Goal: Task Accomplishment & Management: Manage account settings

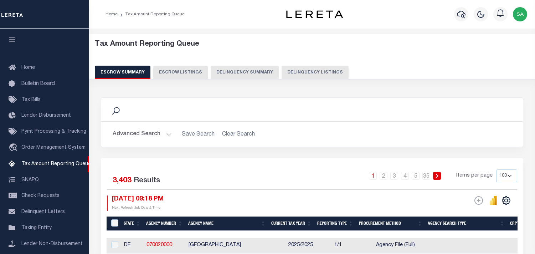
select select "100"
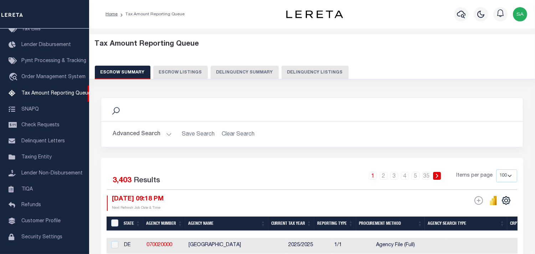
click at [295, 72] on button "Delinquency Listings" at bounding box center [315, 73] width 67 height 14
select select "100"
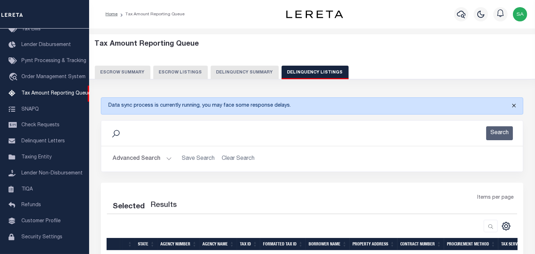
select select "100"
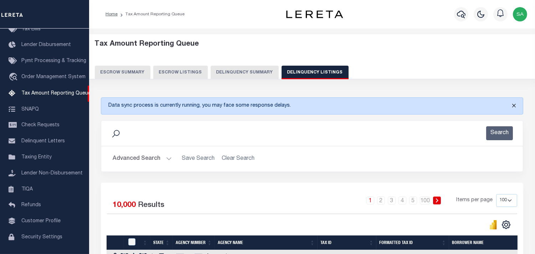
click at [517, 106] on button "Close" at bounding box center [514, 106] width 18 height 16
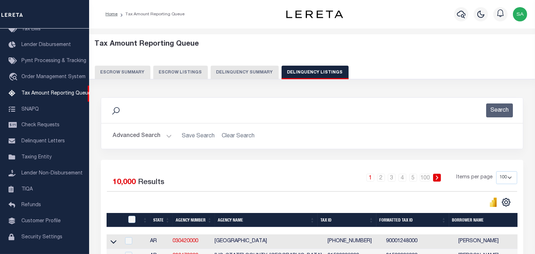
click at [347, 138] on h2 "Advanced Search Save Search Clear Search" at bounding box center [312, 136] width 411 height 14
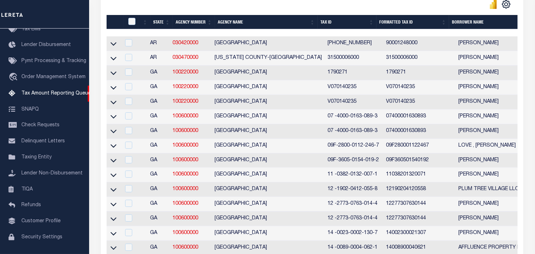
scroll to position [0, 0]
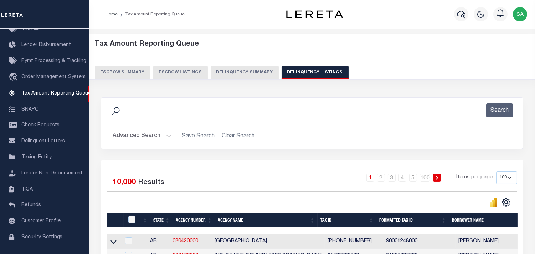
click at [149, 135] on button "Advanced Search" at bounding box center [142, 136] width 59 height 14
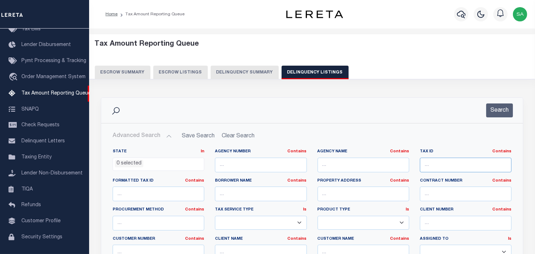
drag, startPoint x: 457, startPoint y: 163, endPoint x: 493, endPoint y: 138, distance: 44.1
click at [457, 163] on input "text" at bounding box center [466, 165] width 92 height 15
paste input "2-26-02-006.00"
click at [503, 112] on button "Search" at bounding box center [500, 110] width 27 height 14
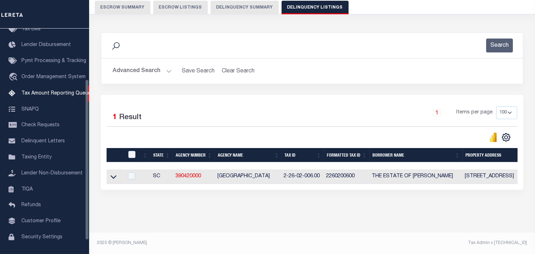
scroll to position [56, 0]
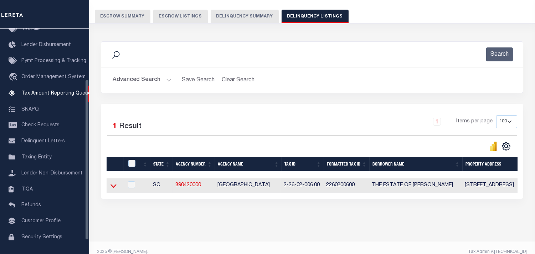
click at [113, 187] on icon at bounding box center [114, 185] width 6 height 7
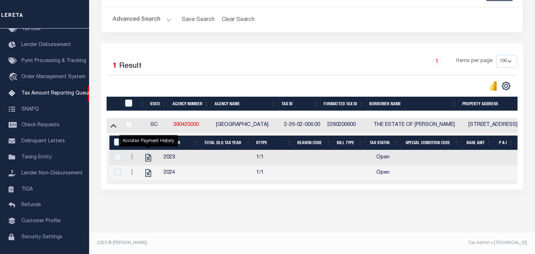
scroll to position [0, 0]
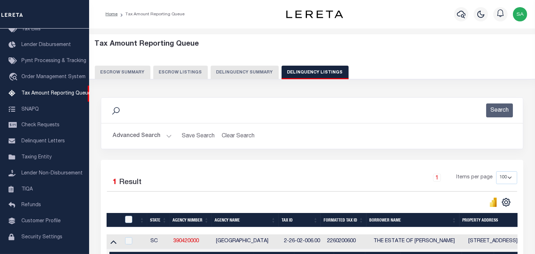
click at [128, 137] on button "Advanced Search" at bounding box center [142, 136] width 59 height 14
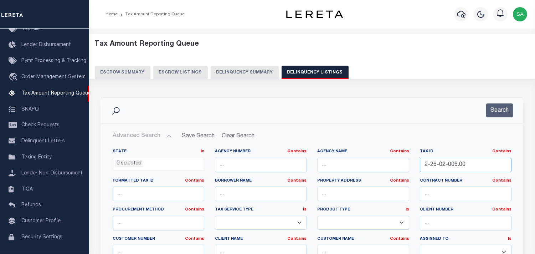
drag, startPoint x: 484, startPoint y: 164, endPoint x: 465, endPoint y: 138, distance: 32.1
click at [386, 158] on div "State In In AK AL AR AZ CA CO CT DC DE FL GA GU HI IA ID IL IN KS KY LA MA MD M…" at bounding box center [312, 222] width 410 height 146
paste input "A200000130010001"
click at [500, 107] on button "Search" at bounding box center [500, 110] width 27 height 14
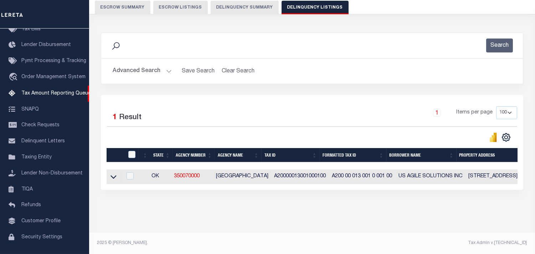
scroll to position [71, 0]
click at [112, 174] on icon at bounding box center [114, 176] width 6 height 7
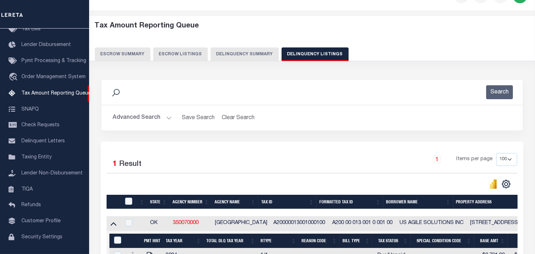
scroll to position [0, 0]
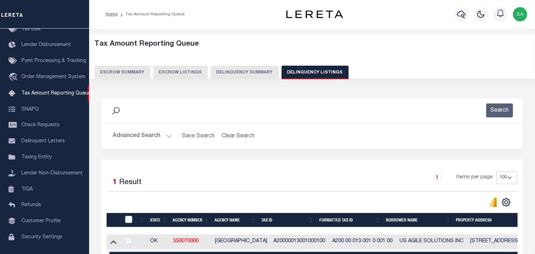
click at [152, 141] on button "Advanced Search" at bounding box center [142, 136] width 59 height 14
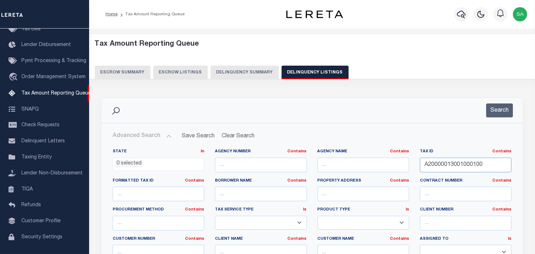
drag, startPoint x: 491, startPoint y: 164, endPoint x: 459, endPoint y: 132, distance: 45.7
click at [370, 164] on div "State In In AK AL AR AZ CA CO CT DC DE FL GA GU HI IA ID IL IN KS KY LA MA MD M…" at bounding box center [312, 222] width 410 height 146
paste input "18636"
click at [494, 113] on button "Search" at bounding box center [500, 110] width 27 height 14
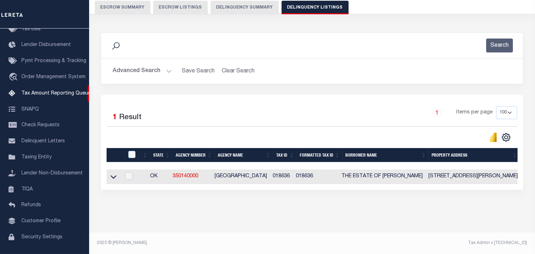
scroll to position [71, 0]
click at [115, 175] on icon at bounding box center [114, 177] width 6 height 4
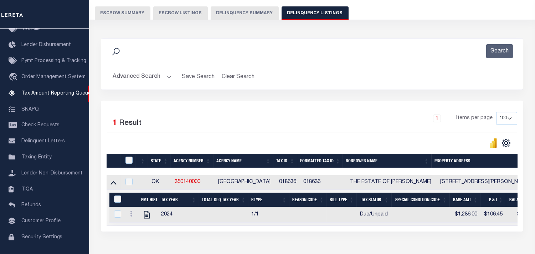
scroll to position [0, 0]
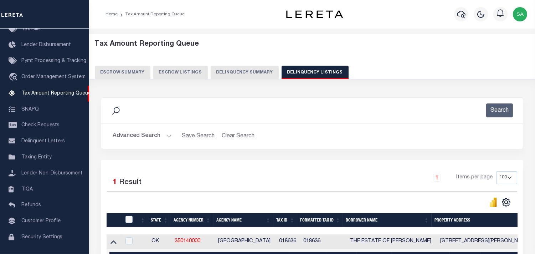
click at [126, 137] on button "Advanced Search" at bounding box center [142, 136] width 59 height 14
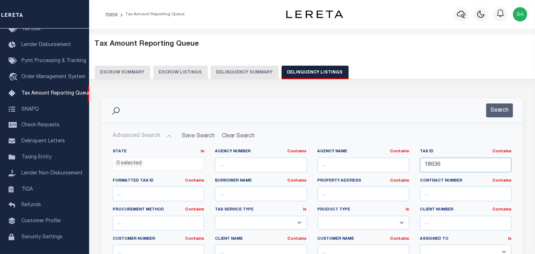
drag, startPoint x: 458, startPoint y: 161, endPoint x: 404, endPoint y: 167, distance: 53.5
click at [404, 167] on div "State In In AK AL AR AZ CA CO CT DC DE FL GA GU HI IA ID IL IN KS [GEOGRAPHIC_D…" at bounding box center [312, 222] width 410 height 146
paste input "99834"
click at [499, 117] on button "Search" at bounding box center [500, 110] width 27 height 14
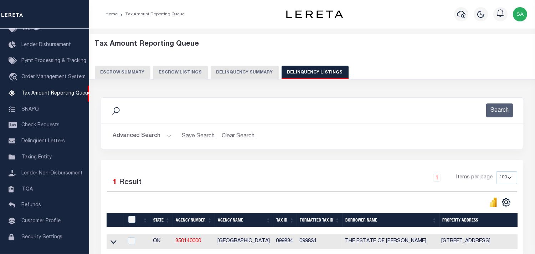
scroll to position [71, 0]
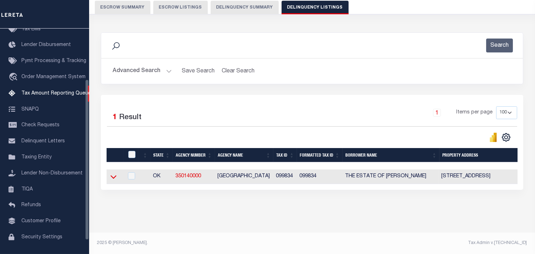
click at [113, 173] on icon at bounding box center [114, 176] width 6 height 7
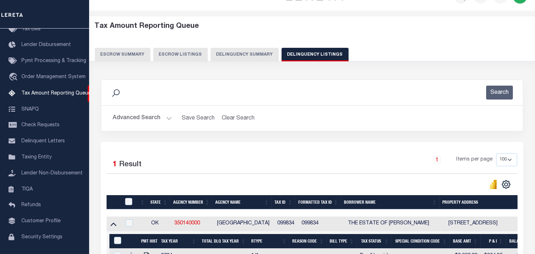
scroll to position [0, 0]
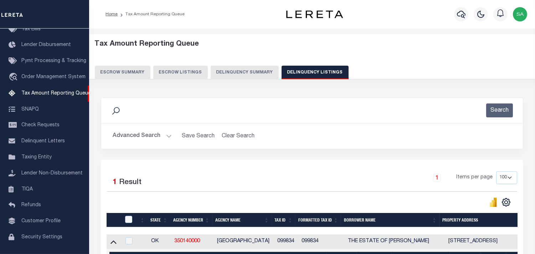
click at [144, 139] on button "Advanced Search" at bounding box center [142, 136] width 59 height 14
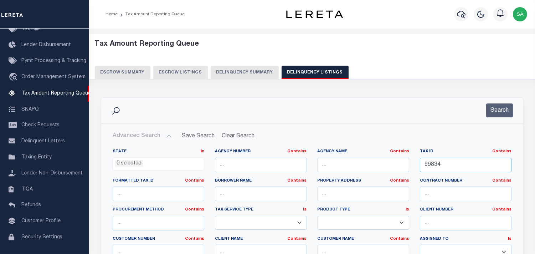
drag, startPoint x: 467, startPoint y: 167, endPoint x: 477, endPoint y: 130, distance: 37.9
click at [379, 161] on div "State In In AK AL AR AZ CA CO CT DC DE FL GA GU HI IA ID IL IN KS KY LA MA MD M…" at bounding box center [312, 222] width 410 height 146
paste input "4688"
click at [493, 111] on button "Search" at bounding box center [500, 110] width 27 height 14
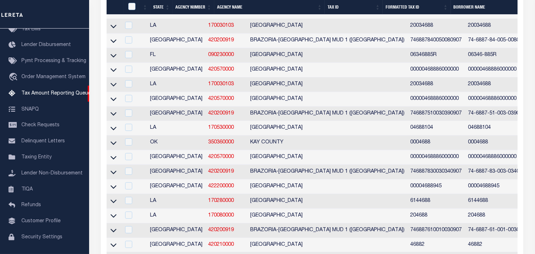
scroll to position [317, 0]
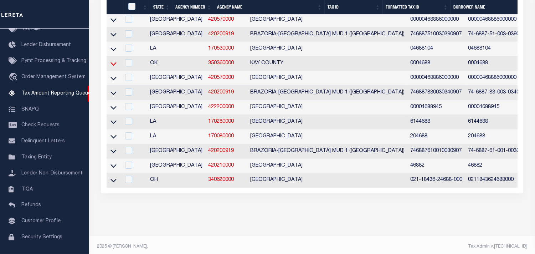
click at [116, 66] on icon at bounding box center [114, 64] width 6 height 4
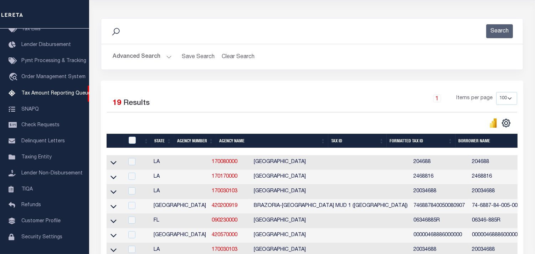
scroll to position [0, 0]
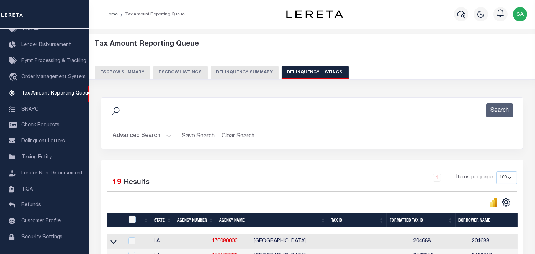
click at [133, 134] on button "Advanced Search" at bounding box center [142, 136] width 59 height 14
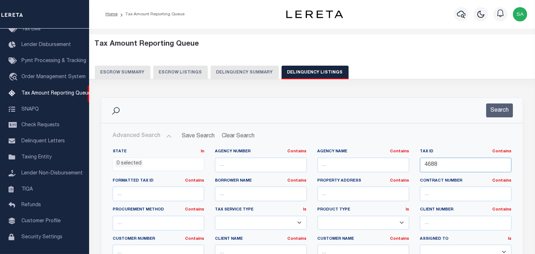
drag, startPoint x: 474, startPoint y: 163, endPoint x: 422, endPoint y: 144, distance: 56.3
click at [366, 153] on div "State In In AK AL AR AZ CA CO CT DC DE FL GA GU HI IA ID IL IN KS KY LA MA MD M…" at bounding box center [312, 222] width 410 height 146
paste input "00003009S02E001300"
click at [493, 111] on button "Search" at bounding box center [500, 110] width 27 height 14
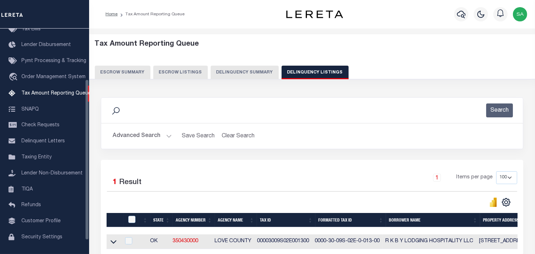
scroll to position [71, 0]
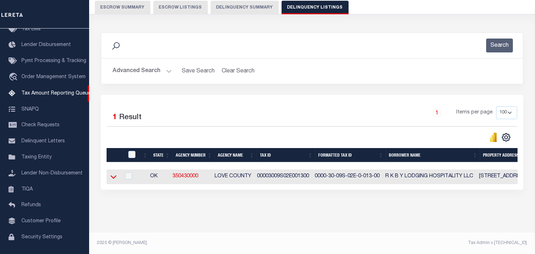
click at [113, 173] on icon at bounding box center [114, 176] width 6 height 7
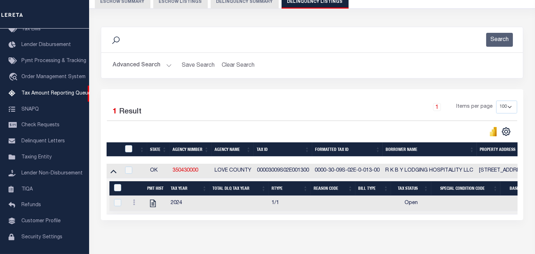
scroll to position [0, 0]
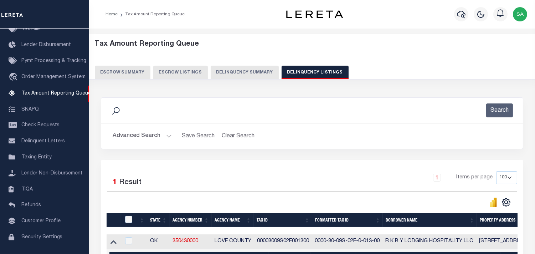
click at [128, 134] on button "Advanced Search" at bounding box center [142, 136] width 59 height 14
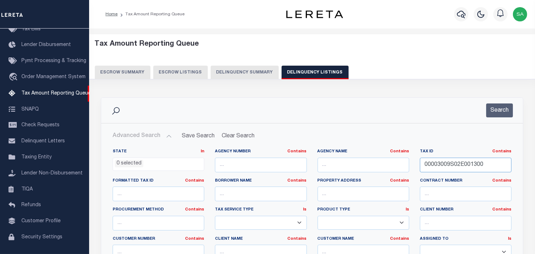
drag, startPoint x: 493, startPoint y: 163, endPoint x: 459, endPoint y: 120, distance: 54.4
click at [322, 161] on div "State In In AK AL AR AZ CA CO CT DC DE FL GA GU HI IA ID IL IN KS KY LA MA MD M…" at bounding box center [312, 222] width 410 height 146
paste input "6500006021002"
click at [500, 111] on button "Search" at bounding box center [500, 110] width 27 height 14
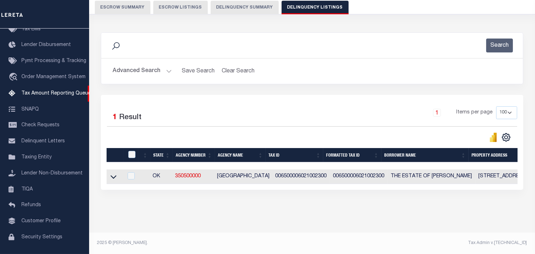
scroll to position [71, 0]
click at [282, 204] on div "Search Advanced Search Save Search Clear Search tblassign_wrapper_dynamictable_…" at bounding box center [312, 118] width 432 height 186
click at [112, 173] on icon at bounding box center [114, 176] width 6 height 7
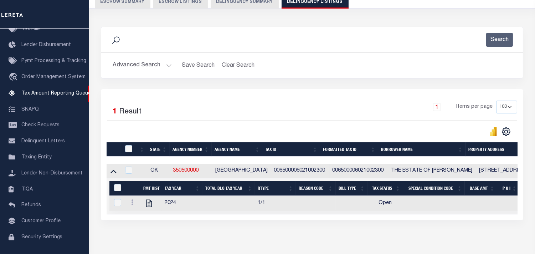
scroll to position [0, 0]
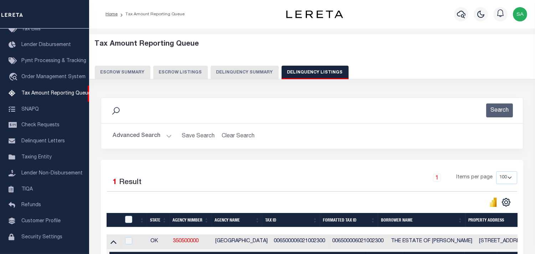
click at [147, 141] on button "Advanced Search" at bounding box center [142, 136] width 59 height 14
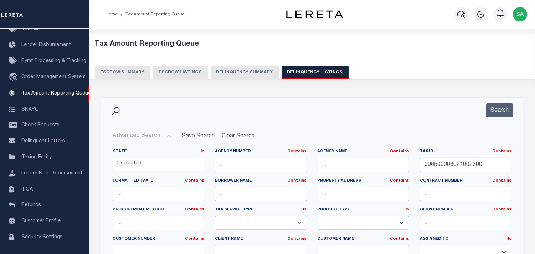
drag, startPoint x: 480, startPoint y: 164, endPoint x: 475, endPoint y: 164, distance: 4.7
click at [366, 158] on div "State In In AK AL AR AZ CA CO CT DC DE FL GA GU HI IA ID IL IN KS KY LA MA MD M…" at bounding box center [312, 222] width 410 height 146
drag, startPoint x: 489, startPoint y: 163, endPoint x: 488, endPoint y: 135, distance: 28.2
click at [377, 149] on div "State In In AK AL AR AZ CA CO CT DC DE FL GA GU HI IA ID IL IN KS KY LA MA MD M…" at bounding box center [312, 222] width 410 height 146
paste input "31587"
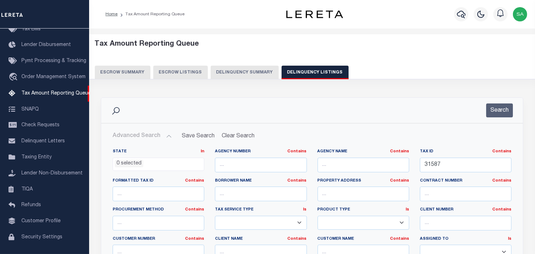
click at [503, 99] on div "Search" at bounding box center [312, 110] width 422 height 25
click at [498, 106] on button "Search" at bounding box center [500, 110] width 27 height 14
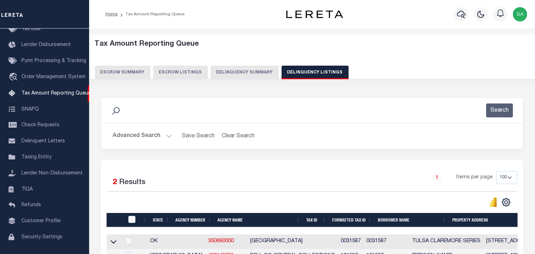
scroll to position [86, 0]
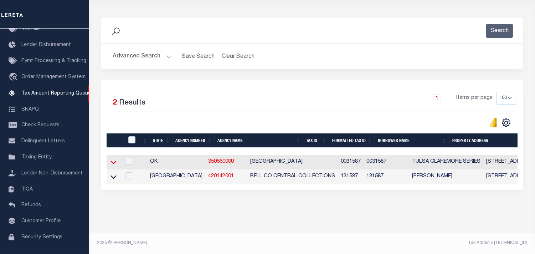
click at [114, 158] on icon at bounding box center [114, 161] width 6 height 7
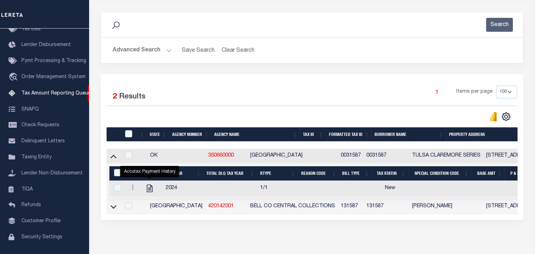
scroll to position [0, 0]
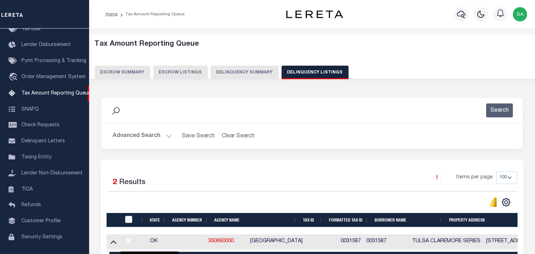
click at [144, 136] on button "Advanced Search" at bounding box center [142, 136] width 59 height 14
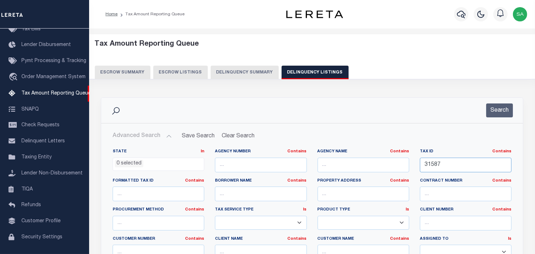
drag, startPoint x: 460, startPoint y: 161, endPoint x: 536, endPoint y: 146, distance: 76.9
click at [377, 159] on div "State In In AK AL AR AZ CA CO CT DC DE FL GA GU HI IA ID IL IN KS KY LA MA MD M…" at bounding box center [312, 222] width 410 height 146
paste input "42675930216500"
type input "42675930216500"
click at [504, 114] on button "Search" at bounding box center [500, 110] width 27 height 14
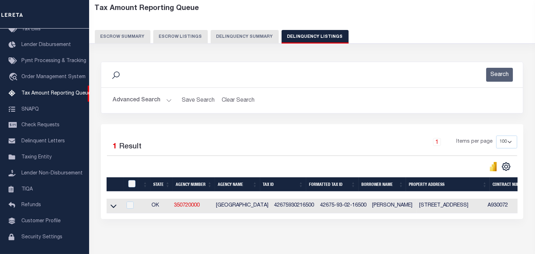
scroll to position [71, 0]
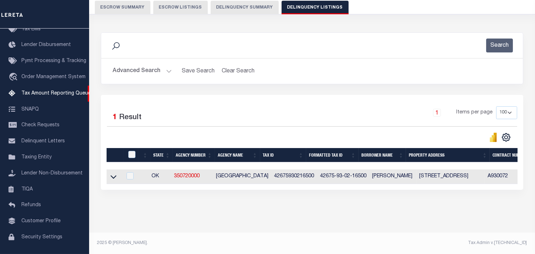
click at [274, 202] on div "Search Advanced Search Save Search Clear Search tblassign_wrapper_dynamictable_…" at bounding box center [312, 118] width 432 height 186
drag, startPoint x: 394, startPoint y: 83, endPoint x: 297, endPoint y: 120, distance: 104.4
click at [393, 85] on div "Search Advanced Search Save Search Clear Search tblassign_wrapper_dynamictable_…" at bounding box center [312, 63] width 433 height 62
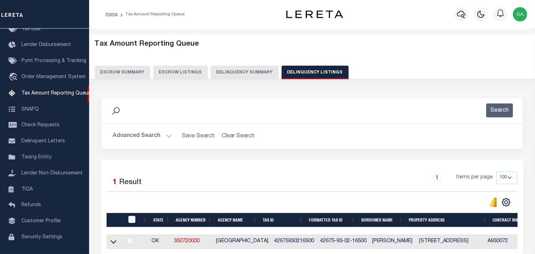
click at [141, 134] on button "Advanced Search" at bounding box center [142, 136] width 59 height 14
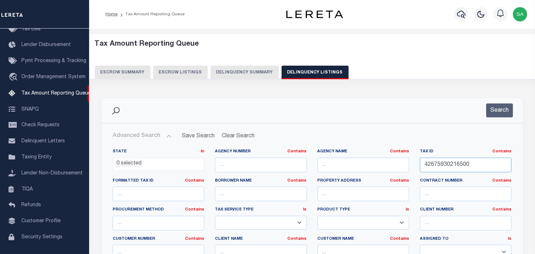
drag, startPoint x: 500, startPoint y: 169, endPoint x: 425, endPoint y: 137, distance: 82.1
click at [365, 140] on div "Advanced Search Save Search Clear Search tblassign_wrapper_dynamictable_____Def…" at bounding box center [312, 231] width 411 height 204
click at [496, 109] on button "Search" at bounding box center [500, 110] width 27 height 14
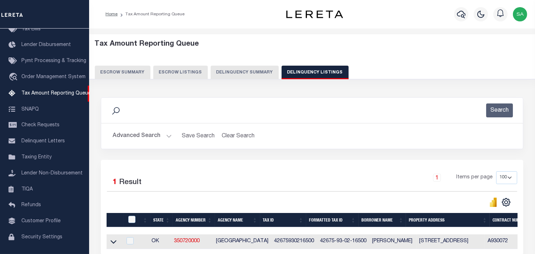
scroll to position [71, 0]
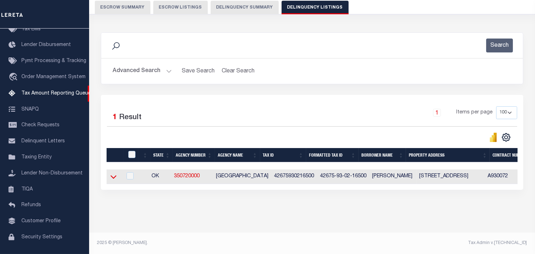
click at [114, 173] on icon at bounding box center [114, 176] width 6 height 7
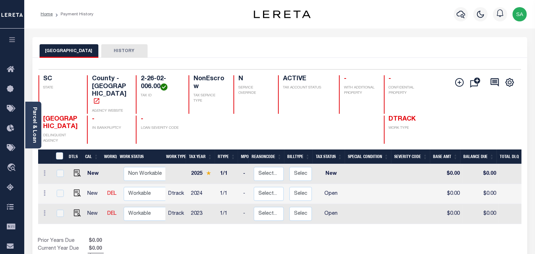
scroll to position [40, 0]
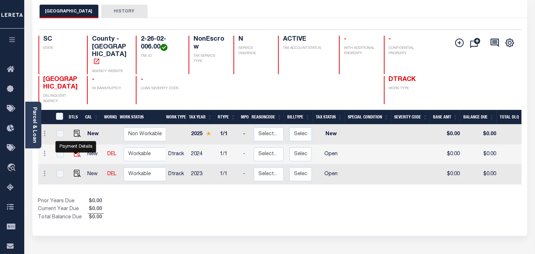
click at [76, 154] on img "" at bounding box center [77, 153] width 7 height 7
checkbox input "true"
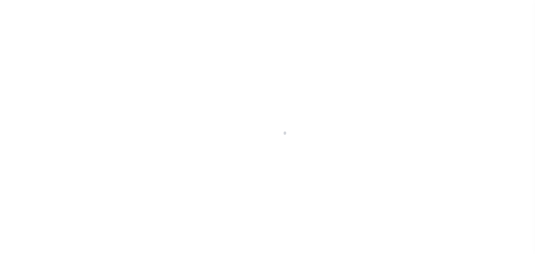
select select "OP2"
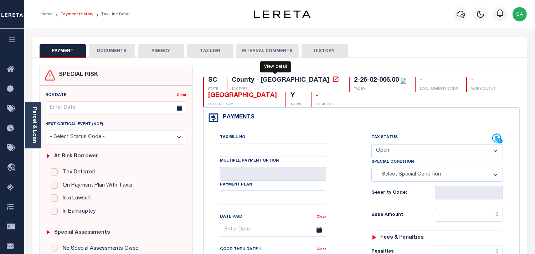
click at [71, 13] on link "Payment History" at bounding box center [77, 14] width 33 height 4
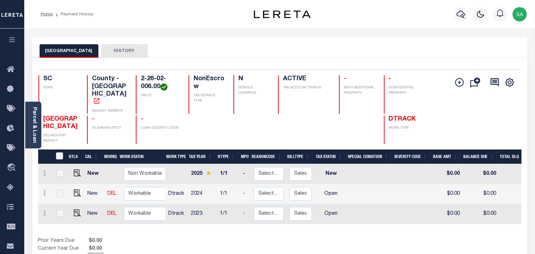
click at [150, 81] on h4 "2-26-02-006.00" at bounding box center [160, 82] width 39 height 15
copy div "2-26-02-006.00"
click at [238, 33] on div "Parcel & Loan Loan Details 0002190623 LOAN NO NEW" at bounding box center [280, 238] width 506 height 418
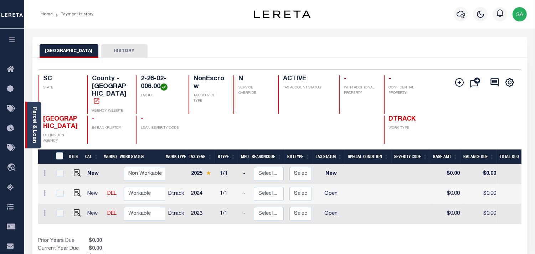
click at [32, 122] on link "Parcel & Loan" at bounding box center [34, 125] width 5 height 36
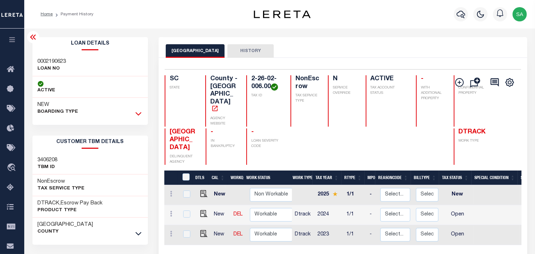
click at [138, 114] on icon at bounding box center [139, 113] width 6 height 7
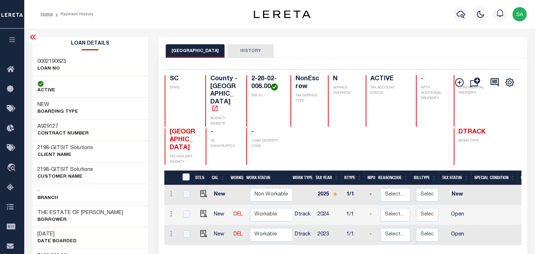
click at [337, 44] on div "SPARTANBURG COUNTY HISTORY" at bounding box center [343, 47] width 369 height 21
click at [398, 47] on div "SPARTANBURG COUNTY HISTORY" at bounding box center [343, 50] width 355 height 13
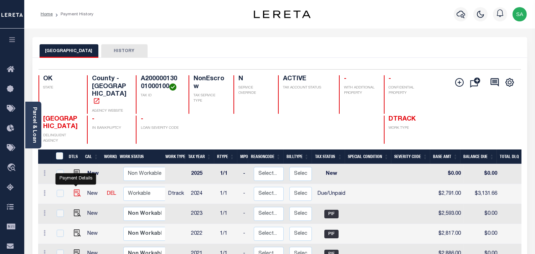
click at [77, 189] on img "" at bounding box center [77, 192] width 7 height 7
checkbox input "true"
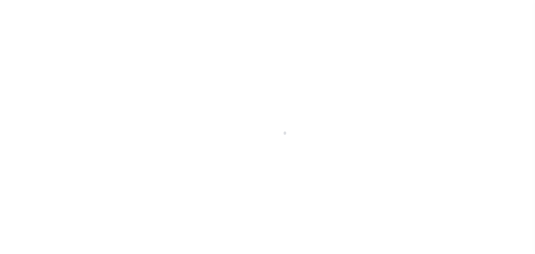
select select "DUE"
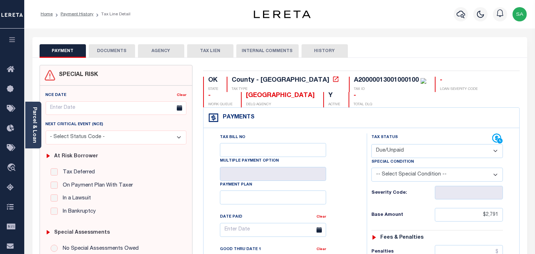
click at [375, 51] on div "PAYMENT DOCUMENTS AGENCY DELINQUENT PAYEE TAX LIEN HISTORY" at bounding box center [280, 50] width 481 height 13
click at [404, 40] on div "PAYMENT DOCUMENTS AGENCY DELINQUENT PAYEE TAX LIEN" at bounding box center [279, 47] width 495 height 21
click at [436, 25] on div "Profile Sign out" at bounding box center [427, 14] width 206 height 25
click at [36, 119] on link "Parcel & Loan" at bounding box center [34, 125] width 5 height 36
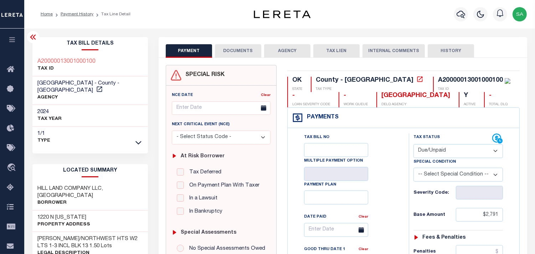
drag, startPoint x: 365, startPoint y: 22, endPoint x: 414, endPoint y: 30, distance: 50.2
click at [365, 22] on div "Profile Sign out" at bounding box center [427, 14] width 206 height 25
click at [438, 79] on div "A20000013001000100" at bounding box center [470, 80] width 65 height 6
copy div "A20000013001000100"
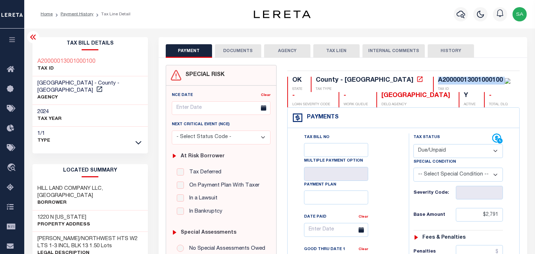
drag, startPoint x: 230, startPoint y: 51, endPoint x: 233, endPoint y: 69, distance: 18.2
click at [230, 51] on button "DOCUMENTS" at bounding box center [238, 51] width 46 height 14
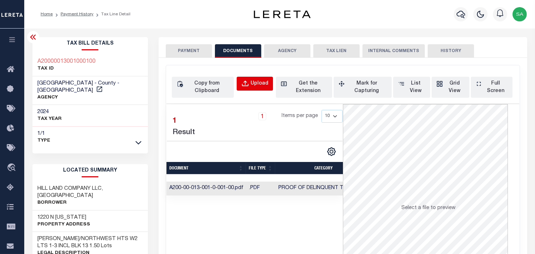
click at [258, 82] on div "Upload" at bounding box center [260, 84] width 18 height 8
select select "POP"
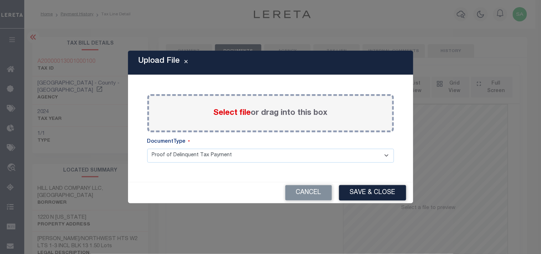
click at [278, 107] on label "Select file or drag into this box" at bounding box center [271, 113] width 114 height 12
click at [0, 0] on input "Select file or drag into this box" at bounding box center [0, 0] width 0 height 0
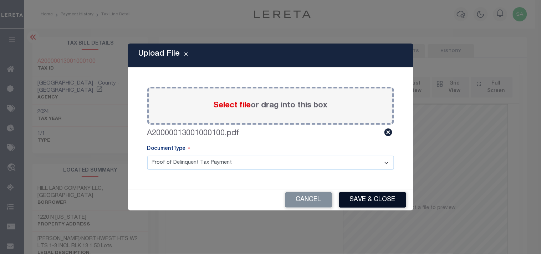
click at [376, 195] on button "Save & Close" at bounding box center [372, 199] width 67 height 15
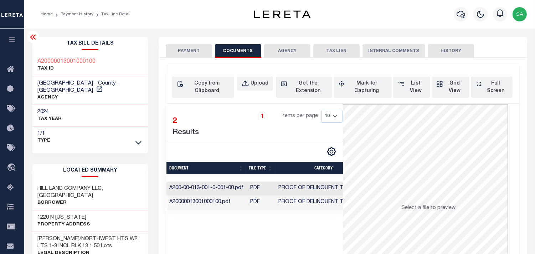
click at [239, 203] on td "A20000013001000100.pdf" at bounding box center [207, 202] width 80 height 14
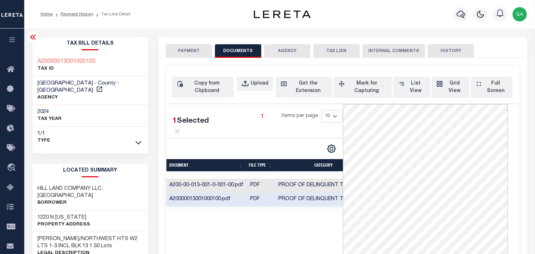
click at [194, 48] on button "PAYMENT" at bounding box center [189, 51] width 46 height 14
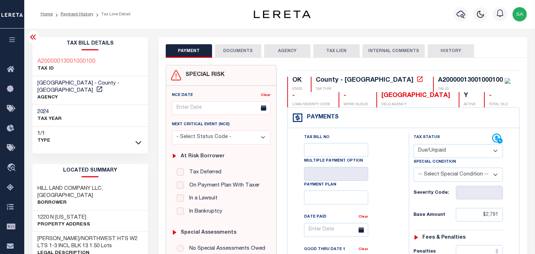
click at [381, 20] on div "Profile Sign out" at bounding box center [427, 14] width 206 height 25
type input "$2,791.00"
click at [362, 11] on div "Profile Sign out" at bounding box center [427, 14] width 206 height 25
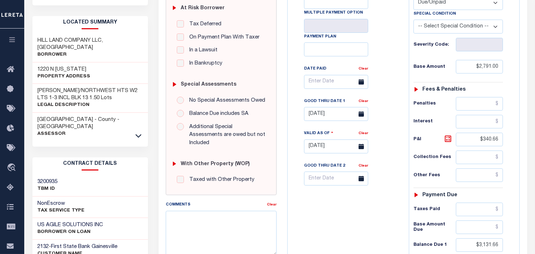
scroll to position [238, 0]
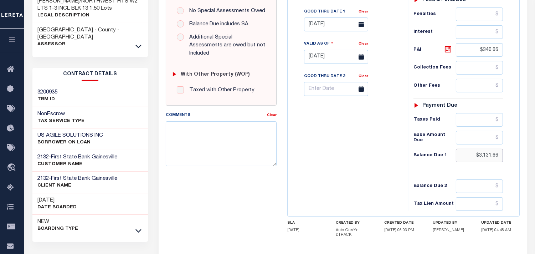
drag, startPoint x: 484, startPoint y: 153, endPoint x: 467, endPoint y: 151, distance: 16.9
click at [467, 151] on input "$3,131.66" at bounding box center [479, 156] width 47 height 14
paste input "3,193.53"
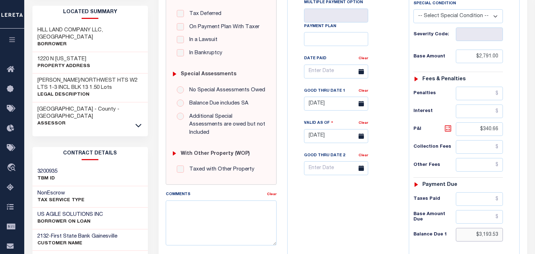
type input "$3,193.53"
click at [447, 129] on icon at bounding box center [448, 128] width 9 height 9
type input "09/10/2025"
type input "$402.53"
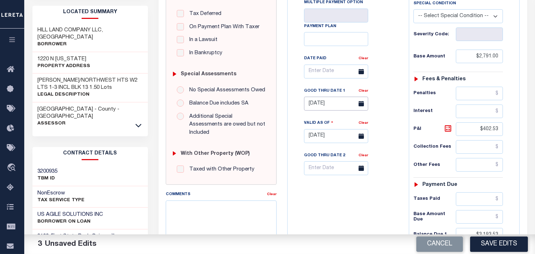
click at [325, 105] on input "08/31/2025" at bounding box center [336, 104] width 64 height 14
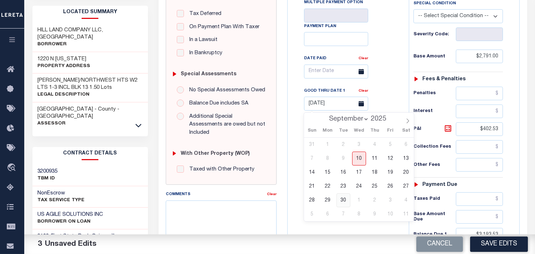
drag, startPoint x: 343, startPoint y: 201, endPoint x: 350, endPoint y: 200, distance: 6.9
click at [343, 201] on span "30" at bounding box center [344, 200] width 14 height 14
type input "09/30/2025"
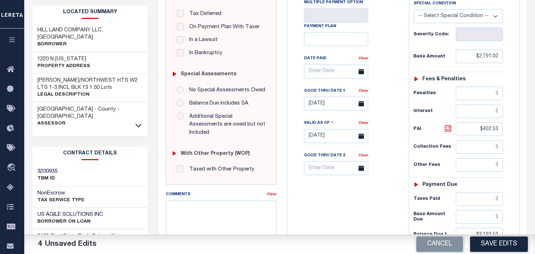
click at [448, 131] on icon at bounding box center [448, 128] width 9 height 9
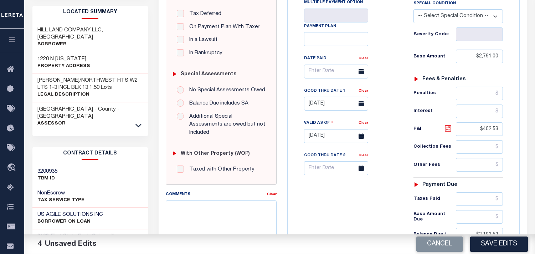
click at [450, 129] on icon at bounding box center [448, 128] width 9 height 9
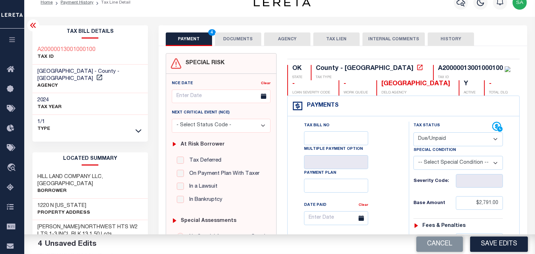
scroll to position [0, 0]
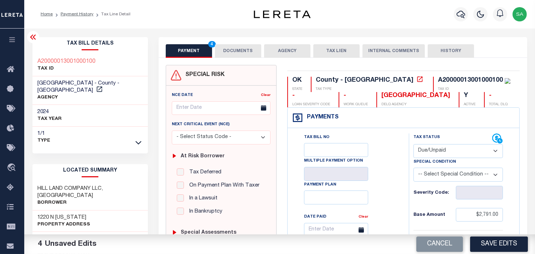
click at [237, 54] on button "DOCUMENTS" at bounding box center [238, 51] width 46 height 14
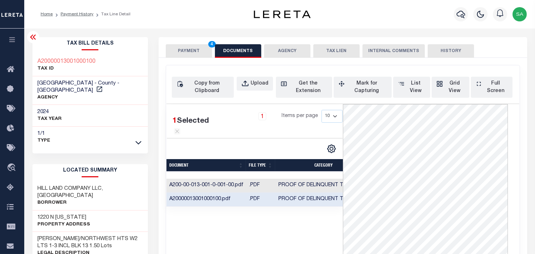
click at [195, 52] on button "PAYMENT 4" at bounding box center [189, 51] width 46 height 14
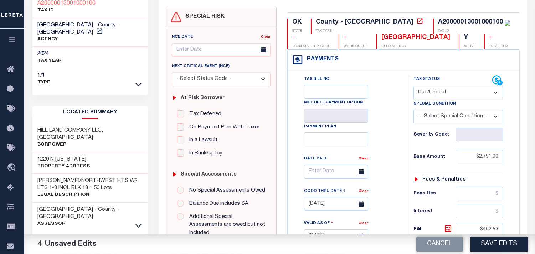
scroll to position [119, 0]
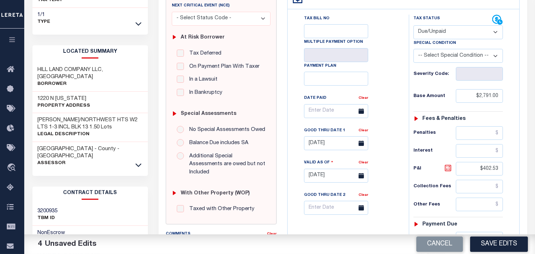
click at [448, 169] on icon at bounding box center [448, 168] width 9 height 9
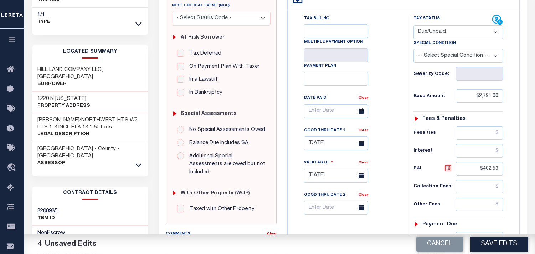
click at [448, 169] on icon at bounding box center [448, 168] width 9 height 9
click at [490, 246] on button "Save Edits" at bounding box center [499, 243] width 58 height 15
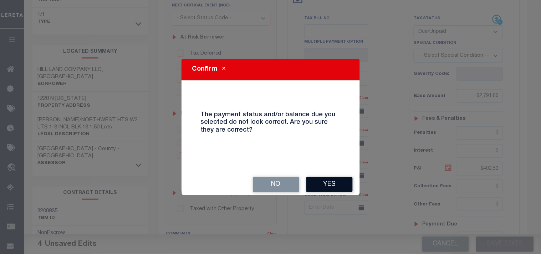
click at [341, 187] on button "Yes" at bounding box center [329, 184] width 46 height 15
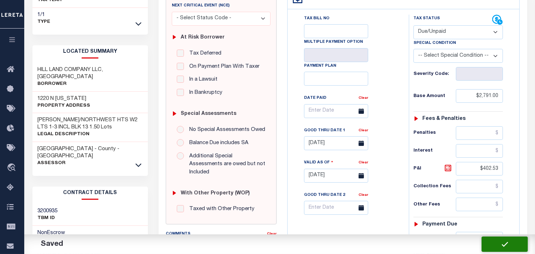
checkbox input "false"
type input "$2,791"
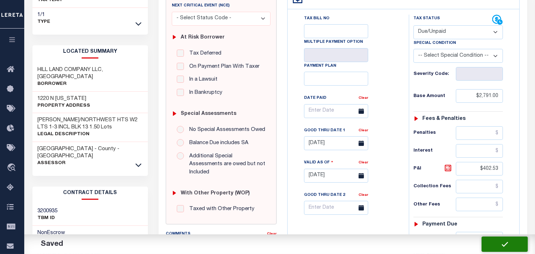
type input "$402.53"
type input "$3,193.53"
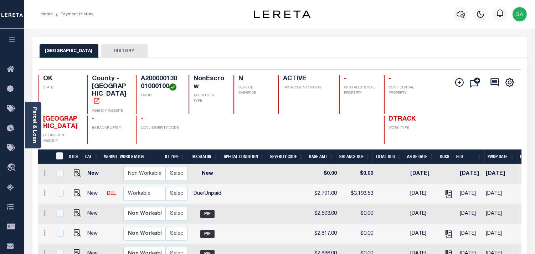
drag, startPoint x: 28, startPoint y: 119, endPoint x: 44, endPoint y: 116, distance: 16.1
click at [30, 120] on div "Parcel & Loan" at bounding box center [33, 125] width 16 height 47
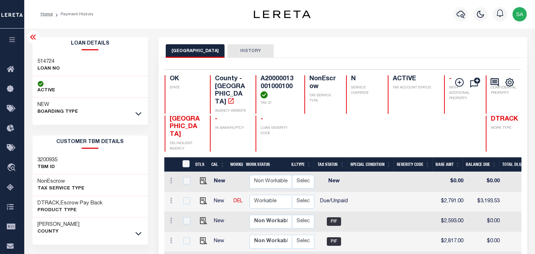
click at [51, 62] on h3 "514724" at bounding box center [49, 61] width 22 height 7
copy h3 "514724"
click at [261, 79] on h4 "A20000013001000100" at bounding box center [279, 86] width 36 height 23
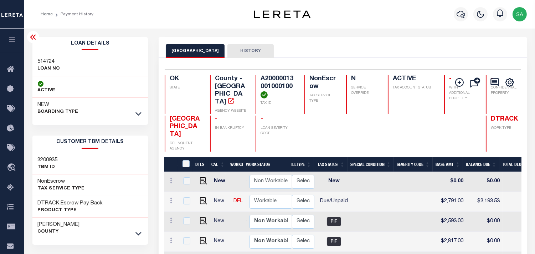
copy h4 "A20000013001000100"
drag, startPoint x: 168, startPoint y: 108, endPoint x: 189, endPoint y: 136, distance: 34.4
click at [189, 136] on div "BRYAN COUNTY DELINQUENT AGENCY" at bounding box center [183, 134] width 37 height 36
click at [188, 97] on div "OK STATE" at bounding box center [183, 94] width 37 height 39
drag, startPoint x: 176, startPoint y: 119, endPoint x: 182, endPoint y: 129, distance: 11.6
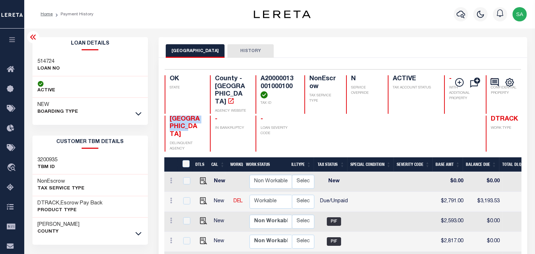
click at [182, 129] on div "BRYAN COUNTY DELINQUENT AGENCY" at bounding box center [183, 134] width 37 height 36
copy span "BRYAN COUNTY"
click at [312, 20] on div "Home Payment History Profile" at bounding box center [279, 14] width 511 height 29
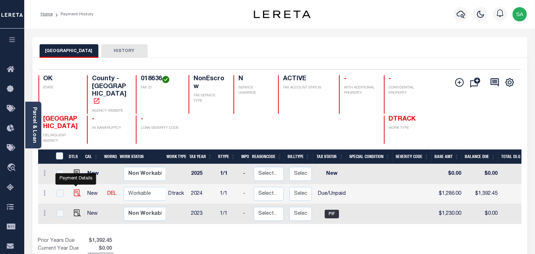
click at [79, 189] on img "" at bounding box center [77, 192] width 7 height 7
checkbox input "true"
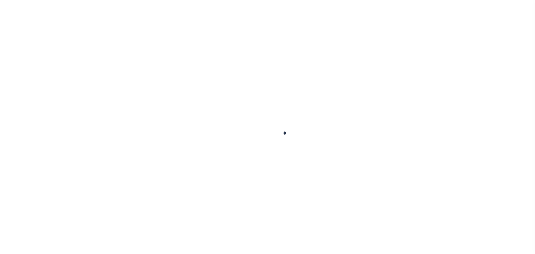
checkbox input "false"
type input "[DATE]"
select select "DUE"
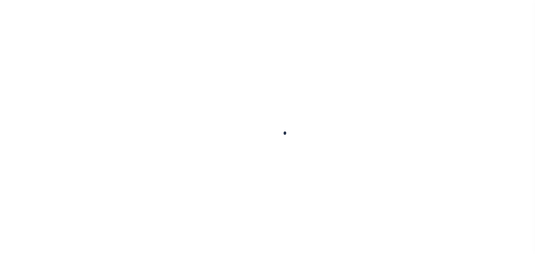
type input "$1,286"
type input "$106.45"
type input "$0"
type input "$1,392.45"
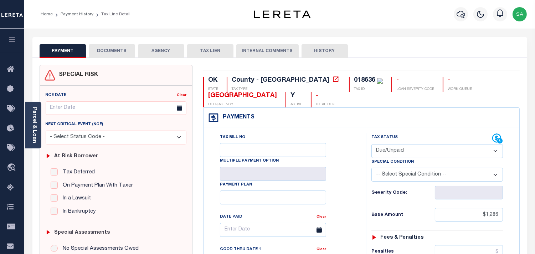
click at [354, 78] on div "018636" at bounding box center [364, 80] width 21 height 6
copy div "018636"
click at [113, 53] on button "DOCUMENTS" at bounding box center [112, 51] width 46 height 14
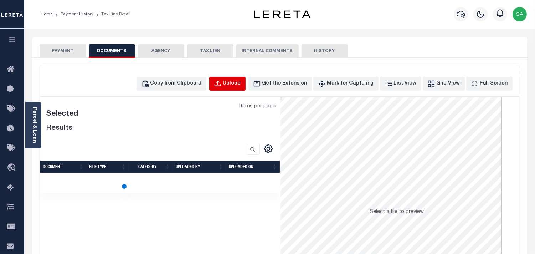
click at [241, 86] on div "Upload" at bounding box center [232, 84] width 18 height 8
select select "POP"
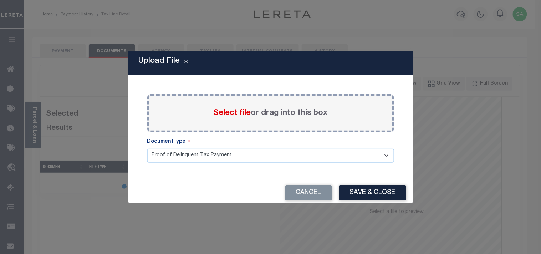
click at [263, 117] on label "Select file or drag into this box" at bounding box center [271, 113] width 114 height 12
click at [0, 0] on input "Select file or drag into this box" at bounding box center [0, 0] width 0 height 0
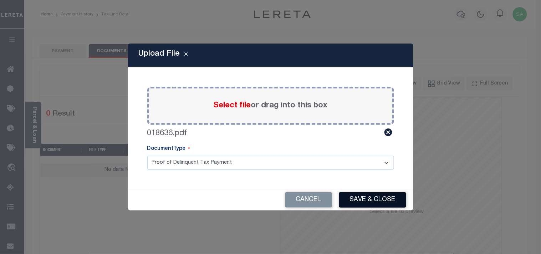
click at [377, 200] on button "Save & Close" at bounding box center [372, 199] width 67 height 15
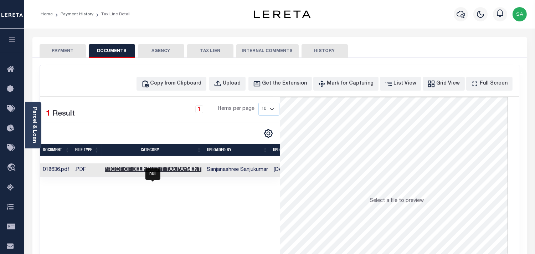
click at [154, 171] on span "Proof of Delinquent Tax Payment" at bounding box center [153, 169] width 97 height 5
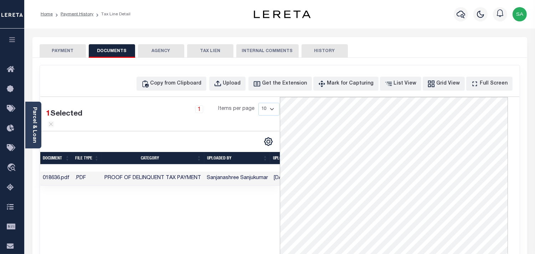
click at [61, 46] on button "PAYMENT" at bounding box center [63, 51] width 46 height 14
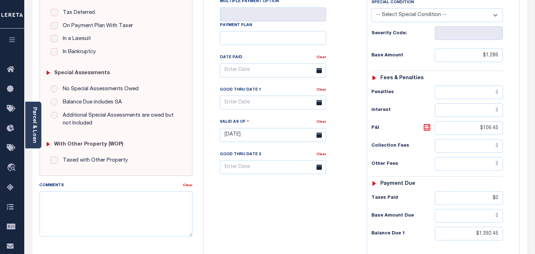
scroll to position [198, 0]
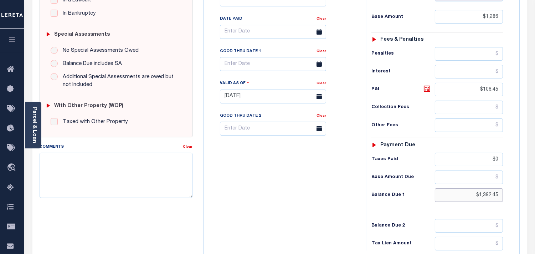
drag, startPoint x: 500, startPoint y: 194, endPoint x: 456, endPoint y: 188, distance: 44.9
click at [456, 188] on div "Tax Status Status - Select Status Code -" at bounding box center [440, 92] width 146 height 315
paste input "1,491.32"
type input "$1,491.32"
type input "09/10/2025"
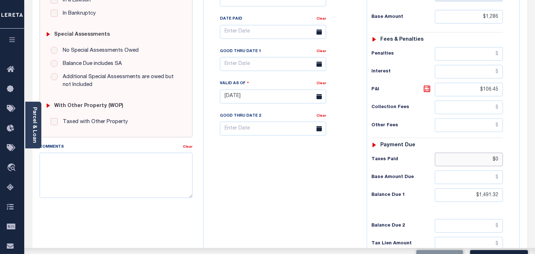
drag, startPoint x: 500, startPoint y: 161, endPoint x: 483, endPoint y: 162, distance: 17.2
click at [483, 162] on input "$0" at bounding box center [469, 160] width 68 height 14
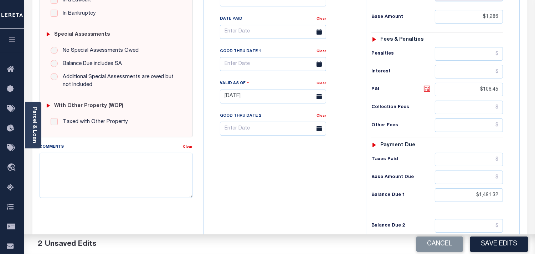
click at [429, 91] on icon at bounding box center [427, 89] width 4 height 4
type input "$205.32"
click at [429, 91] on icon at bounding box center [427, 89] width 4 height 4
click at [251, 66] on input "text" at bounding box center [273, 64] width 106 height 14
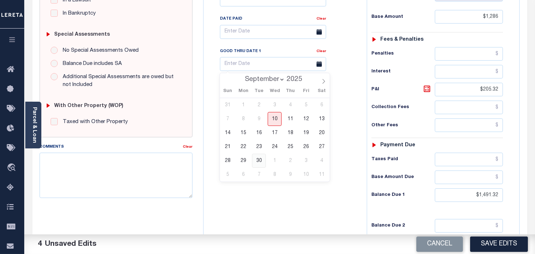
click at [260, 162] on span "30" at bounding box center [259, 161] width 14 height 14
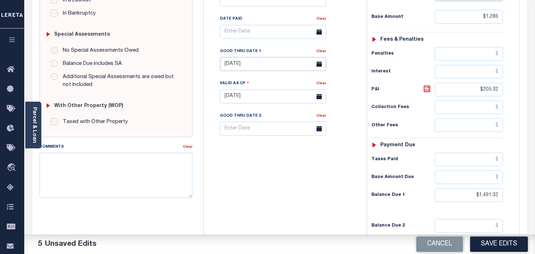
click at [263, 65] on input "09/30/2025" at bounding box center [273, 64] width 106 height 14
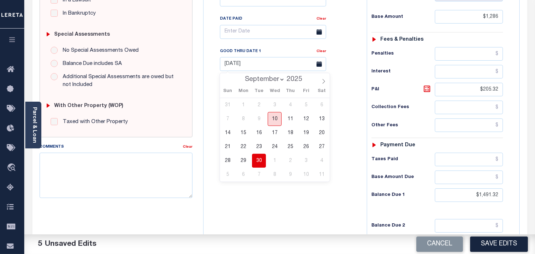
click at [276, 119] on span "10" at bounding box center [275, 119] width 14 height 14
type input "09/10/2025"
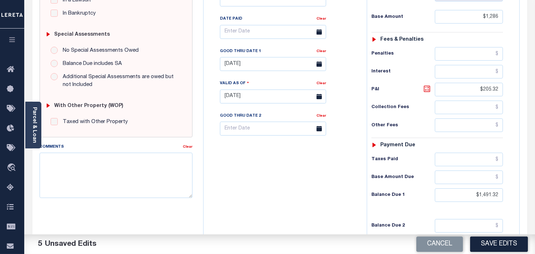
click at [427, 90] on icon at bounding box center [427, 89] width 9 height 9
click at [426, 91] on icon at bounding box center [427, 89] width 4 height 4
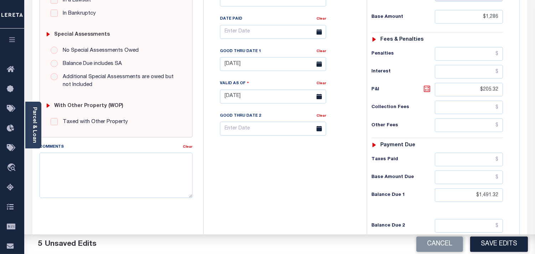
click at [426, 91] on icon at bounding box center [427, 89] width 4 height 4
click at [427, 90] on icon at bounding box center [427, 89] width 9 height 9
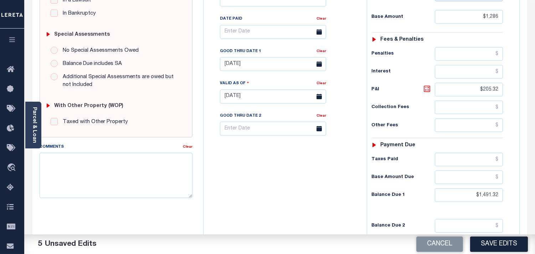
click at [427, 90] on icon at bounding box center [427, 89] width 9 height 9
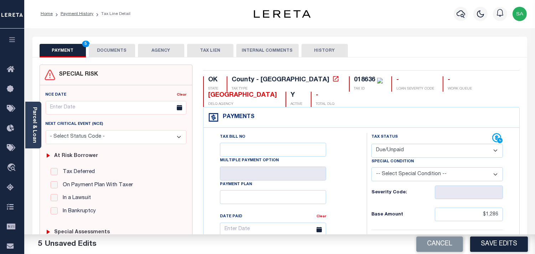
scroll to position [0, 0]
drag, startPoint x: 126, startPoint y: 53, endPoint x: 68, endPoint y: 52, distance: 57.4
click at [126, 53] on button "DOCUMENTS" at bounding box center [112, 51] width 46 height 14
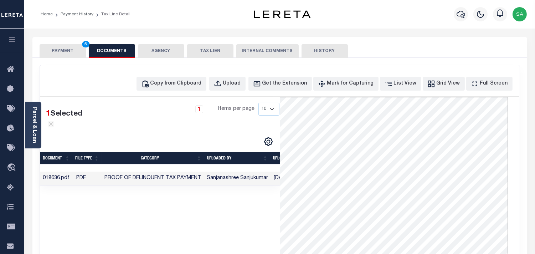
click at [63, 51] on button "PAYMENT 5" at bounding box center [63, 51] width 46 height 14
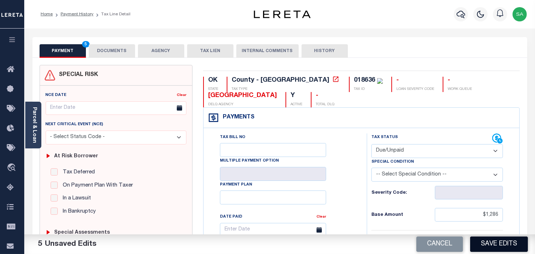
click at [499, 249] on button "Save Edits" at bounding box center [499, 243] width 58 height 15
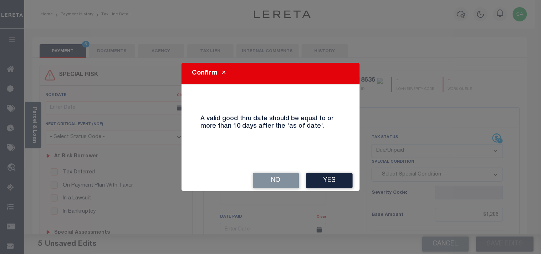
click at [344, 178] on button "Yes" at bounding box center [329, 180] width 46 height 15
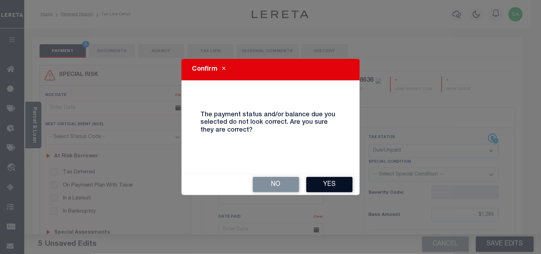
click at [332, 186] on button "Yes" at bounding box center [329, 184] width 46 height 15
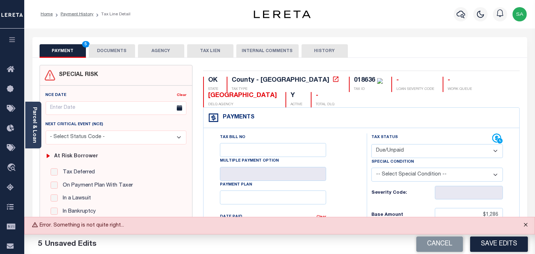
click at [530, 226] on button "Close" at bounding box center [526, 225] width 18 height 16
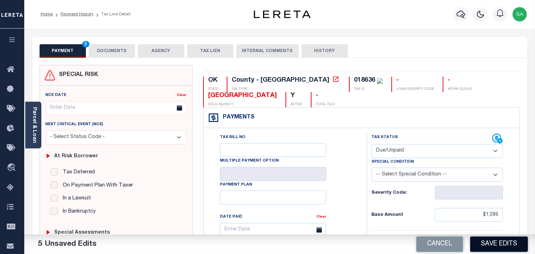
click at [510, 245] on button "Save Edits" at bounding box center [499, 243] width 58 height 15
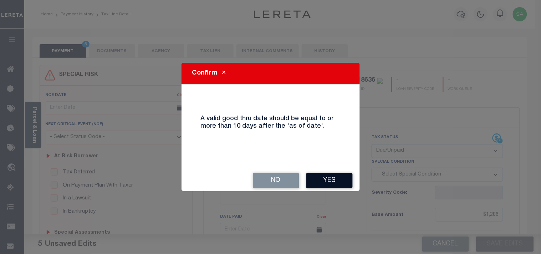
click at [336, 183] on button "Yes" at bounding box center [329, 180] width 46 height 15
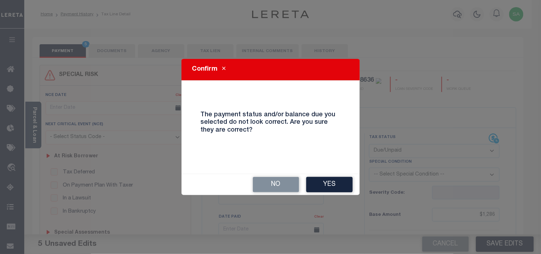
click at [336, 183] on button "Yes" at bounding box center [329, 184] width 46 height 15
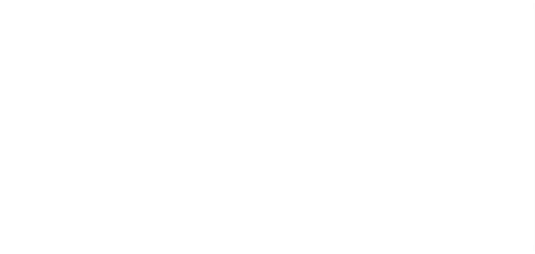
select select "DUE"
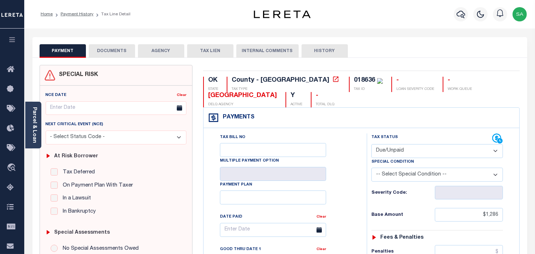
drag, startPoint x: 113, startPoint y: 52, endPoint x: 106, endPoint y: 55, distance: 7.4
click at [113, 52] on button "DOCUMENTS" at bounding box center [112, 51] width 46 height 14
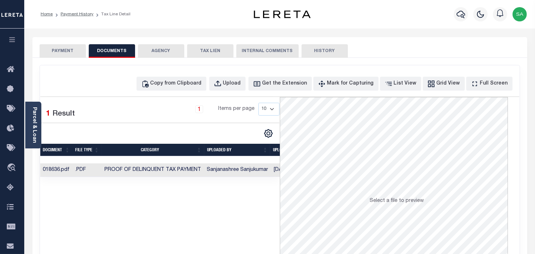
click at [162, 173] on td "Proof of Delinquent Tax Payment" at bounding box center [153, 170] width 102 height 14
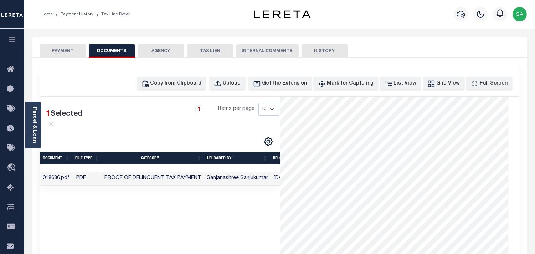
click at [61, 50] on button "PAYMENT" at bounding box center [63, 51] width 46 height 14
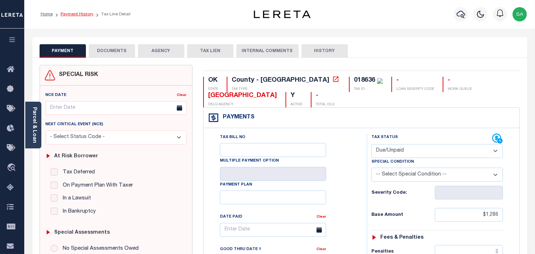
click at [68, 16] on link "Payment History" at bounding box center [77, 14] width 33 height 4
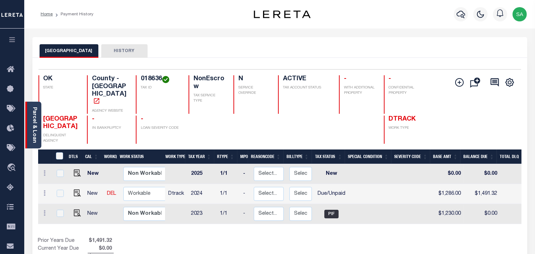
click at [35, 127] on link "Parcel & Loan" at bounding box center [34, 125] width 5 height 36
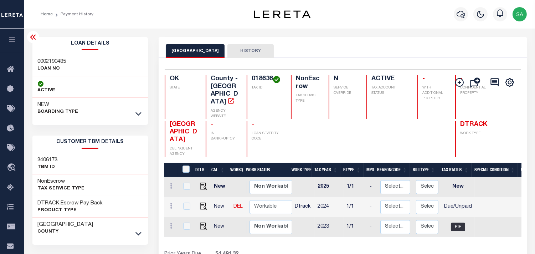
click at [55, 59] on h3 "0002190485" at bounding box center [52, 61] width 29 height 7
copy h3 "0002190485"
click at [257, 76] on h4 "018636" at bounding box center [267, 79] width 31 height 8
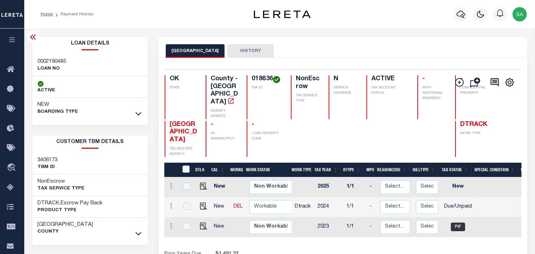
copy h4 "018636"
drag, startPoint x: 170, startPoint y: 112, endPoint x: 184, endPoint y: 135, distance: 27.0
click at [184, 135] on h4 "[GEOGRAPHIC_DATA]" at bounding box center [183, 132] width 27 height 23
copy span "[GEOGRAPHIC_DATA]"
click at [384, 38] on div "CLEVELAND COUNTY HISTORY" at bounding box center [343, 47] width 369 height 21
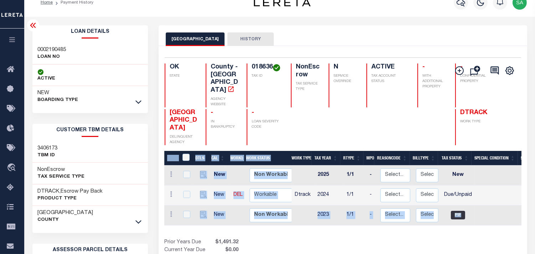
scroll to position [24, 0]
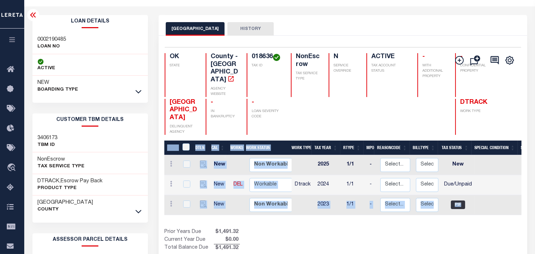
drag, startPoint x: 300, startPoint y: 234, endPoint x: 378, endPoint y: 235, distance: 78.5
click at [440, 246] on div "DTLS CAL WorkQ Work Status Work Type Tax Year RType MPO ReasonCode BillType Tax…" at bounding box center [342, 197] width 357 height 112
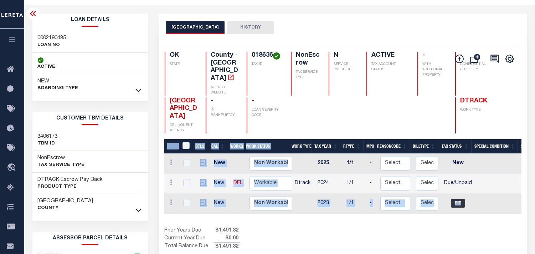
click at [330, 229] on div "Prior Years Due $1,491.32 Current Year Due $0.00 Total Balance Due $1,491.32" at bounding box center [253, 239] width 179 height 24
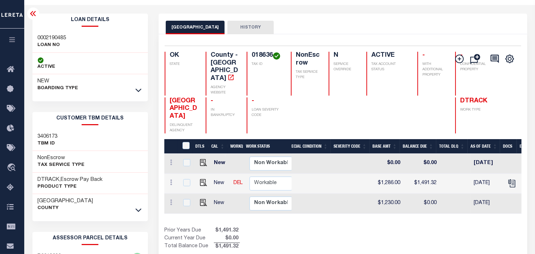
scroll to position [0, 0]
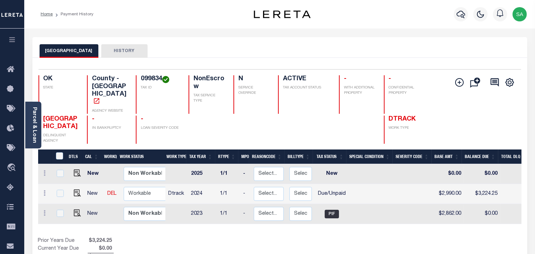
click at [345, 31] on div "Parcel & Loan Loan Details 0002190507 LOAN NO NEW" at bounding box center [280, 238] width 506 height 418
click at [397, 33] on div "Parcel & Loan Loan Details 0002190507 LOAN NO NEW" at bounding box center [280, 238] width 506 height 418
click at [74, 189] on img "" at bounding box center [77, 192] width 7 height 7
checkbox input "true"
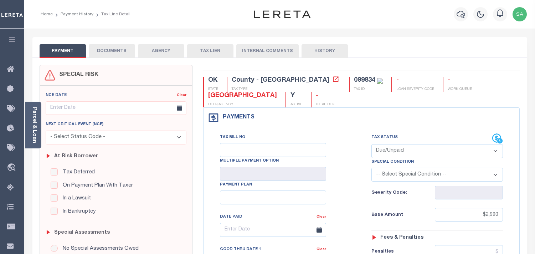
select select "DUE"
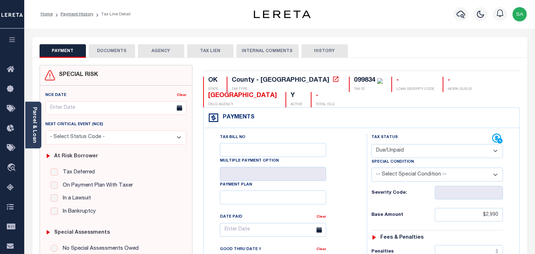
click at [455, 50] on div "PAYMENT DOCUMENTS AGENCY DELINQUENT PAYEE TAX LIEN HISTORY" at bounding box center [280, 50] width 481 height 13
click at [396, 42] on div "PAYMENT DOCUMENTS AGENCY DELINQUENT PAYEE TAX LIEN" at bounding box center [279, 47] width 495 height 21
click at [36, 133] on link "Parcel & Loan" at bounding box center [34, 125] width 5 height 36
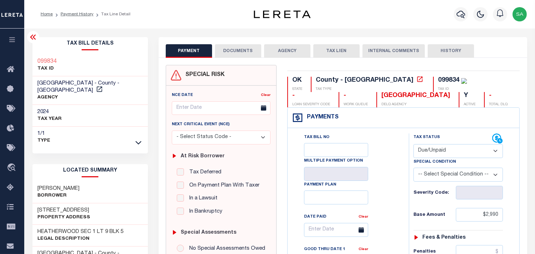
click at [228, 51] on button "DOCUMENTS" at bounding box center [238, 51] width 46 height 14
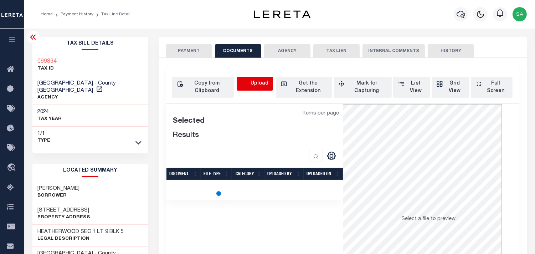
click at [248, 86] on icon "button" at bounding box center [245, 84] width 8 height 8
select select "POP"
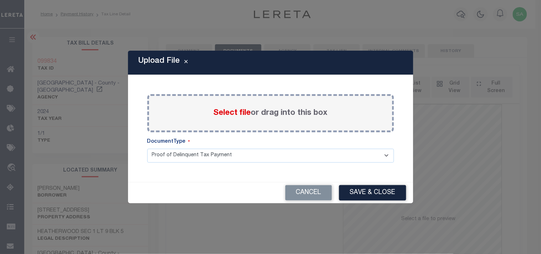
click at [268, 113] on label "Select file or drag into this box" at bounding box center [271, 113] width 114 height 12
click at [0, 0] on input "Select file or drag into this box" at bounding box center [0, 0] width 0 height 0
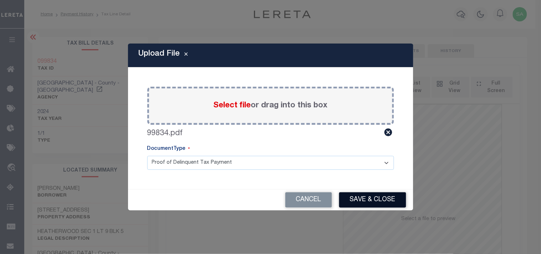
click at [355, 200] on button "Save & Close" at bounding box center [372, 199] width 67 height 15
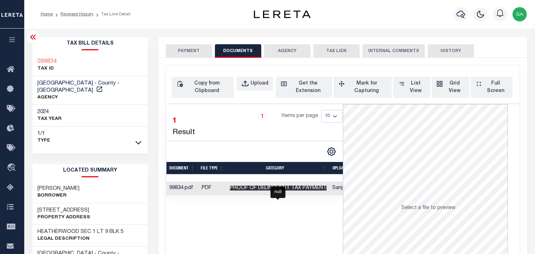
click at [240, 187] on span "Proof of Delinquent Tax Payment" at bounding box center [278, 187] width 97 height 5
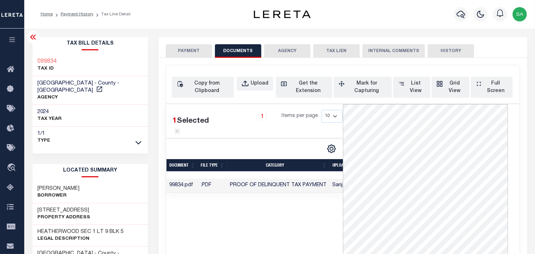
click at [185, 48] on button "PAYMENT" at bounding box center [189, 51] width 46 height 14
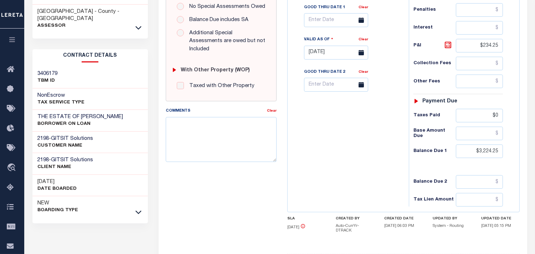
scroll to position [286, 0]
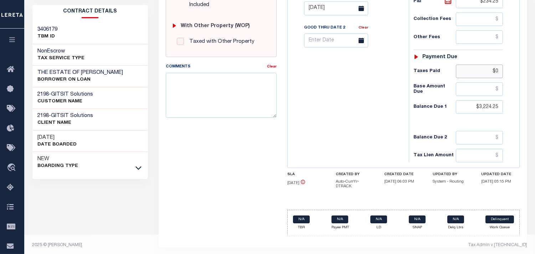
drag, startPoint x: 499, startPoint y: 71, endPoint x: 477, endPoint y: 70, distance: 22.5
click at [477, 70] on input "$0" at bounding box center [479, 72] width 47 height 14
type input "[DATE]"
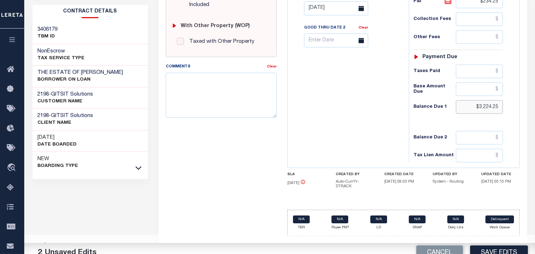
drag, startPoint x: 499, startPoint y: 106, endPoint x: 454, endPoint y: 111, distance: 45.5
click at [454, 111] on div "Balance Due 1 $3,224.25" at bounding box center [459, 107] width 90 height 14
paste input "3,399.80"
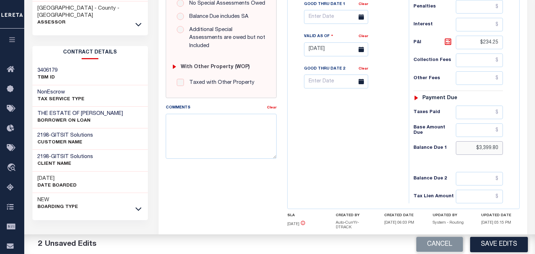
scroll to position [207, 0]
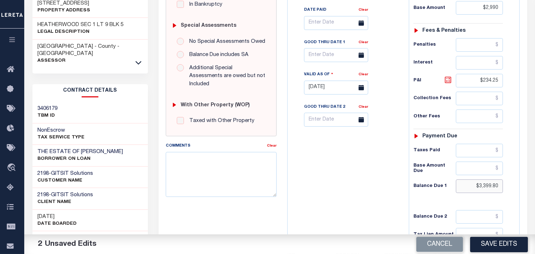
type input "$3,399.80"
click at [450, 80] on icon at bounding box center [448, 80] width 4 height 4
type input "$409.80"
click at [329, 56] on input "text" at bounding box center [336, 55] width 64 height 14
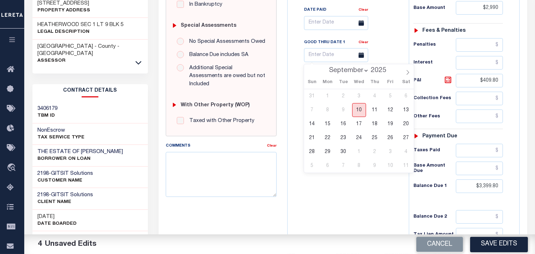
click at [363, 111] on span "10" at bounding box center [359, 110] width 14 height 14
type input "09/10/2025"
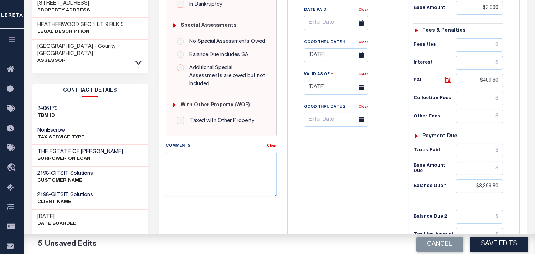
click at [381, 152] on div "Tax Bill No Multiple Payment Option Payment Plan Clear" at bounding box center [347, 84] width 114 height 315
click at [448, 81] on icon at bounding box center [448, 80] width 9 height 9
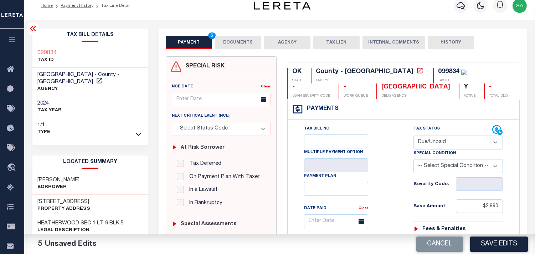
scroll to position [0, 0]
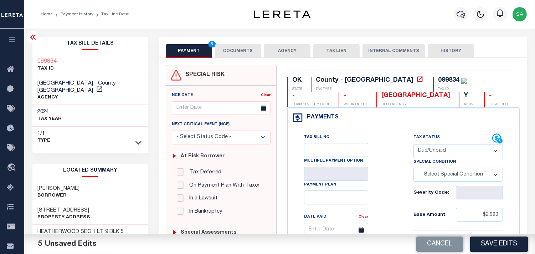
click at [245, 45] on button "DOCUMENTS" at bounding box center [238, 51] width 46 height 14
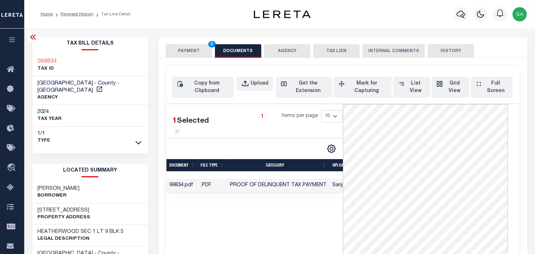
click at [176, 54] on button "PAYMENT 5" at bounding box center [189, 51] width 46 height 14
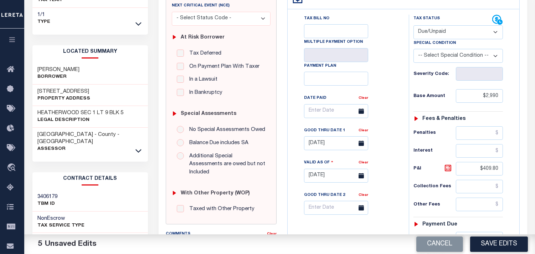
scroll to position [198, 0]
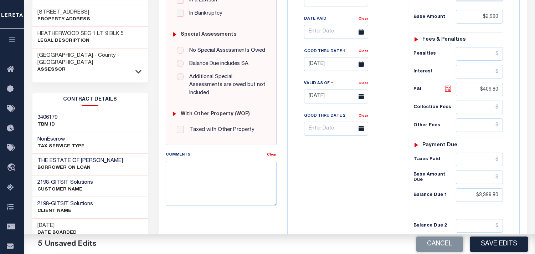
click at [451, 90] on icon at bounding box center [448, 89] width 6 height 6
click at [500, 242] on button "Save Edits" at bounding box center [499, 243] width 58 height 15
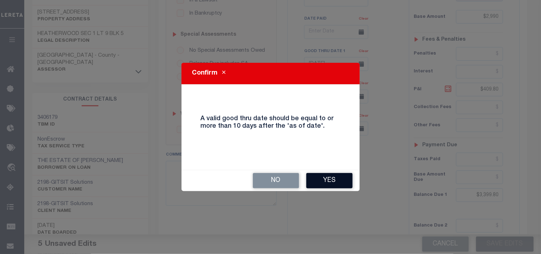
click at [340, 182] on button "Yes" at bounding box center [329, 180] width 46 height 15
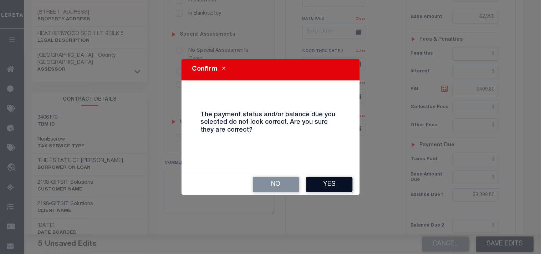
click at [340, 178] on button "Yes" at bounding box center [329, 184] width 46 height 15
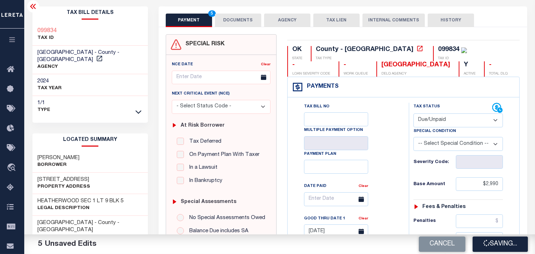
scroll to position [0, 0]
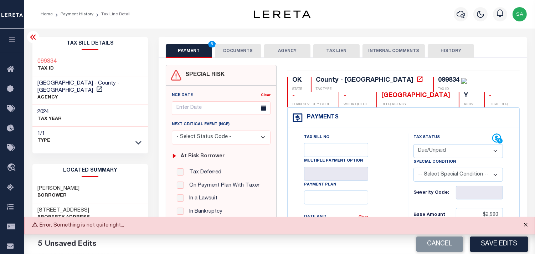
click at [523, 227] on button "Close" at bounding box center [526, 225] width 18 height 16
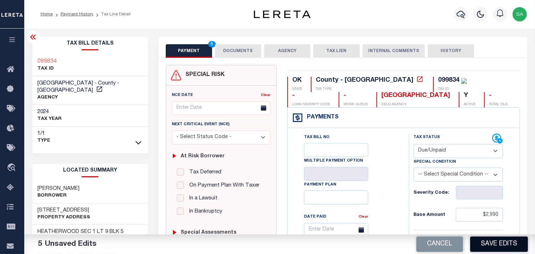
click at [504, 244] on button "Save Edits" at bounding box center [499, 243] width 58 height 15
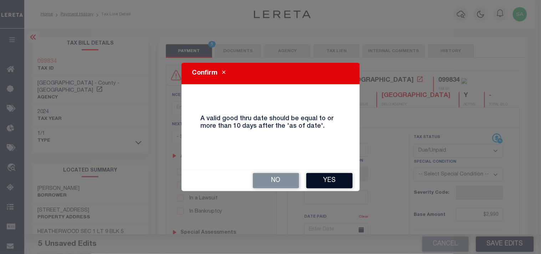
click at [327, 184] on button "Yes" at bounding box center [329, 180] width 46 height 15
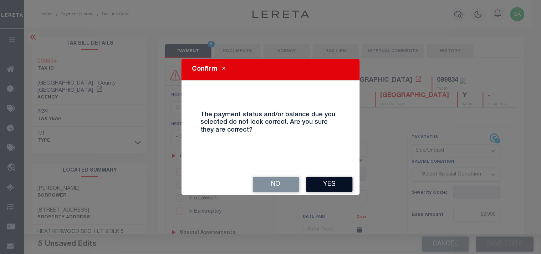
click at [327, 184] on button "Yes" at bounding box center [329, 184] width 46 height 15
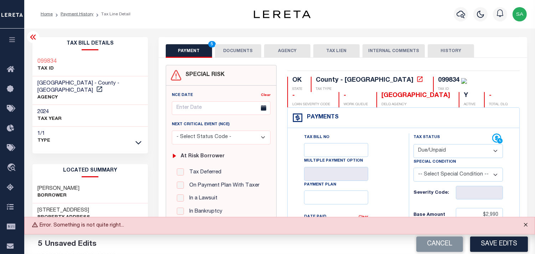
drag, startPoint x: 527, startPoint y: 228, endPoint x: 516, endPoint y: 229, distance: 11.6
click at [527, 228] on button "Close" at bounding box center [526, 225] width 18 height 16
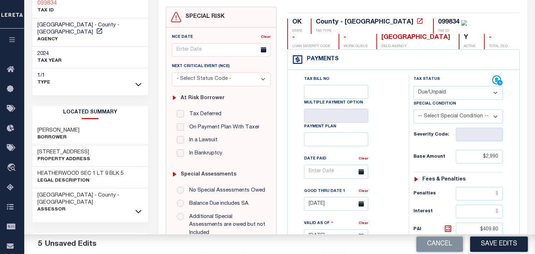
scroll to position [198, 0]
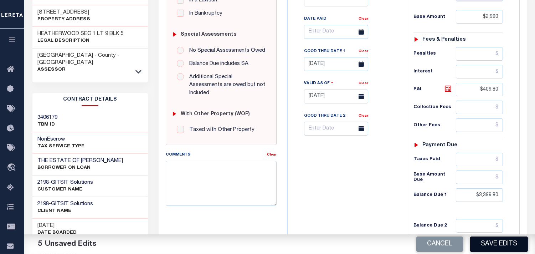
click at [488, 243] on button "Save Edits" at bounding box center [499, 243] width 58 height 15
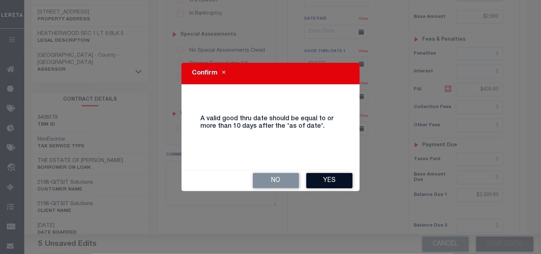
click at [341, 180] on button "Yes" at bounding box center [329, 180] width 46 height 15
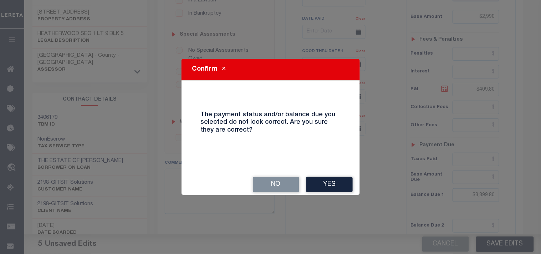
click at [343, 180] on button "Yes" at bounding box center [329, 184] width 46 height 15
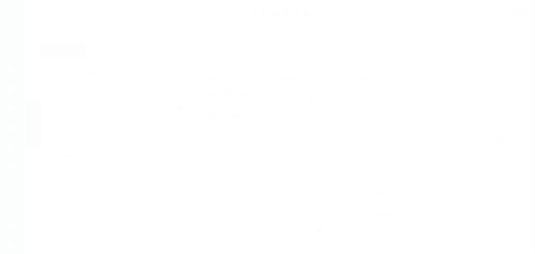
select select "DUE"
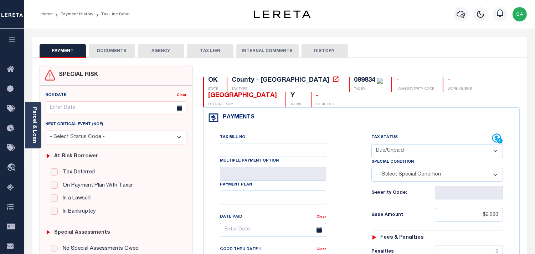
drag, startPoint x: 102, startPoint y: 51, endPoint x: 166, endPoint y: 95, distance: 76.8
click at [102, 51] on button "DOCUMENTS" at bounding box center [112, 51] width 46 height 14
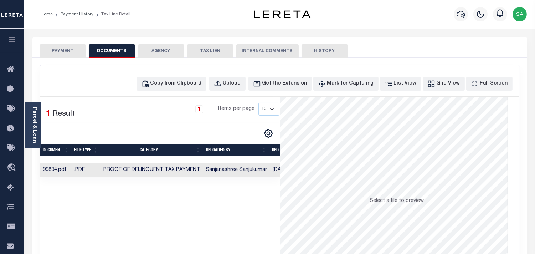
click at [191, 176] on td "Proof of Delinquent Tax Payment" at bounding box center [152, 170] width 102 height 14
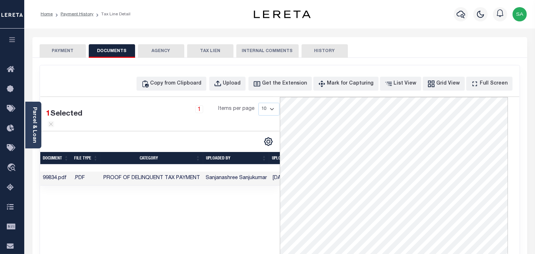
click at [67, 48] on button "PAYMENT" at bounding box center [63, 51] width 46 height 14
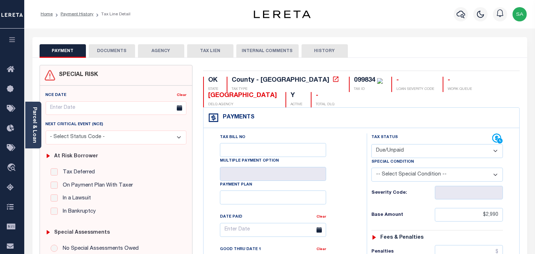
click at [80, 17] on li "Payment History" at bounding box center [73, 14] width 41 height 6
click at [78, 14] on link "Payment History" at bounding box center [77, 14] width 33 height 4
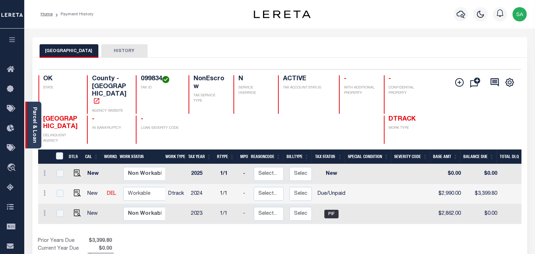
click at [41, 124] on div "Parcel & Loan" at bounding box center [33, 125] width 16 height 47
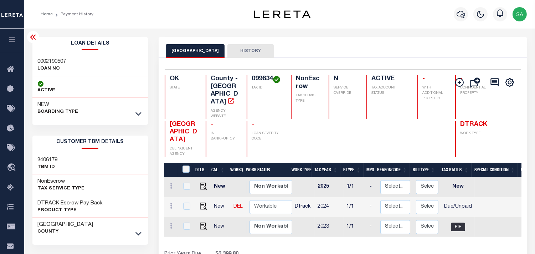
click at [45, 61] on h3 "0002190507" at bounding box center [52, 61] width 29 height 7
copy h3 "0002190507"
click at [249, 74] on div "Selected 3 Results 1 Items per page 25 50 100 OK STATE County - OK AGENCY WEBSI…" at bounding box center [343, 113] width 368 height 88
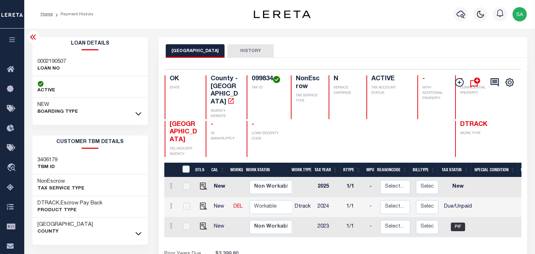
copy h4 "099834"
click at [333, 38] on div "CLEVELAND COUNTY HISTORY" at bounding box center [343, 47] width 369 height 21
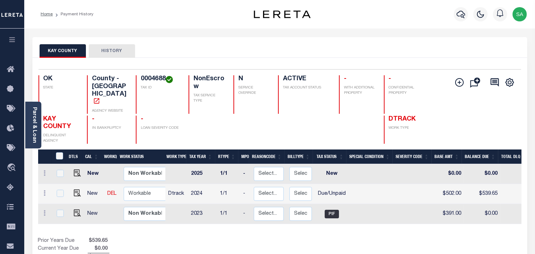
click at [327, 52] on div "KAY COUNTY HISTORY" at bounding box center [280, 50] width 481 height 13
drag, startPoint x: 395, startPoint y: 34, endPoint x: 387, endPoint y: 36, distance: 7.9
click at [394, 34] on div "Parcel & Loan Loan Details 2190492 LOAN NO ACTIVE" at bounding box center [280, 238] width 506 height 418
click at [79, 189] on img "" at bounding box center [77, 192] width 7 height 7
checkbox input "true"
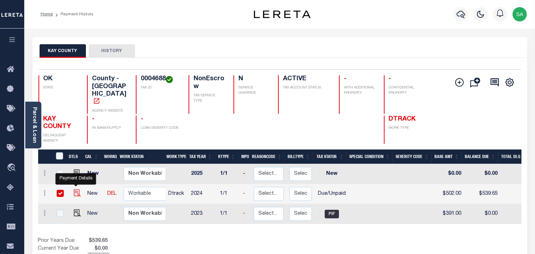
checkbox input "true"
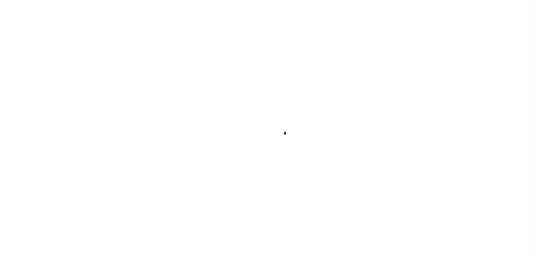
checkbox input "false"
type input "[DATE]"
select select "DUE"
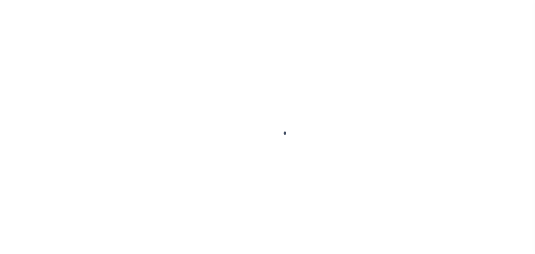
type input "$502"
type input "$37.65"
type input "$0"
type input "$539.65"
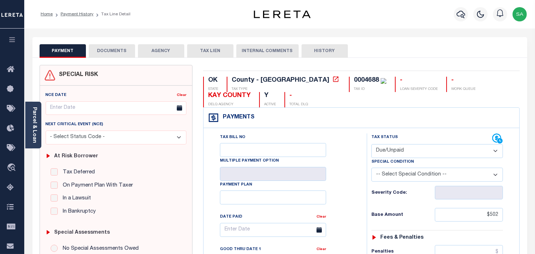
click at [95, 47] on button "DOCUMENTS" at bounding box center [112, 51] width 46 height 14
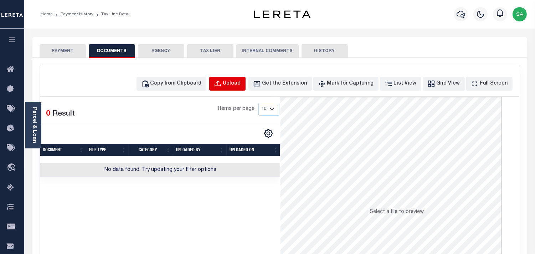
click at [236, 82] on button "Upload" at bounding box center [227, 84] width 36 height 14
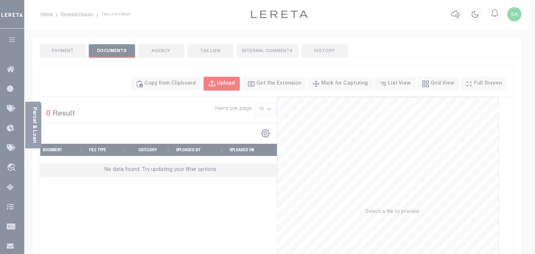
select select "POP"
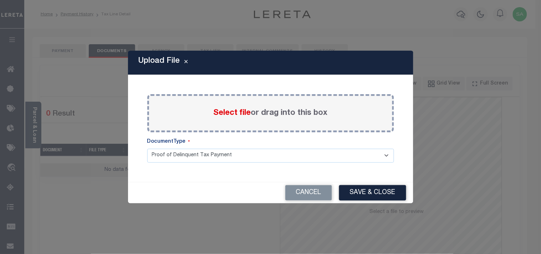
click at [280, 111] on label "Select file or drag into this box" at bounding box center [271, 113] width 114 height 12
click at [0, 0] on input "Select file or drag into this box" at bounding box center [0, 0] width 0 height 0
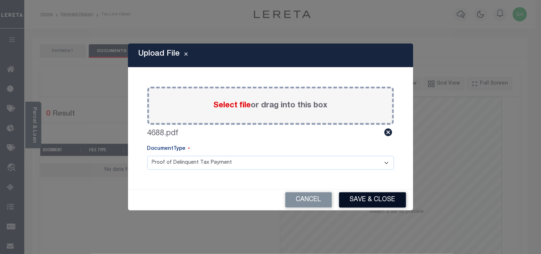
click at [375, 199] on button "Save & Close" at bounding box center [372, 199] width 67 height 15
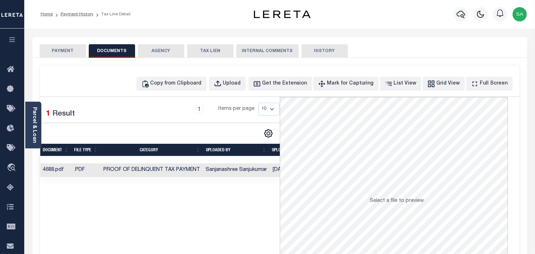
click at [147, 173] on td "Proof of Delinquent Tax Payment" at bounding box center [152, 170] width 102 height 14
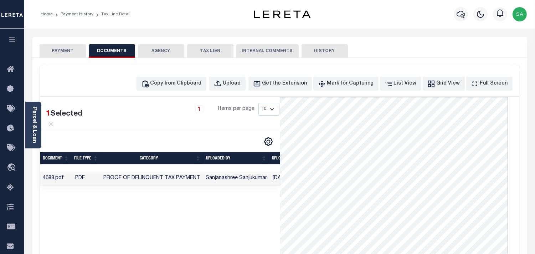
click at [67, 52] on button "PAYMENT" at bounding box center [63, 51] width 46 height 14
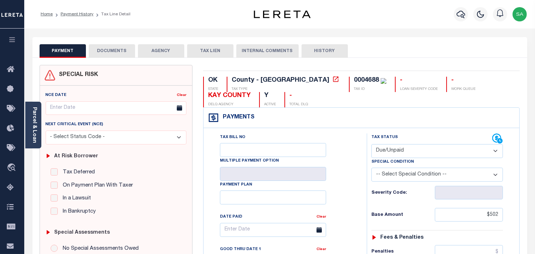
click at [400, 55] on div "PAYMENT DOCUMENTS AGENCY DELINQUENT PAYEE TAX LIEN HISTORY" at bounding box center [280, 50] width 481 height 13
drag, startPoint x: 376, startPoint y: 45, endPoint x: 471, endPoint y: 59, distance: 96.2
click at [377, 46] on div "PAYMENT DOCUMENTS AGENCY DELINQUENT PAYEE TAX LIEN HISTORY" at bounding box center [280, 50] width 481 height 13
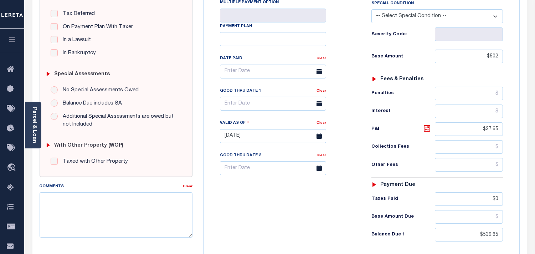
scroll to position [286, 0]
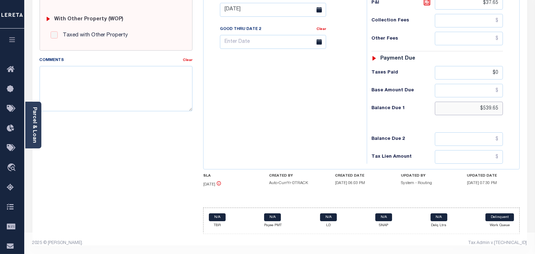
drag, startPoint x: 490, startPoint y: 108, endPoint x: 475, endPoint y: 106, distance: 15.5
click at [475, 107] on input "$539.65" at bounding box center [469, 109] width 68 height 14
paste input "582.98"
type input "$582.98"
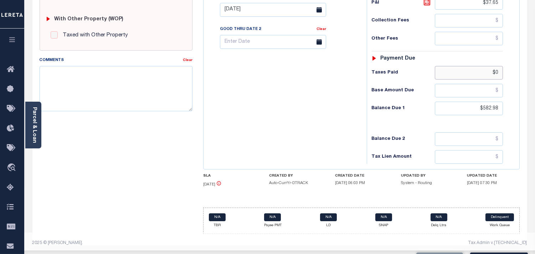
type input "[DATE]"
drag, startPoint x: 479, startPoint y: 74, endPoint x: 474, endPoint y: 72, distance: 5.3
click at [474, 72] on input "$0" at bounding box center [469, 73] width 68 height 14
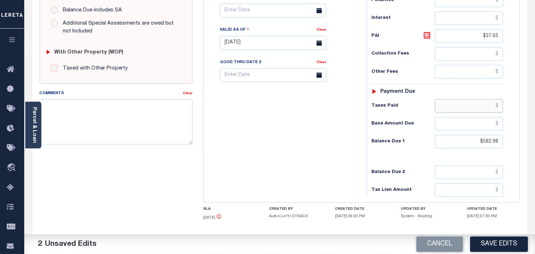
scroll to position [207, 0]
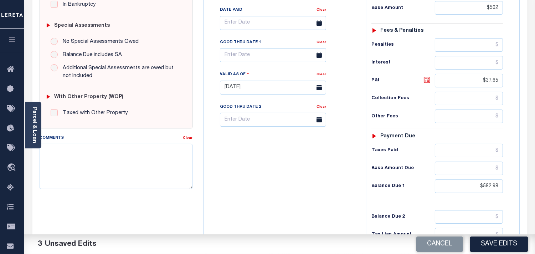
click at [428, 82] on icon at bounding box center [427, 80] width 4 height 4
type input "$80.98"
click at [248, 58] on input "text" at bounding box center [273, 55] width 106 height 14
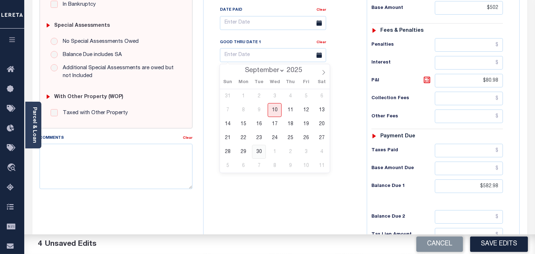
click at [261, 150] on span "30" at bounding box center [259, 152] width 14 height 14
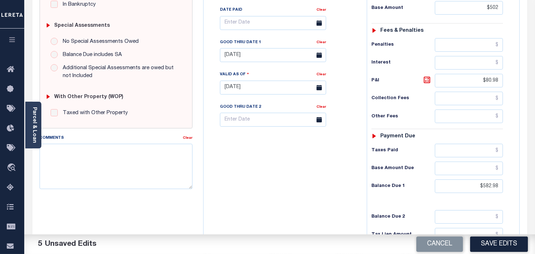
click at [286, 184] on div "Tax Bill No Multiple Payment Option Payment Plan Clear" at bounding box center [283, 84] width 156 height 315
click at [250, 57] on input "[DATE]" at bounding box center [273, 55] width 106 height 14
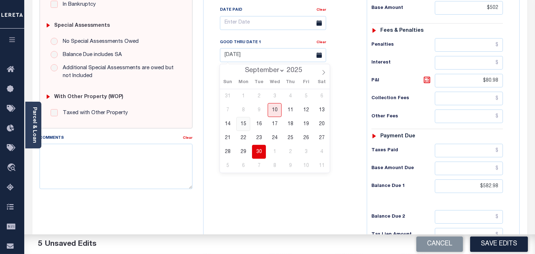
click at [246, 122] on span "15" at bounding box center [243, 124] width 14 height 14
type input "[DATE]"
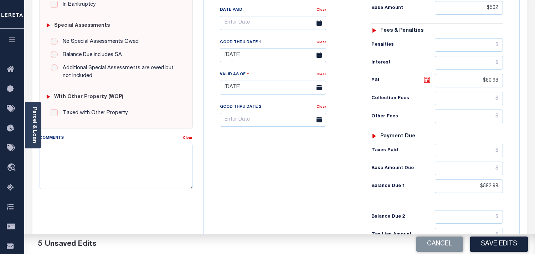
click at [282, 180] on div "Tax Bill No Multiple Payment Option Payment Plan Clear" at bounding box center [283, 84] width 156 height 315
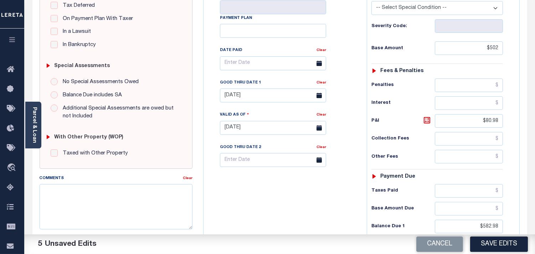
scroll to position [167, 0]
click at [428, 123] on icon at bounding box center [427, 120] width 9 height 9
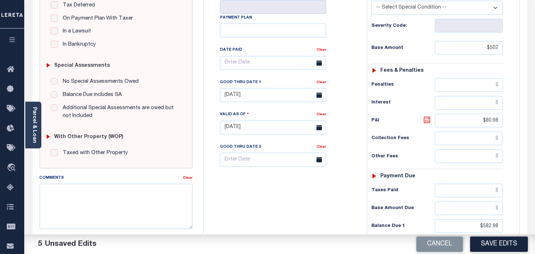
click at [428, 123] on icon at bounding box center [427, 120] width 9 height 9
click at [424, 123] on icon at bounding box center [427, 120] width 9 height 9
click at [424, 122] on icon at bounding box center [427, 120] width 9 height 9
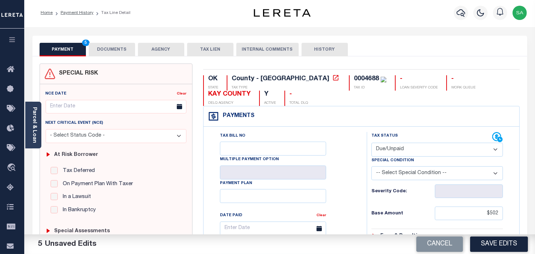
scroll to position [0, 0]
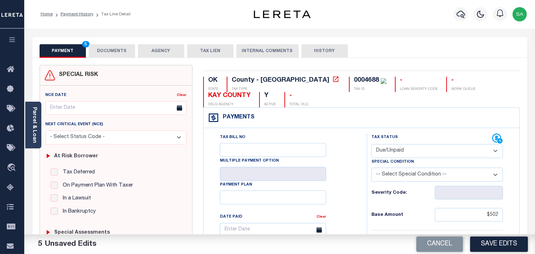
click at [109, 50] on button "DOCUMENTS" at bounding box center [112, 51] width 46 height 14
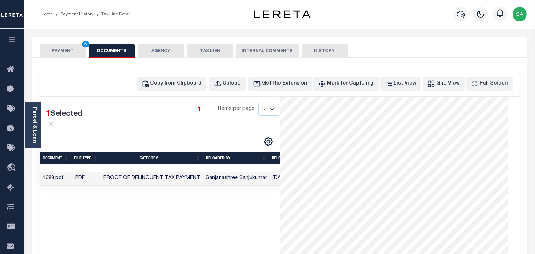
click at [70, 50] on button "PAYMENT 5" at bounding box center [63, 51] width 46 height 14
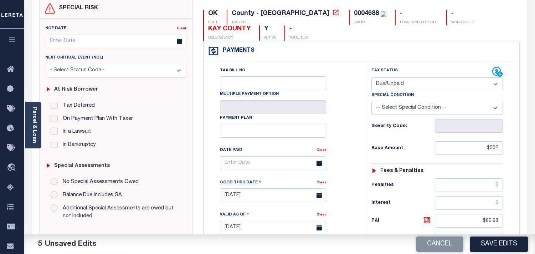
scroll to position [158, 0]
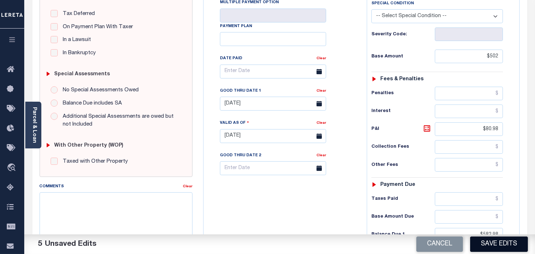
click at [495, 241] on button "Save Edits" at bounding box center [499, 243] width 58 height 15
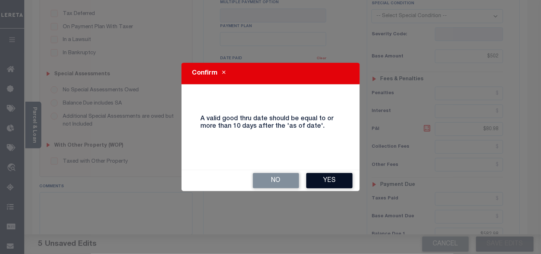
click at [337, 182] on button "Yes" at bounding box center [329, 180] width 46 height 15
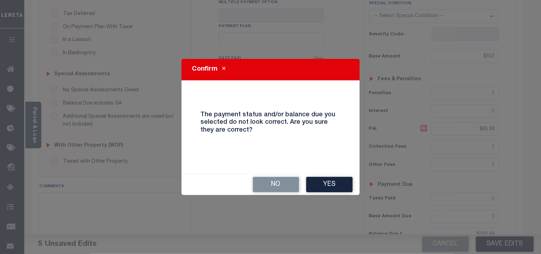
click at [337, 182] on button "Yes" at bounding box center [329, 184] width 46 height 15
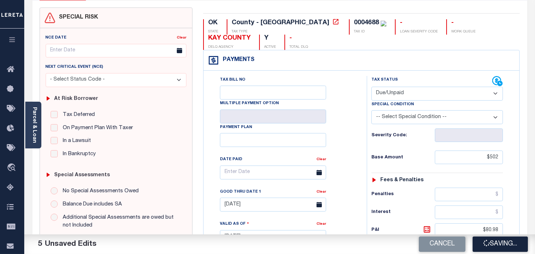
scroll to position [0, 0]
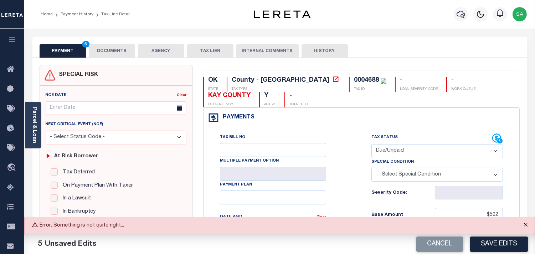
click at [527, 223] on button "Close" at bounding box center [526, 225] width 18 height 16
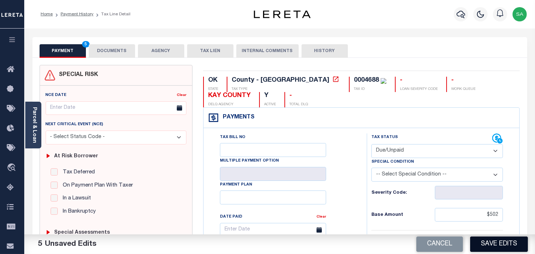
click at [515, 240] on button "Save Edits" at bounding box center [499, 243] width 58 height 15
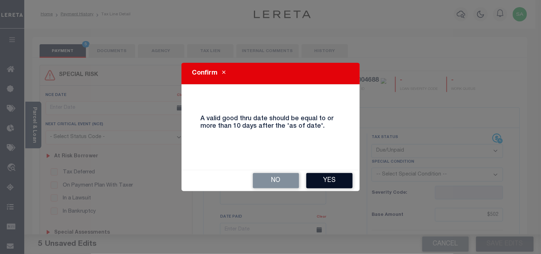
click at [336, 181] on button "Yes" at bounding box center [329, 180] width 46 height 15
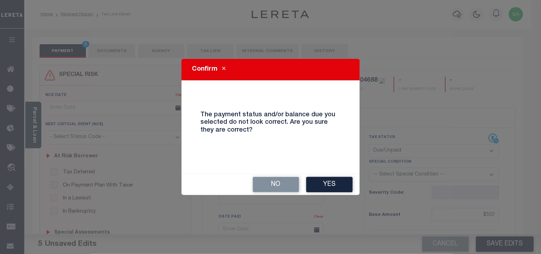
click at [336, 181] on button "Yes" at bounding box center [329, 184] width 46 height 15
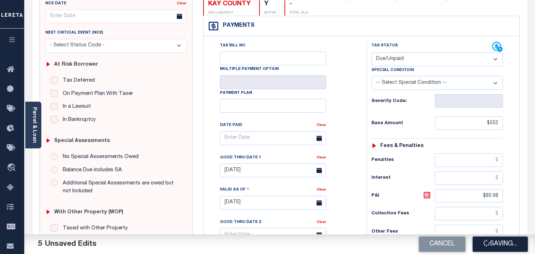
scroll to position [88, 0]
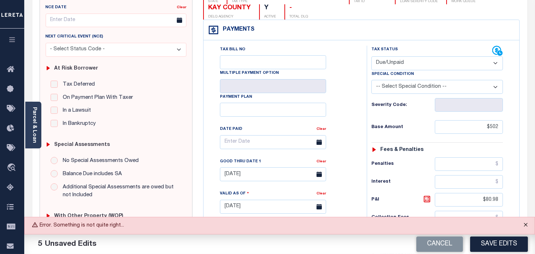
click at [527, 222] on button "Close" at bounding box center [526, 225] width 18 height 16
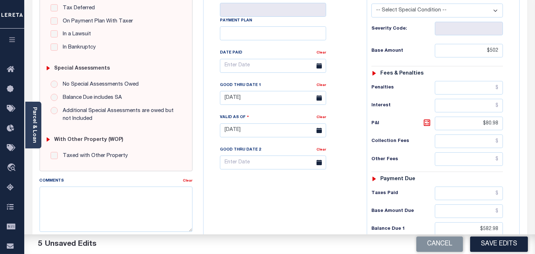
scroll to position [167, 0]
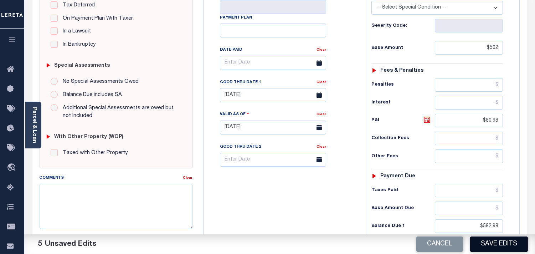
click at [495, 241] on button "Save Edits" at bounding box center [499, 243] width 58 height 15
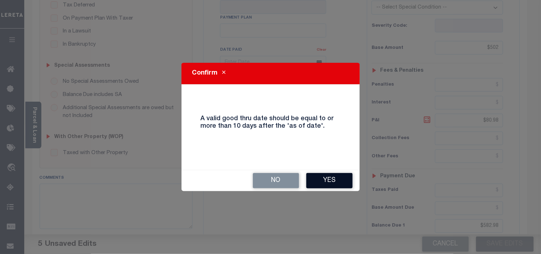
click at [339, 184] on button "Yes" at bounding box center [329, 180] width 46 height 15
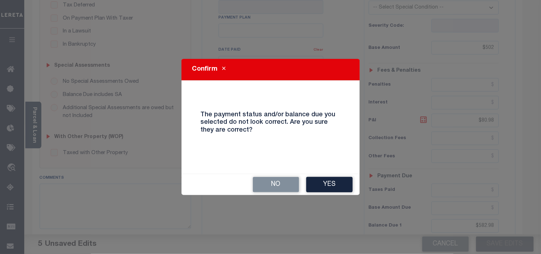
click at [339, 184] on button "Yes" at bounding box center [329, 184] width 46 height 15
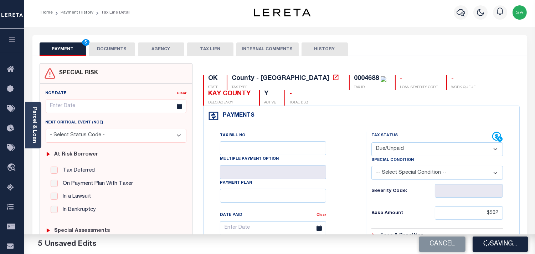
scroll to position [0, 0]
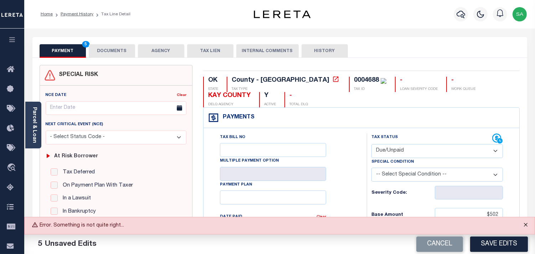
click at [525, 226] on button "Close" at bounding box center [526, 225] width 18 height 16
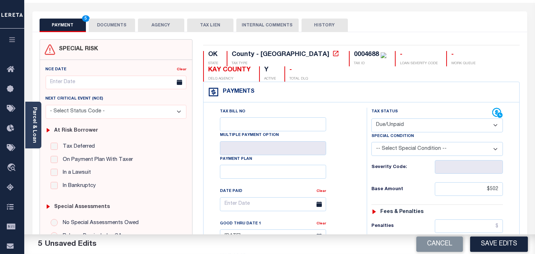
scroll to position [119, 0]
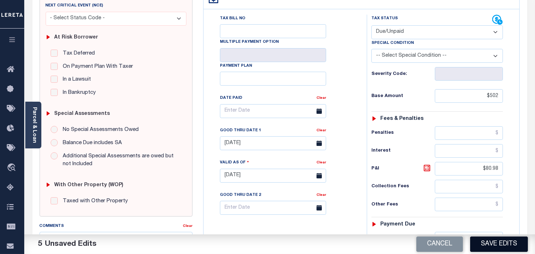
click at [504, 249] on button "Save Edits" at bounding box center [499, 243] width 58 height 15
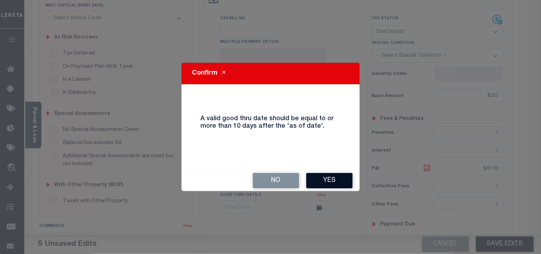
click at [333, 185] on button "Yes" at bounding box center [329, 180] width 46 height 15
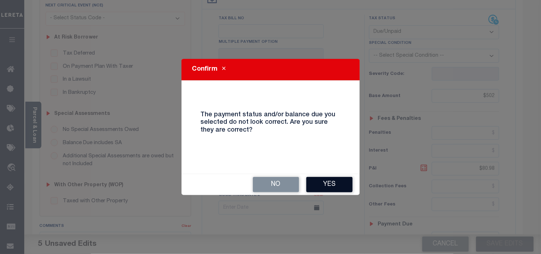
click at [333, 184] on button "Yes" at bounding box center [329, 184] width 46 height 15
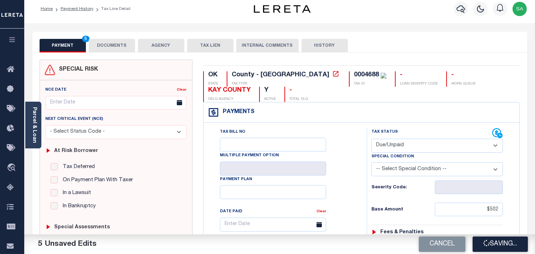
scroll to position [0, 0]
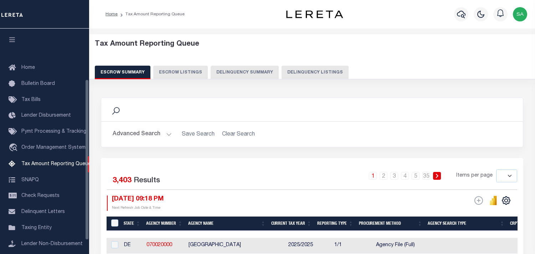
select select
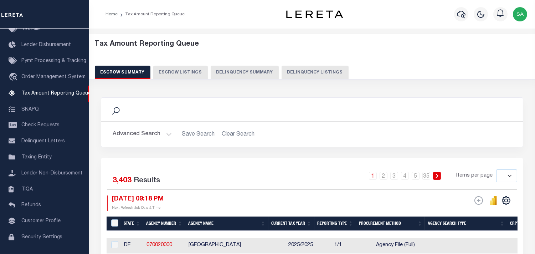
click at [144, 133] on button "Advanced Search" at bounding box center [142, 134] width 59 height 14
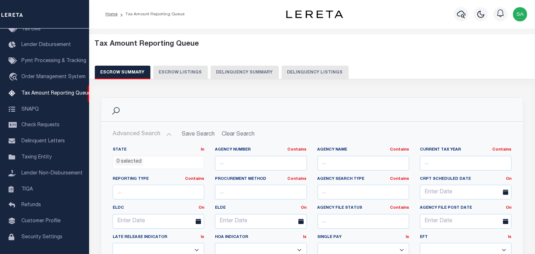
click at [317, 70] on button "Delinquency Listings" at bounding box center [315, 73] width 67 height 14
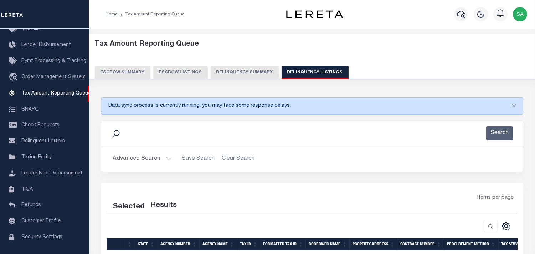
select select "100"
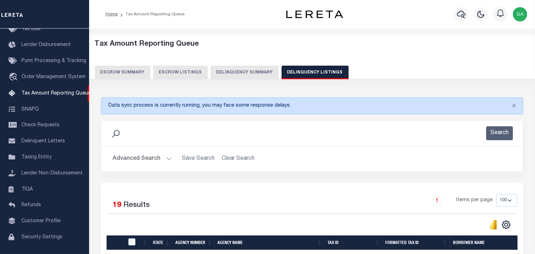
drag, startPoint x: 153, startPoint y: 158, endPoint x: 399, endPoint y: 197, distance: 249.2
click at [153, 158] on button "Advanced Search" at bounding box center [142, 159] width 59 height 14
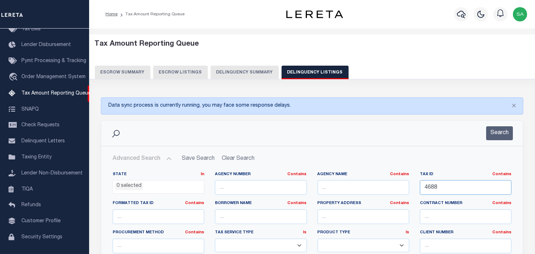
drag, startPoint x: 436, startPoint y: 190, endPoint x: 470, endPoint y: 161, distance: 45.3
click at [357, 174] on div "State In In AK AL AR AZ CA CO CT DC DE FL GA GU HI IA ID IL IN KS [GEOGRAPHIC_D…" at bounding box center [312, 245] width 410 height 146
paste input "99834"
type input "99834"
click at [500, 122] on div "Search" at bounding box center [312, 133] width 422 height 25
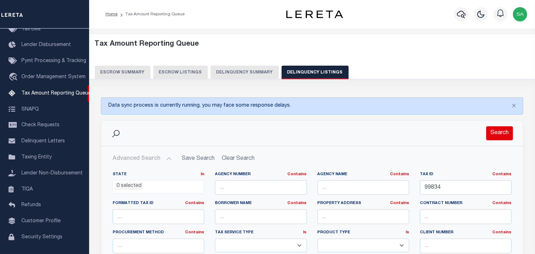
click at [503, 134] on button "Search" at bounding box center [500, 133] width 27 height 14
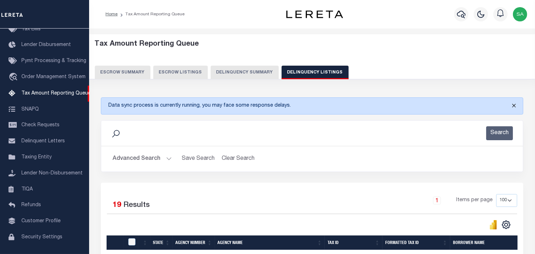
click at [516, 109] on button "Close" at bounding box center [514, 106] width 18 height 16
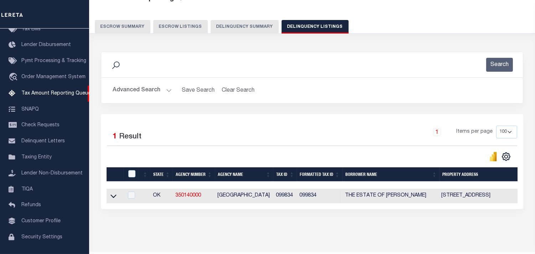
scroll to position [71, 0]
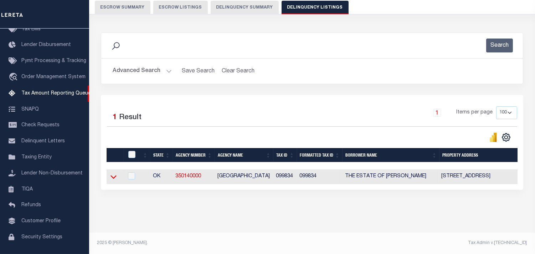
click at [112, 175] on icon at bounding box center [114, 177] width 6 height 4
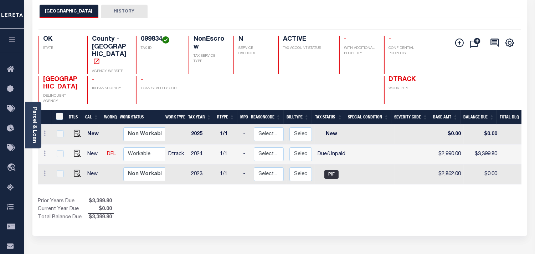
scroll to position [0, 187]
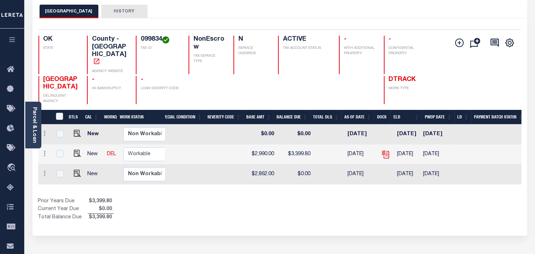
click at [381, 150] on icon at bounding box center [385, 154] width 9 height 9
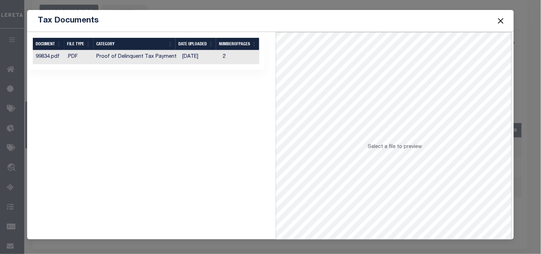
click at [498, 22] on button "Close" at bounding box center [500, 20] width 9 height 9
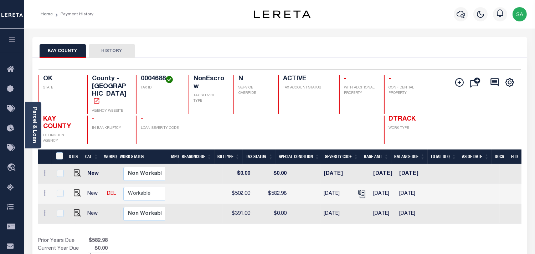
scroll to position [0, 213]
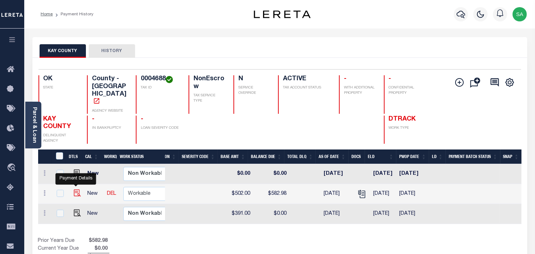
click at [75, 189] on img "" at bounding box center [77, 192] width 7 height 7
checkbox input "true"
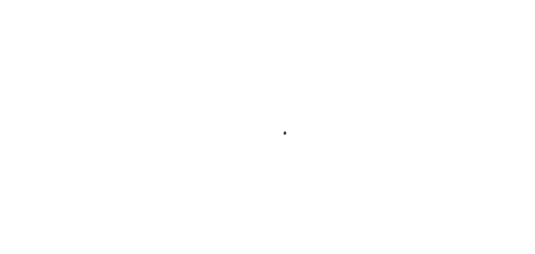
checkbox input "false"
type input "09/15/2025"
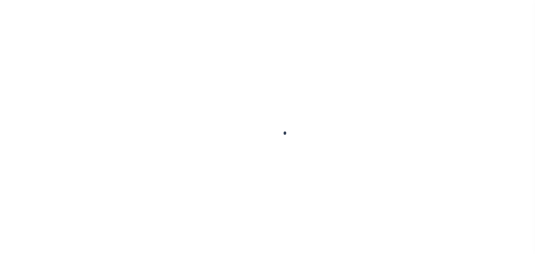
type input "09/10/2025"
select select "DUE"
type input "$502"
type input "$80.98"
type input "$582.98"
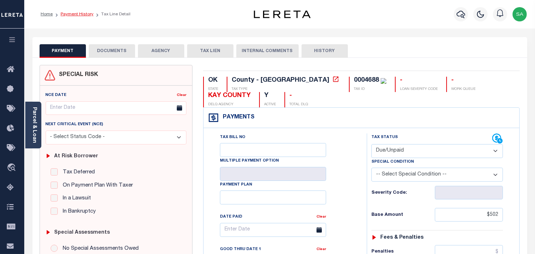
click at [86, 15] on link "Payment History" at bounding box center [77, 14] width 33 height 4
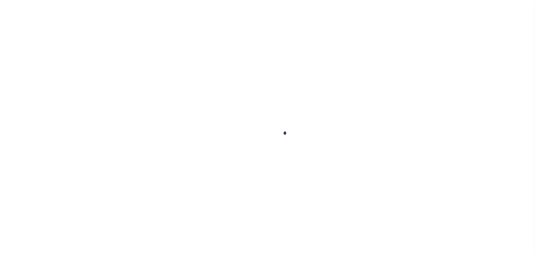
select select "DUE"
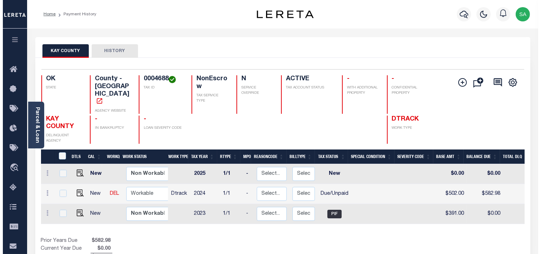
scroll to position [0, 213]
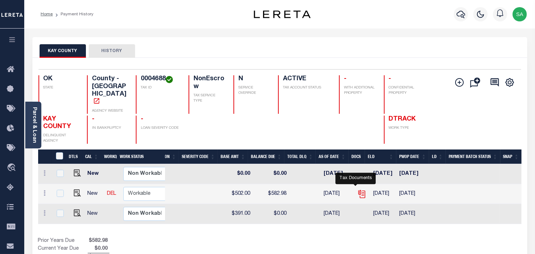
click at [357, 189] on icon "" at bounding box center [361, 193] width 9 height 9
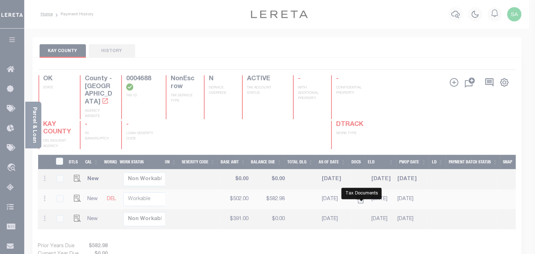
scroll to position [0, 207]
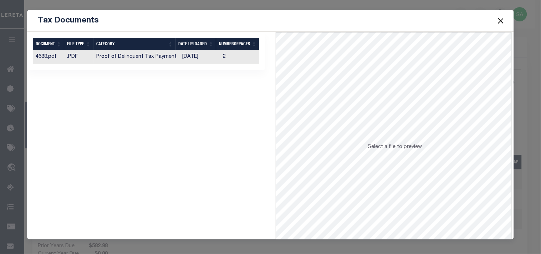
click at [133, 58] on td "Proof of Delinquent Tax Payment" at bounding box center [136, 57] width 86 height 14
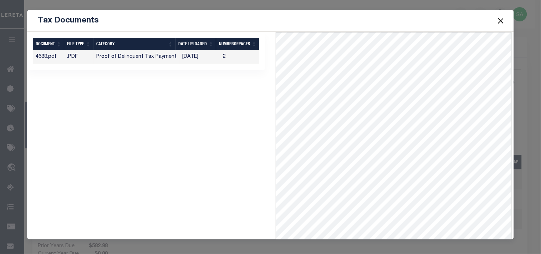
click at [503, 23] on button "Close" at bounding box center [500, 20] width 9 height 9
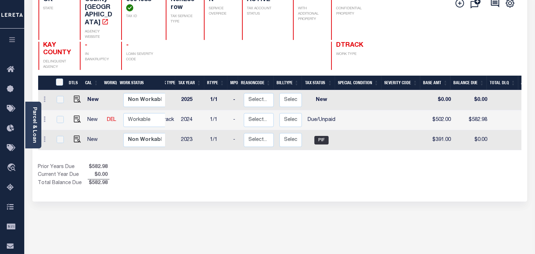
scroll to position [0, 0]
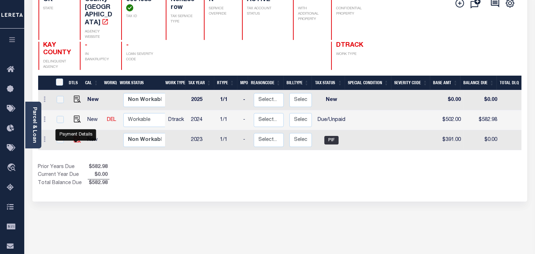
click at [74, 140] on img "" at bounding box center [77, 139] width 7 height 7
checkbox input "true"
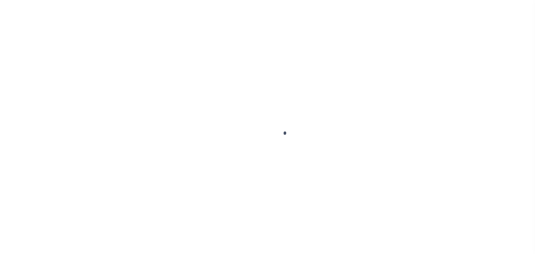
checkbox input "false"
type input "[DATE]"
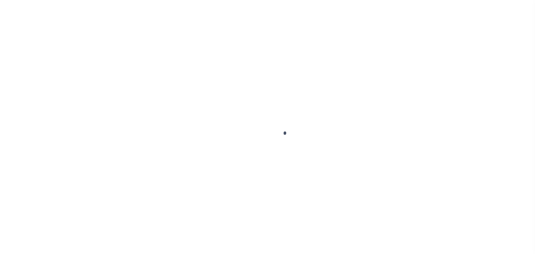
type input "$391"
type input "$0"
select select "PIF"
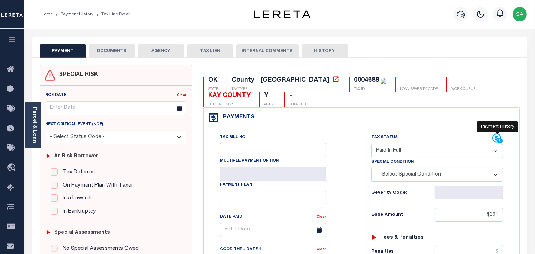
click at [493, 138] on icon at bounding box center [497, 138] width 9 height 9
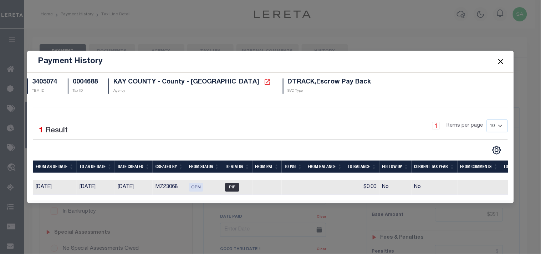
click at [497, 61] on button "Close" at bounding box center [500, 61] width 9 height 9
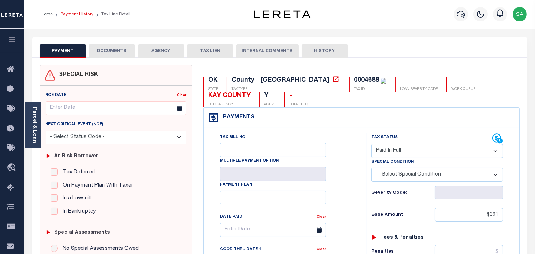
click at [73, 12] on link "Payment History" at bounding box center [77, 14] width 33 height 4
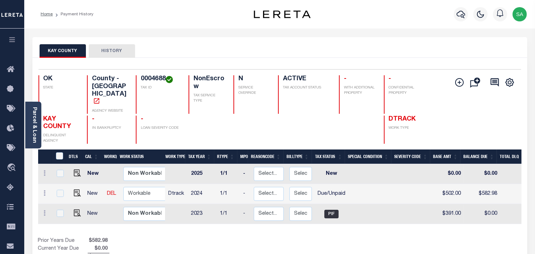
click at [342, 237] on div "Show Tax Lines before Bill Release Date Prior Years Due $582.98 Current Year Du…" at bounding box center [280, 249] width 484 height 24
drag, startPoint x: 78, startPoint y: 184, endPoint x: 130, endPoint y: 184, distance: 51.7
click at [78, 189] on img "" at bounding box center [77, 192] width 7 height 7
checkbox input "true"
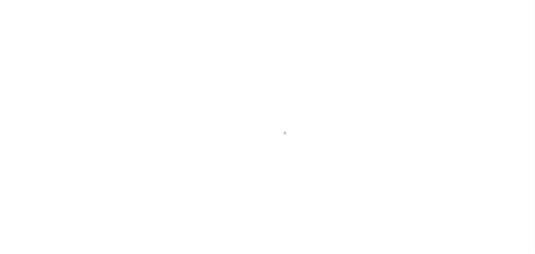
select select "DUE"
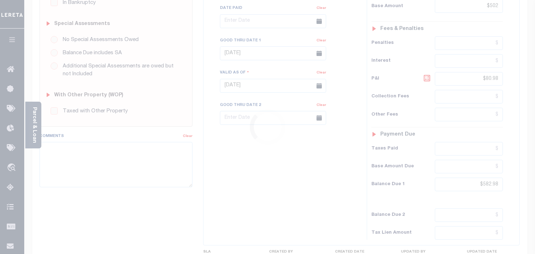
scroll to position [287, 0]
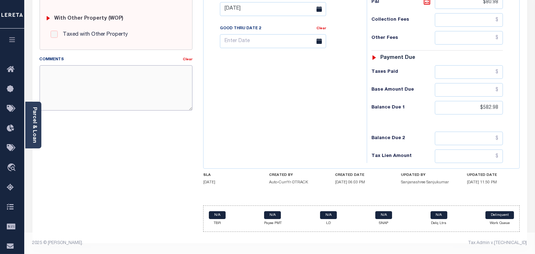
click at [105, 79] on textarea "Comments" at bounding box center [116, 87] width 153 height 45
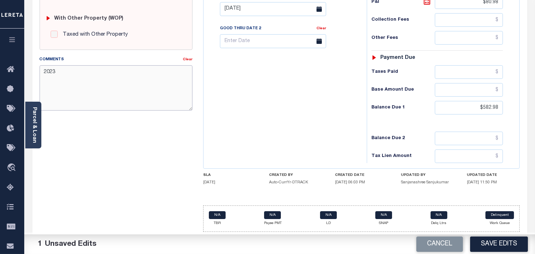
click at [87, 74] on textarea "2023" at bounding box center [116, 87] width 153 height 45
paste textarea "Special Assessment"
click at [131, 83] on textarea "2023 Special Assessment Taxes are delinquent in the amount of" at bounding box center [116, 87] width 153 height 45
paste textarea "344.41"
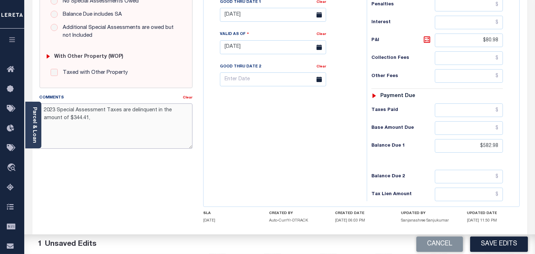
click at [81, 116] on textarea "2023 Special Assessment Taxes are delinquent in the amount of $344.41," at bounding box center [116, 125] width 153 height 45
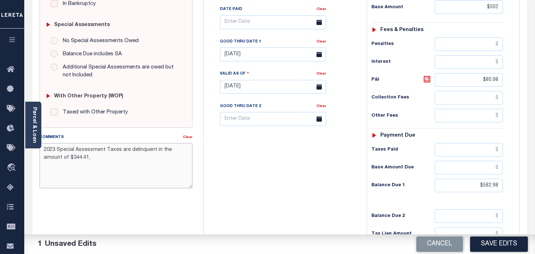
click at [84, 160] on textarea "2023 Special Assessment Taxes are delinquent in the amount of $344.41," at bounding box center [116, 165] width 153 height 45
click at [138, 157] on textarea "2023 Special Assessment Taxes are delinquent in the amount of $344.41, Good Thr…" at bounding box center [116, 165] width 153 height 45
paste textarea "[DATE]"
type textarea "2023 Special Assessment Taxes are delinquent in the amount of $344.41, Good Thr…"
click at [293, 177] on div "Tax Bill No Multiple Payment Option Payment Plan Clear" at bounding box center [283, 83] width 156 height 315
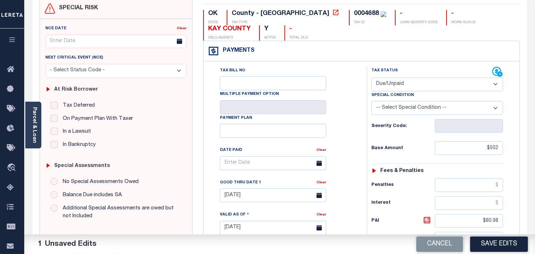
scroll to position [0, 0]
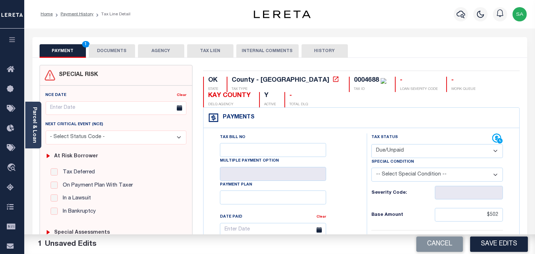
click at [354, 81] on div "0004688" at bounding box center [366, 80] width 25 height 6
copy div "0004688"
drag, startPoint x: 115, startPoint y: 48, endPoint x: 133, endPoint y: 89, distance: 44.9
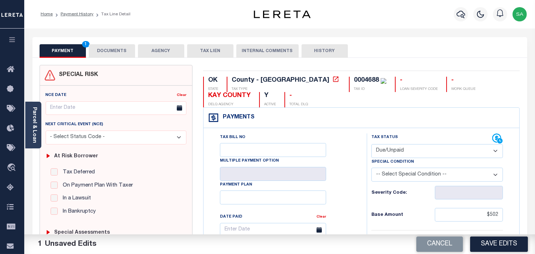
click at [115, 48] on button "DOCUMENTS" at bounding box center [112, 51] width 46 height 14
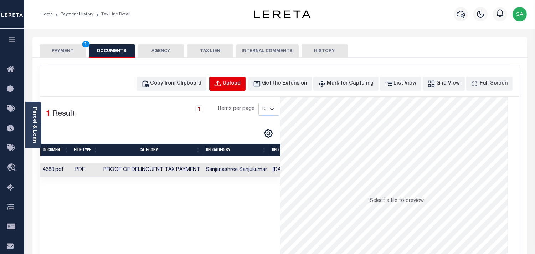
click at [240, 83] on div "Upload" at bounding box center [232, 84] width 18 height 8
select select "POP"
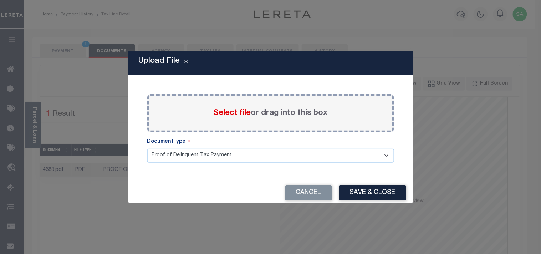
click at [253, 113] on label "Select file or drag into this box" at bounding box center [271, 113] width 114 height 12
click at [0, 0] on input "Select file or drag into this box" at bounding box center [0, 0] width 0 height 0
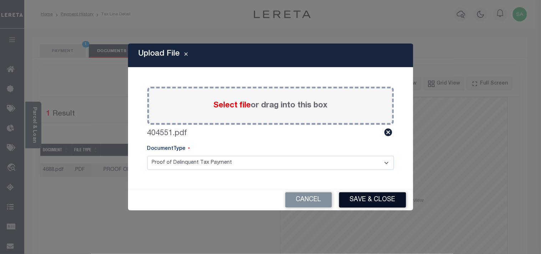
click at [368, 197] on button "Save & Close" at bounding box center [372, 199] width 67 height 15
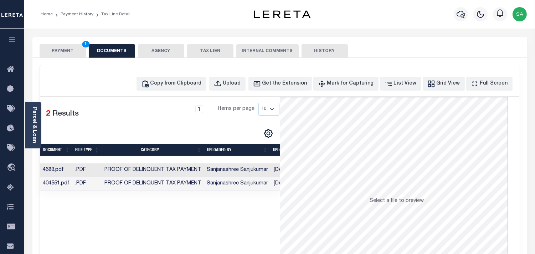
click at [136, 173] on td "Proof of Delinquent Tax Payment" at bounding box center [153, 170] width 102 height 14
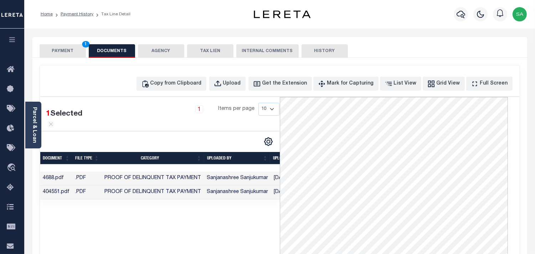
scroll to position [0, 27]
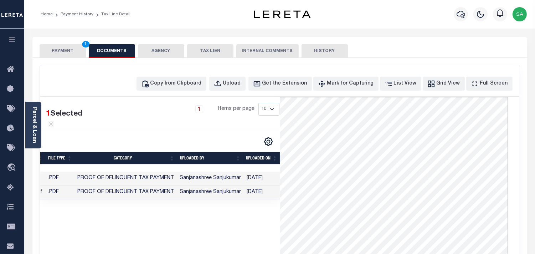
click at [192, 194] on td "Sanjanashree Sanjukumar" at bounding box center [210, 192] width 67 height 14
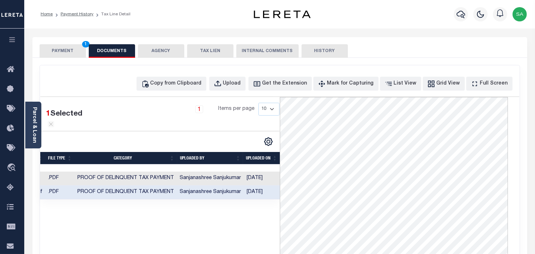
click at [67, 54] on button "PAYMENT 1" at bounding box center [63, 51] width 46 height 14
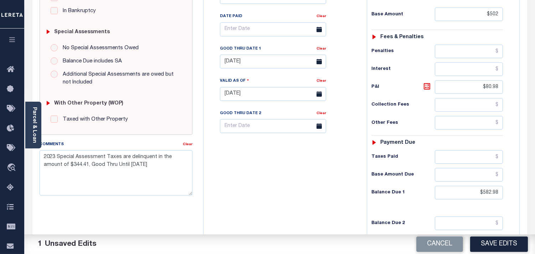
scroll to position [285, 0]
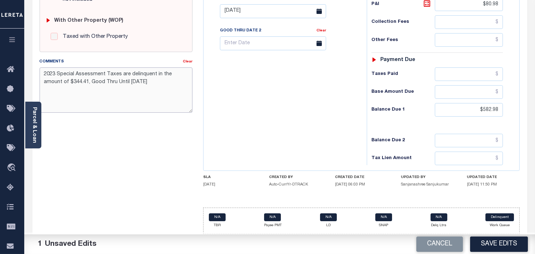
click at [148, 82] on textarea "2023 Special Assessment Taxes are delinquent in the amount of $344.41, Good Thr…" at bounding box center [116, 89] width 153 height 45
click at [287, 111] on div "Tax Bill No Multiple Payment Option Payment Plan Clear" at bounding box center [283, 7] width 156 height 315
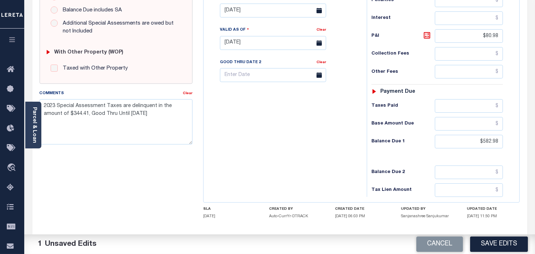
scroll to position [206, 0]
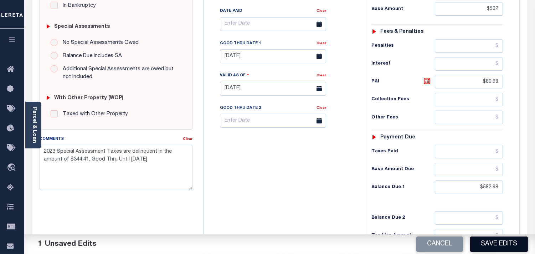
click at [522, 248] on button "Save Edits" at bounding box center [499, 243] width 58 height 15
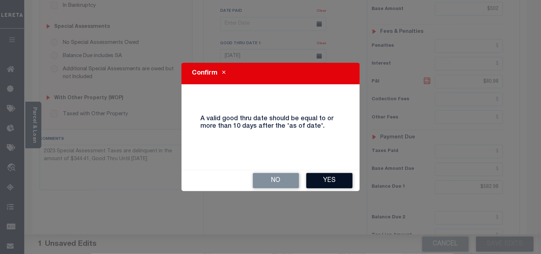
click at [342, 183] on button "Yes" at bounding box center [329, 180] width 46 height 15
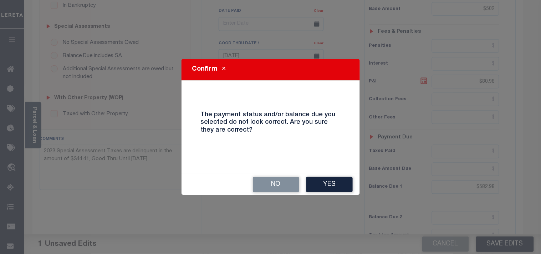
click at [342, 183] on button "Yes" at bounding box center [329, 184] width 46 height 15
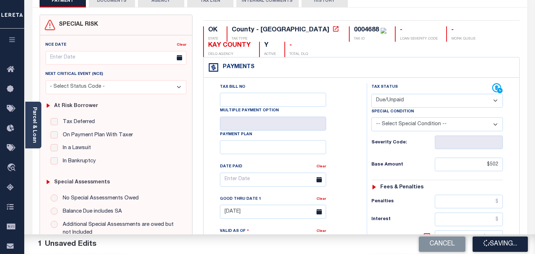
scroll to position [0, 0]
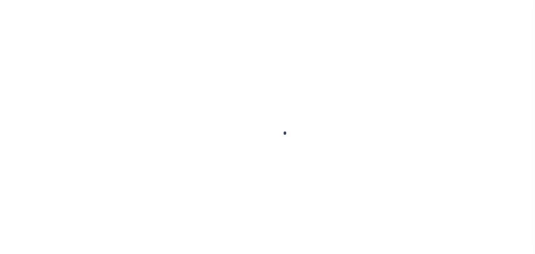
select select "DUE"
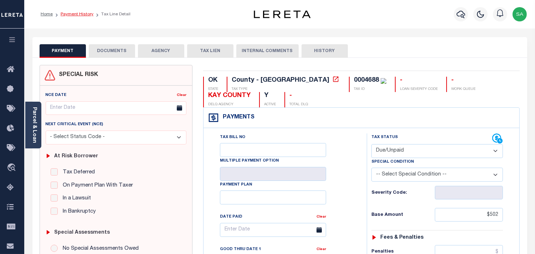
click at [78, 17] on li "Payment History" at bounding box center [73, 14] width 41 height 6
click at [77, 15] on link "Payment History" at bounding box center [77, 14] width 33 height 4
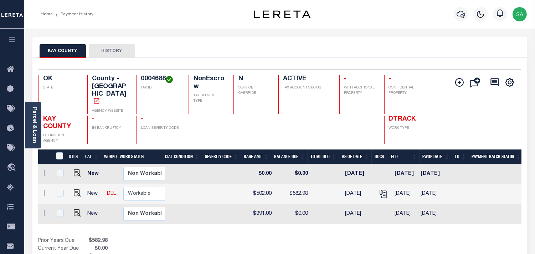
scroll to position [0, 189]
click at [77, 189] on img "" at bounding box center [77, 192] width 7 height 7
checkbox input "true"
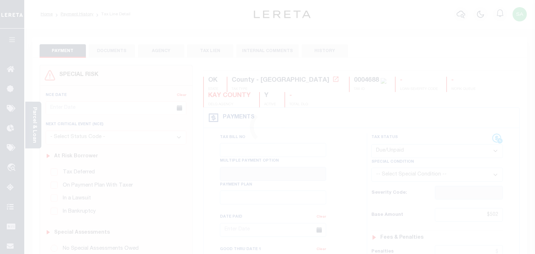
select select "DUE"
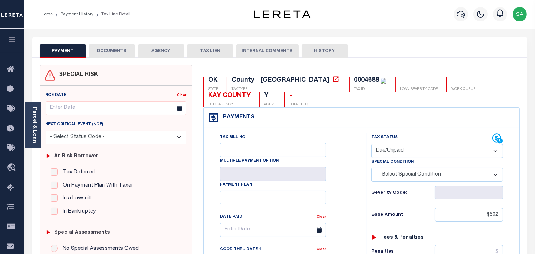
drag, startPoint x: 71, startPoint y: 14, endPoint x: 168, endPoint y: 1, distance: 98.2
click at [71, 14] on link "Payment History" at bounding box center [77, 14] width 33 height 4
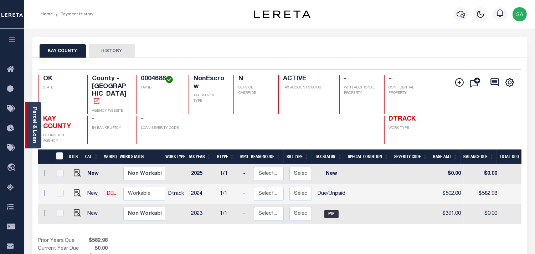
click at [36, 128] on link "Parcel & Loan" at bounding box center [34, 125] width 5 height 36
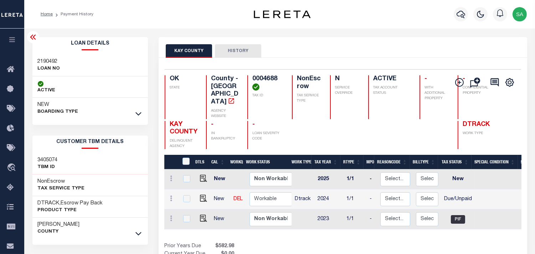
click at [41, 57] on div "2190492 LOAN NO" at bounding box center [90, 66] width 116 height 22
click at [41, 56] on div "2190492 LOAN NO" at bounding box center [90, 66] width 116 height 22
copy h3 "2190492"
click at [253, 76] on h4 "0004688" at bounding box center [268, 82] width 31 height 15
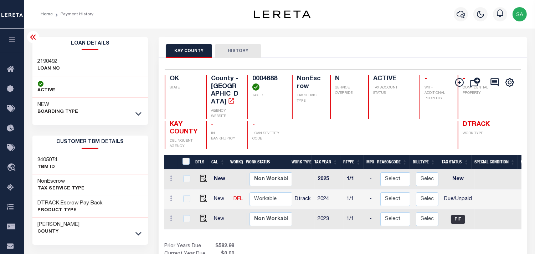
copy h4 "0004688"
drag, startPoint x: 178, startPoint y: 121, endPoint x: 184, endPoint y: 129, distance: 9.9
click at [184, 129] on div "KAY COUNTY DELINQUENT AGENCY" at bounding box center [181, 135] width 33 height 29
copy span "KAY COUNTY"
click at [348, 36] on div "Parcel & Loan Loan Details 2190492 LOAN NO ACTIVE" at bounding box center [280, 238] width 506 height 418
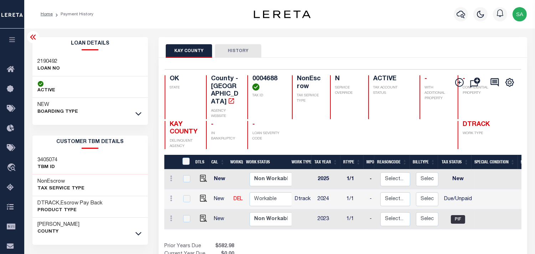
click at [348, 35] on div "Parcel & Loan Loan Details 2190492 LOAN NO ACTIVE" at bounding box center [280, 238] width 506 height 418
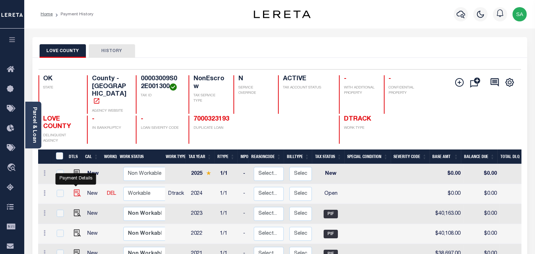
click at [78, 189] on img "" at bounding box center [77, 192] width 7 height 7
checkbox input "true"
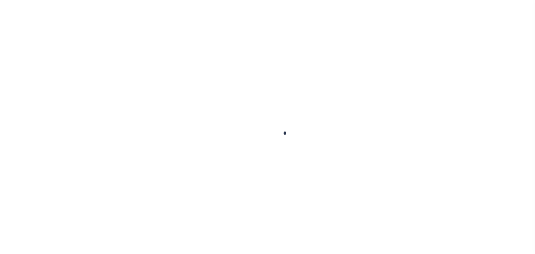
checkbox input "false"
type input "04/01/2025"
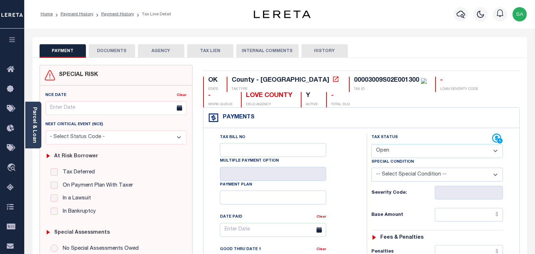
click at [447, 52] on div "PAYMENT DOCUMENTS AGENCY DELINQUENT PAYEE TAX LIEN HISTORY" at bounding box center [280, 50] width 481 height 13
click at [33, 125] on link "Parcel & Loan" at bounding box center [34, 125] width 5 height 36
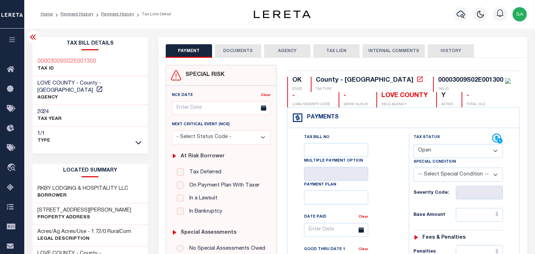
drag, startPoint x: 426, startPoint y: 149, endPoint x: 427, endPoint y: 158, distance: 8.7
click at [426, 149] on select "- Select Status Code - Open Due/Unpaid Paid Incomplete No Tax Due Internal Refu…" at bounding box center [459, 151] width 90 height 14
select select "PYD"
click at [414, 144] on select "- Select Status Code - Open Due/Unpaid Paid Incomplete No Tax Due Internal Refu…" at bounding box center [459, 151] width 90 height 14
type input "[DATE]"
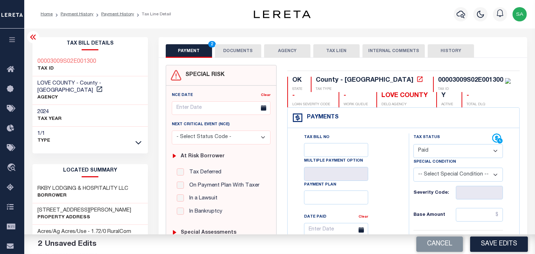
click at [244, 55] on button "DOCUMENTS" at bounding box center [238, 51] width 46 height 14
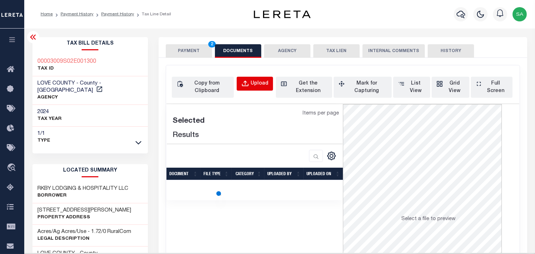
click at [255, 88] on button "Upload" at bounding box center [255, 84] width 36 height 14
select select "POP"
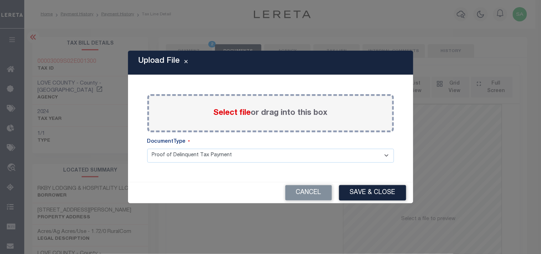
click at [266, 114] on label "Select file or drag into this box" at bounding box center [271, 113] width 114 height 12
click at [0, 0] on input "Select file or drag into this box" at bounding box center [0, 0] width 0 height 0
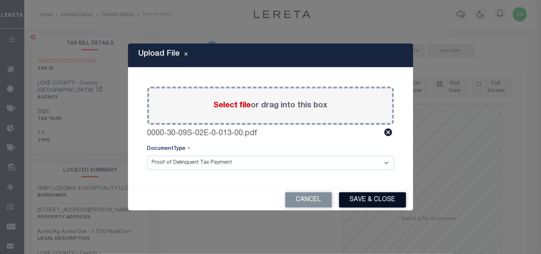
click at [378, 204] on button "Save & Close" at bounding box center [372, 199] width 67 height 15
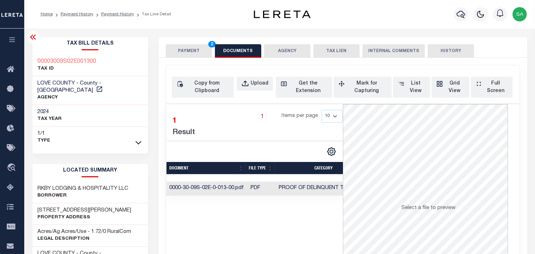
click at [225, 186] on td "0000-30-09S-02E-0-013-00.pdf" at bounding box center [207, 189] width 80 height 14
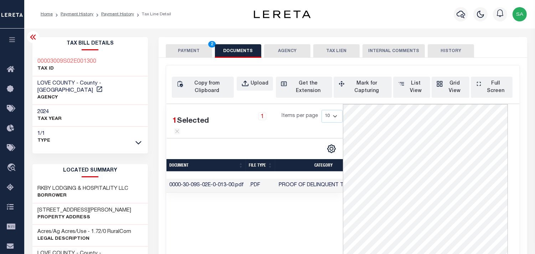
click at [187, 47] on button "PAYMENT 2" at bounding box center [189, 51] width 46 height 14
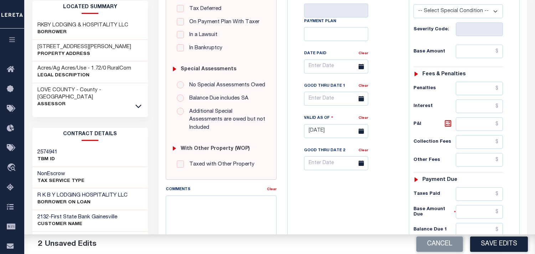
scroll to position [119, 0]
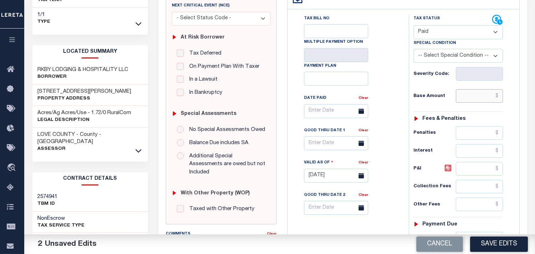
click at [470, 101] on input "text" at bounding box center [479, 96] width 47 height 14
paste input "41,960.00"
type input "$41,960.00"
click at [391, 100] on div "Tax Bill No Multiple Payment Option Payment Plan Clear" at bounding box center [346, 115] width 103 height 200
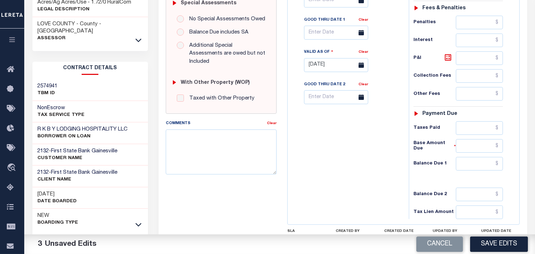
scroll to position [285, 0]
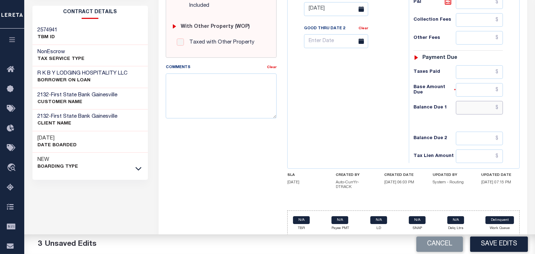
click at [471, 112] on input "text" at bounding box center [479, 108] width 47 height 14
type input "$0.00"
click at [365, 125] on div "Tax Bill No Multiple Payment Option Payment Plan Clear" at bounding box center [347, 5] width 114 height 315
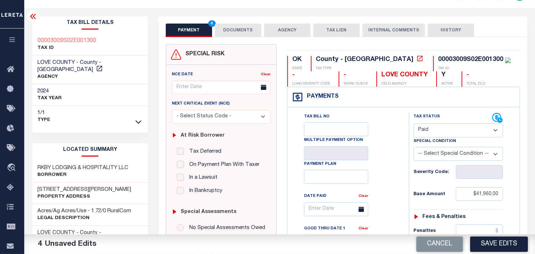
scroll to position [0, 0]
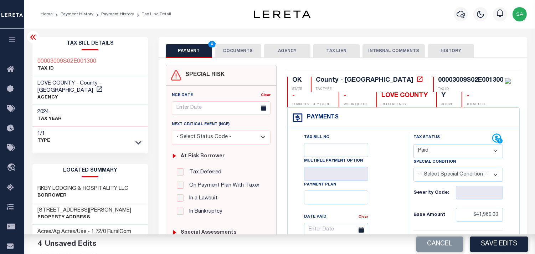
click at [244, 54] on button "DOCUMENTS" at bounding box center [238, 51] width 46 height 14
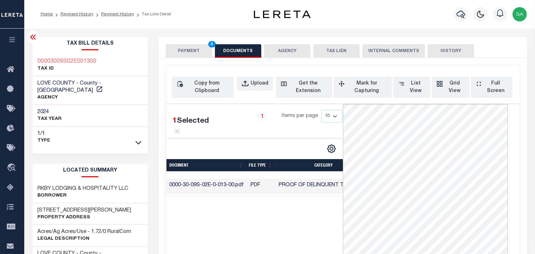
click at [197, 50] on button "PAYMENT 4" at bounding box center [189, 51] width 46 height 14
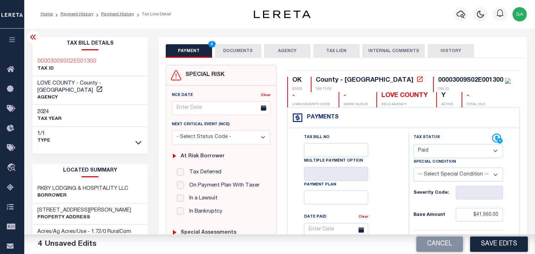
click at [409, 20] on div "Profile Sign out" at bounding box center [427, 14] width 206 height 25
click at [400, 18] on div "Profile Sign out" at bounding box center [427, 14] width 206 height 25
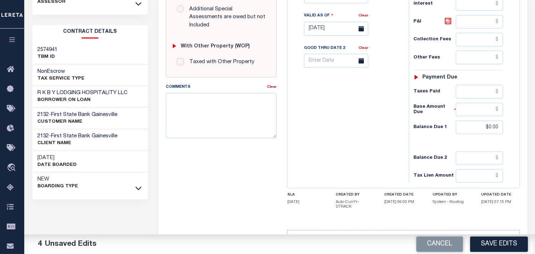
scroll to position [285, 0]
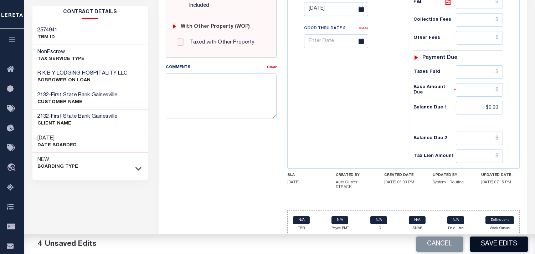
click at [495, 238] on button "Save Edits" at bounding box center [499, 243] width 58 height 15
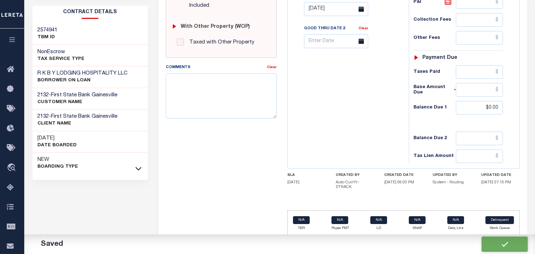
checkbox input "false"
type input "$41,960"
type input "$0"
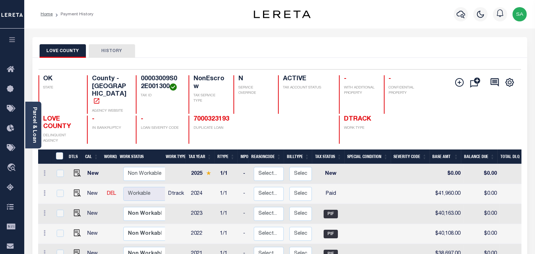
click at [376, 45] on div "LOVE COUNTY HISTORY" at bounding box center [280, 50] width 481 height 13
click at [400, 38] on div "LOVE COUNTY HISTORY" at bounding box center [279, 47] width 495 height 21
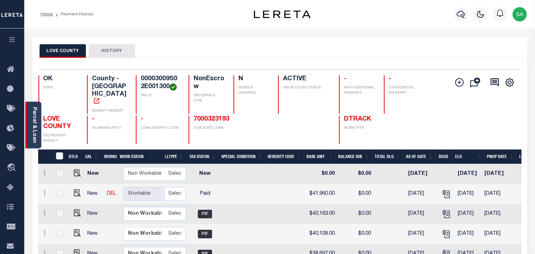
click at [36, 119] on link "Parcel & Loan" at bounding box center [34, 125] width 5 height 36
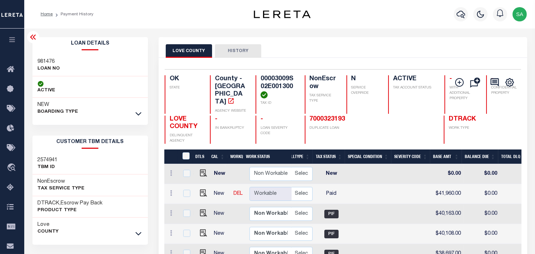
click at [33, 61] on div "981476 LOAN NO" at bounding box center [90, 66] width 116 height 22
copy h3 "981476"
click at [266, 80] on h4 "00003009S02E001300" at bounding box center [279, 86] width 36 height 23
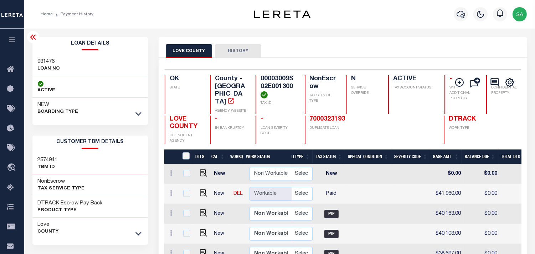
copy h4 "00003009S02E001300"
click at [46, 61] on h3 "981476" at bounding box center [49, 61] width 22 height 7
copy h3 "981476"
drag, startPoint x: 172, startPoint y: 110, endPoint x: 190, endPoint y: 125, distance: 23.6
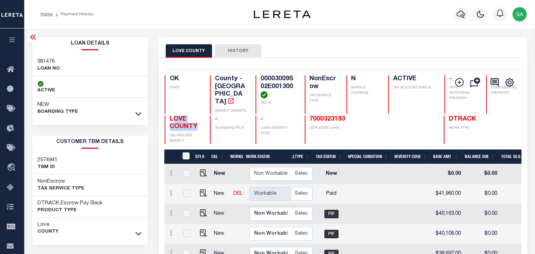
click at [190, 125] on h4 "LOVE COUNTY" at bounding box center [186, 123] width 32 height 15
drag, startPoint x: 168, startPoint y: 111, endPoint x: 192, endPoint y: 127, distance: 28.2
click at [192, 127] on div "LOVE COUNTY DELINQUENT AGENCY" at bounding box center [183, 130] width 37 height 29
copy span "LOVE COUNTY"
click at [362, 21] on div "Profile Sign out" at bounding box center [427, 14] width 206 height 25
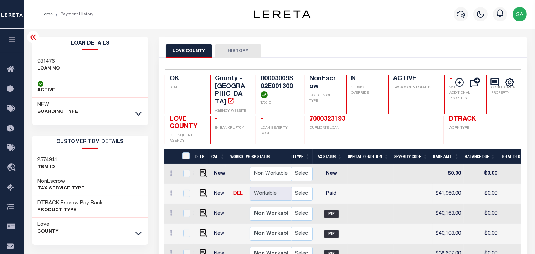
click at [261, 76] on h4 "00003009S02E001300" at bounding box center [279, 86] width 36 height 23
copy h4 "00003009S02E001300"
click at [47, 62] on h3 "981476" at bounding box center [49, 61] width 22 height 7
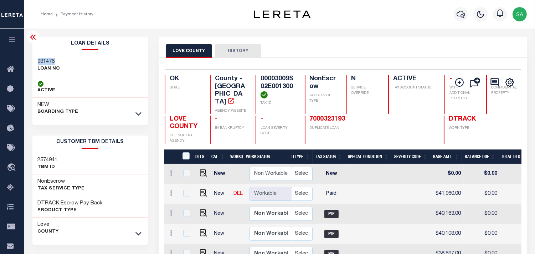
copy h3 "981476"
drag, startPoint x: 375, startPoint y: 25, endPoint x: 535, endPoint y: 67, distance: 165.2
click at [375, 25] on div "Profile Sign out" at bounding box center [427, 14] width 206 height 25
click at [382, 38] on div "LOVE COUNTY HISTORY" at bounding box center [343, 47] width 369 height 21
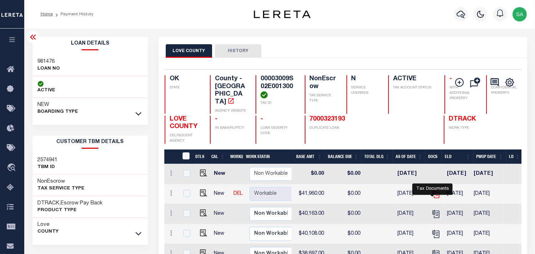
click at [433, 193] on icon "" at bounding box center [436, 193] width 9 height 9
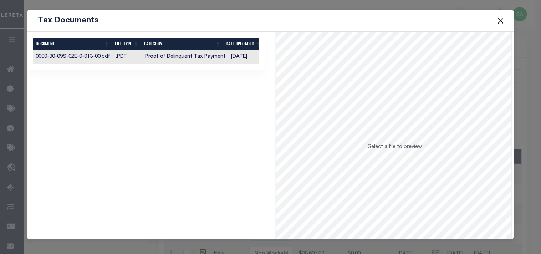
click at [188, 58] on td "Proof of Delinquent Tax Payment" at bounding box center [185, 57] width 86 height 14
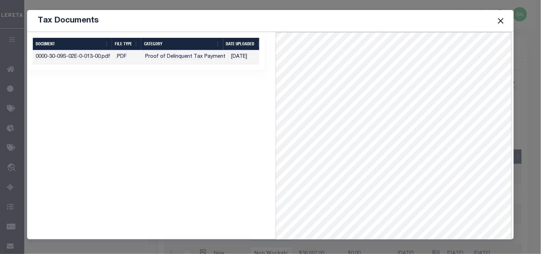
click at [502, 19] on button "Close" at bounding box center [500, 20] width 9 height 9
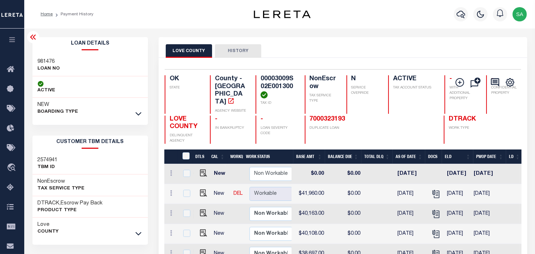
click at [327, 26] on div "Profile Sign out" at bounding box center [427, 14] width 206 height 25
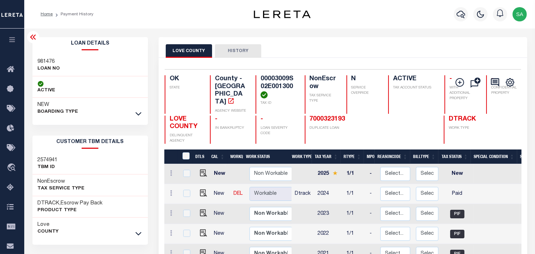
click at [371, 45] on div "LOVE COUNTY HISTORY" at bounding box center [343, 50] width 355 height 13
drag, startPoint x: 388, startPoint y: 37, endPoint x: 368, endPoint y: 78, distance: 45.9
click at [388, 37] on div "LOVE COUNTY HISTORY" at bounding box center [343, 47] width 369 height 21
click at [352, 31] on div "Parcel & Loan Loan Details 981476 LOAN NO ACTIVE" at bounding box center [280, 238] width 506 height 418
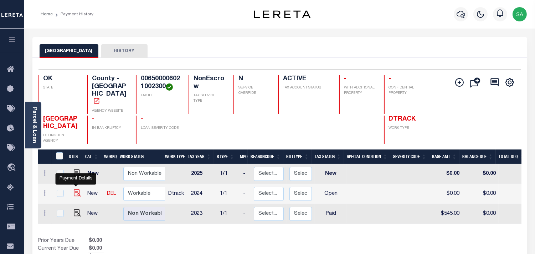
click at [74, 189] on img "" at bounding box center [77, 192] width 7 height 7
checkbox input "true"
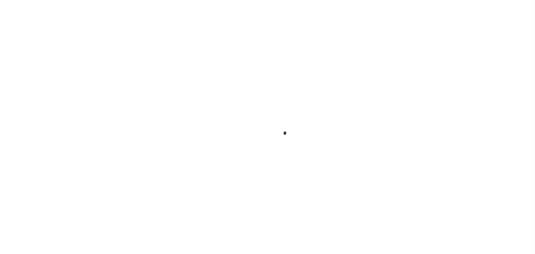
checkbox input "false"
type input "[DATE]"
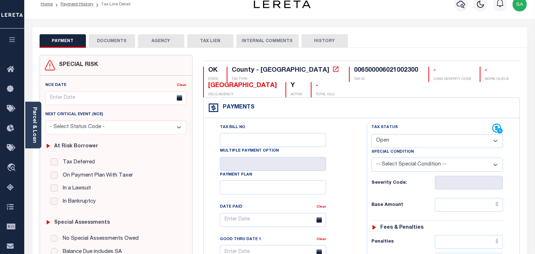
scroll to position [9, 0]
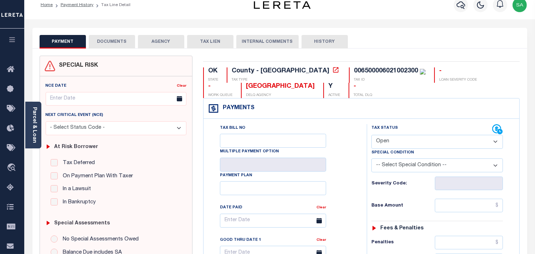
click at [114, 37] on button "DOCUMENTS" at bounding box center [112, 42] width 46 height 14
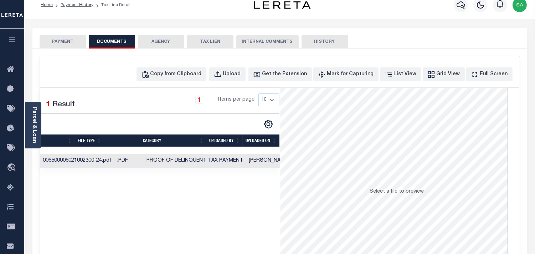
scroll to position [0, 0]
click at [61, 39] on button "PAYMENT" at bounding box center [63, 42] width 46 height 14
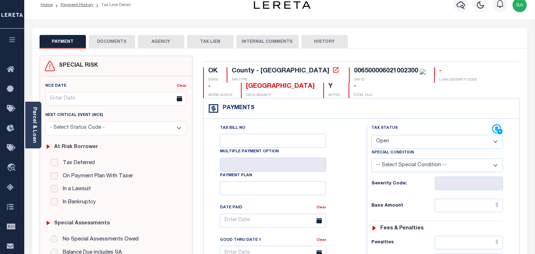
click at [422, 140] on select "- Select Status Code - Open Due/Unpaid Paid Incomplete No Tax Due Internal Refu…" at bounding box center [438, 142] width 132 height 14
select select "DUE"
click at [372, 135] on select "- Select Status Code - Open Due/Unpaid Paid Incomplete No Tax Due Internal Refu…" at bounding box center [438, 142] width 132 height 14
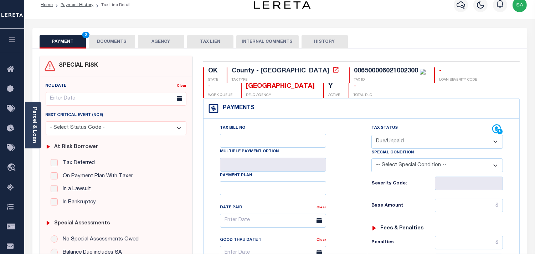
type input "[DATE]"
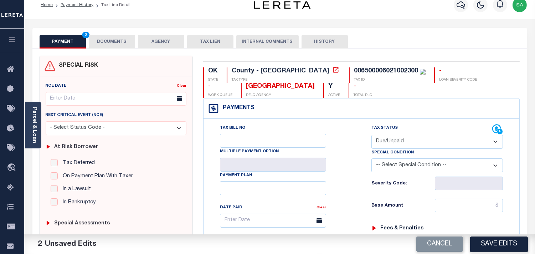
click at [106, 40] on button "DOCUMENTS" at bounding box center [112, 42] width 46 height 14
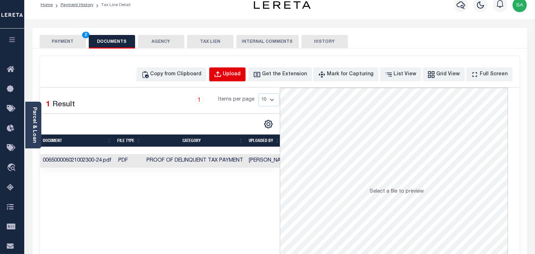
click at [239, 73] on div "Upload" at bounding box center [232, 75] width 18 height 8
select select "POP"
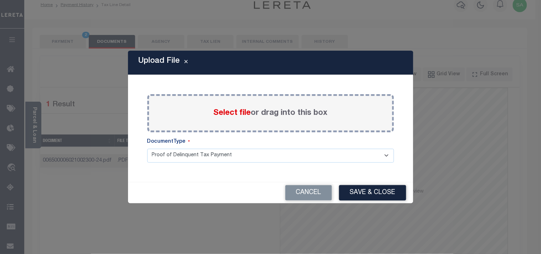
click at [260, 103] on div "Select file or drag into this box" at bounding box center [270, 113] width 247 height 38
click at [255, 114] on label "Select file or drag into this box" at bounding box center [271, 113] width 114 height 12
click at [0, 0] on input "Select file or drag into this box" at bounding box center [0, 0] width 0 height 0
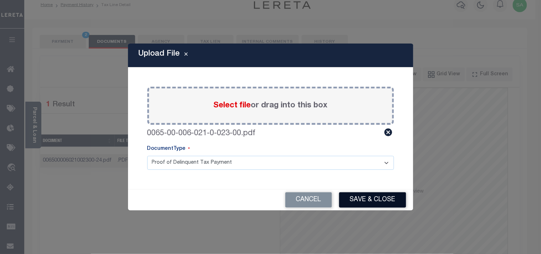
click at [361, 197] on button "Save & Close" at bounding box center [372, 199] width 67 height 15
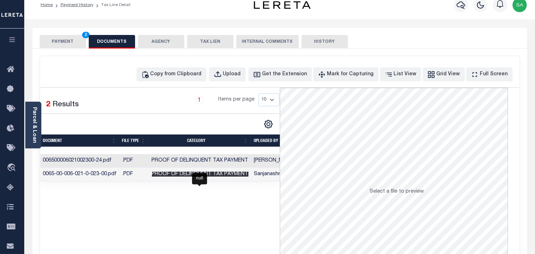
click at [152, 177] on span "Proof of Delinquent Tax Payment" at bounding box center [200, 174] width 97 height 5
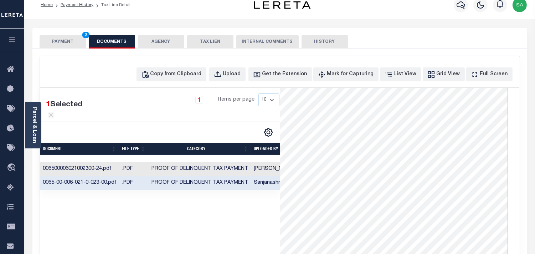
click at [60, 37] on button "PAYMENT 2" at bounding box center [63, 42] width 46 height 14
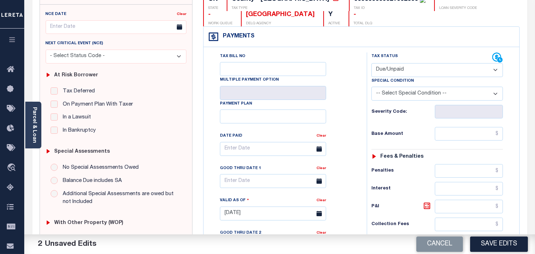
scroll to position [88, 0]
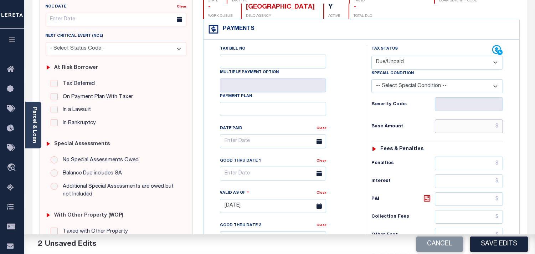
click at [463, 127] on input "text" at bounding box center [469, 126] width 68 height 14
paste input "693.00"
type input "$693.00"
click at [250, 177] on input "text" at bounding box center [273, 174] width 106 height 14
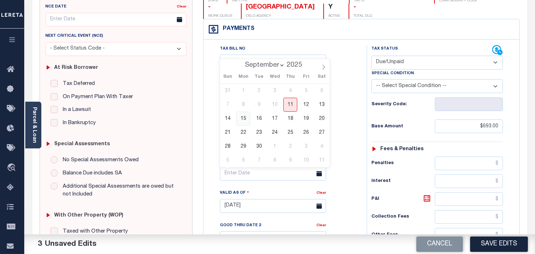
click at [246, 118] on span "15" at bounding box center [243, 119] width 14 height 14
type input "[DATE]"
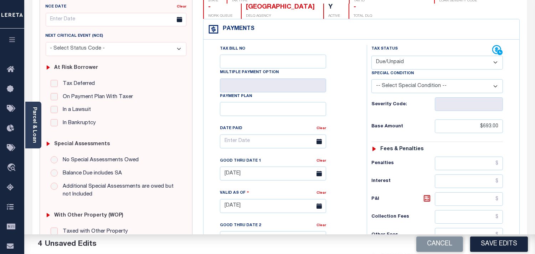
click at [346, 146] on div "Tax Bill No Multiple Payment Option Payment Plan Clear" at bounding box center [284, 145] width 146 height 200
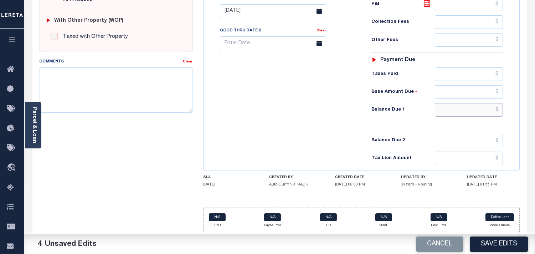
click at [458, 106] on input "text" at bounding box center [469, 110] width 68 height 14
paste input "791.16"
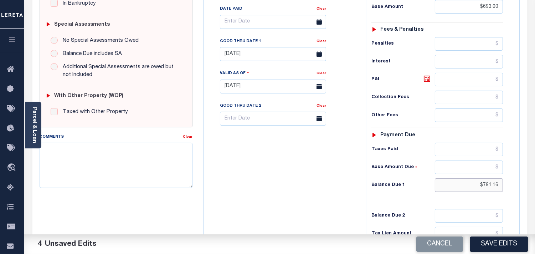
scroll to position [206, 0]
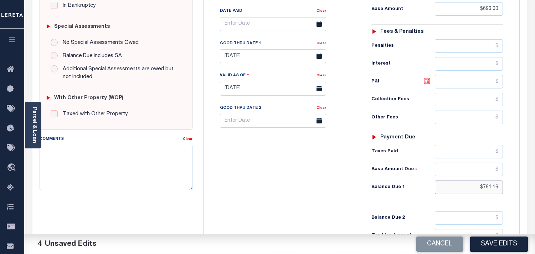
type input "$791.16"
click at [428, 84] on icon at bounding box center [427, 81] width 6 height 6
type input "$98.16"
click at [428, 84] on icon at bounding box center [427, 81] width 6 height 6
click at [428, 82] on icon at bounding box center [427, 81] width 9 height 9
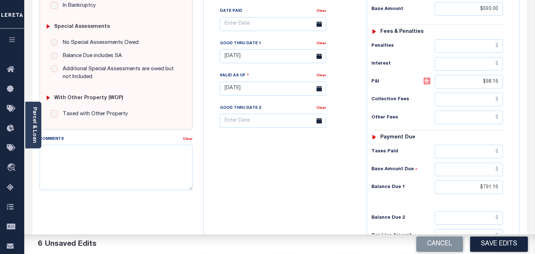
click at [428, 82] on icon at bounding box center [427, 81] width 9 height 9
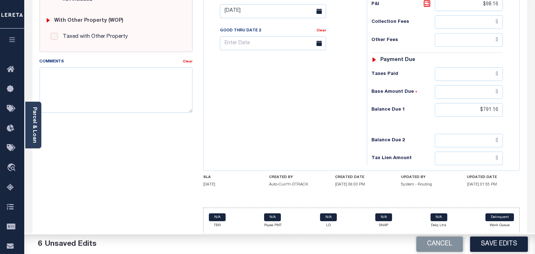
scroll to position [245, 0]
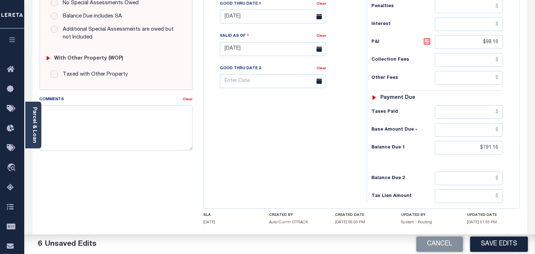
click at [428, 43] on icon at bounding box center [427, 41] width 9 height 9
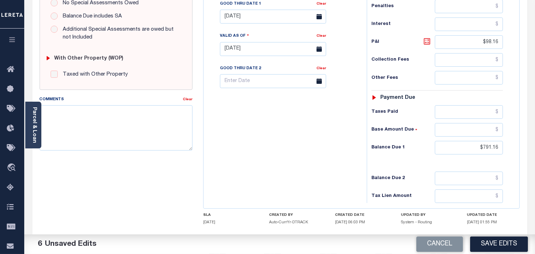
click at [428, 43] on icon at bounding box center [427, 41] width 9 height 9
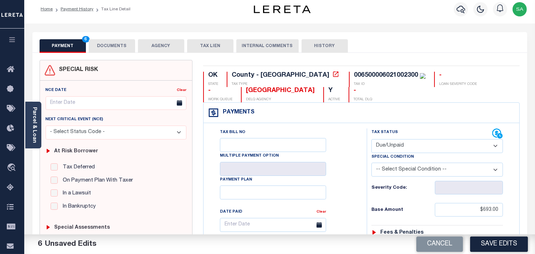
scroll to position [0, 0]
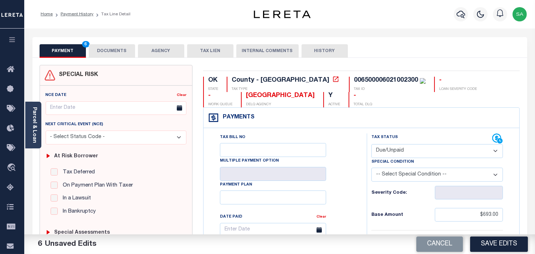
click at [111, 48] on button "DOCUMENTS" at bounding box center [112, 51] width 46 height 14
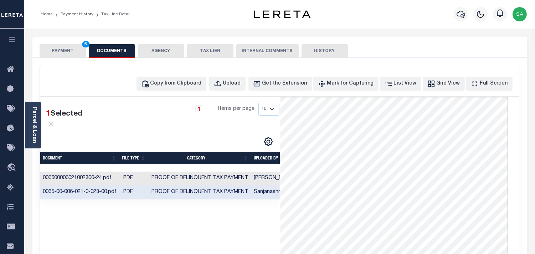
click at [58, 52] on button "PAYMENT 6" at bounding box center [63, 51] width 46 height 14
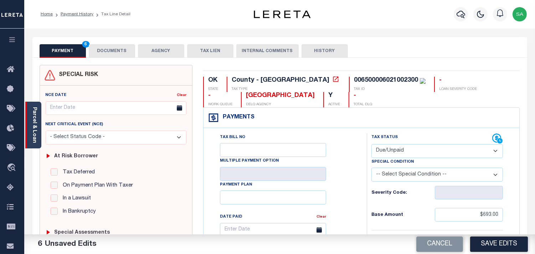
click at [32, 126] on link "Parcel & Loan" at bounding box center [34, 125] width 5 height 36
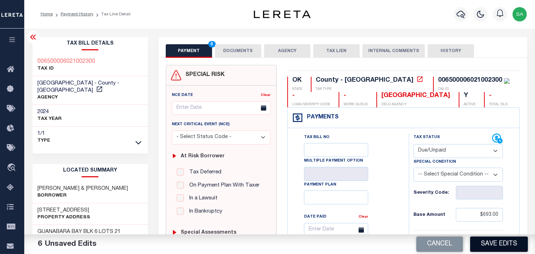
click at [498, 243] on button "Save Edits" at bounding box center [499, 243] width 58 height 15
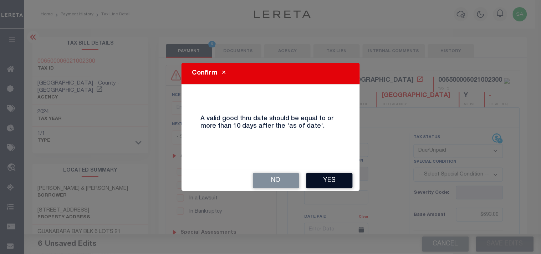
click at [332, 180] on button "Yes" at bounding box center [329, 180] width 46 height 15
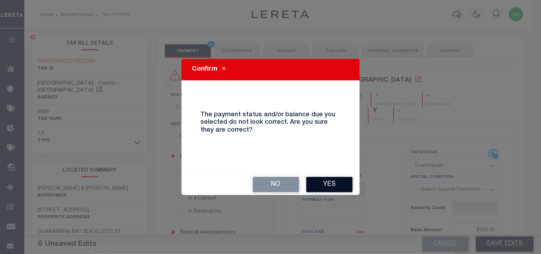
click at [335, 183] on button "Yes" at bounding box center [329, 184] width 46 height 15
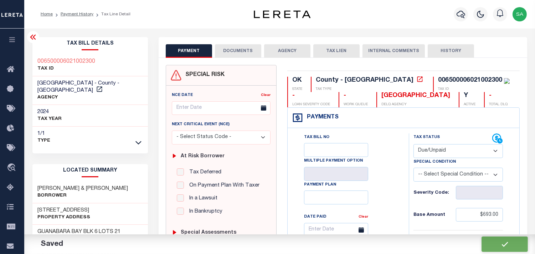
checkbox input "false"
type input "$693"
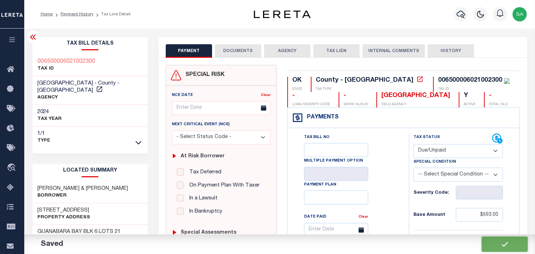
type input "$98.16"
type input "$791.16"
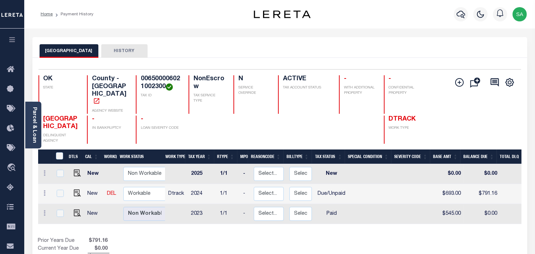
click at [333, 39] on body "Home Payment History Profile Sign out" at bounding box center [267, 223] width 535 height 447
click at [343, 224] on div "DTLS CAL WorkQ Work Status Work Type Tax Year RType MPO ReasonCode BillType Tax…" at bounding box center [280, 205] width 484 height 112
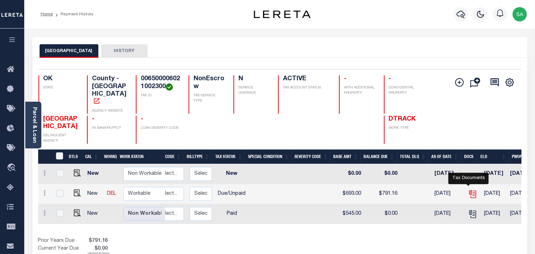
click at [470, 190] on icon "" at bounding box center [473, 193] width 6 height 6
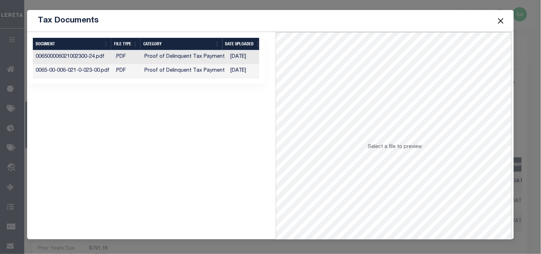
click at [221, 72] on td "Proof of Delinquent Tax Payment" at bounding box center [185, 71] width 86 height 14
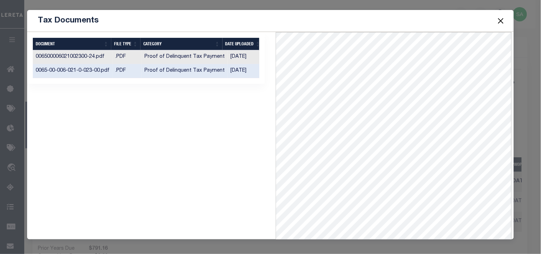
click at [499, 18] on button "Close" at bounding box center [500, 20] width 9 height 9
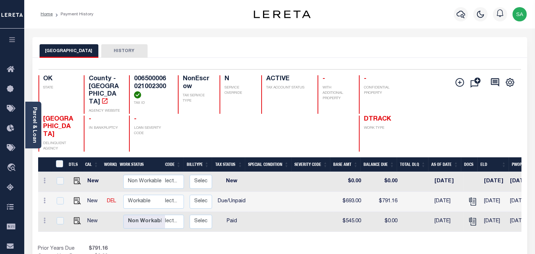
click at [76, 206] on td at bounding box center [75, 202] width 17 height 20
checkbox input "true"
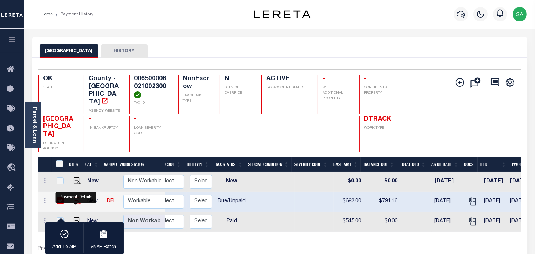
click at [76, 204] on img "" at bounding box center [77, 200] width 7 height 7
checkbox input "false"
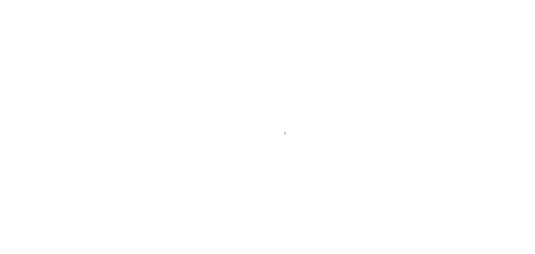
select select "DUE"
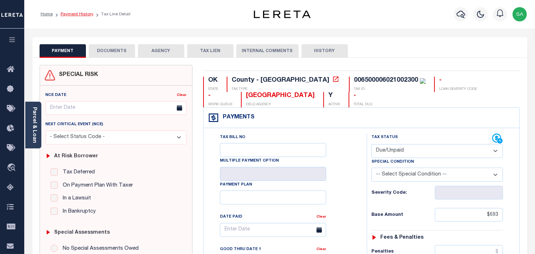
click at [75, 16] on link "Payment History" at bounding box center [77, 14] width 33 height 4
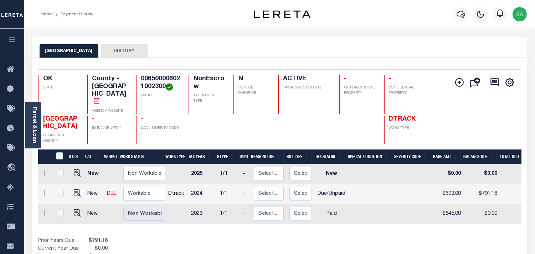
drag, startPoint x: 343, startPoint y: 40, endPoint x: 346, endPoint y: 129, distance: 88.8
click at [343, 40] on div "MURRAY COUNTY HISTORY" at bounding box center [279, 47] width 495 height 21
click at [37, 126] on link "Parcel & Loan" at bounding box center [34, 125] width 5 height 36
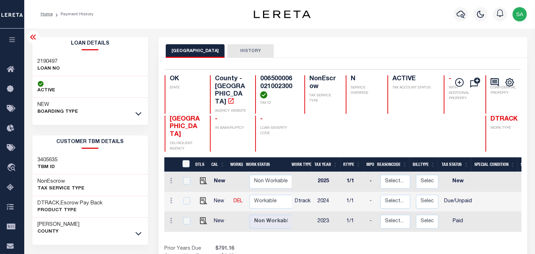
click at [55, 56] on div "2190497 LOAN NO" at bounding box center [90, 66] width 116 height 22
click at [42, 56] on div "2190497 LOAN NO" at bounding box center [90, 66] width 116 height 22
copy div "2190497"
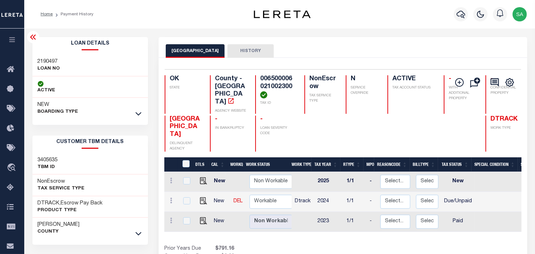
click at [265, 82] on h4 "006500006021002300" at bounding box center [277, 86] width 35 height 23
copy h4 "006500006021002300"
drag, startPoint x: 168, startPoint y: 111, endPoint x: 183, endPoint y: 134, distance: 27.6
click at [183, 134] on div "MURRAY COUNTY DELINQUENT AGENCY" at bounding box center [183, 134] width 37 height 36
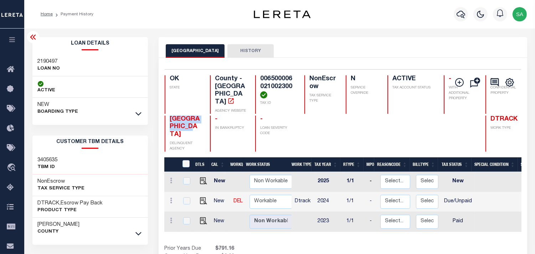
copy span "MURRAY COUNTY"
drag, startPoint x: 393, startPoint y: 32, endPoint x: 397, endPoint y: 61, distance: 29.5
click at [393, 33] on div "Parcel & Loan Loan Details 2190497 LOAN NO ACTIVE" at bounding box center [280, 238] width 506 height 418
click at [314, 31] on div "Parcel & Loan Loan Details 2190497 LOAN NO ACTIVE" at bounding box center [280, 238] width 506 height 418
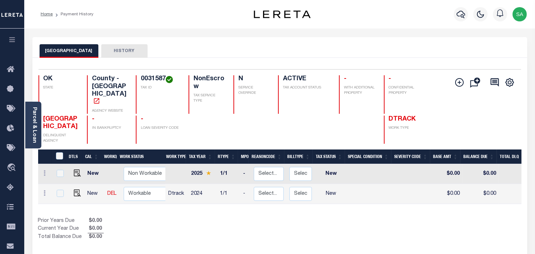
click at [332, 42] on div "ROGERS COUNTY HISTORY" at bounding box center [279, 47] width 495 height 21
click at [360, 40] on div "ROGERS COUNTY HISTORY" at bounding box center [279, 47] width 495 height 21
click at [229, 230] on div "Prior Years Due $0.00 Current Year Due $0.00 Total Balance Due $0.00" at bounding box center [159, 229] width 242 height 24
click at [76, 189] on img "" at bounding box center [77, 192] width 7 height 7
checkbox input "true"
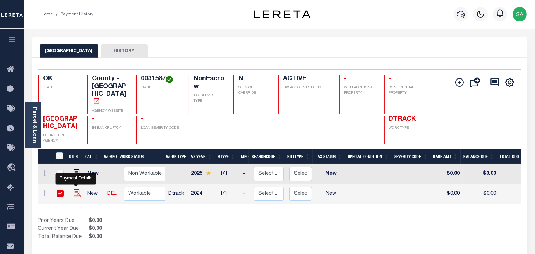
checkbox input "true"
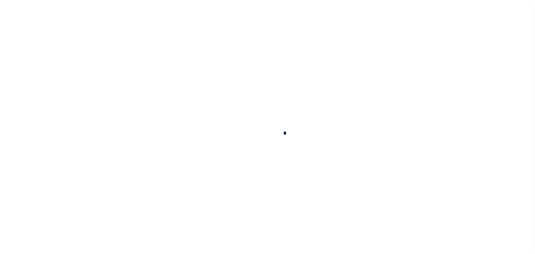
checkbox input "false"
type input "[DATE]"
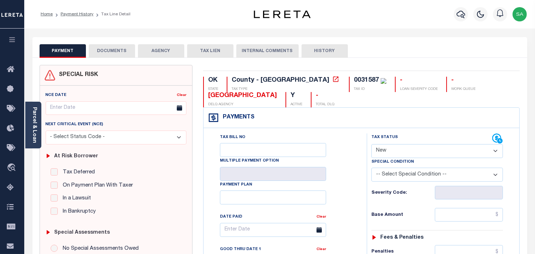
click at [354, 81] on div "0031587" at bounding box center [366, 80] width 25 height 6
copy div "0031587"
click at [33, 131] on link "Parcel & Loan" at bounding box center [34, 125] width 5 height 36
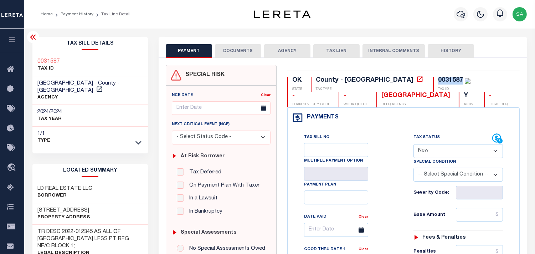
click at [439, 154] on select "- Select Status Code - Open Due/Unpaid Paid Incomplete No Tax Due Internal Refu…" at bounding box center [459, 151] width 90 height 14
select select "PYD"
click at [414, 144] on select "- Select Status Code - Open Due/Unpaid Paid Incomplete No Tax Due Internal Refu…" at bounding box center [459, 151] width 90 height 14
type input "[DATE]"
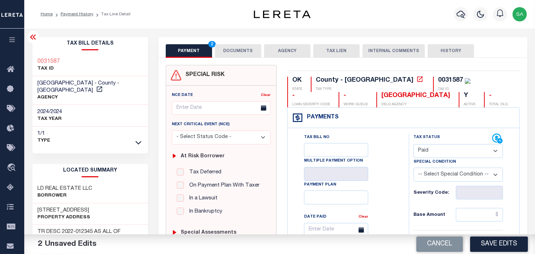
click at [244, 43] on div "PAYMENT 2 DOCUMENTS AGENCY DELINQUENT PAYEE TAX LIEN" at bounding box center [343, 47] width 369 height 21
click at [235, 51] on button "DOCUMENTS" at bounding box center [238, 51] width 46 height 14
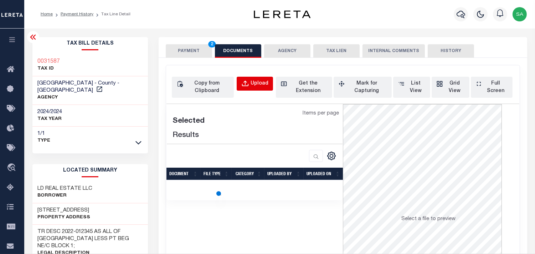
click at [266, 84] on div "Upload" at bounding box center [260, 84] width 18 height 8
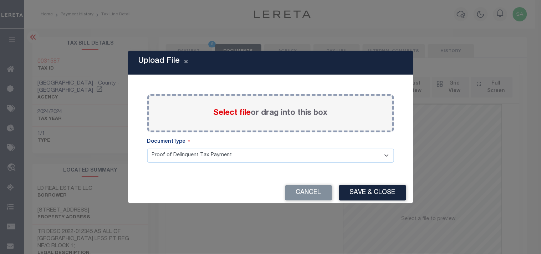
click at [263, 109] on label "Select file or drag into this box" at bounding box center [271, 113] width 114 height 12
click at [0, 0] on input "Select file or drag into this box" at bounding box center [0, 0] width 0 height 0
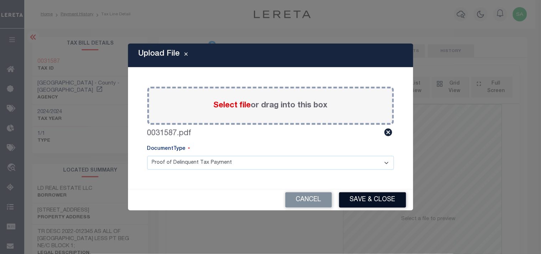
click at [389, 196] on button "Save & Close" at bounding box center [372, 199] width 67 height 15
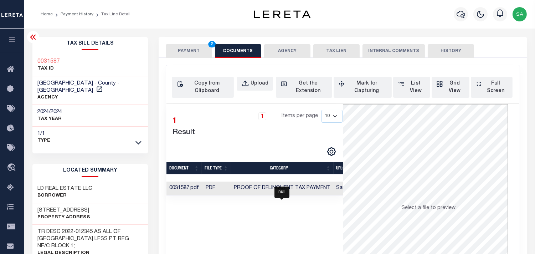
click at [288, 187] on span "Proof of Delinquent Tax Payment" at bounding box center [282, 187] width 97 height 5
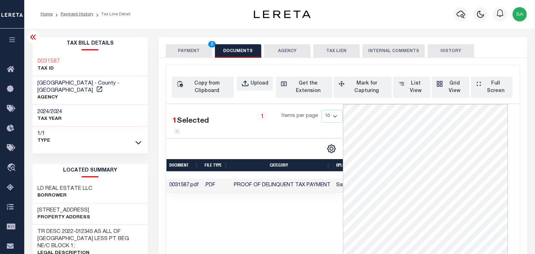
click at [188, 49] on button "PAYMENT 2" at bounding box center [189, 51] width 46 height 14
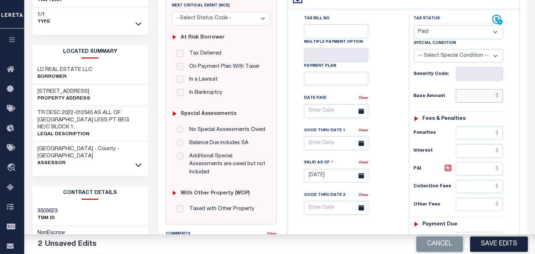
click at [484, 97] on input "text" at bounding box center [479, 96] width 47 height 14
paste input "28,871.00"
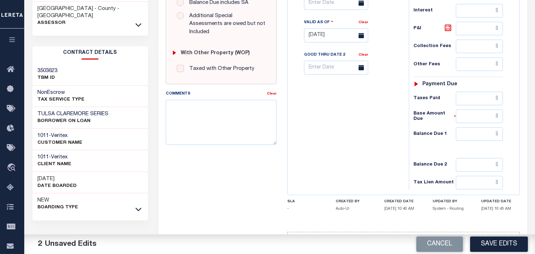
scroll to position [285, 0]
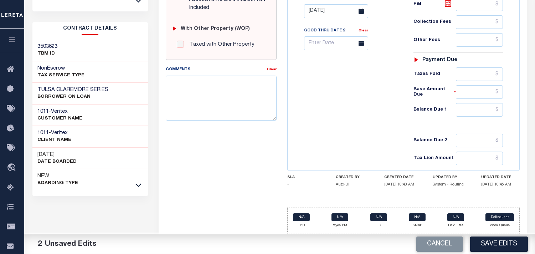
type input "$28,871.00"
click at [468, 112] on input "text" at bounding box center [479, 110] width 47 height 14
type input "$0.00"
click at [495, 245] on button "Save Edits" at bounding box center [499, 243] width 58 height 15
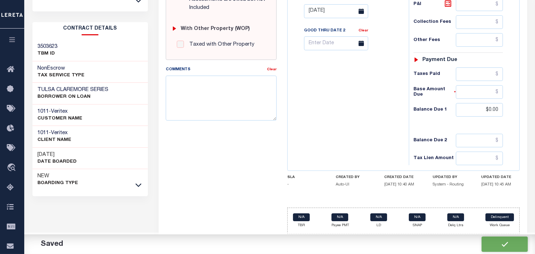
checkbox input "false"
type input "$28,871"
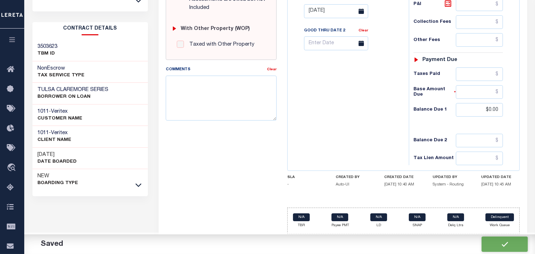
type input "$0"
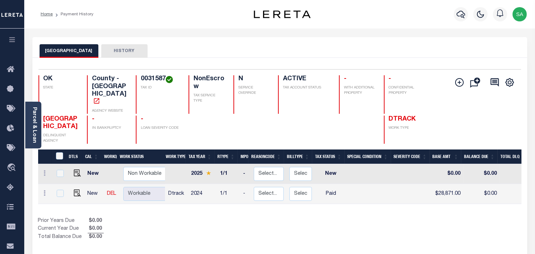
click at [326, 26] on div "Profile Sign out" at bounding box center [427, 14] width 206 height 25
click at [330, 219] on div "Show Tax Lines before Bill Release Date Prior Years Due $0.00 Current Year Due …" at bounding box center [280, 229] width 484 height 24
click at [33, 129] on link "Parcel & Loan" at bounding box center [34, 125] width 5 height 36
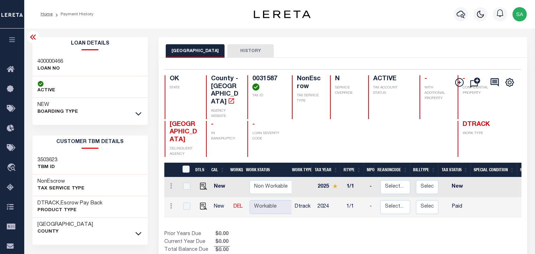
click at [45, 57] on div "400000466 LOAN NO" at bounding box center [90, 66] width 116 height 22
copy h3 "400000466"
click at [263, 77] on h4 "0031587" at bounding box center [268, 82] width 31 height 15
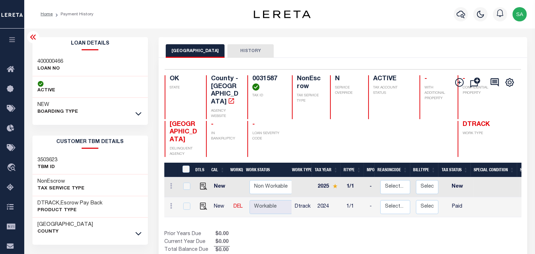
copy h4 "0031587"
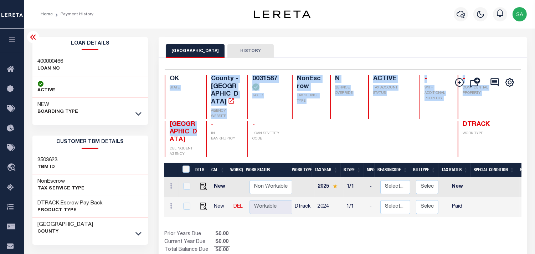
drag, startPoint x: 170, startPoint y: 108, endPoint x: 188, endPoint y: 135, distance: 31.9
click at [188, 135] on div "OK STATE County - OK AGENCY WEBSITE 0031587 TAX ID NonEscrow TAX SERVICE TYPE N…" at bounding box center [329, 116] width 328 height 82
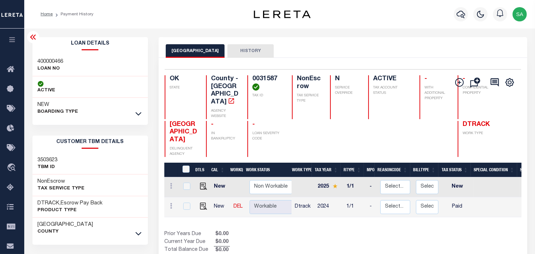
click at [215, 145] on div "- IN BANKRUPTCY" at bounding box center [222, 139] width 33 height 36
drag, startPoint x: 170, startPoint y: 113, endPoint x: 189, endPoint y: 137, distance: 31.0
click at [189, 137] on h4 "[GEOGRAPHIC_DATA]" at bounding box center [184, 132] width 28 height 23
copy span "[GEOGRAPHIC_DATA]"
drag, startPoint x: 372, startPoint y: 221, endPoint x: 437, endPoint y: 223, distance: 64.6
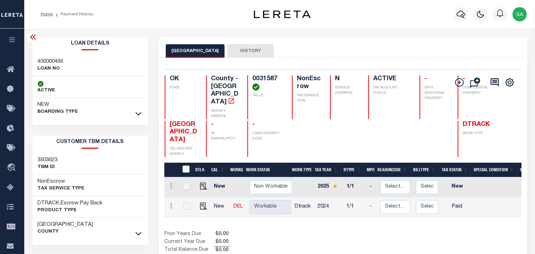
click at [437, 223] on div "DTLS CAL WorkQ Work Status Work Type Tax Year RType MPO ReasonCode BillType Tax…" at bounding box center [342, 209] width 357 height 92
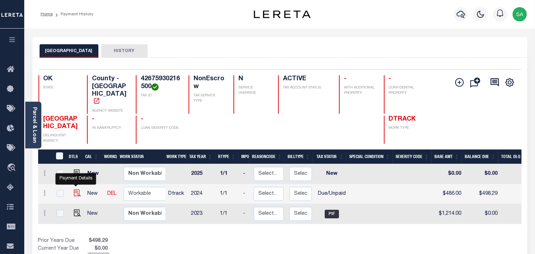
click at [75, 189] on img "" at bounding box center [77, 192] width 7 height 7
checkbox input "true"
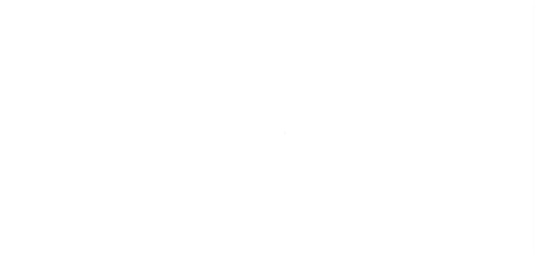
select select "DUE"
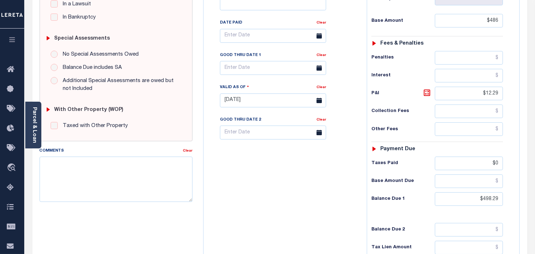
scroll to position [40, 0]
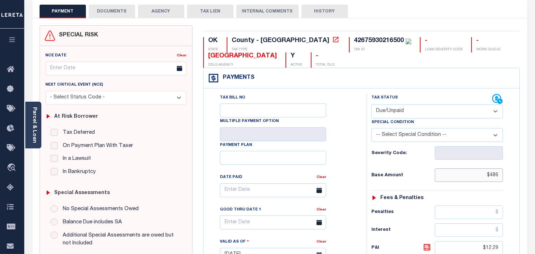
drag, startPoint x: 501, startPoint y: 179, endPoint x: 484, endPoint y: 179, distance: 17.1
click at [484, 179] on input "$486" at bounding box center [469, 175] width 68 height 14
paste input "1,787"
type input "$1,787"
type input "[DATE]"
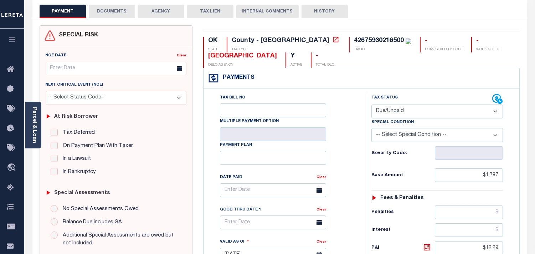
type input "$1,787.00"
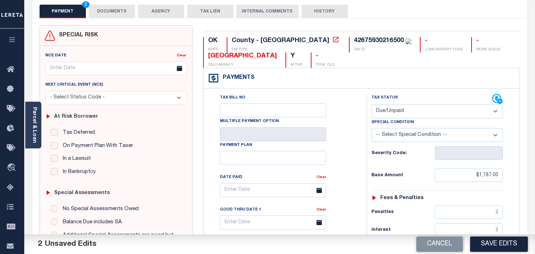
scroll to position [238, 0]
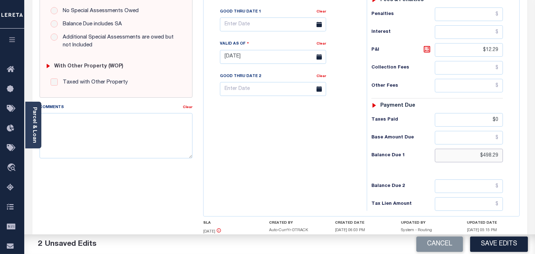
drag, startPoint x: 501, startPoint y: 157, endPoint x: 429, endPoint y: 155, distance: 71.4
click at [429, 155] on div "Balance Due 1 $498.29" at bounding box center [438, 156] width 132 height 14
paste input "525.91"
type input "$525.91"
drag, startPoint x: 502, startPoint y: 122, endPoint x: 448, endPoint y: 123, distance: 54.6
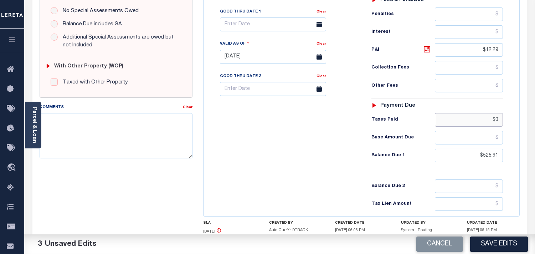
click at [448, 123] on input "$0" at bounding box center [469, 120] width 68 height 14
click at [325, 145] on div "Tax Bill No Multiple Payment Option Payment Plan Clear" at bounding box center [283, 53] width 156 height 315
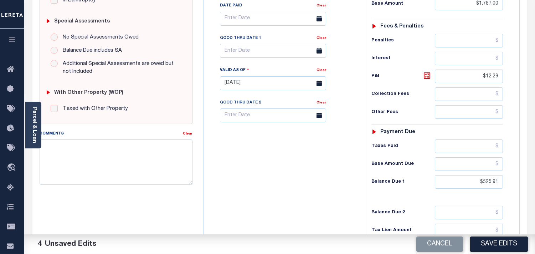
scroll to position [198, 0]
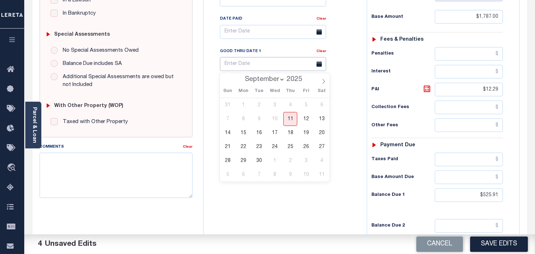
click at [264, 63] on input "text" at bounding box center [273, 64] width 106 height 14
click at [248, 133] on span "15" at bounding box center [243, 133] width 14 height 14
type input "[DATE]"
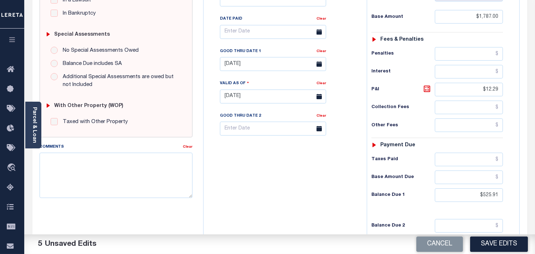
click at [299, 177] on div "Tax Bill No Multiple Payment Option Payment Plan Clear" at bounding box center [283, 92] width 156 height 315
drag, startPoint x: 500, startPoint y: 91, endPoint x: 463, endPoint y: 86, distance: 37.8
click at [463, 86] on input "$12.29" at bounding box center [469, 90] width 68 height 14
paste input "39.91"
type input "$39.91"
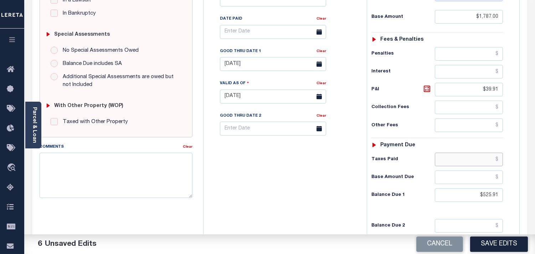
click at [450, 162] on input "text" at bounding box center [469, 160] width 68 height 14
paste input "1,301.00"
type input "$1,301.00"
click at [333, 161] on div "Tax Bill No Multiple Payment Option Payment Plan Clear" at bounding box center [283, 92] width 156 height 315
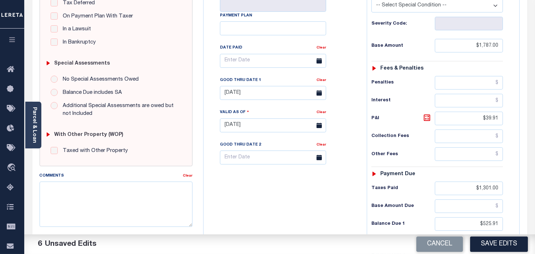
scroll to position [248, 0]
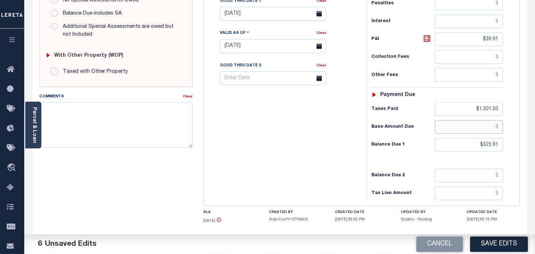
click at [473, 128] on input "text" at bounding box center [469, 127] width 68 height 14
paste input "486"
type input "$486.00"
drag, startPoint x: 306, startPoint y: 134, endPoint x: 315, endPoint y: 134, distance: 9.3
click at [305, 134] on div "Tax Bill No Multiple Payment Option Payment Plan Clear" at bounding box center [283, 42] width 156 height 315
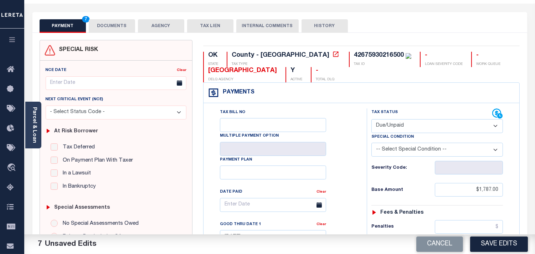
scroll to position [0, 0]
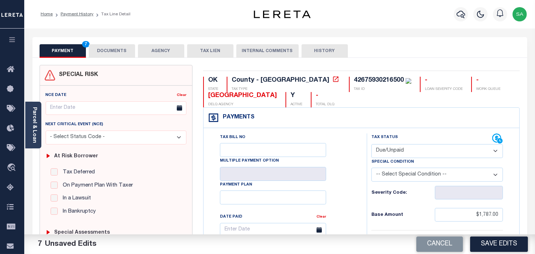
click at [354, 83] on div "42675930216500" at bounding box center [379, 80] width 50 height 6
copy div "42675930216500"
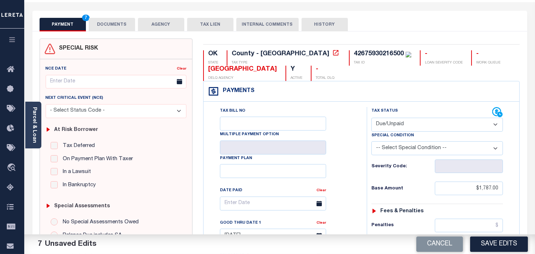
scroll to position [40, 0]
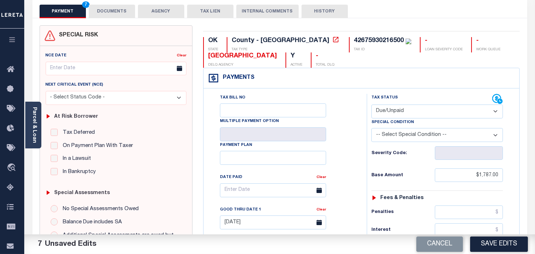
drag, startPoint x: 397, startPoint y: 134, endPoint x: 397, endPoint y: 130, distance: 3.9
click at [397, 134] on select "-- Select Special Condition -- 3RD PARTY TAX LIEN AGENCY TAX LIEN (A.K.A Inside…" at bounding box center [438, 135] width 132 height 14
select select "15"
click at [372, 129] on select "-- Select Special Condition -- 3RD PARTY TAX LIEN AGENCY TAX LIEN (A.K.A Inside…" at bounding box center [438, 135] width 132 height 14
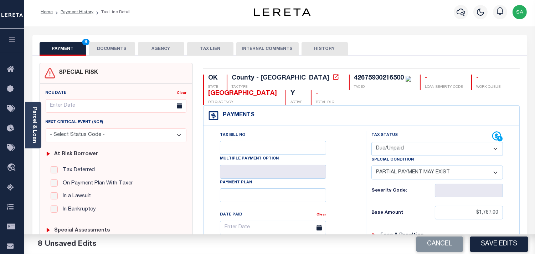
scroll to position [0, 0]
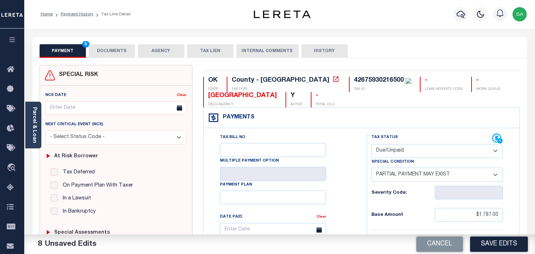
click at [354, 78] on div "42675930216500" at bounding box center [379, 80] width 50 height 6
copy div "42675930216500"
click at [116, 46] on button "DOCUMENTS" at bounding box center [112, 51] width 46 height 14
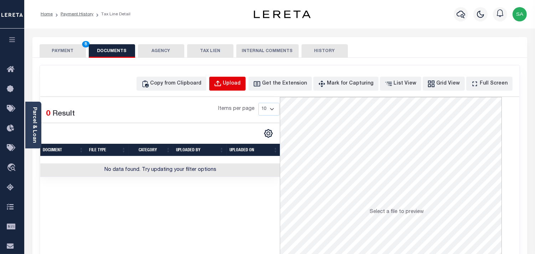
click at [238, 79] on button "Upload" at bounding box center [227, 84] width 36 height 14
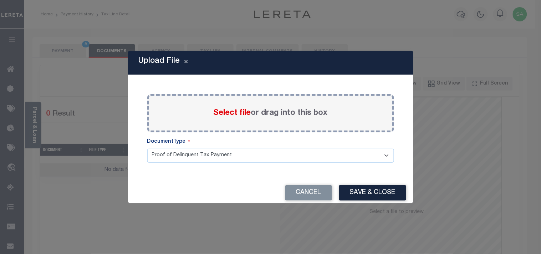
click at [255, 112] on label "Select file or drag into this box" at bounding box center [271, 113] width 114 height 12
click at [0, 0] on input "Select file or drag into this box" at bounding box center [0, 0] width 0 height 0
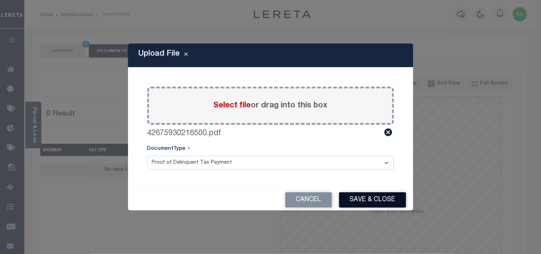
click at [360, 199] on button "Save & Close" at bounding box center [372, 199] width 67 height 15
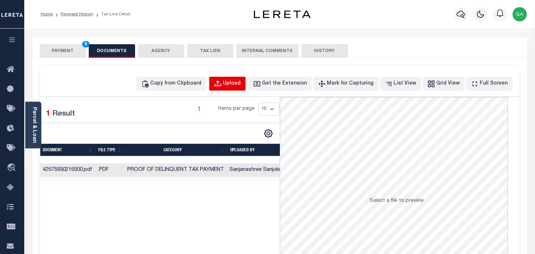
click at [244, 90] on button "Upload" at bounding box center [227, 84] width 36 height 14
select select "POP"
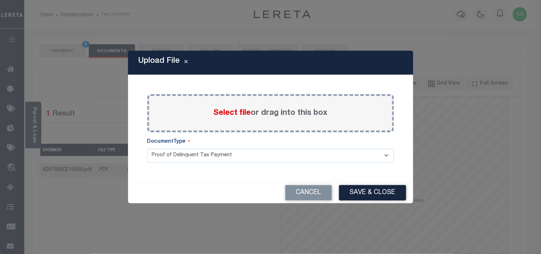
click at [244, 113] on span "Select file" at bounding box center [232, 113] width 37 height 8
click at [0, 0] on input "Select file or drag into this box" at bounding box center [0, 0] width 0 height 0
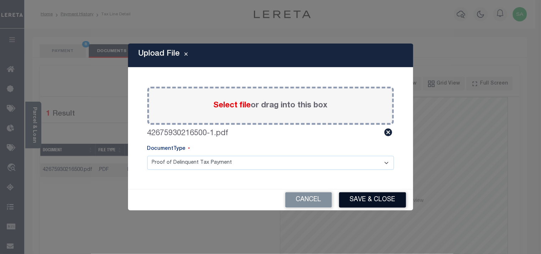
click at [375, 201] on button "Save & Close" at bounding box center [372, 199] width 67 height 15
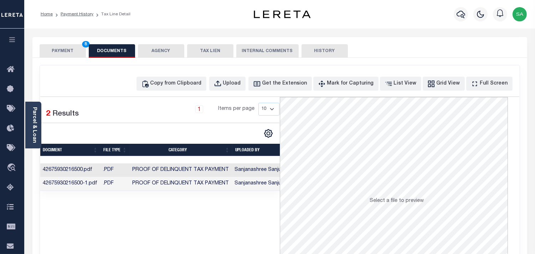
click at [129, 187] on td ".PDF" at bounding box center [115, 184] width 29 height 14
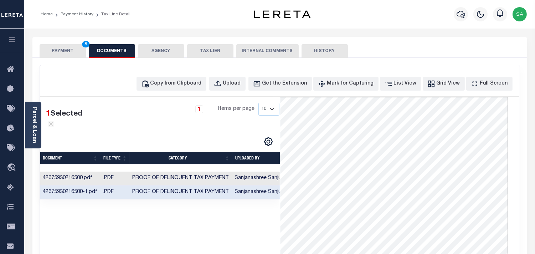
click at [129, 177] on td ".PDF" at bounding box center [115, 179] width 29 height 14
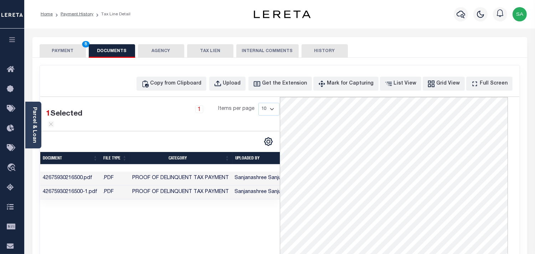
click at [60, 53] on button "PAYMENT 8" at bounding box center [63, 51] width 46 height 14
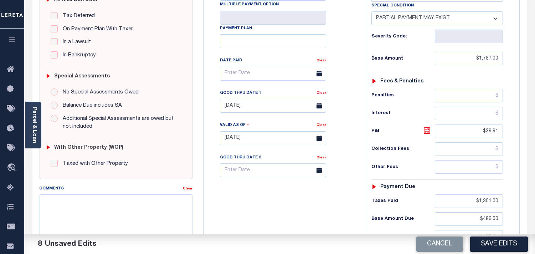
scroll to position [158, 0]
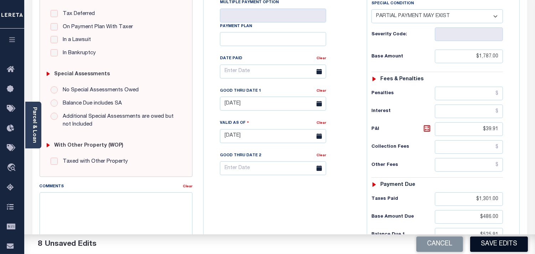
click at [491, 239] on button "Save Edits" at bounding box center [499, 243] width 58 height 15
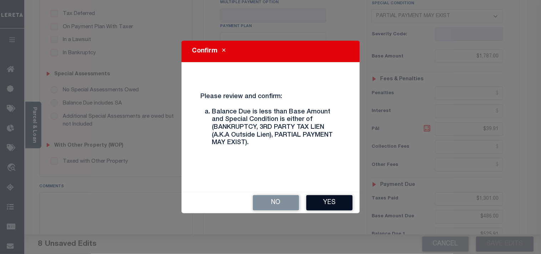
click at [339, 201] on button "Yes" at bounding box center [329, 202] width 46 height 15
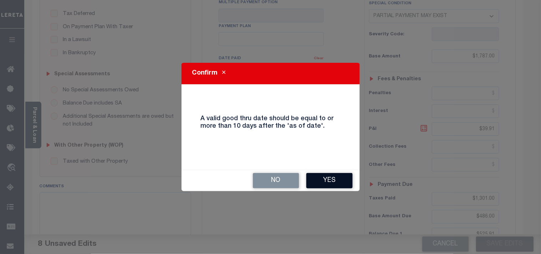
click at [339, 185] on button "Yes" at bounding box center [329, 180] width 46 height 15
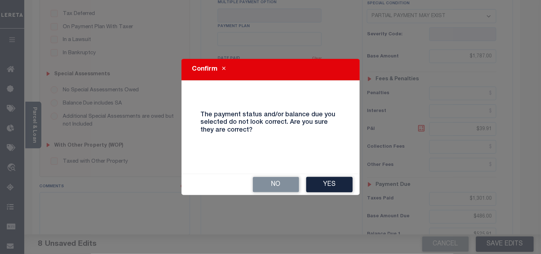
click at [339, 185] on button "Yes" at bounding box center [329, 184] width 46 height 15
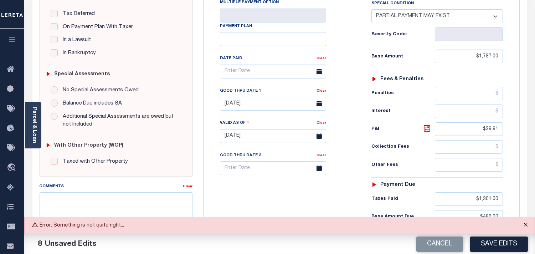
click at [524, 225] on button "Close" at bounding box center [526, 225] width 18 height 16
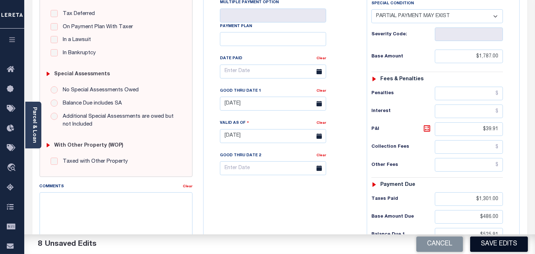
click at [509, 241] on button "Save Edits" at bounding box center [499, 243] width 58 height 15
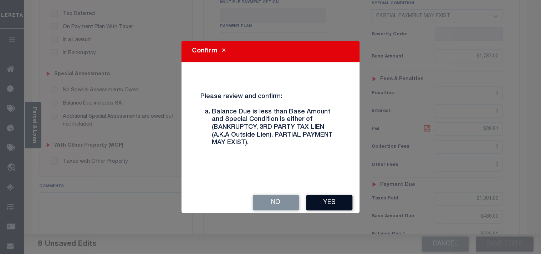
click at [322, 200] on button "Yes" at bounding box center [329, 202] width 46 height 15
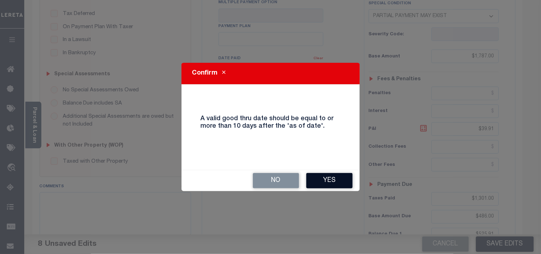
click at [338, 180] on button "Yes" at bounding box center [329, 180] width 46 height 15
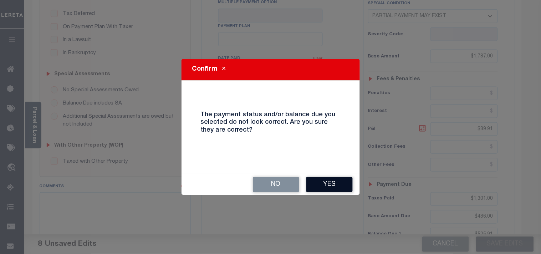
click at [342, 185] on button "Yes" at bounding box center [329, 184] width 46 height 15
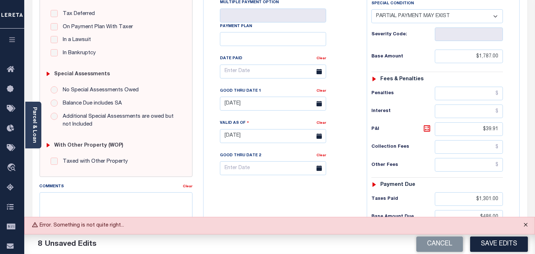
click at [522, 226] on button "Close" at bounding box center [526, 225] width 18 height 16
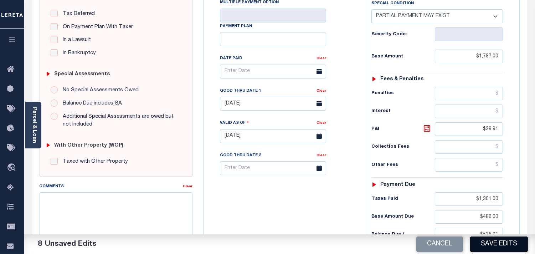
click at [497, 241] on button "Save Edits" at bounding box center [499, 243] width 58 height 15
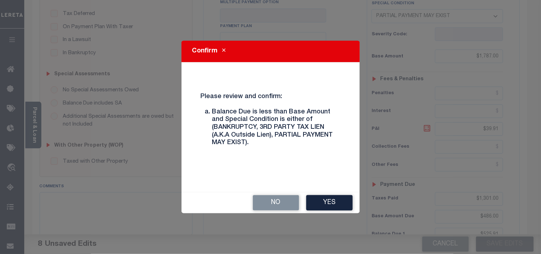
drag, startPoint x: 327, startPoint y: 194, endPoint x: 325, endPoint y: 197, distance: 4.1
click at [327, 194] on div "No Yes" at bounding box center [271, 202] width 178 height 21
click at [325, 197] on button "Yes" at bounding box center [329, 202] width 46 height 15
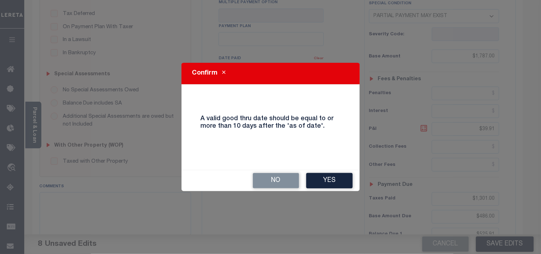
click at [327, 189] on div "No Yes" at bounding box center [271, 180] width 178 height 21
click at [328, 183] on button "Yes" at bounding box center [329, 180] width 46 height 15
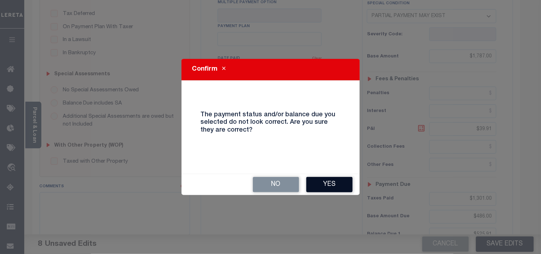
click at [328, 180] on button "Yes" at bounding box center [329, 184] width 46 height 15
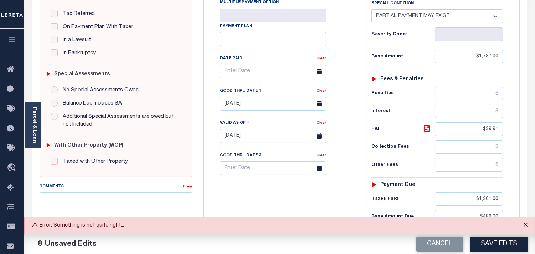
drag, startPoint x: 526, startPoint y: 223, endPoint x: 525, endPoint y: 229, distance: 6.6
click at [526, 223] on button "Close" at bounding box center [526, 225] width 18 height 16
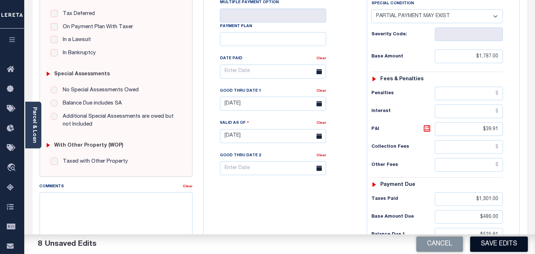
click at [519, 244] on button "Save Edits" at bounding box center [499, 243] width 58 height 15
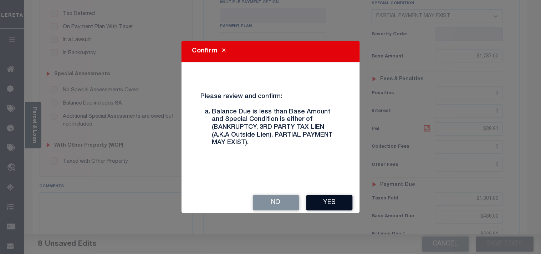
click at [319, 201] on button "Yes" at bounding box center [329, 202] width 46 height 15
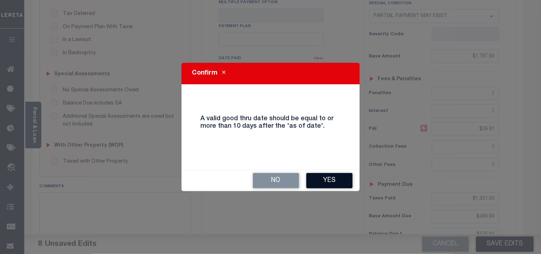
click at [337, 177] on button "Yes" at bounding box center [329, 180] width 46 height 15
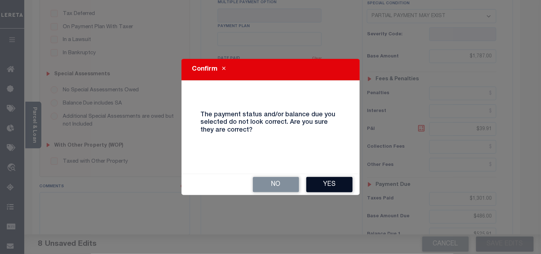
click at [333, 183] on button "Yes" at bounding box center [329, 184] width 46 height 15
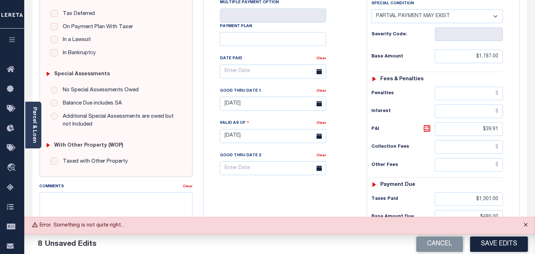
click at [523, 225] on button "Close" at bounding box center [526, 225] width 18 height 16
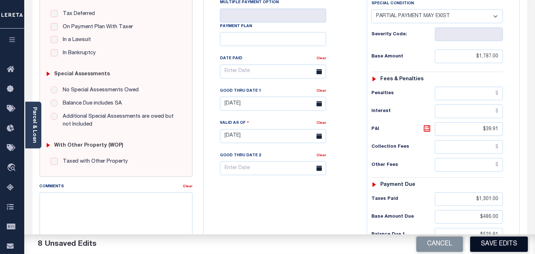
click at [509, 241] on button "Save Edits" at bounding box center [499, 243] width 58 height 15
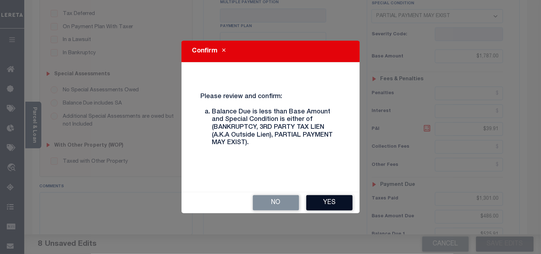
click at [332, 201] on button "Yes" at bounding box center [329, 202] width 46 height 15
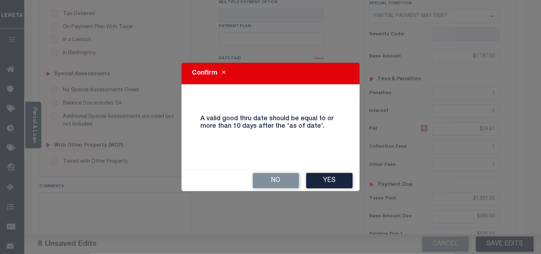
click at [336, 191] on div "No Yes" at bounding box center [271, 180] width 178 height 21
click at [340, 183] on button "Yes" at bounding box center [329, 180] width 46 height 15
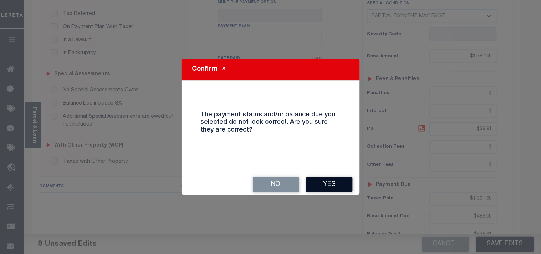
click at [340, 179] on button "Yes" at bounding box center [329, 184] width 46 height 15
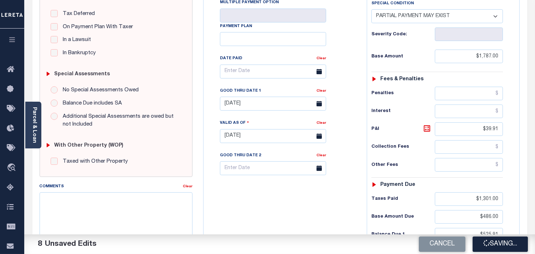
click at [333, 216] on div "Tax Bill No Multiple Payment Option Payment Plan Clear" at bounding box center [283, 132] width 156 height 315
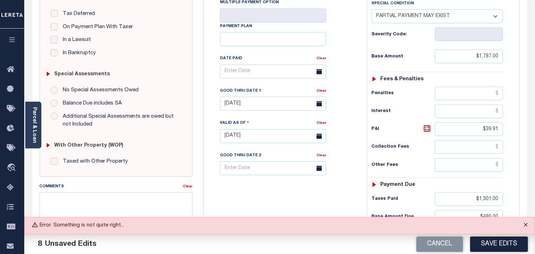
click at [527, 228] on button "Close" at bounding box center [526, 225] width 18 height 16
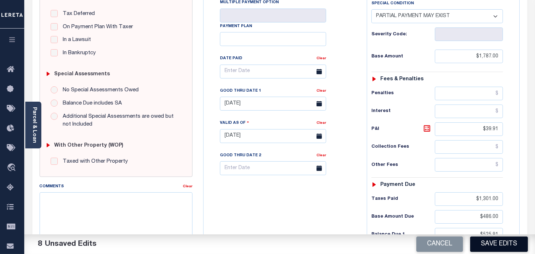
click at [501, 244] on button "Save Edits" at bounding box center [499, 243] width 58 height 15
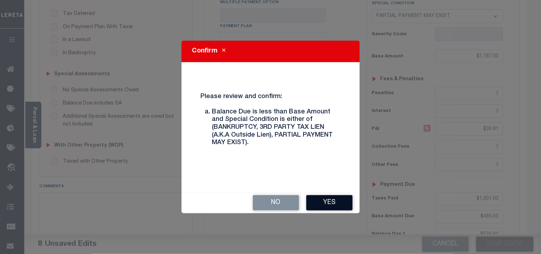
click at [337, 202] on button "Yes" at bounding box center [329, 202] width 46 height 15
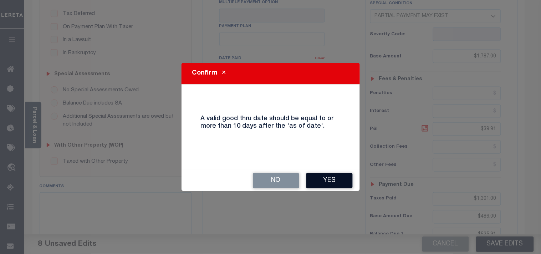
click at [340, 183] on button "Yes" at bounding box center [329, 180] width 46 height 15
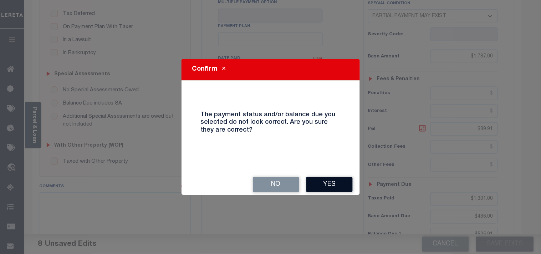
click at [345, 187] on button "Yes" at bounding box center [329, 184] width 46 height 15
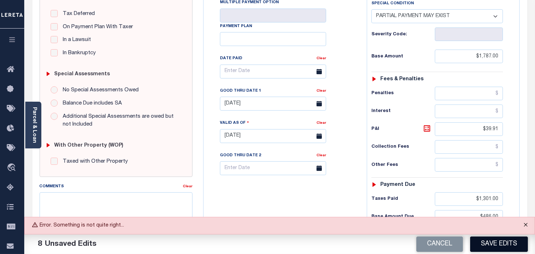
drag, startPoint x: 526, startPoint y: 224, endPoint x: 514, endPoint y: 243, distance: 22.9
click at [526, 224] on button "Close" at bounding box center [526, 225] width 18 height 16
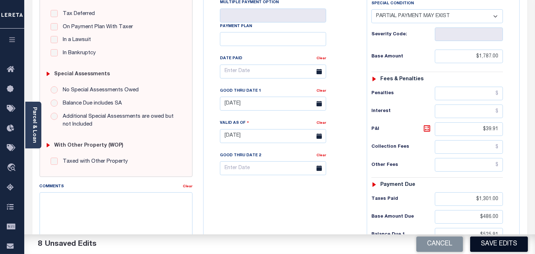
click at [511, 247] on button "Save Edits" at bounding box center [499, 243] width 58 height 15
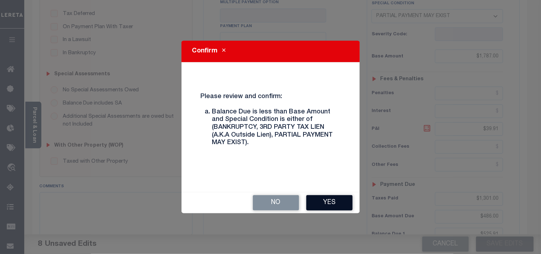
click at [334, 203] on button "Yes" at bounding box center [329, 202] width 46 height 15
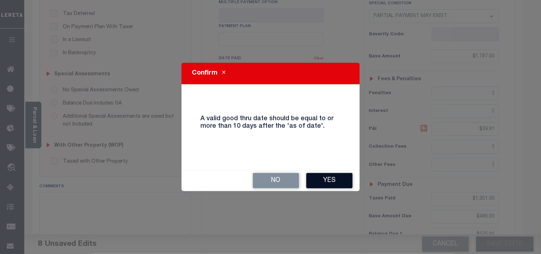
click at [330, 183] on button "Yes" at bounding box center [329, 180] width 46 height 15
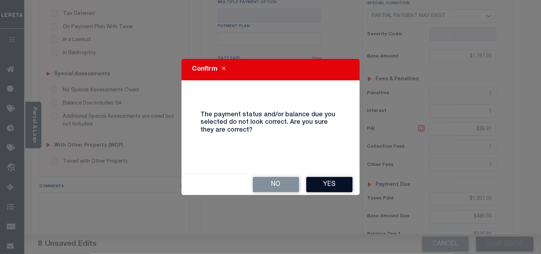
click at [341, 187] on button "Yes" at bounding box center [329, 184] width 46 height 15
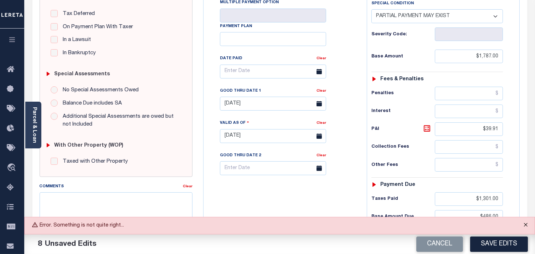
click at [521, 225] on button "Close" at bounding box center [526, 225] width 18 height 16
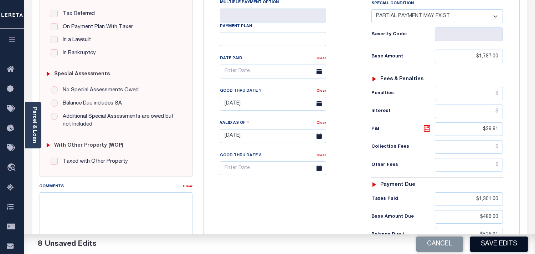
click at [512, 245] on button "Save Edits" at bounding box center [499, 243] width 58 height 15
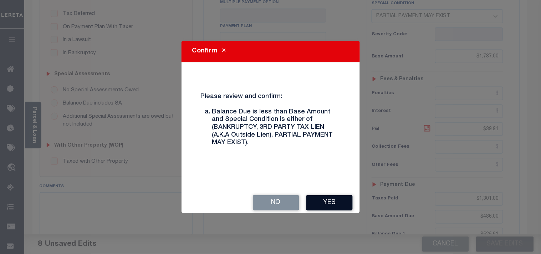
click at [325, 202] on button "Yes" at bounding box center [329, 202] width 46 height 15
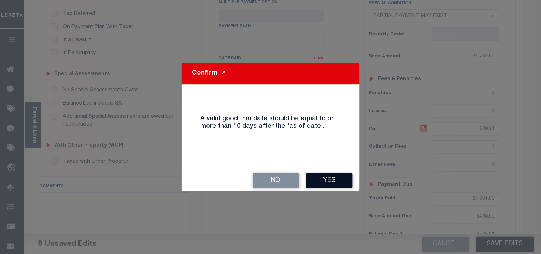
click at [319, 177] on button "Yes" at bounding box center [329, 180] width 46 height 15
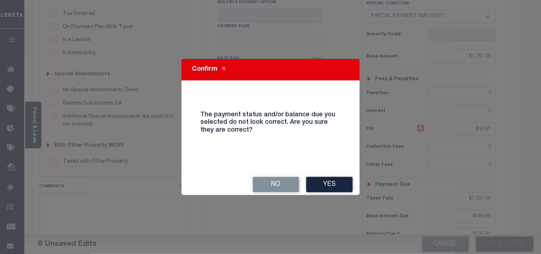
click at [319, 177] on button "Yes" at bounding box center [329, 184] width 46 height 15
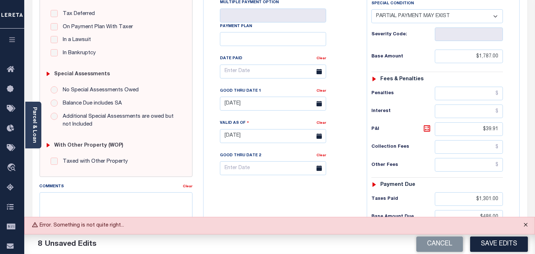
click at [529, 227] on button "Close" at bounding box center [526, 225] width 18 height 16
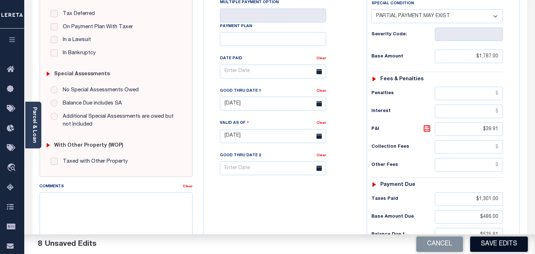
click at [513, 240] on button "Save Edits" at bounding box center [499, 243] width 58 height 15
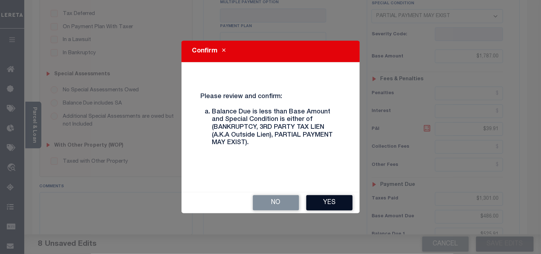
click at [336, 198] on button "Yes" at bounding box center [329, 202] width 46 height 15
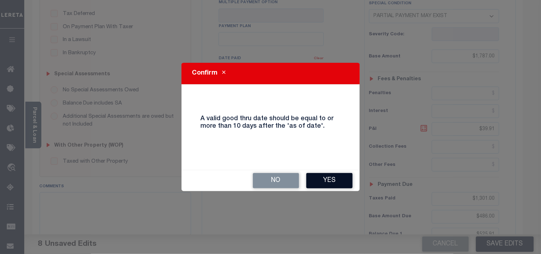
click at [334, 175] on button "Yes" at bounding box center [329, 180] width 46 height 15
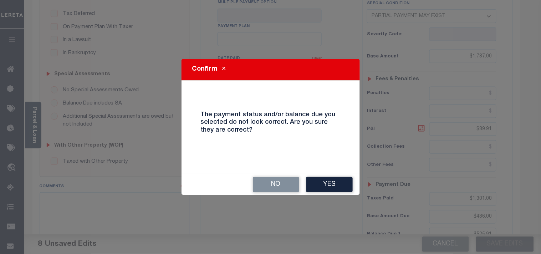
click at [334, 175] on div "No Yes" at bounding box center [271, 184] width 178 height 21
click at [330, 179] on button "Yes" at bounding box center [329, 184] width 46 height 15
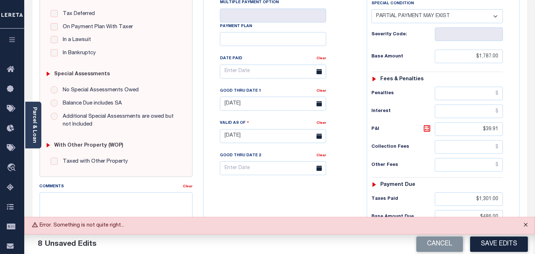
click at [525, 225] on button "Close" at bounding box center [526, 225] width 18 height 16
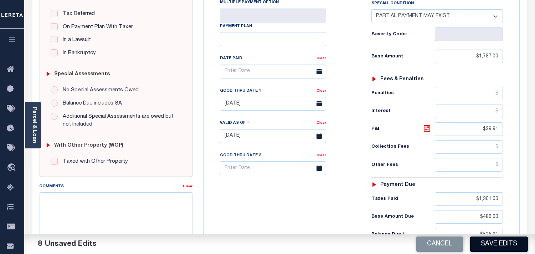
click at [513, 242] on button "Save Edits" at bounding box center [499, 243] width 58 height 15
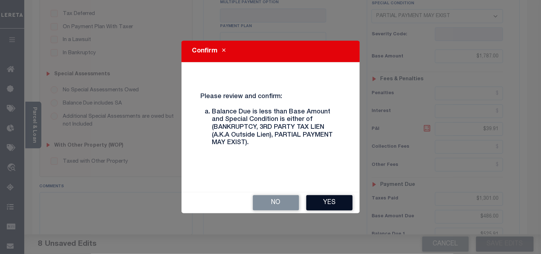
click at [336, 200] on button "Yes" at bounding box center [329, 202] width 46 height 15
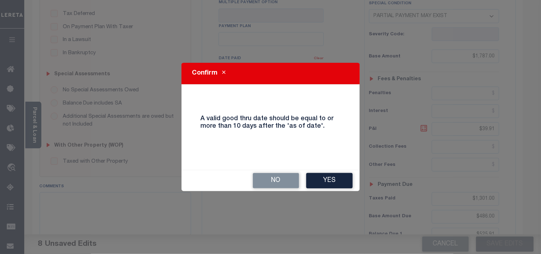
click at [330, 192] on div "Confirm A valid good thru date should be equal to or more than 10 days after th…" at bounding box center [270, 127] width 541 height 254
click at [328, 188] on button "Yes" at bounding box center [329, 180] width 46 height 15
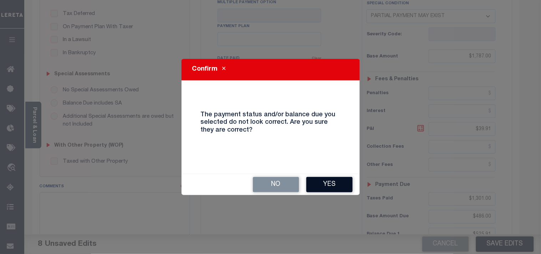
click at [326, 183] on button "Yes" at bounding box center [329, 184] width 46 height 15
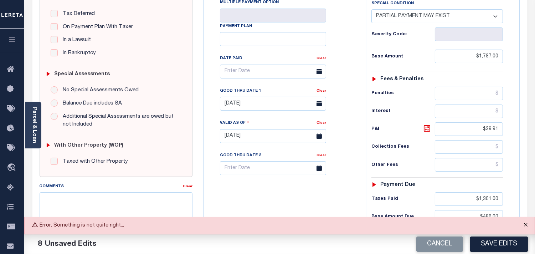
click at [525, 226] on button "Close" at bounding box center [526, 225] width 18 height 16
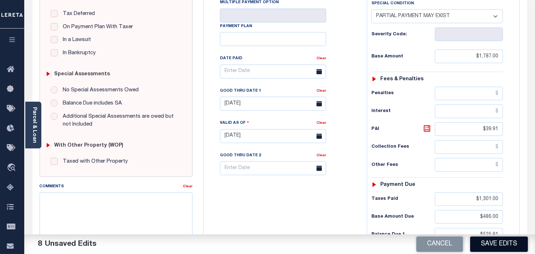
click at [507, 242] on button "Save Edits" at bounding box center [499, 243] width 58 height 15
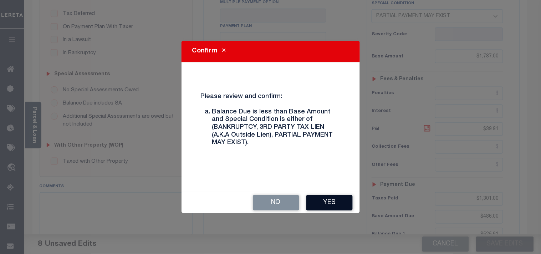
click at [337, 200] on button "Yes" at bounding box center [329, 202] width 46 height 15
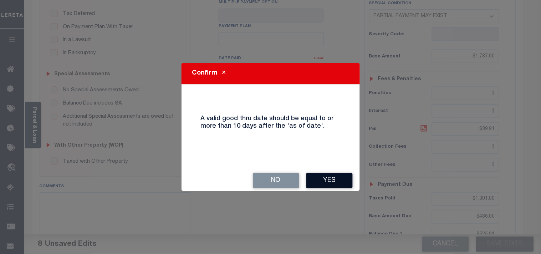
click at [338, 180] on button "Yes" at bounding box center [329, 180] width 46 height 15
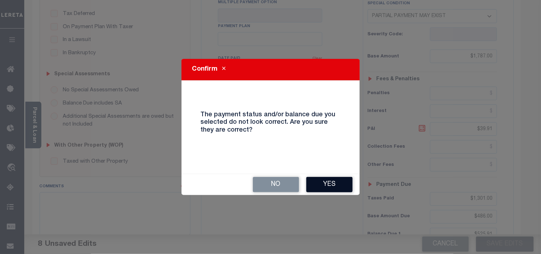
click at [342, 182] on button "Yes" at bounding box center [329, 184] width 46 height 15
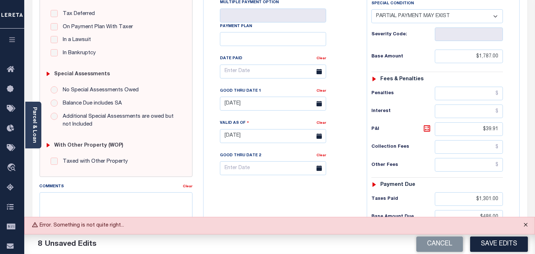
drag, startPoint x: 526, startPoint y: 224, endPoint x: 524, endPoint y: 227, distance: 3.7
click at [526, 224] on button "Close" at bounding box center [526, 225] width 18 height 16
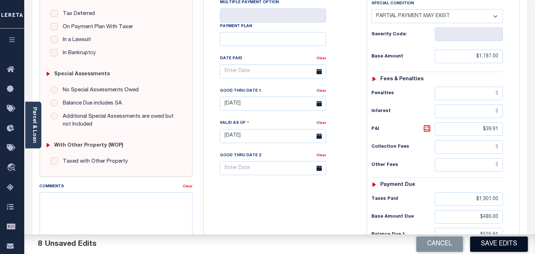
click at [516, 241] on button "Save Edits" at bounding box center [499, 243] width 58 height 15
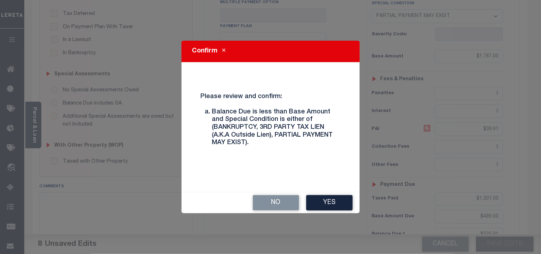
click at [332, 194] on div "No Yes" at bounding box center [271, 202] width 178 height 21
click at [329, 200] on button "Yes" at bounding box center [329, 202] width 46 height 15
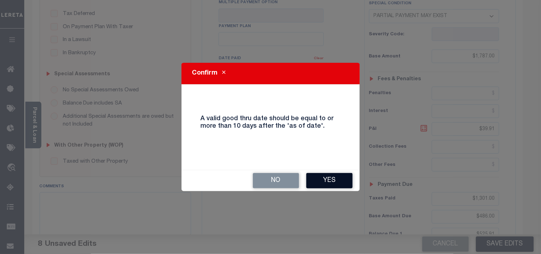
click at [330, 181] on button "Yes" at bounding box center [329, 180] width 46 height 15
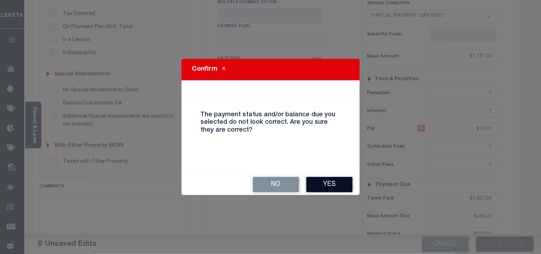
click at [332, 188] on button "Yes" at bounding box center [329, 184] width 46 height 15
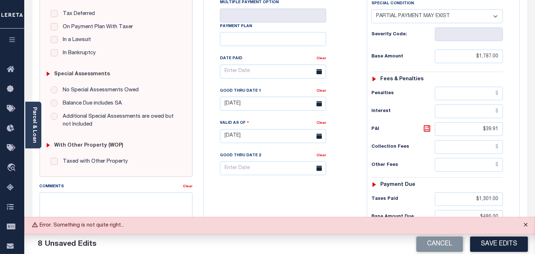
click at [524, 222] on button "Close" at bounding box center [526, 225] width 18 height 16
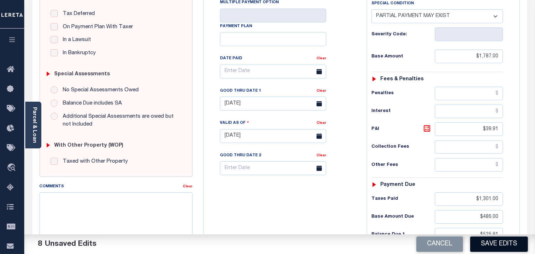
click at [509, 243] on button "Save Edits" at bounding box center [499, 243] width 58 height 15
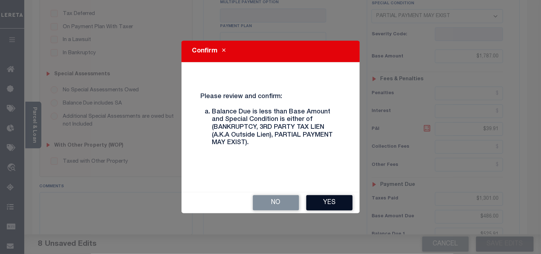
click at [325, 205] on button "Yes" at bounding box center [329, 202] width 46 height 15
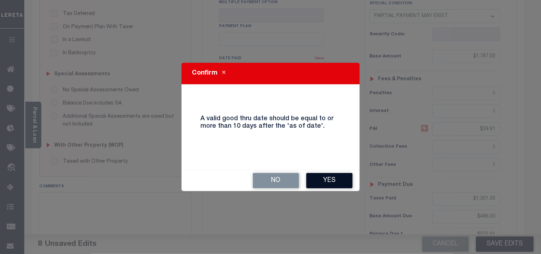
click at [327, 179] on button "Yes" at bounding box center [329, 180] width 46 height 15
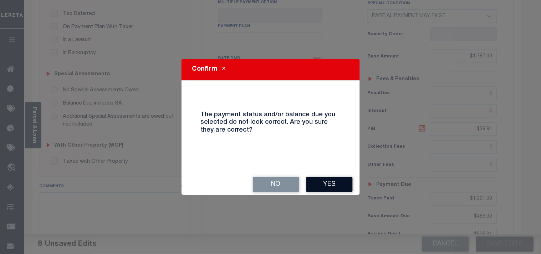
click at [337, 183] on button "Yes" at bounding box center [329, 184] width 46 height 15
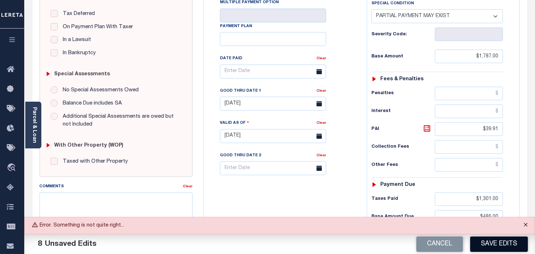
drag, startPoint x: 532, startPoint y: 225, endPoint x: 515, endPoint y: 241, distance: 23.2
click at [532, 225] on button "Close" at bounding box center [526, 225] width 18 height 16
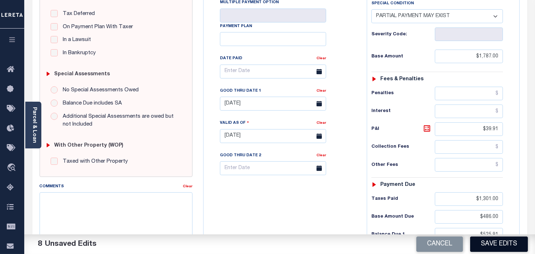
click at [511, 247] on button "Save Edits" at bounding box center [499, 243] width 58 height 15
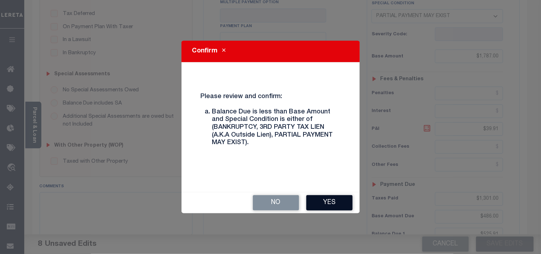
click at [327, 195] on button "Yes" at bounding box center [329, 202] width 46 height 15
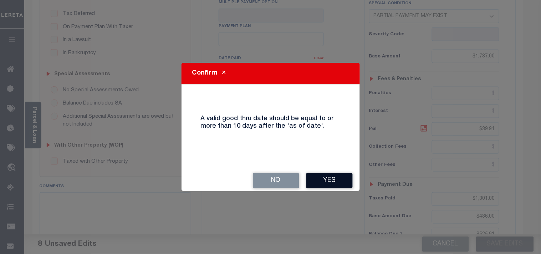
click at [339, 183] on button "Yes" at bounding box center [329, 180] width 46 height 15
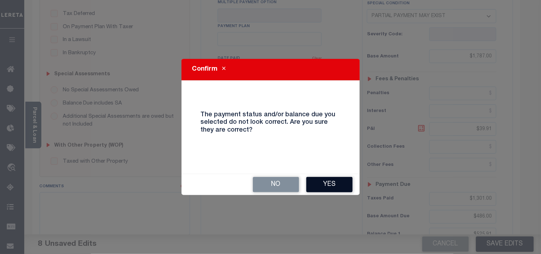
click at [345, 185] on button "Yes" at bounding box center [329, 184] width 46 height 15
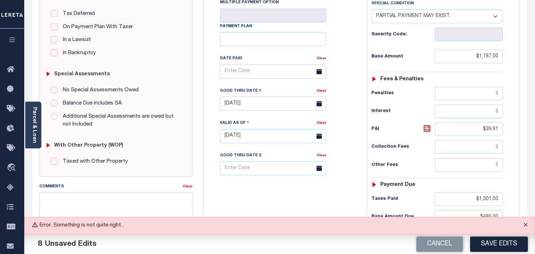
click at [527, 224] on button "Close" at bounding box center [526, 225] width 18 height 16
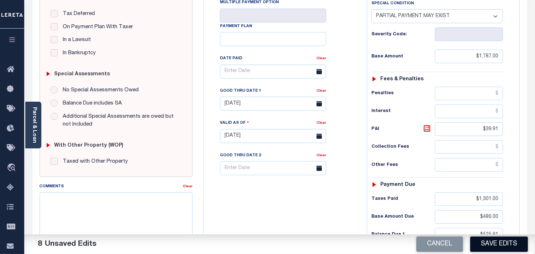
click at [495, 245] on button "Save Edits" at bounding box center [499, 243] width 58 height 15
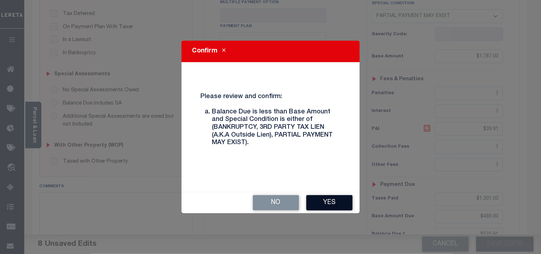
click at [316, 203] on button "Yes" at bounding box center [329, 202] width 46 height 15
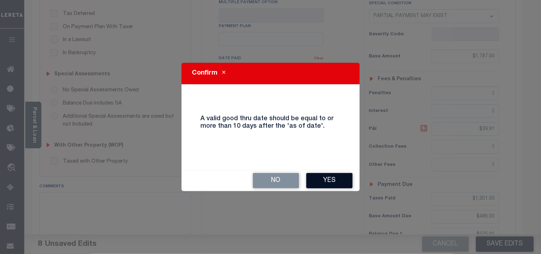
click at [334, 186] on button "Yes" at bounding box center [329, 180] width 46 height 15
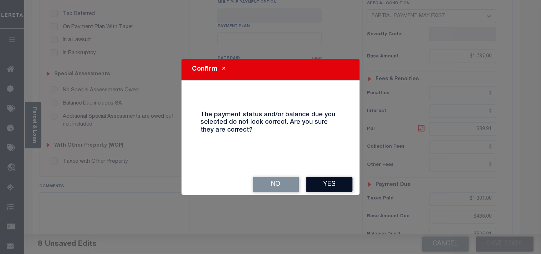
click at [333, 179] on button "Yes" at bounding box center [329, 184] width 46 height 15
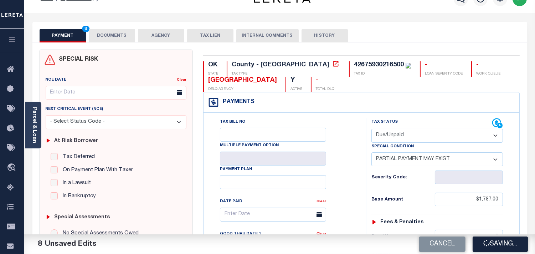
scroll to position [0, 0]
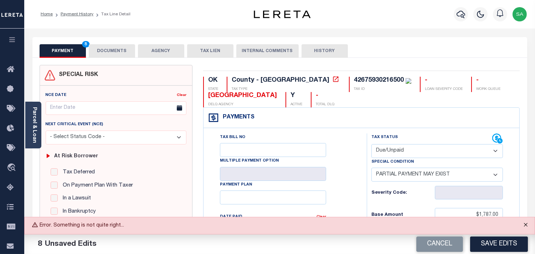
click at [523, 227] on button "Close" at bounding box center [526, 225] width 18 height 16
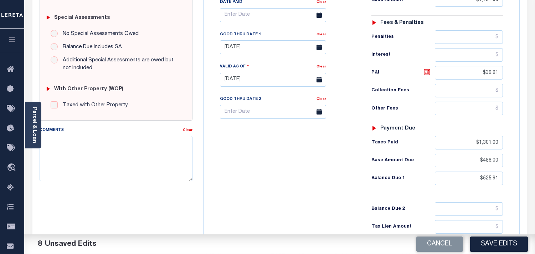
scroll to position [88, 0]
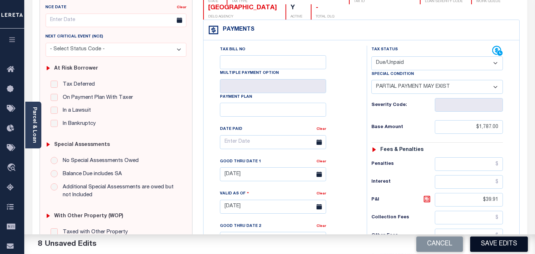
click at [481, 241] on button "Save Edits" at bounding box center [499, 243] width 58 height 15
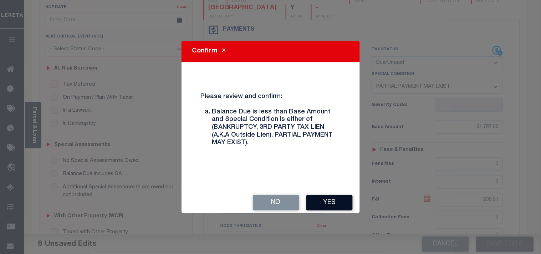
click at [325, 200] on button "Yes" at bounding box center [329, 202] width 46 height 15
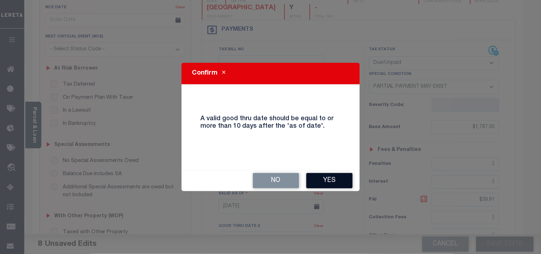
click at [324, 183] on button "Yes" at bounding box center [329, 180] width 46 height 15
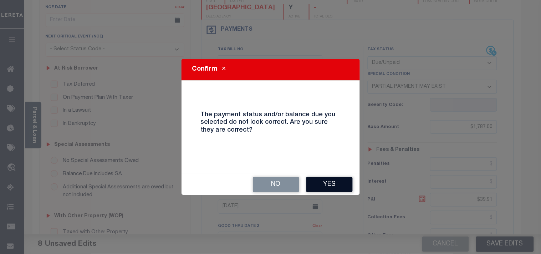
click at [329, 186] on button "Yes" at bounding box center [329, 184] width 46 height 15
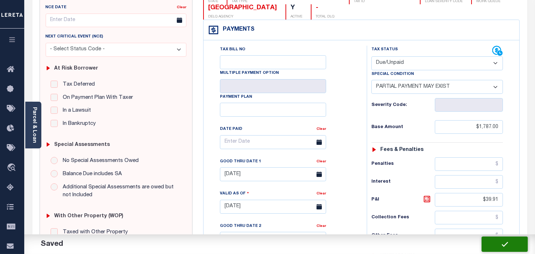
checkbox input "false"
type input "$1,787"
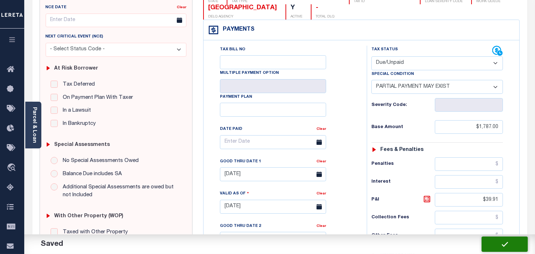
type input "$39.91"
type input "$1,301"
type input "$486"
type input "$525.91"
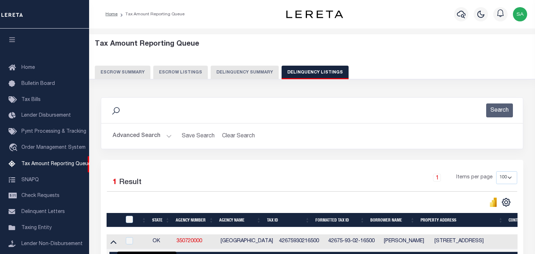
select select
select select "100"
click at [161, 137] on button "Advanced Search" at bounding box center [142, 136] width 59 height 14
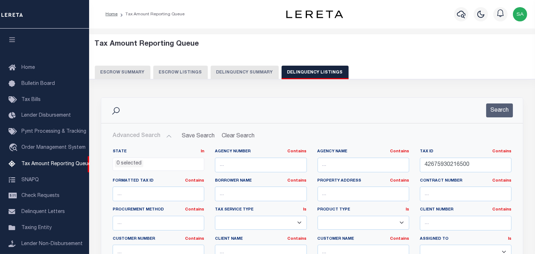
scroll to position [71, 0]
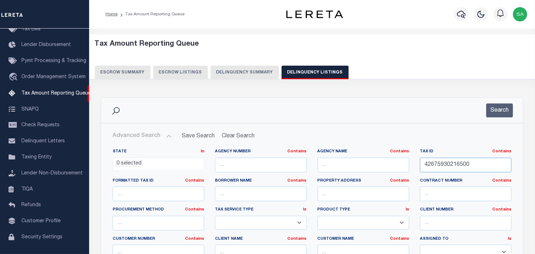
drag, startPoint x: 473, startPoint y: 165, endPoint x: 401, endPoint y: 168, distance: 72.1
click at [401, 168] on div "State In In AK AL AR AZ CA CO CT DC DE FL GA GU HI IA ID IL IN KS [GEOGRAPHIC_D…" at bounding box center [312, 222] width 410 height 146
paste input "099834"
click at [499, 107] on button "Search" at bounding box center [500, 110] width 27 height 14
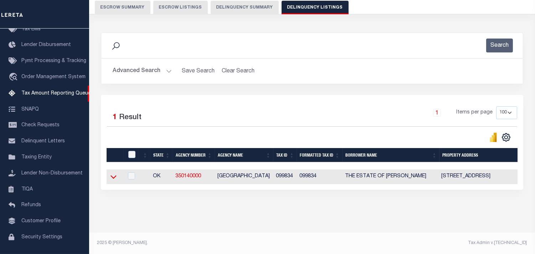
click at [116, 173] on icon at bounding box center [114, 176] width 6 height 7
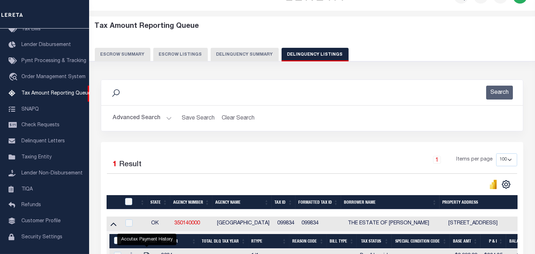
scroll to position [0, 0]
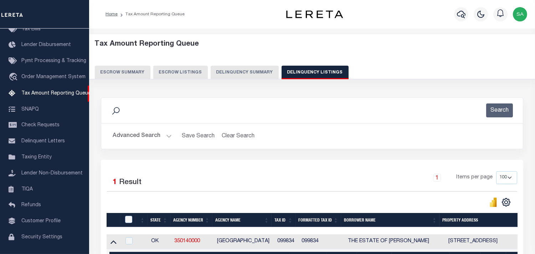
click at [152, 138] on button "Advanced Search" at bounding box center [142, 136] width 59 height 14
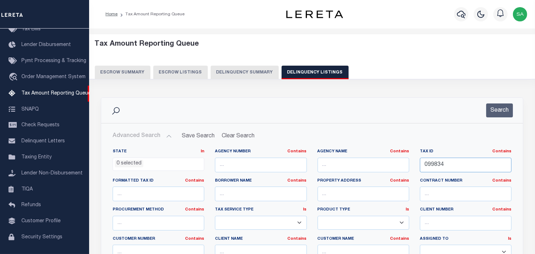
drag, startPoint x: 468, startPoint y: 167, endPoint x: 513, endPoint y: 125, distance: 61.3
click at [353, 151] on div "State In In AK AL AR AZ CA CO CT DC DE FL GA GU HI IA ID IL IN KS KY LA MA MD M…" at bounding box center [312, 222] width 410 height 146
paste input "106-19-08-001-"
click at [500, 114] on button "Search" at bounding box center [500, 110] width 27 height 14
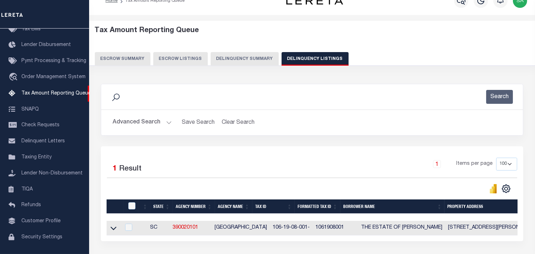
scroll to position [71, 0]
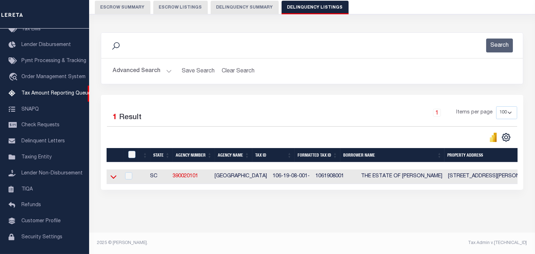
click at [113, 173] on icon at bounding box center [114, 176] width 6 height 7
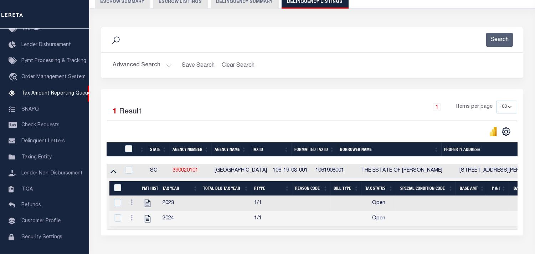
scroll to position [0, 0]
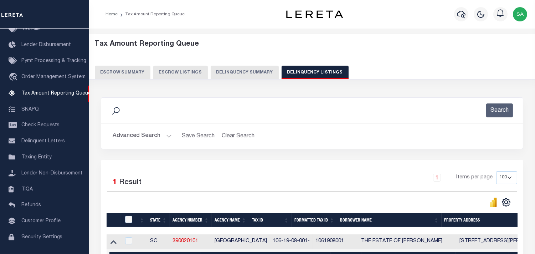
click at [144, 135] on button "Advanced Search" at bounding box center [142, 136] width 59 height 14
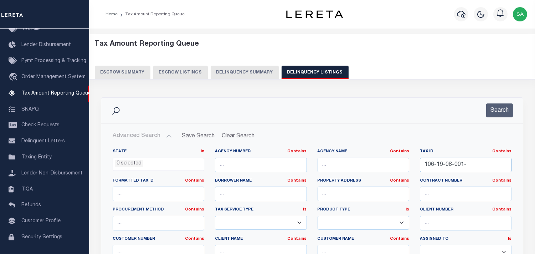
drag, startPoint x: 495, startPoint y: 168, endPoint x: 468, endPoint y: 151, distance: 31.5
click at [402, 154] on div "State In In AK AL AR AZ CA CO CT DC DE FL GA GU HI IA ID IL IN KS [GEOGRAPHIC_D…" at bounding box center [312, 222] width 410 height 146
paste input "2480504011"
click at [508, 109] on button "Search" at bounding box center [500, 110] width 27 height 14
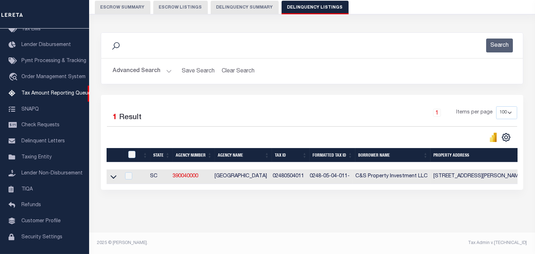
scroll to position [71, 0]
click at [112, 173] on icon at bounding box center [114, 176] width 6 height 7
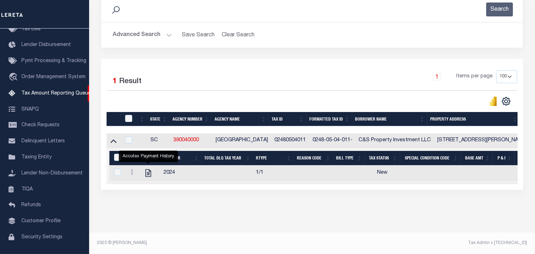
scroll to position [0, 0]
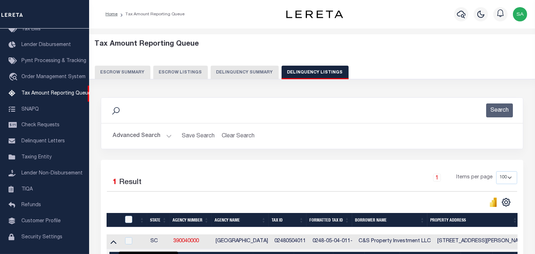
click at [155, 137] on button "Advanced Search" at bounding box center [142, 136] width 59 height 14
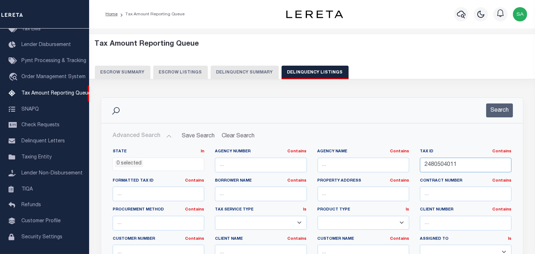
drag, startPoint x: 477, startPoint y: 166, endPoint x: 467, endPoint y: 158, distance: 13.7
click at [400, 166] on div "State In In AK AL AR AZ CA CO CT DC DE FL GA GU HI IA ID IL IN KS KY LA MA MD M…" at bounding box center [312, 222] width 410 height 146
paste input "840000088"
click at [509, 108] on button "Search" at bounding box center [500, 110] width 27 height 14
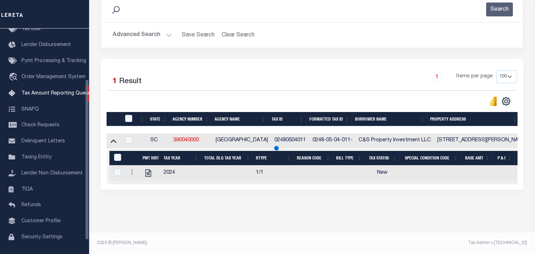
scroll to position [71, 0]
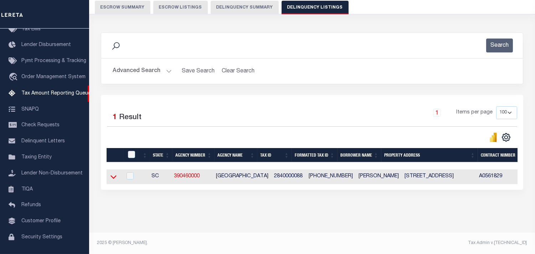
click at [113, 173] on icon at bounding box center [114, 176] width 6 height 7
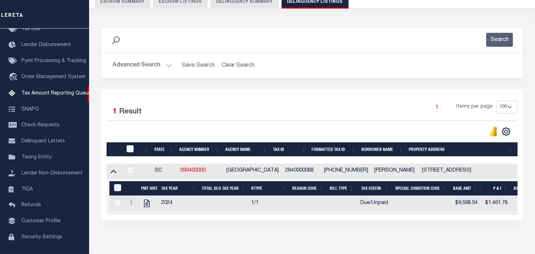
scroll to position [0, 0]
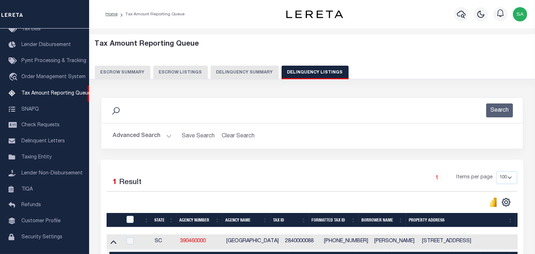
drag, startPoint x: 150, startPoint y: 138, endPoint x: 221, endPoint y: 153, distance: 72.8
click at [151, 138] on button "Advanced Search" at bounding box center [142, 136] width 59 height 14
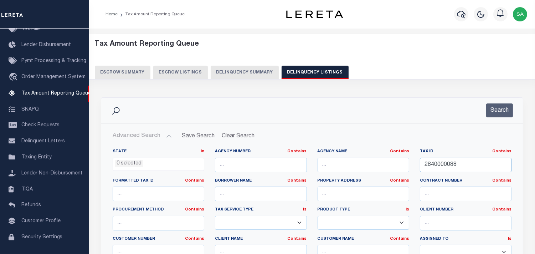
drag, startPoint x: 444, startPoint y: 165, endPoint x: 464, endPoint y: 156, distance: 21.5
click at [373, 159] on div "State In In AK AL AR AZ CA CO CT DC DE FL GA GU HI IA ID IL IN KS KY LA MA MD M…" at bounding box center [312, 222] width 410 height 146
paste input "3810000122"
click at [496, 113] on button "Search" at bounding box center [500, 110] width 27 height 14
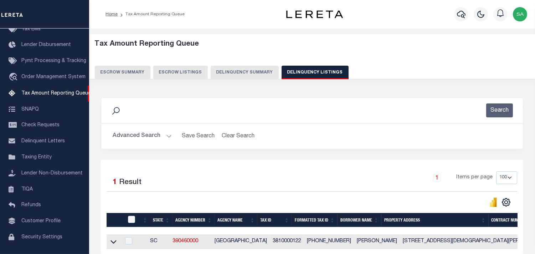
scroll to position [71, 0]
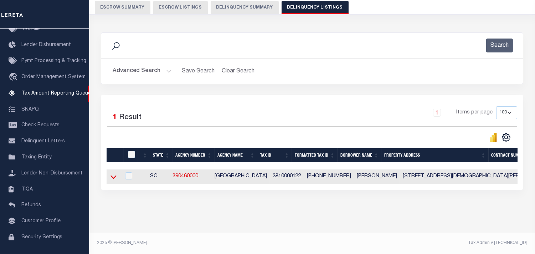
click at [111, 173] on icon at bounding box center [114, 176] width 6 height 7
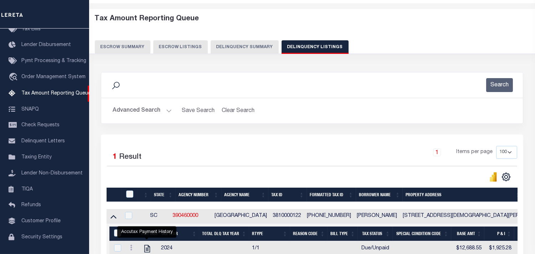
scroll to position [0, 0]
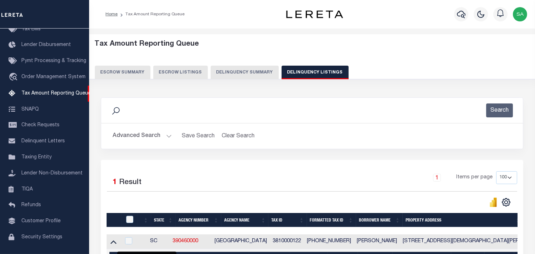
click at [143, 137] on button "Advanced Search" at bounding box center [142, 136] width 59 height 14
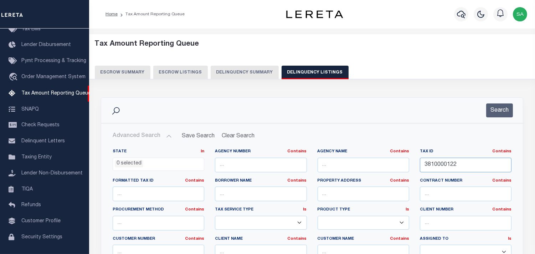
drag, startPoint x: 468, startPoint y: 163, endPoint x: 491, endPoint y: 159, distance: 22.9
click at [403, 162] on div "State In In AK AL AR AZ CA CO CT DC DE FL GA GU HI IA ID IL IN KS KY LA MA MD M…" at bounding box center [312, 222] width 410 height 146
paste input "730000096000"
click at [514, 109] on div "Search" at bounding box center [312, 110] width 411 height 14
click at [506, 109] on button "Search" at bounding box center [500, 110] width 27 height 14
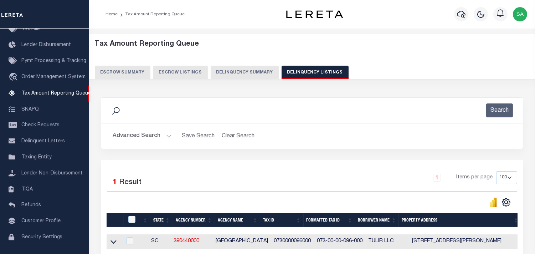
scroll to position [71, 0]
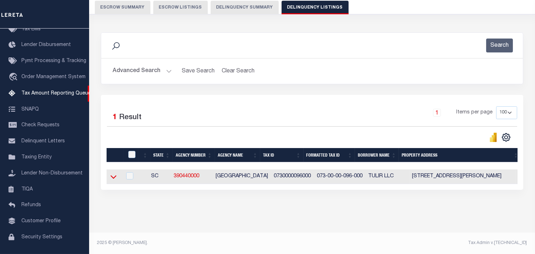
click at [112, 173] on icon at bounding box center [114, 176] width 6 height 7
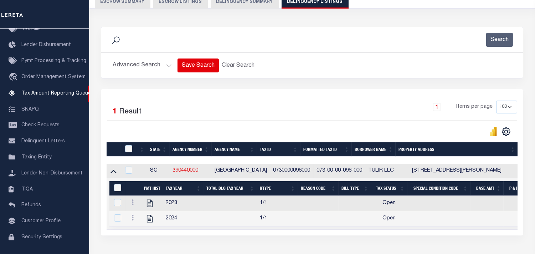
scroll to position [0, 0]
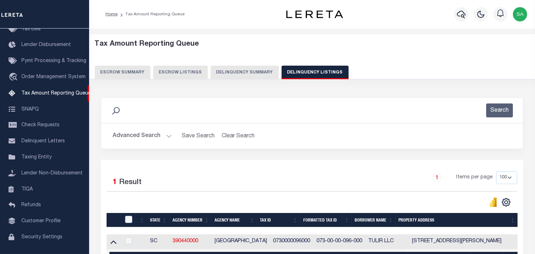
click at [150, 133] on button "Advanced Search" at bounding box center [142, 136] width 59 height 14
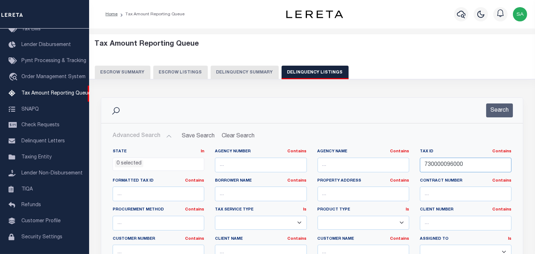
drag, startPoint x: 455, startPoint y: 165, endPoint x: 435, endPoint y: 138, distance: 34.2
click at [376, 156] on div "State In In AK AL AR AZ CA CO CT DC DE FL GA GU HI IA ID IL IN KS KY LA MA MD M…" at bounding box center [312, 222] width 410 height 146
paste input "167110401"
type input "167110401"
click at [508, 106] on button "Search" at bounding box center [500, 110] width 27 height 14
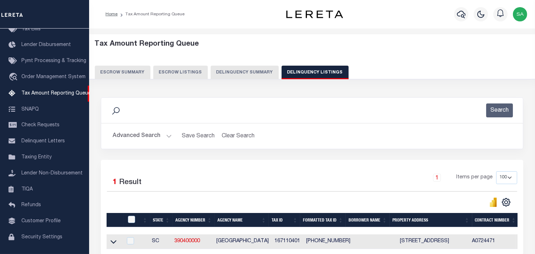
scroll to position [71, 0]
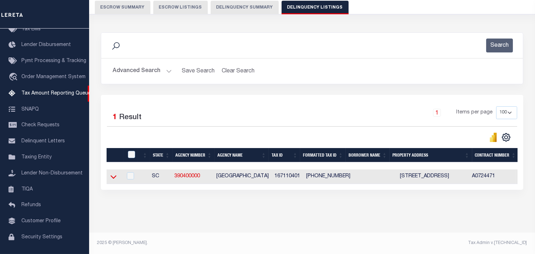
click at [116, 173] on icon at bounding box center [114, 176] width 6 height 7
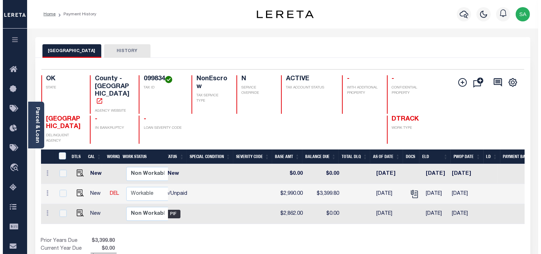
scroll to position [0, 162]
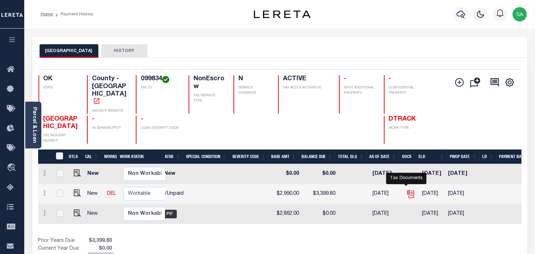
click at [408, 189] on icon "" at bounding box center [410, 193] width 9 height 9
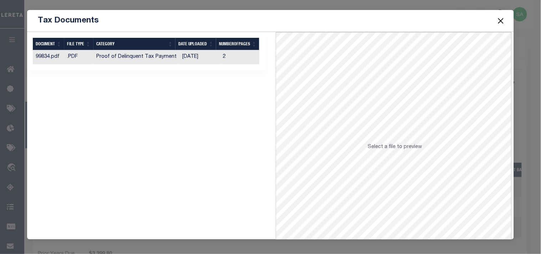
click at [209, 54] on td "[DATE]" at bounding box center [199, 57] width 41 height 14
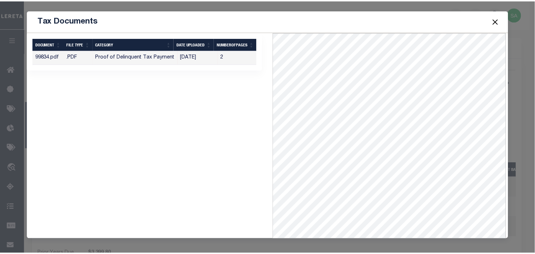
scroll to position [31, 0]
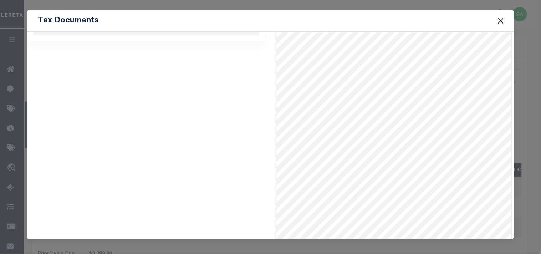
click at [501, 19] on button "Close" at bounding box center [500, 20] width 9 height 9
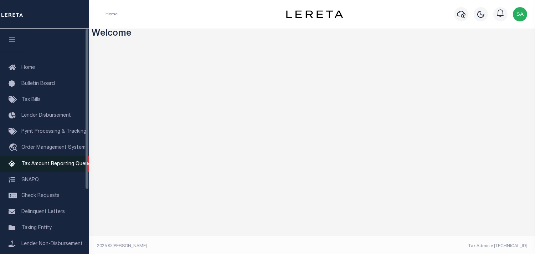
click at [73, 162] on span "Tax Amount Reporting Queue" at bounding box center [56, 164] width 70 height 5
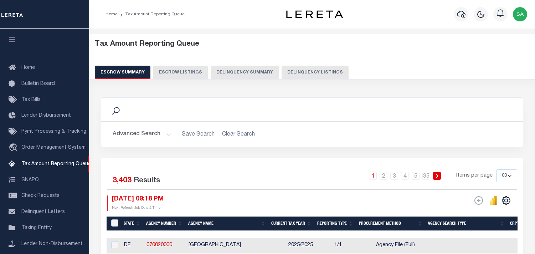
select select "100"
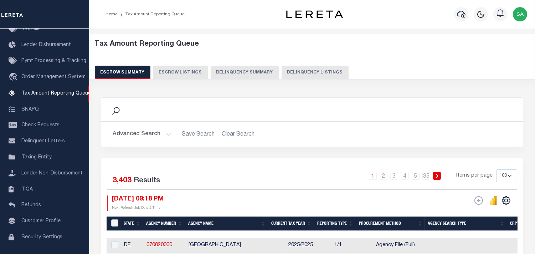
click at [297, 69] on button "Delinquency Listings" at bounding box center [315, 73] width 67 height 14
select select "100"
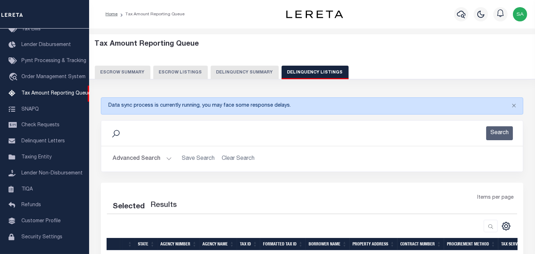
select select "100"
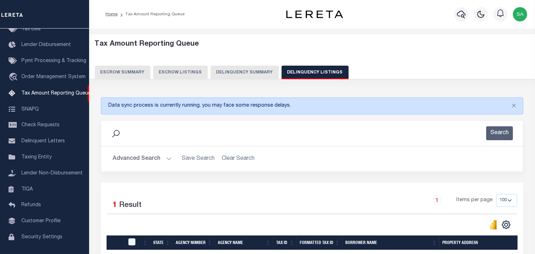
click at [152, 157] on button "Advanced Search" at bounding box center [142, 159] width 59 height 14
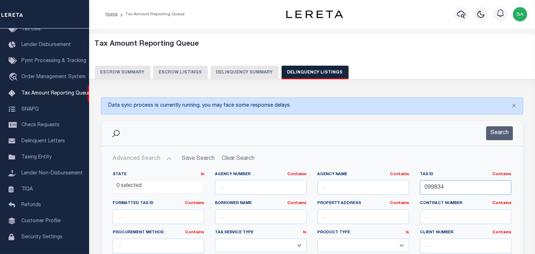
drag, startPoint x: 466, startPoint y: 189, endPoint x: 491, endPoint y: 162, distance: 37.1
click at [372, 174] on div "State In In AK AL AR AZ CA CO CT DC DE FL GA GU HI IA ID IL IN KS [GEOGRAPHIC_D…" at bounding box center [312, 245] width 410 height 146
paste input "42675930216500"
type input "42675930216500"
click at [496, 132] on button "Search" at bounding box center [500, 133] width 27 height 14
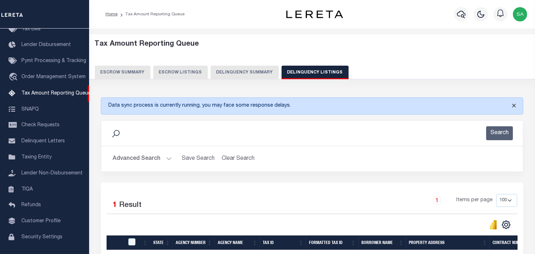
click at [513, 104] on button "Close" at bounding box center [514, 106] width 18 height 16
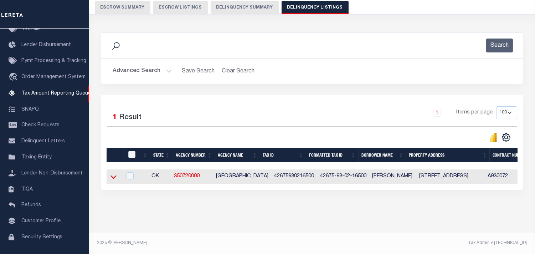
click at [116, 175] on icon at bounding box center [114, 176] width 6 height 7
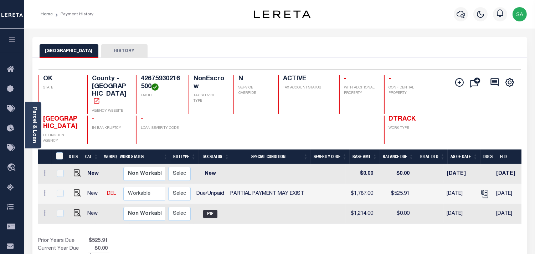
scroll to position [0, 121]
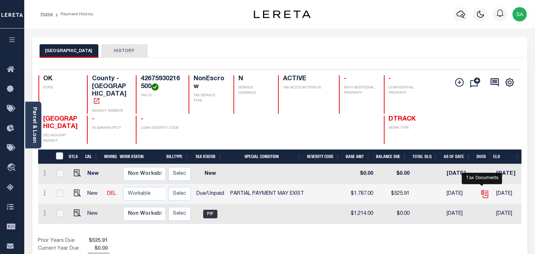
click at [482, 190] on icon "" at bounding box center [485, 193] width 6 height 6
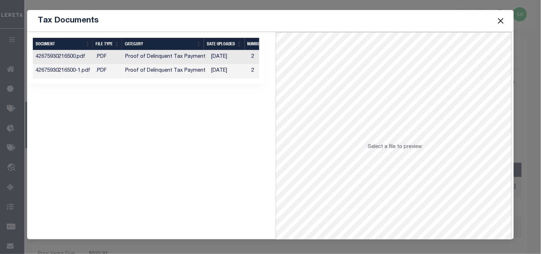
click at [193, 70] on td "Proof of Delinquent Tax Payment" at bounding box center [165, 71] width 86 height 14
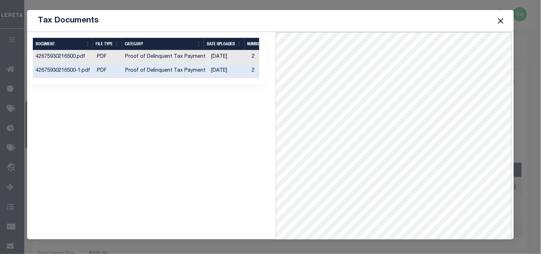
click at [501, 20] on button "Close" at bounding box center [500, 20] width 9 height 9
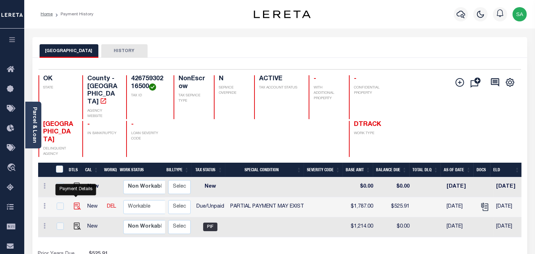
click at [76, 203] on img "" at bounding box center [77, 206] width 7 height 7
checkbox input "true"
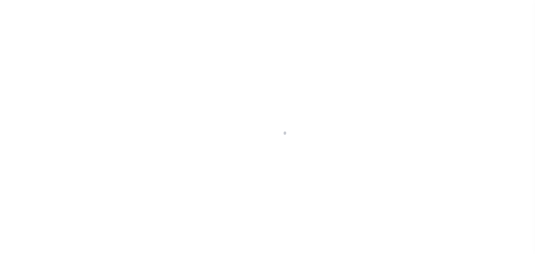
select select "DUE"
select select "15"
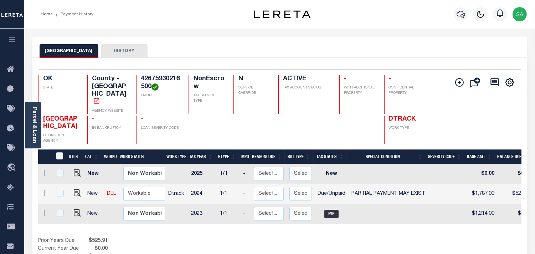
click at [179, 51] on div "TULSA COUNTY HISTORY" at bounding box center [280, 50] width 481 height 13
click at [36, 137] on link "Parcel & Loan" at bounding box center [34, 125] width 5 height 36
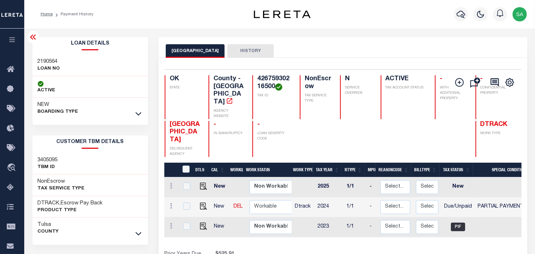
click at [44, 62] on h3 "2190564" at bounding box center [49, 61] width 22 height 7
copy h3 "2190564"
click at [258, 79] on h4 "42675930216500" at bounding box center [275, 82] width 34 height 15
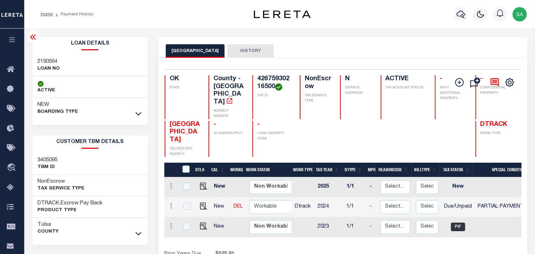
copy h4 "42675930216500"
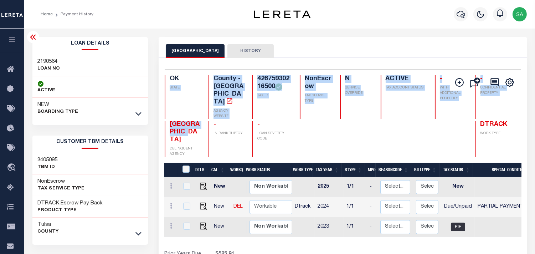
drag, startPoint x: 179, startPoint y: 123, endPoint x: 186, endPoint y: 130, distance: 10.1
click at [186, 130] on div "OK STATE County - OK AGENCY WEBSITE 42675930216500 TAX ID NonEscrow TAX SERVICE…" at bounding box center [341, 116] width 353 height 82
click at [226, 136] on div "- IN BANKRUPTCY" at bounding box center [226, 139] width 35 height 36
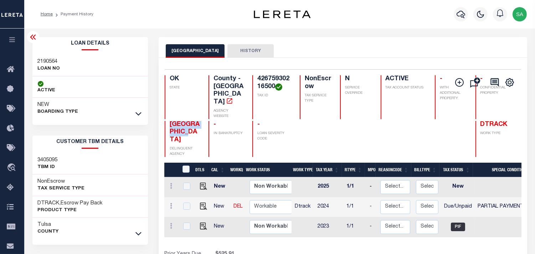
drag, startPoint x: 167, startPoint y: 108, endPoint x: 183, endPoint y: 125, distance: 22.7
click at [183, 125] on div "TULSA COUNTY DELINQUENT AGENCY" at bounding box center [182, 139] width 35 height 36
copy span "TULSA COUNTY"
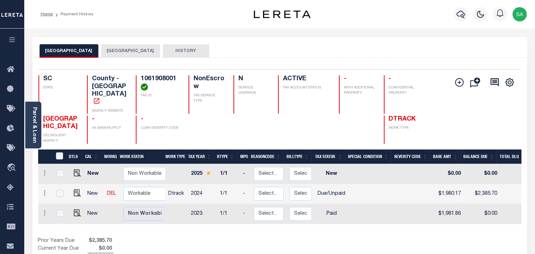
click at [120, 51] on button "[GEOGRAPHIC_DATA]" at bounding box center [130, 51] width 59 height 14
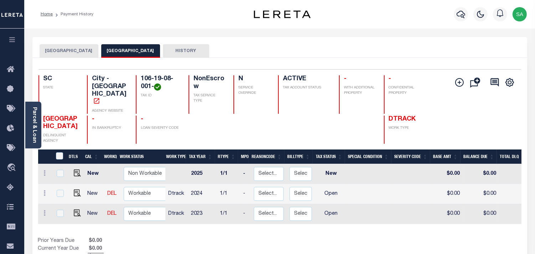
click at [61, 50] on button "[GEOGRAPHIC_DATA]" at bounding box center [69, 51] width 59 height 14
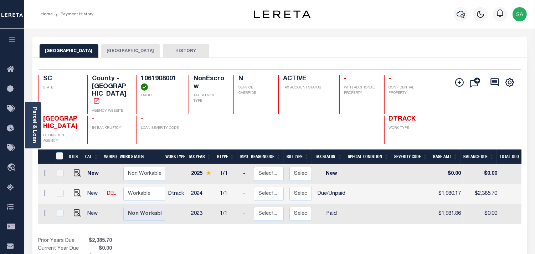
click at [111, 49] on button "[GEOGRAPHIC_DATA]" at bounding box center [130, 51] width 59 height 14
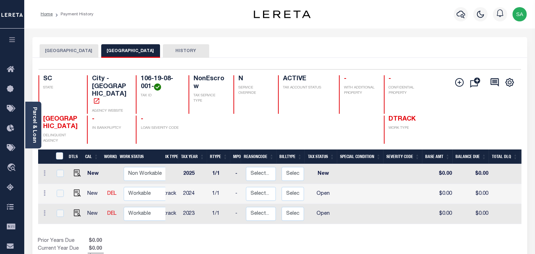
scroll to position [0, 7]
click at [76, 189] on img "" at bounding box center [77, 192] width 7 height 7
checkbox input "true"
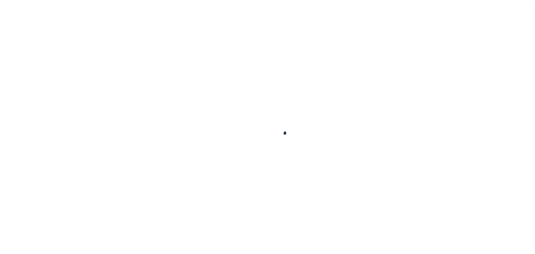
checkbox input "false"
type input "[DATE]"
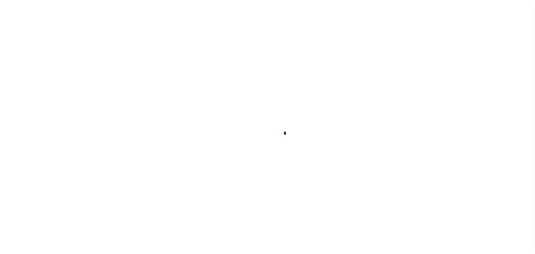
select select "OP2"
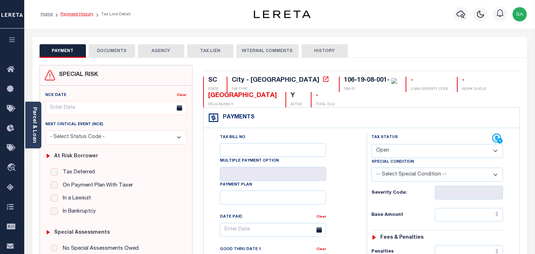
click at [84, 12] on link "Payment History" at bounding box center [77, 14] width 33 height 4
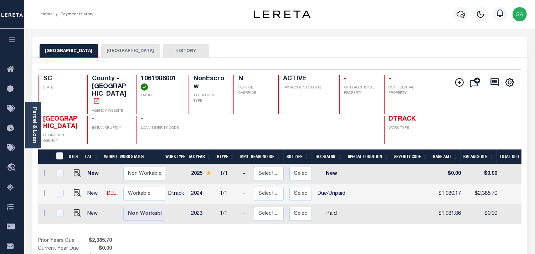
click at [123, 47] on button "[GEOGRAPHIC_DATA]" at bounding box center [130, 51] width 59 height 14
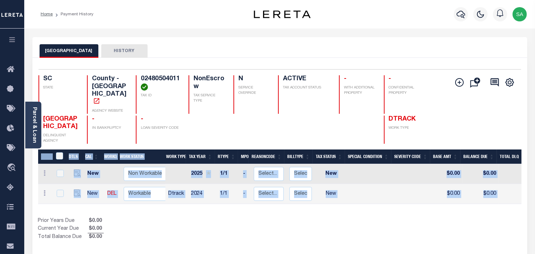
drag, startPoint x: 281, startPoint y: 198, endPoint x: 383, endPoint y: 209, distance: 102.2
click at [383, 209] on div "DTLS CAL WorkQ Work Status Work Type Tax Year RType MPO ReasonCode BillType Tax…" at bounding box center [280, 195] width 484 height 92
drag, startPoint x: 339, startPoint y: 221, endPoint x: 339, endPoint y: 209, distance: 12.1
click at [339, 220] on div "Show Tax Lines before Bill Release Date Prior Years Due $0.00 Current Year Due …" at bounding box center [280, 229] width 484 height 24
click at [335, 193] on td "New" at bounding box center [331, 194] width 32 height 20
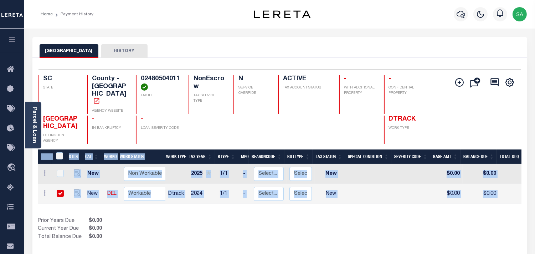
checkbox input "true"
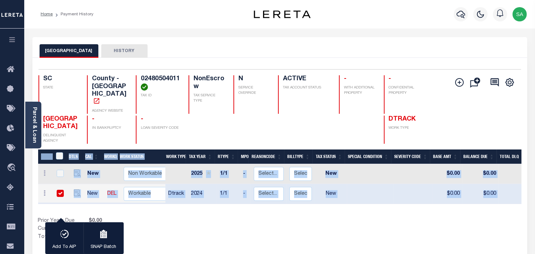
click at [60, 190] on input "checkbox" at bounding box center [60, 193] width 7 height 7
checkbox input "false"
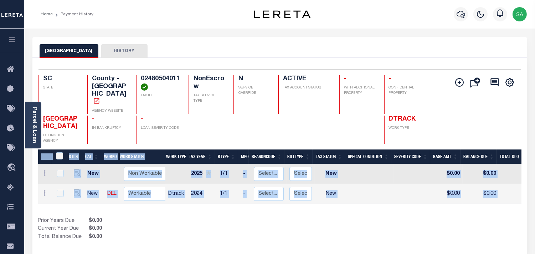
click at [254, 218] on div "Prior Years Due $0.00 Current Year Due $0.00 Total Balance Due $0.00" at bounding box center [159, 229] width 242 height 24
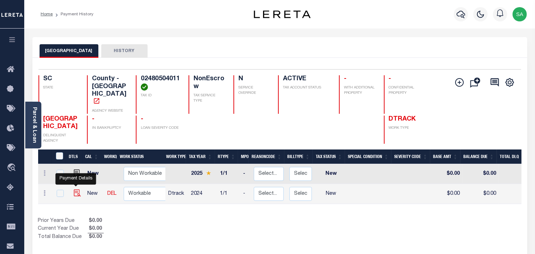
click at [77, 189] on img "" at bounding box center [77, 192] width 7 height 7
checkbox input "true"
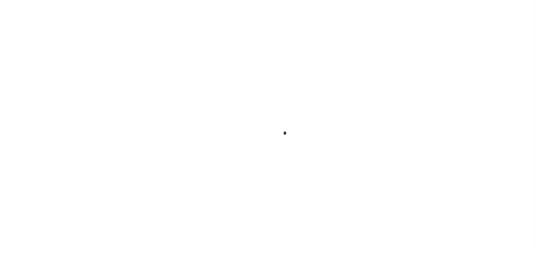
checkbox input "false"
type input "06/25/2025"
select select "NW2"
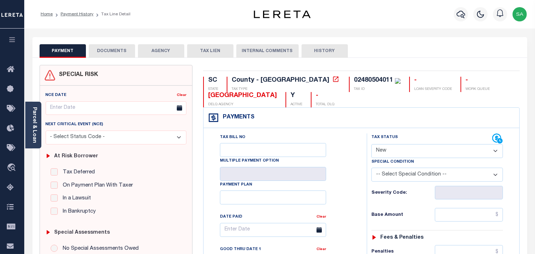
click at [384, 40] on div "PAYMENT DOCUMENTS AGENCY DELINQUENT PAYEE TAX LIEN" at bounding box center [279, 47] width 495 height 21
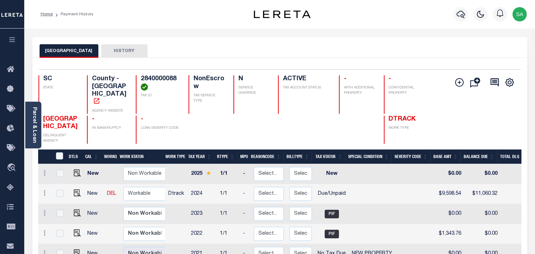
click at [81, 184] on td at bounding box center [75, 194] width 17 height 20
checkbox input "true"
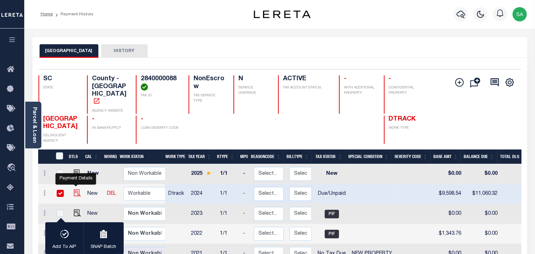
click at [77, 189] on img "" at bounding box center [77, 192] width 7 height 7
checkbox input "false"
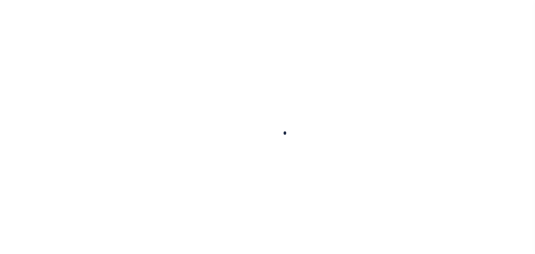
checkbox input "false"
type input "[DATE]"
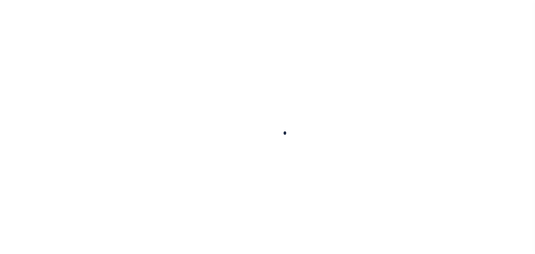
type input "[DATE]"
select select "DUE"
type input "$9,598.54"
type input "$1,461.78"
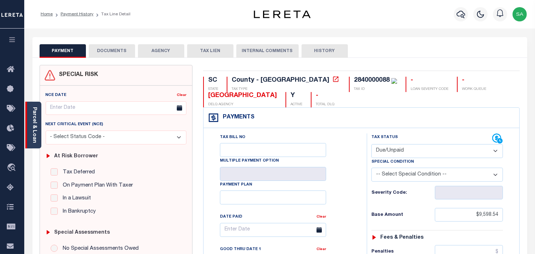
click at [38, 128] on div "Parcel & Loan" at bounding box center [33, 125] width 16 height 47
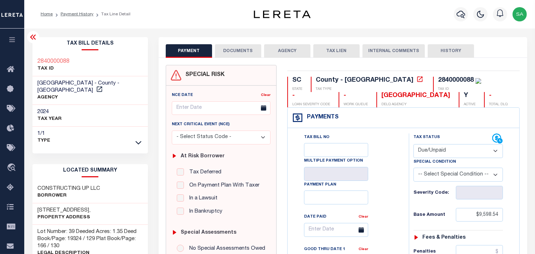
click at [235, 49] on button "DOCUMENTS" at bounding box center [238, 51] width 46 height 14
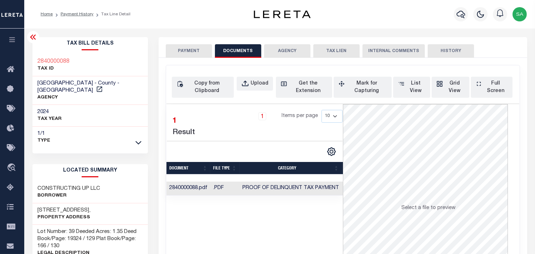
click at [250, 192] on td "Proof of Delinquent Tax Payment" at bounding box center [291, 189] width 102 height 14
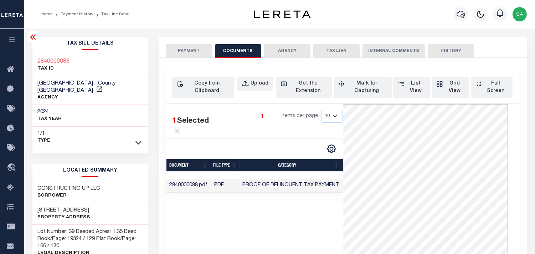
click at [188, 49] on button "PAYMENT" at bounding box center [189, 51] width 46 height 14
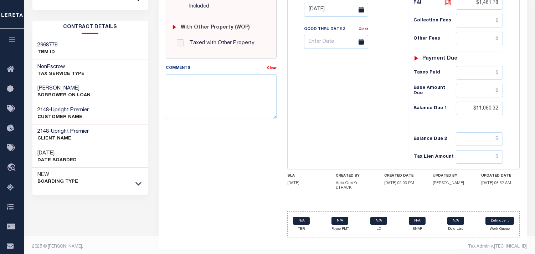
scroll to position [285, 0]
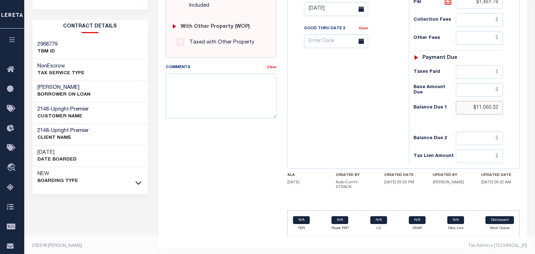
drag, startPoint x: 498, startPoint y: 111, endPoint x: 470, endPoint y: 110, distance: 27.8
click at [470, 110] on input "$11,060.32" at bounding box center [479, 108] width 47 height 14
paste input "11,085"
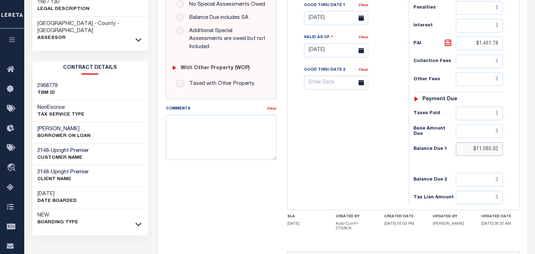
scroll to position [206, 0]
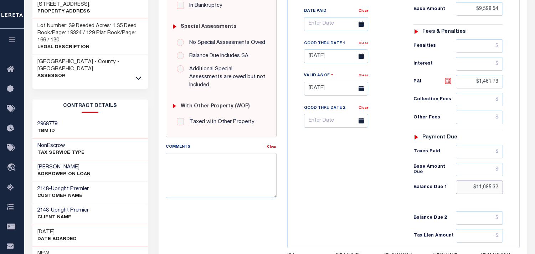
type input "$11,085.32"
type input "09/11/2025"
click at [451, 82] on icon at bounding box center [448, 81] width 6 height 6
type input "$1,486.78"
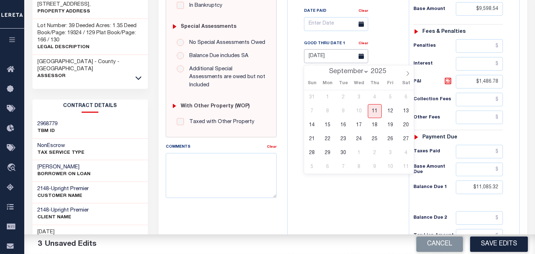
click at [333, 58] on input "[DATE]" at bounding box center [336, 56] width 64 height 14
click at [372, 177] on div "Tax Bill No Multiple Payment Option Payment Plan Clear" at bounding box center [347, 85] width 114 height 315
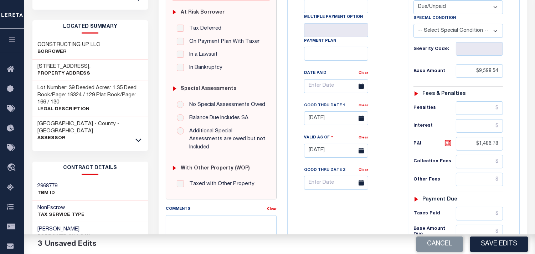
scroll to position [158, 0]
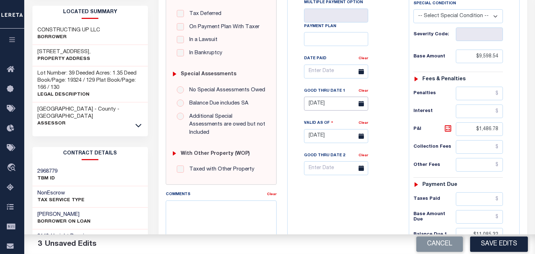
click at [319, 102] on input "[DATE]" at bounding box center [336, 104] width 64 height 14
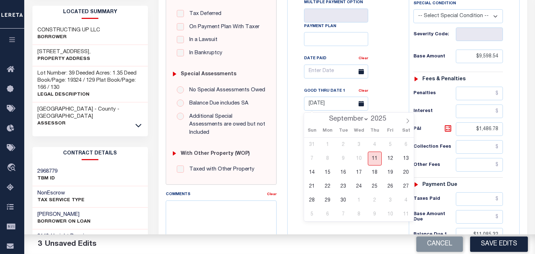
click at [377, 162] on span "11" at bounding box center [375, 159] width 14 height 14
type input "09/11/2025"
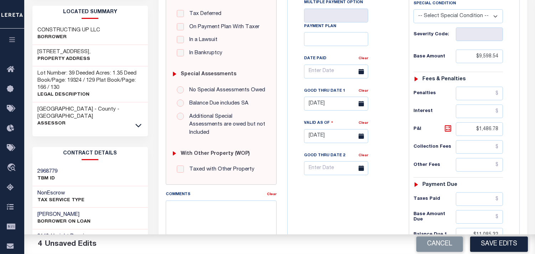
click at [386, 147] on div "Tax Bill No Multiple Payment Option Payment Plan Clear" at bounding box center [346, 75] width 103 height 200
click at [448, 129] on icon at bounding box center [448, 128] width 9 height 9
drag, startPoint x: 394, startPoint y: 164, endPoint x: 386, endPoint y: 161, distance: 8.9
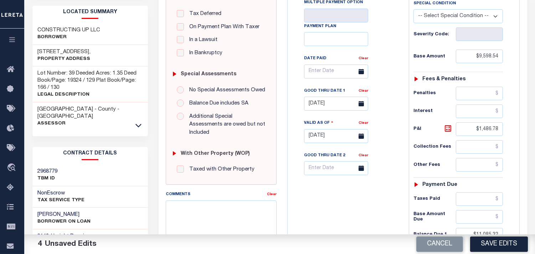
click at [394, 164] on div "Tax Bill No Multiple Payment Option Payment Plan Clear" at bounding box center [346, 75] width 103 height 200
click at [448, 129] on icon at bounding box center [448, 128] width 9 height 9
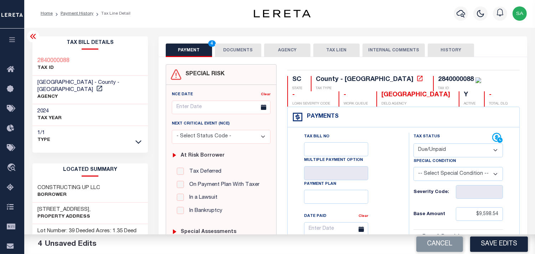
scroll to position [0, 0]
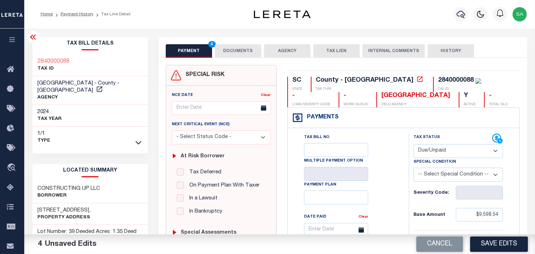
click at [233, 51] on button "DOCUMENTS" at bounding box center [238, 51] width 46 height 14
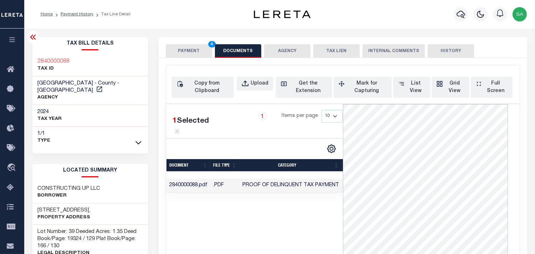
click at [196, 52] on button "PAYMENT 4" at bounding box center [189, 51] width 46 height 14
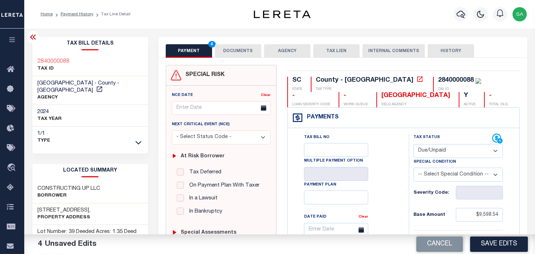
click at [438, 82] on div "2840000088" at bounding box center [456, 80] width 36 height 6
copy div "2840000088"
click at [396, 23] on div "Profile Sign out" at bounding box center [427, 14] width 206 height 25
drag, startPoint x: 248, startPoint y: 51, endPoint x: 228, endPoint y: 73, distance: 30.6
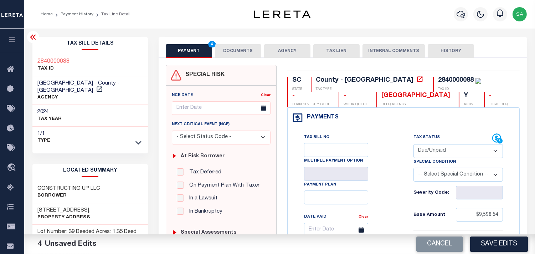
click at [248, 51] on button "DOCUMENTS" at bounding box center [238, 51] width 46 height 14
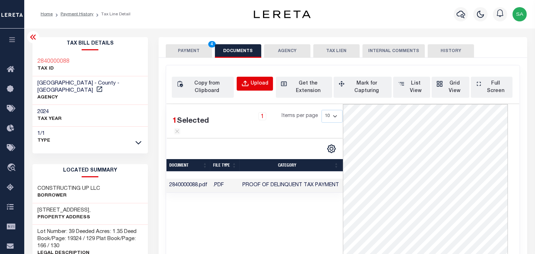
click at [264, 85] on div "Upload" at bounding box center [260, 84] width 18 height 8
select select "POP"
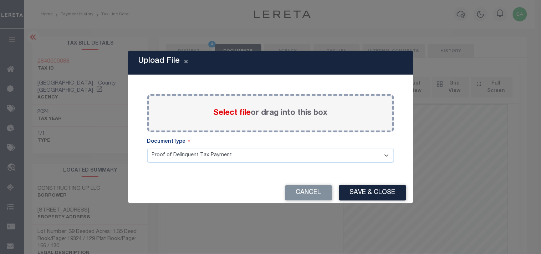
click at [264, 112] on label "Select file or drag into this box" at bounding box center [271, 113] width 114 height 12
click at [0, 0] on input "Select file or drag into this box" at bounding box center [0, 0] width 0 height 0
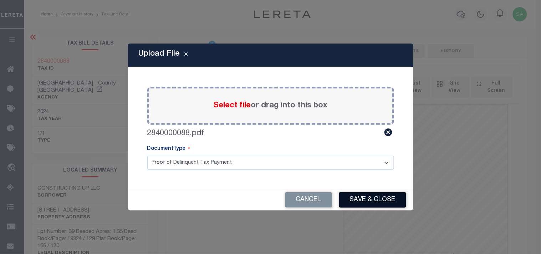
click at [359, 200] on button "Save & Close" at bounding box center [372, 199] width 67 height 15
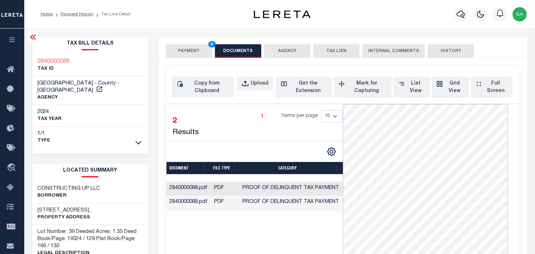
click at [211, 202] on td ".PDF" at bounding box center [224, 202] width 29 height 14
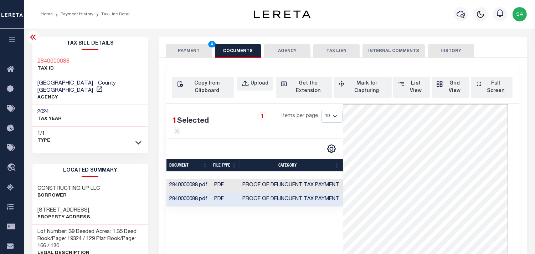
click at [192, 52] on button "PAYMENT 4" at bounding box center [189, 51] width 46 height 14
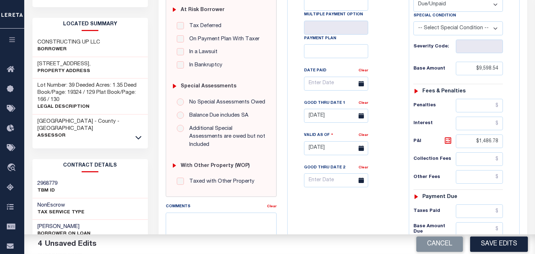
scroll to position [158, 0]
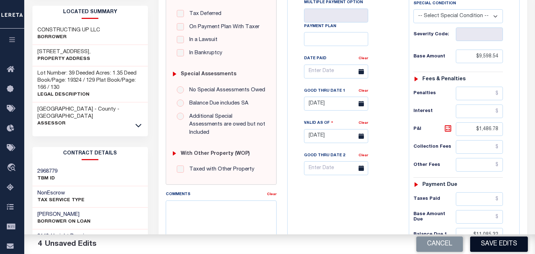
click at [502, 238] on button "Save Edits" at bounding box center [499, 243] width 58 height 15
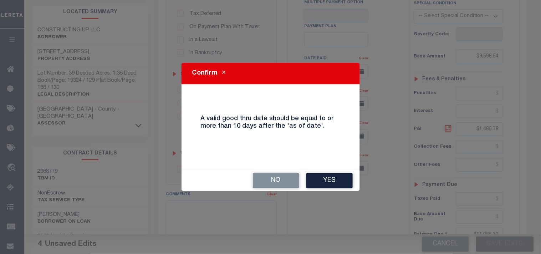
click at [358, 181] on div "No Yes" at bounding box center [271, 180] width 178 height 21
click at [350, 181] on button "Yes" at bounding box center [329, 180] width 46 height 15
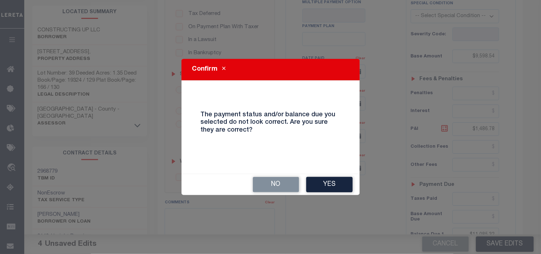
click at [340, 176] on div "No Yes" at bounding box center [271, 184] width 178 height 21
click at [336, 181] on button "Yes" at bounding box center [329, 184] width 46 height 15
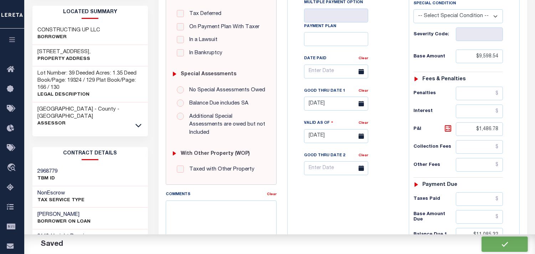
checkbox input "false"
type input "$9,598.54"
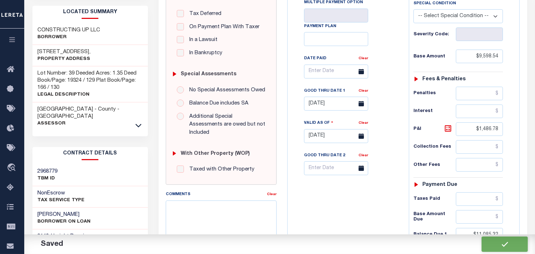
type input "$1,486.78"
type input "$11,085.32"
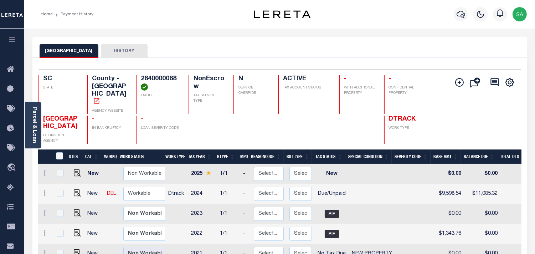
drag, startPoint x: 304, startPoint y: 40, endPoint x: 344, endPoint y: 53, distance: 42.4
click at [304, 40] on div "YORK COUNTY HISTORY" at bounding box center [279, 47] width 495 height 21
drag, startPoint x: 420, startPoint y: 37, endPoint x: 401, endPoint y: 93, distance: 59.0
click at [419, 38] on div "YORK COUNTY HISTORY" at bounding box center [279, 47] width 495 height 21
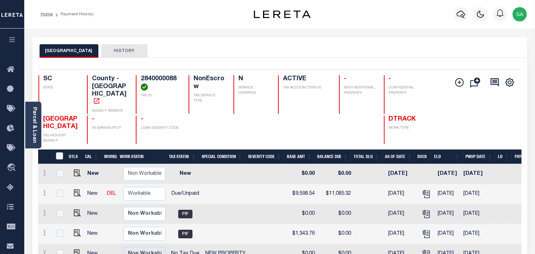
click at [34, 122] on link "Parcel & Loan" at bounding box center [34, 125] width 5 height 36
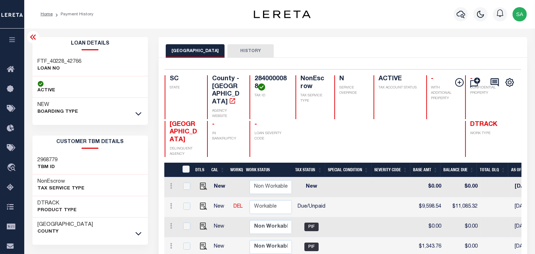
click at [54, 60] on h3 "FTF_40228_42766" at bounding box center [60, 61] width 44 height 7
copy div "FTF_40228_42766"
click at [270, 80] on h4 "2840000088" at bounding box center [271, 82] width 32 height 15
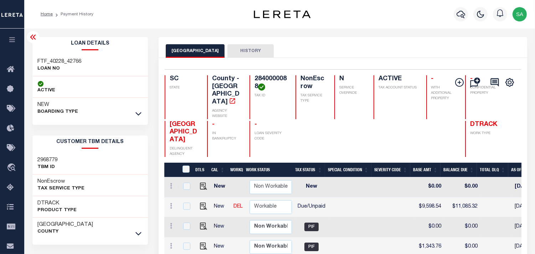
click at [269, 79] on h4 "2840000088" at bounding box center [271, 82] width 32 height 15
copy h4 "2840000088"
drag, startPoint x: 170, startPoint y: 113, endPoint x: 184, endPoint y: 127, distance: 19.7
click at [184, 127] on div "YORK COUNTY DELINQUENT AGENCY" at bounding box center [182, 139] width 34 height 36
copy span "[GEOGRAPHIC_DATA]"
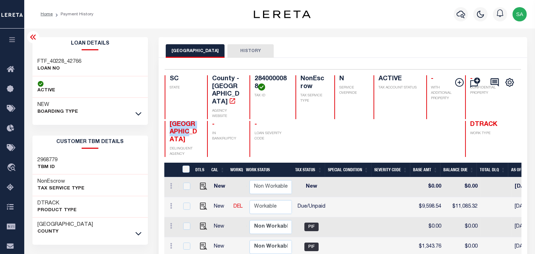
click at [326, 27] on div "Home Payment History Profile" at bounding box center [279, 14] width 511 height 29
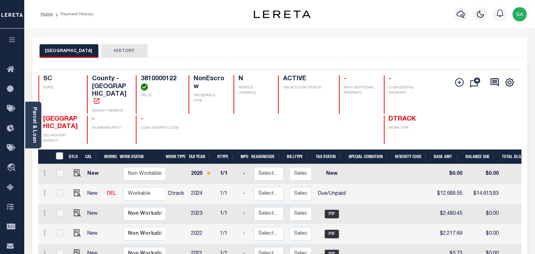
click at [398, 47] on div "YORK COUNTY HISTORY" at bounding box center [280, 50] width 481 height 13
click at [437, 23] on div "Profile Sign out" at bounding box center [427, 14] width 206 height 25
click at [78, 189] on img "" at bounding box center [77, 192] width 7 height 7
checkbox input "true"
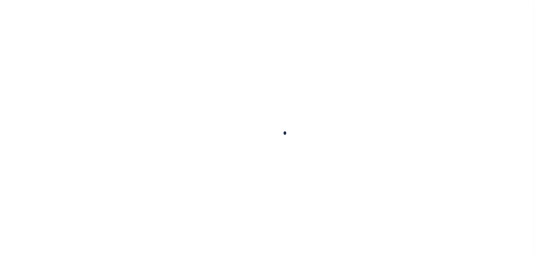
checkbox input "false"
type input "[DATE]"
select select "DUE"
type input "$12,688.55"
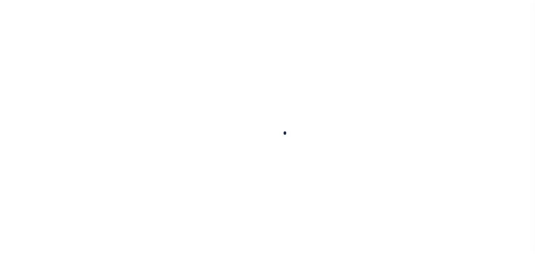
type input "$1,925.28"
type input "$14,613.83"
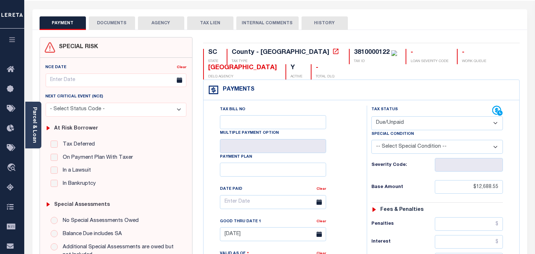
scroll to position [79, 0]
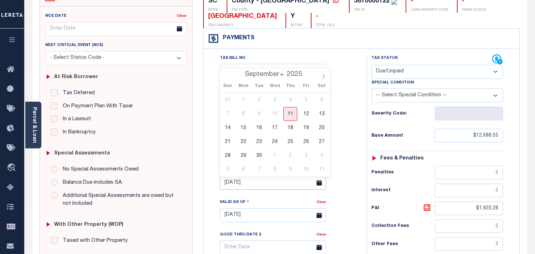
click at [252, 184] on input "08/07/2025" at bounding box center [273, 183] width 106 height 14
click at [290, 116] on span "11" at bounding box center [291, 114] width 14 height 14
type input "[DATE]"
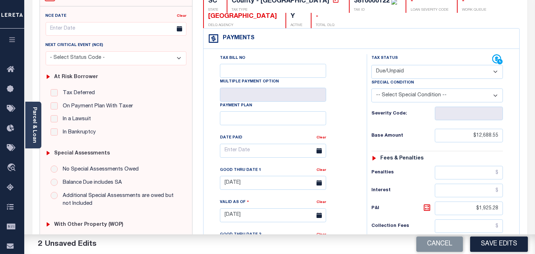
drag, startPoint x: 36, startPoint y: 138, endPoint x: 50, endPoint y: 142, distance: 14.4
click at [36, 138] on link "Parcel & Loan" at bounding box center [34, 125] width 5 height 36
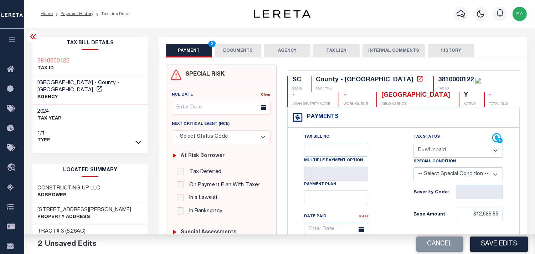
scroll to position [0, 0]
drag, startPoint x: 244, startPoint y: 56, endPoint x: 239, endPoint y: 83, distance: 28.3
click at [244, 56] on button "DOCUMENTS" at bounding box center [238, 51] width 46 height 14
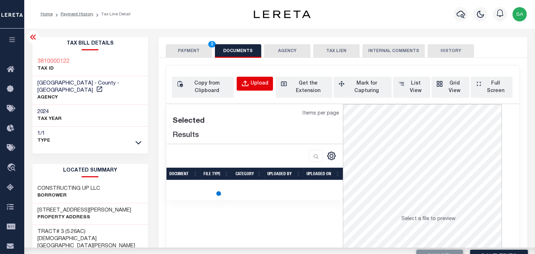
drag, startPoint x: 247, startPoint y: 93, endPoint x: 250, endPoint y: 90, distance: 4.0
click at [248, 92] on div "Copy from Clipboard Upload Get the Extension Mark for Capturing Got it List Vie…" at bounding box center [343, 87] width 342 height 21
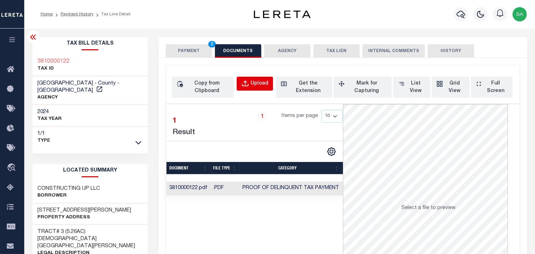
click at [251, 90] on button "Upload" at bounding box center [255, 84] width 36 height 14
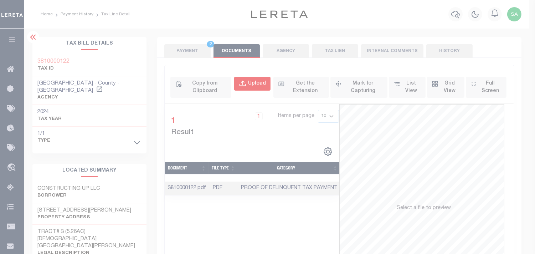
select select "POP"
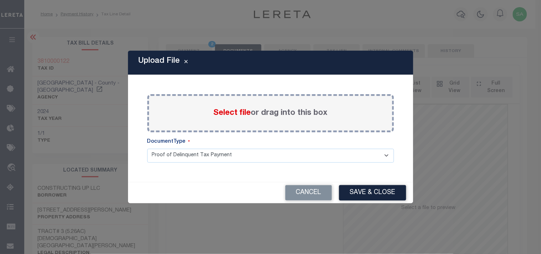
click at [264, 113] on label "Select file or drag into this box" at bounding box center [271, 113] width 114 height 12
click at [0, 0] on input "Select file or drag into this box" at bounding box center [0, 0] width 0 height 0
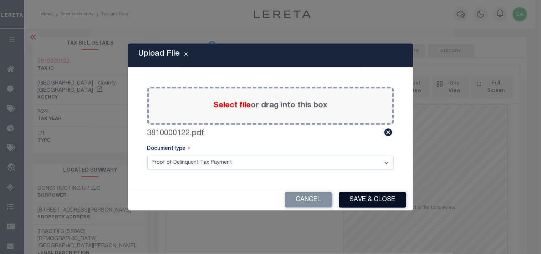
click at [361, 201] on button "Save & Close" at bounding box center [372, 199] width 67 height 15
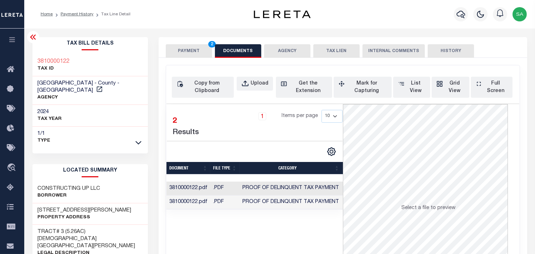
click at [226, 207] on td ".PDF" at bounding box center [224, 202] width 29 height 14
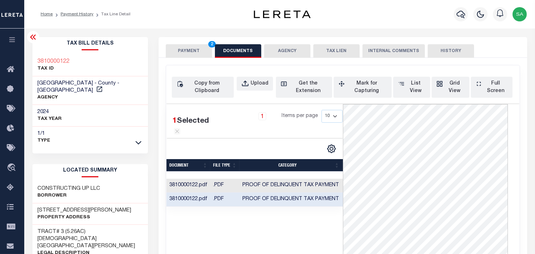
drag, startPoint x: 195, startPoint y: 50, endPoint x: 323, endPoint y: 51, distance: 127.7
click at [195, 50] on button "PAYMENT 2" at bounding box center [189, 51] width 46 height 14
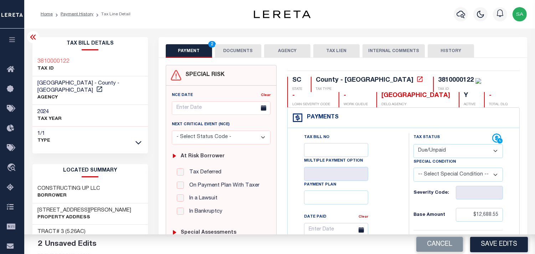
click at [401, 26] on div "Profile Sign out" at bounding box center [427, 14] width 206 height 25
click at [414, 15] on div "Profile Sign out" at bounding box center [427, 14] width 206 height 25
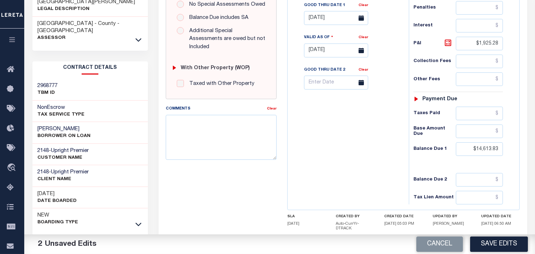
scroll to position [285, 0]
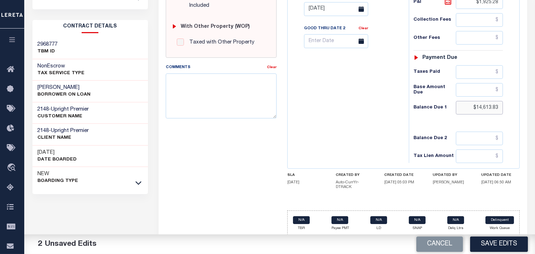
drag, startPoint x: 499, startPoint y: 109, endPoint x: 429, endPoint y: 94, distance: 71.5
click at [429, 94] on div "Tax Status Status - Select Status Code -" at bounding box center [460, 5] width 103 height 315
paste input "14,638"
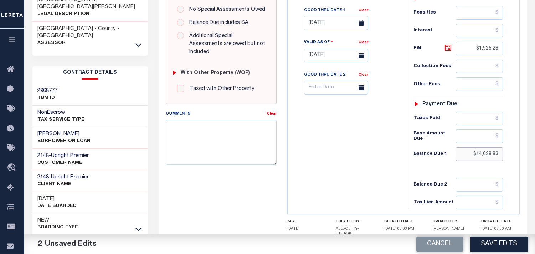
scroll to position [166, 0]
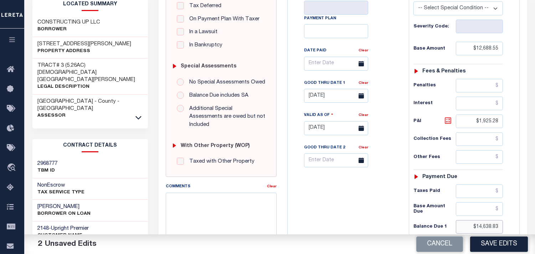
type input "$14,638.83"
click at [448, 119] on icon at bounding box center [448, 120] width 6 height 6
type input "$1,950.28"
click at [448, 119] on icon at bounding box center [448, 120] width 6 height 6
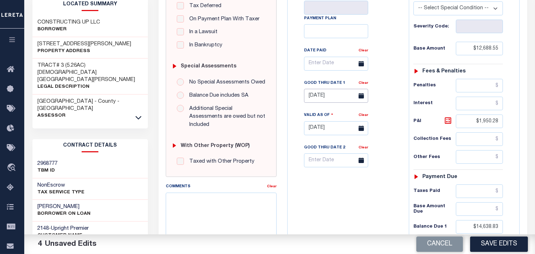
click at [330, 98] on input "[DATE]" at bounding box center [336, 96] width 64 height 14
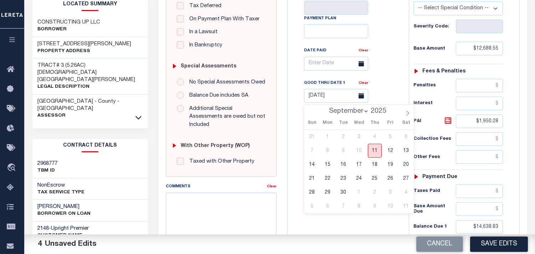
click at [378, 155] on span "11" at bounding box center [375, 151] width 14 height 14
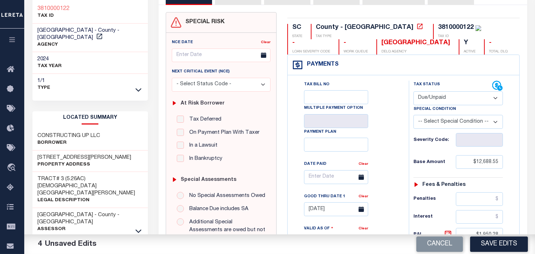
scroll to position [127, 0]
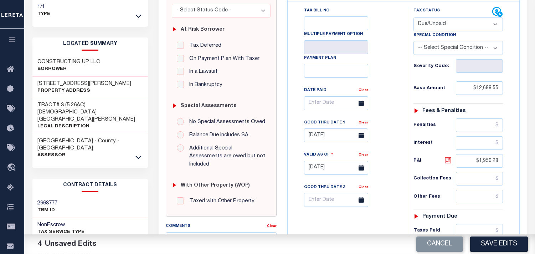
click at [450, 163] on icon at bounding box center [448, 160] width 9 height 9
click at [490, 240] on button "Save Edits" at bounding box center [499, 243] width 58 height 15
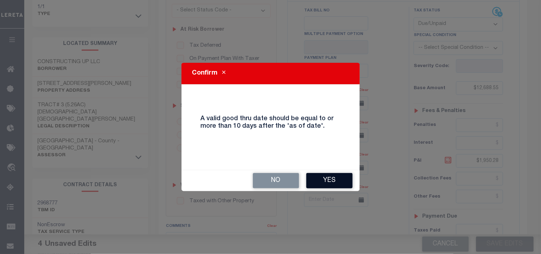
click at [328, 177] on button "Yes" at bounding box center [329, 180] width 46 height 15
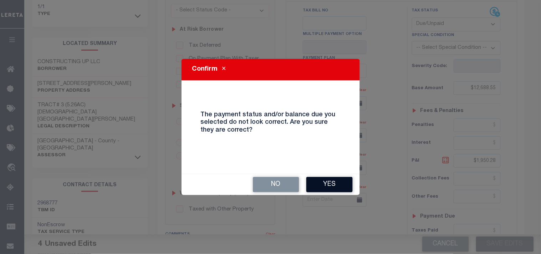
click at [337, 174] on div "No Yes" at bounding box center [271, 184] width 178 height 21
click at [333, 181] on button "Yes" at bounding box center [329, 184] width 46 height 15
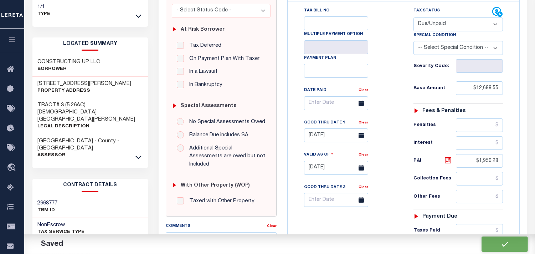
checkbox input "false"
type input "$12,688.55"
type input "$1,950.28"
type input "$14,638.83"
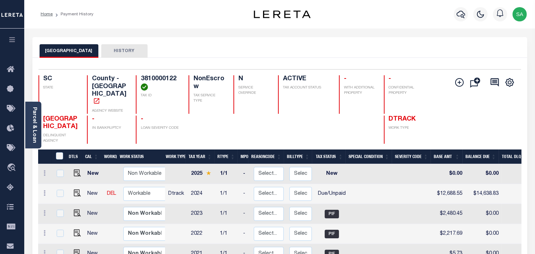
click at [296, 32] on div "Parcel & Loan Loan Details FTF_40228_42764 LOAN NO" at bounding box center [280, 238] width 506 height 418
click at [408, 15] on div "Profile Sign out" at bounding box center [427, 14] width 206 height 25
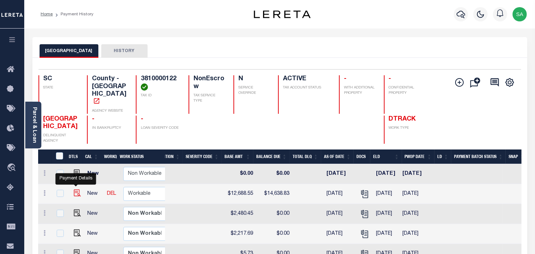
click at [77, 189] on img "" at bounding box center [77, 192] width 7 height 7
checkbox input "true"
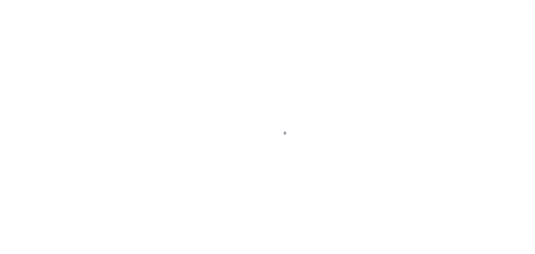
select select "DUE"
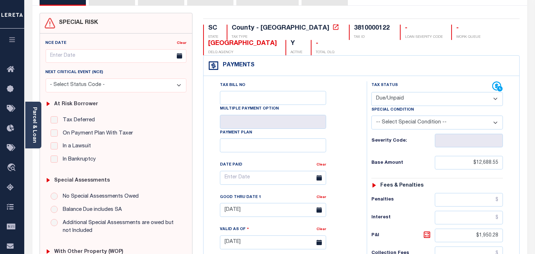
scroll to position [158, 0]
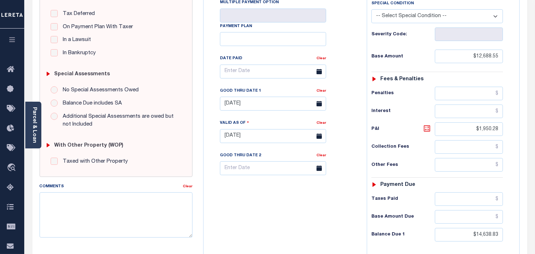
click at [425, 133] on icon at bounding box center [427, 128] width 9 height 9
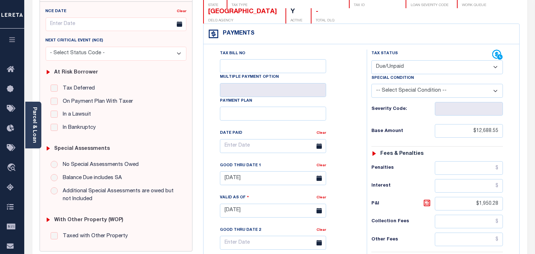
scroll to position [0, 0]
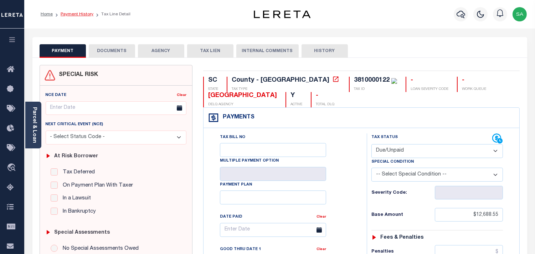
click at [67, 15] on link "Payment History" at bounding box center [77, 14] width 33 height 4
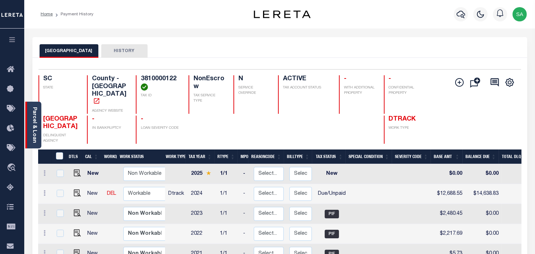
click at [34, 120] on link "Parcel & Loan" at bounding box center [34, 125] width 5 height 36
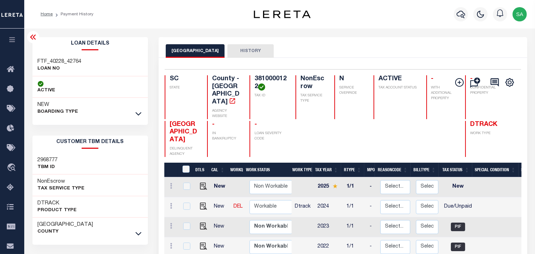
click at [44, 59] on h3 "FTF_40228_42764" at bounding box center [60, 61] width 44 height 7
copy div "FTF_40228_42764"
click at [257, 80] on h4 "3810000122" at bounding box center [271, 82] width 32 height 15
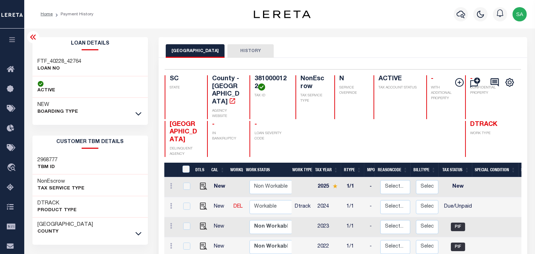
click at [257, 80] on h4 "3810000122" at bounding box center [271, 82] width 32 height 15
copy h4 "3810000122"
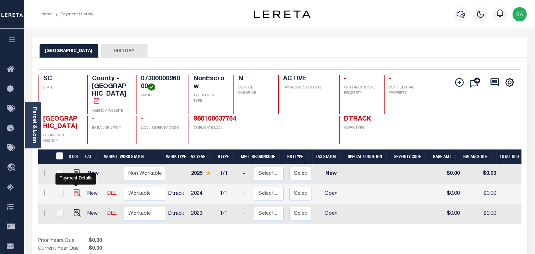
click at [75, 189] on img "" at bounding box center [77, 192] width 7 height 7
checkbox input "true"
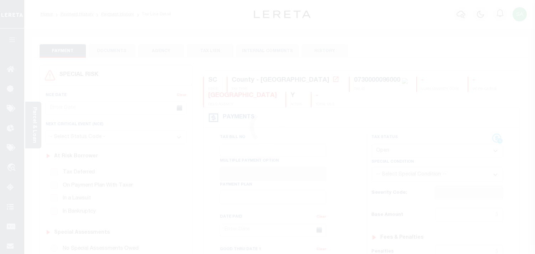
select select "OP2"
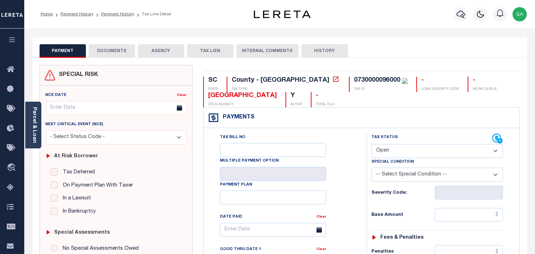
click at [29, 128] on div "Parcel & Loan" at bounding box center [33, 125] width 16 height 47
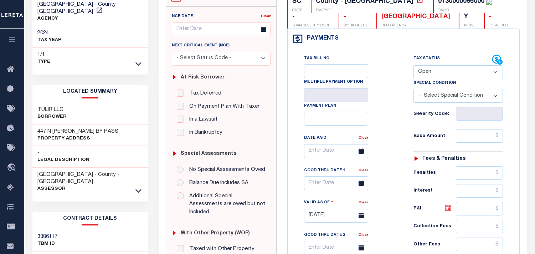
scroll to position [79, 0]
click at [137, 187] on icon at bounding box center [139, 190] width 6 height 7
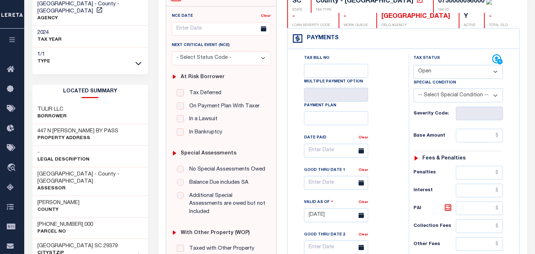
click at [68, 217] on div "[PHONE_NUMBER] 000 Parcel No" at bounding box center [90, 228] width 116 height 22
click at [68, 217] on div "073-00-00-096 000 Parcel No" at bounding box center [90, 228] width 116 height 22
copy div "[PHONE_NUMBER] 000"
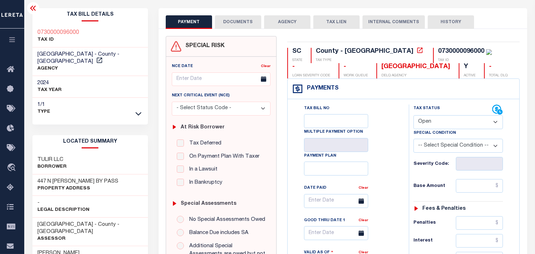
scroll to position [0, 0]
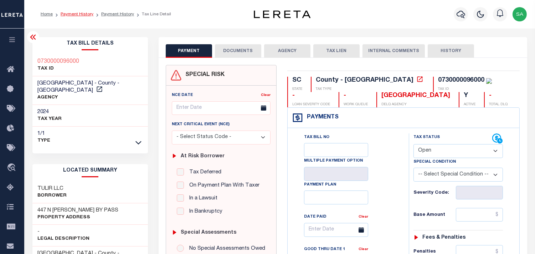
click at [80, 14] on link "Payment History" at bounding box center [77, 14] width 33 height 4
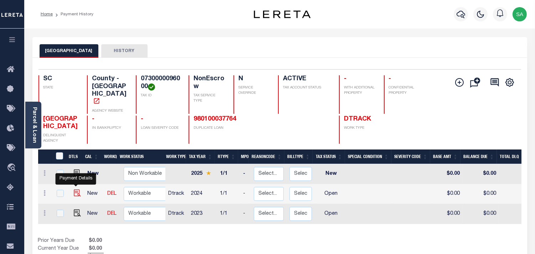
click at [74, 189] on img "" at bounding box center [77, 192] width 7 height 7
checkbox input "true"
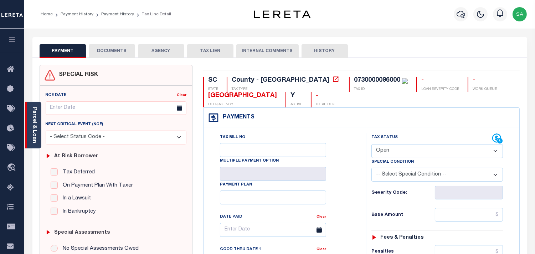
click at [37, 126] on link "Parcel & Loan" at bounding box center [34, 125] width 5 height 36
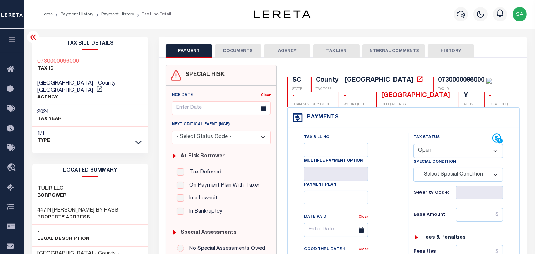
drag, startPoint x: 442, startPoint y: 149, endPoint x: 436, endPoint y: 158, distance: 10.6
click at [442, 149] on select "- Select Status Code - Open Due/Unpaid Paid Incomplete No Tax Due Internal Refu…" at bounding box center [459, 151] width 90 height 14
select select "PYD"
click at [414, 144] on select "- Select Status Code - Open Due/Unpaid Paid Incomplete No Tax Due Internal Refu…" at bounding box center [459, 151] width 90 height 14
type input "[DATE]"
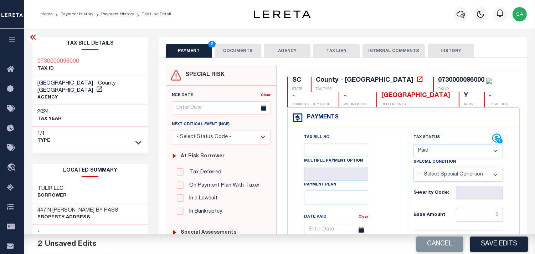
drag, startPoint x: 257, startPoint y: 52, endPoint x: 240, endPoint y: 99, distance: 50.3
click at [256, 52] on button "DOCUMENTS" at bounding box center [238, 51] width 46 height 14
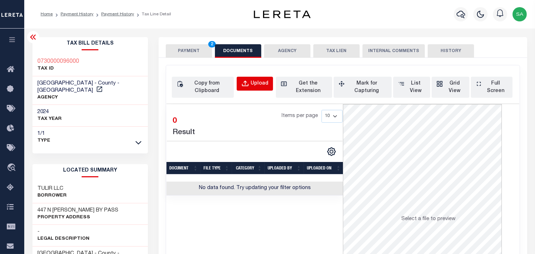
click at [265, 87] on div "Upload" at bounding box center [260, 84] width 18 height 8
select select "POP"
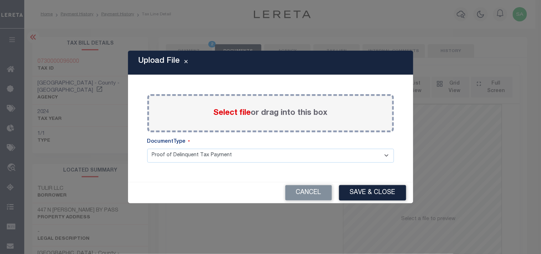
click at [277, 112] on label "Select file or drag into this box" at bounding box center [271, 113] width 114 height 12
click at [0, 0] on input "Select file or drag into this box" at bounding box center [0, 0] width 0 height 0
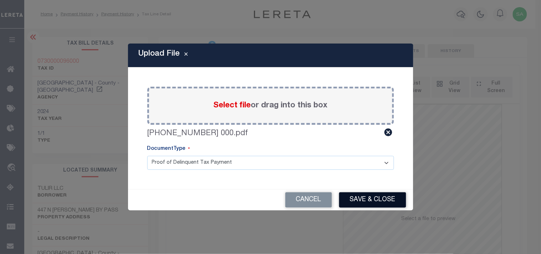
click at [393, 203] on button "Save & Close" at bounding box center [372, 199] width 67 height 15
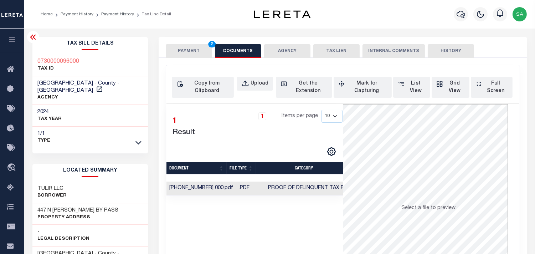
click at [218, 190] on td "073-00-00-096 000.pdf" at bounding box center [202, 189] width 70 height 14
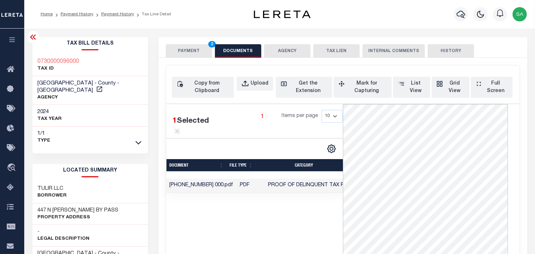
click at [205, 53] on button "PAYMENT 2" at bounding box center [189, 51] width 46 height 14
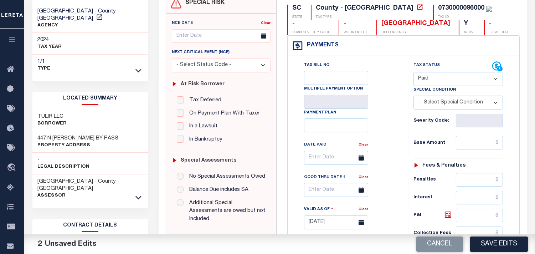
scroll to position [79, 0]
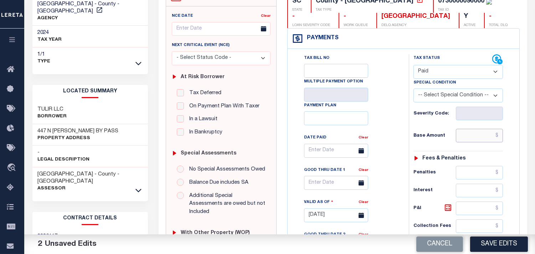
click at [477, 139] on input "text" at bounding box center [479, 136] width 47 height 14
paste input "12,157.05"
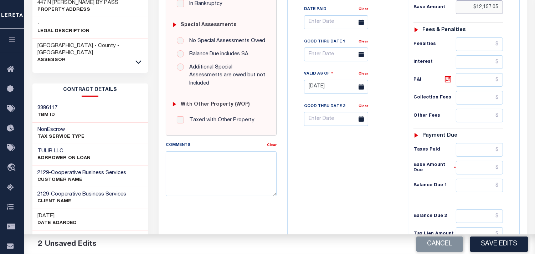
scroll to position [285, 0]
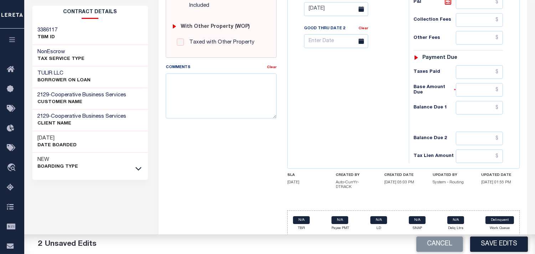
type input "$12,157.05"
click at [479, 111] on input "text" at bounding box center [479, 108] width 47 height 14
type input "$0.00"
click at [494, 241] on button "Save Edits" at bounding box center [499, 243] width 58 height 15
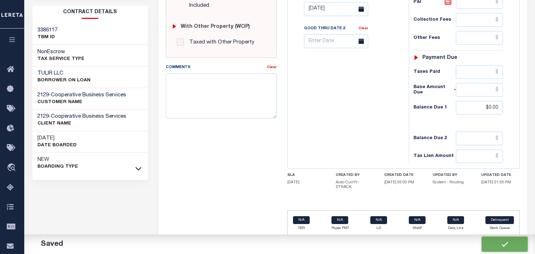
checkbox input "false"
type input "$12,157.05"
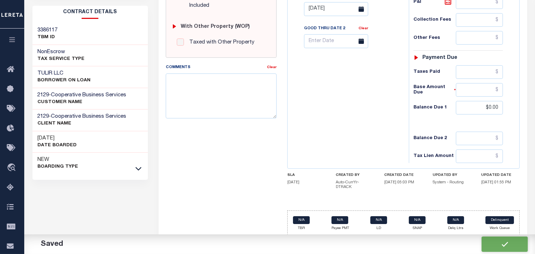
type input "$0"
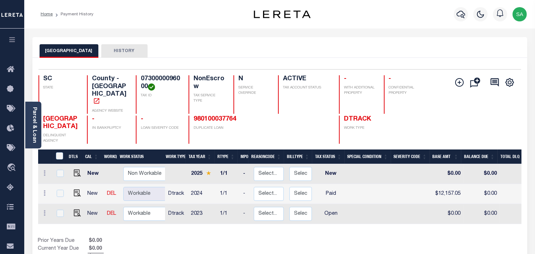
drag, startPoint x: 402, startPoint y: 27, endPoint x: 409, endPoint y: 32, distance: 8.7
click at [401, 29] on div "Home Payment History Profile" at bounding box center [267, 223] width 535 height 447
click at [416, 31] on div "Parcel & Loan Loan Details 11564773 LOAN NO NEW" at bounding box center [280, 238] width 506 height 418
click at [74, 209] on img "" at bounding box center [77, 212] width 7 height 7
checkbox input "true"
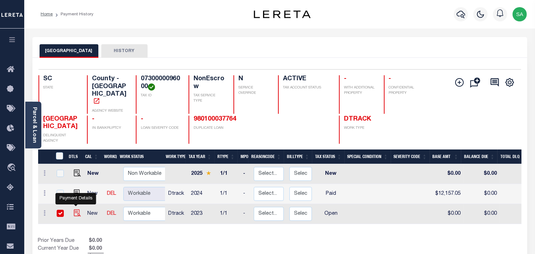
checkbox input "true"
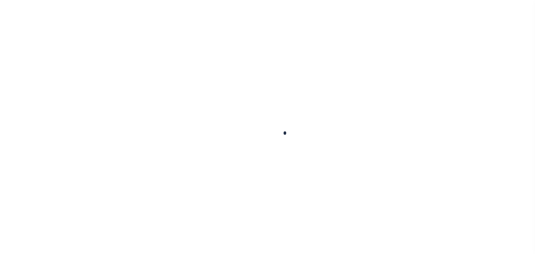
checkbox input "false"
type input "[DATE]"
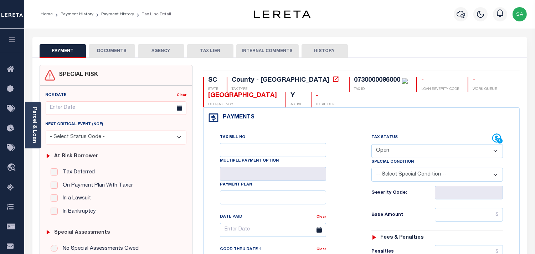
click at [354, 81] on div "0730000096000" at bounding box center [377, 80] width 46 height 6
copy div "0730000096000"
click at [406, 154] on select "- Select Status Code - Open Due/Unpaid Paid Incomplete No Tax Due Internal Refu…" at bounding box center [438, 151] width 132 height 14
select select "PYD"
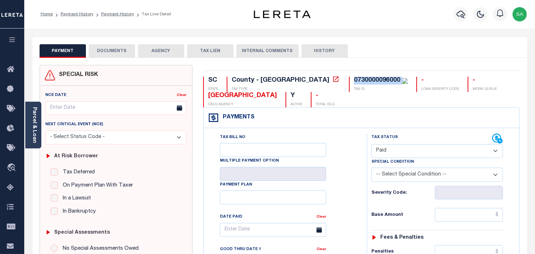
click at [372, 144] on select "- Select Status Code - Open Due/Unpaid Paid Incomplete No Tax Due Internal Refu…" at bounding box center [438, 151] width 132 height 14
type input "[DATE]"
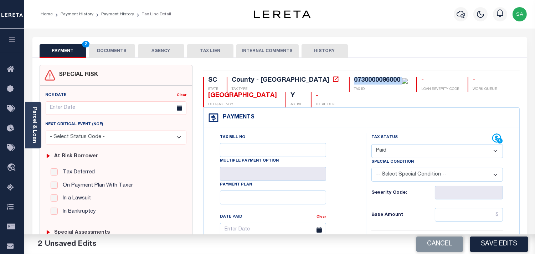
drag, startPoint x: 129, startPoint y: 54, endPoint x: 151, endPoint y: 93, distance: 45.2
click at [131, 54] on button "DOCUMENTS" at bounding box center [112, 51] width 46 height 14
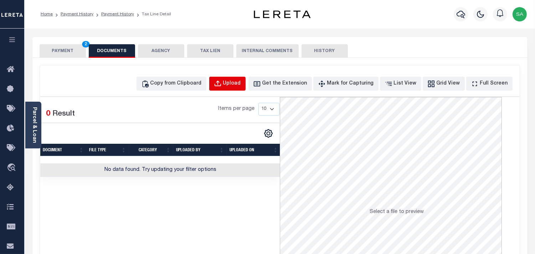
click at [241, 82] on div "Upload" at bounding box center [232, 84] width 18 height 8
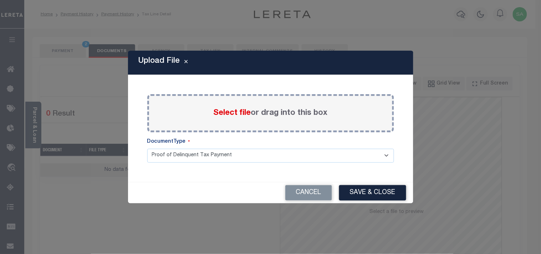
click at [259, 113] on label "Select file or drag into this box" at bounding box center [271, 113] width 114 height 12
click at [0, 0] on input "Select file or drag into this box" at bounding box center [0, 0] width 0 height 0
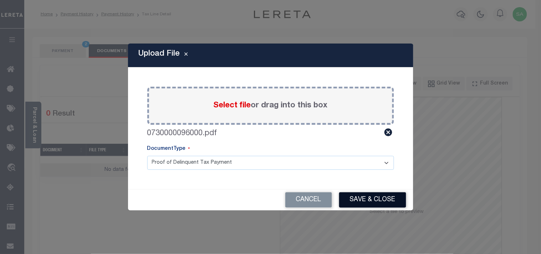
click at [366, 200] on button "Save & Close" at bounding box center [372, 199] width 67 height 15
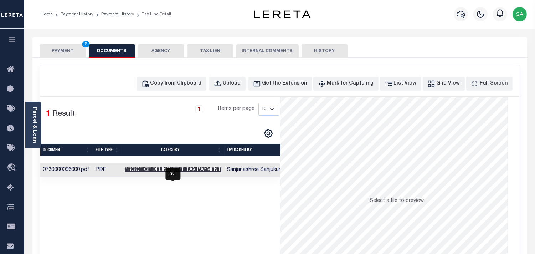
click at [163, 168] on span "Proof of Delinquent Tax Payment" at bounding box center [173, 169] width 97 height 5
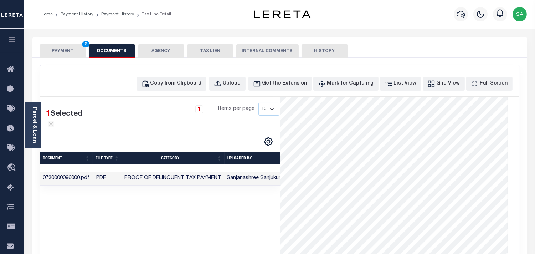
click at [59, 45] on button "PAYMENT 2" at bounding box center [63, 51] width 46 height 14
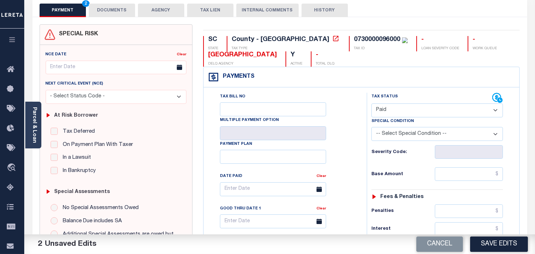
scroll to position [79, 0]
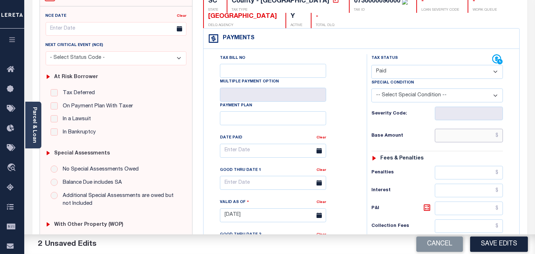
click at [460, 137] on input "text" at bounding box center [469, 136] width 68 height 14
paste input "3,816.00"
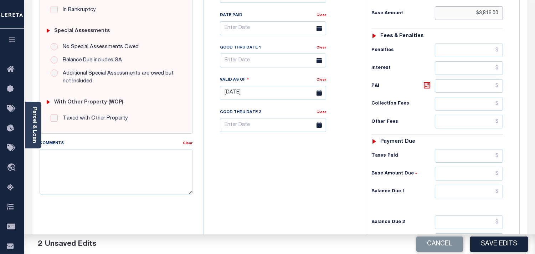
scroll to position [285, 0]
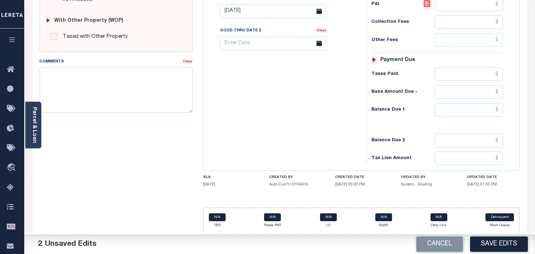
type input "$3,816.00"
drag, startPoint x: 462, startPoint y: 107, endPoint x: 413, endPoint y: 117, distance: 50.6
click at [462, 107] on input "text" at bounding box center [469, 110] width 68 height 14
type input "$0.00"
click at [491, 243] on button "Save Edits" at bounding box center [499, 243] width 58 height 15
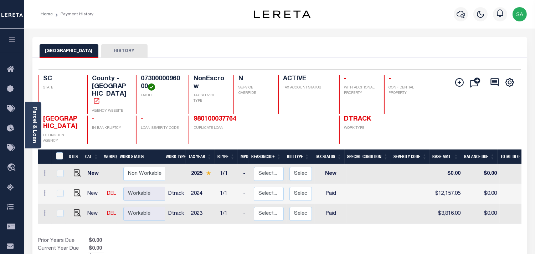
click at [387, 54] on div "UNION COUNTY HISTORY" at bounding box center [280, 50] width 481 height 13
click at [401, 30] on div "Parcel & Loan Loan Details 11564773 LOAN NO NEW" at bounding box center [280, 238] width 506 height 418
click at [29, 120] on div "Parcel & Loan" at bounding box center [33, 125] width 16 height 47
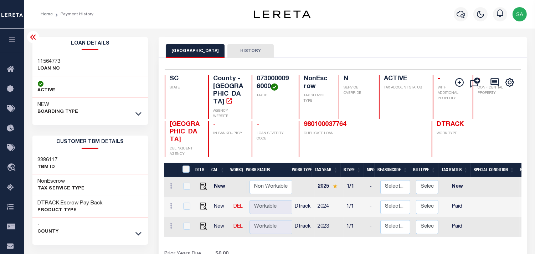
click at [49, 52] on div "Loan Details 11564773 LOAN NO NEW" at bounding box center [90, 78] width 116 height 82
copy h3 "11564773"
click at [258, 83] on h4 "0730000096000" at bounding box center [274, 82] width 34 height 15
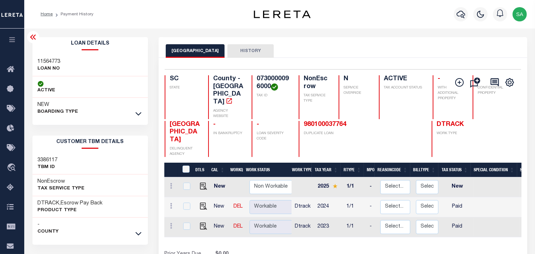
copy h4 "0730000096000"
click at [55, 60] on h3 "11564773" at bounding box center [49, 61] width 23 height 7
copy h3 "11564773"
drag, startPoint x: 177, startPoint y: 118, endPoint x: 187, endPoint y: 129, distance: 14.4
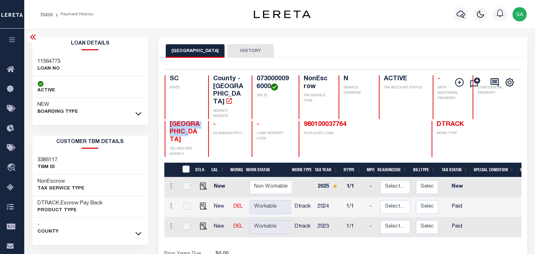
click at [187, 129] on h4 "[GEOGRAPHIC_DATA]" at bounding box center [185, 132] width 30 height 23
copy span "[GEOGRAPHIC_DATA]"
click at [353, 36] on div "Parcel & Loan Loan Details 11564773 LOAN NO NEW" at bounding box center [280, 238] width 506 height 418
click at [140, 112] on icon at bounding box center [139, 113] width 6 height 7
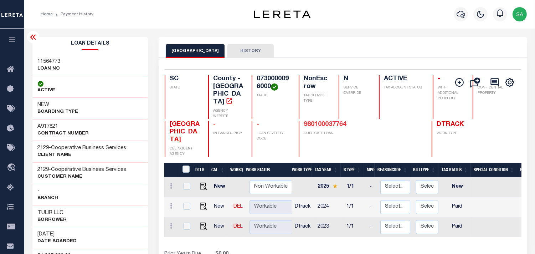
click at [308, 121] on link "980100037764" at bounding box center [325, 124] width 43 height 6
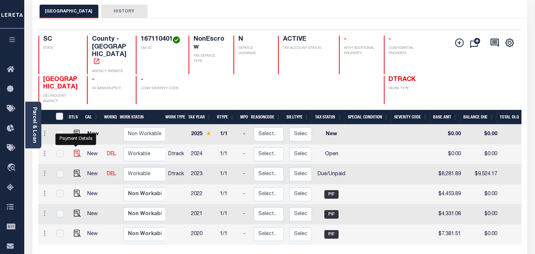
click at [76, 150] on img "" at bounding box center [77, 153] width 7 height 7
checkbox input "true"
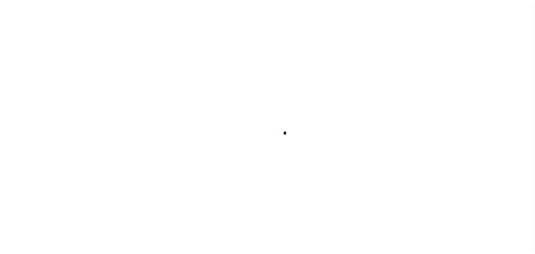
checkbox input "false"
type input "[DATE]"
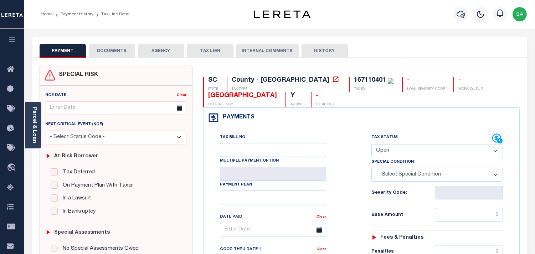
click at [35, 136] on link "Parcel & Loan" at bounding box center [34, 125] width 5 height 36
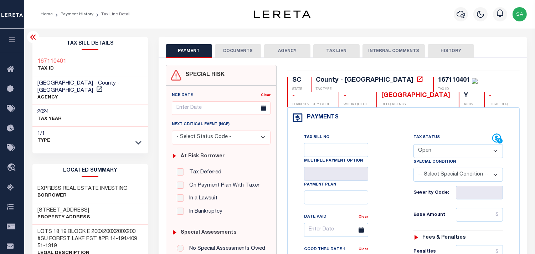
drag, startPoint x: 438, startPoint y: 148, endPoint x: 438, endPoint y: 156, distance: 7.1
click at [438, 148] on select "- Select Status Code - Open Due/Unpaid Paid Incomplete No Tax Due Internal Refu…" at bounding box center [459, 151] width 90 height 14
select select "PYD"
click at [414, 144] on select "- Select Status Code - Open Due/Unpaid Paid Incomplete No Tax Due Internal Refu…" at bounding box center [459, 151] width 90 height 14
type input "[DATE]"
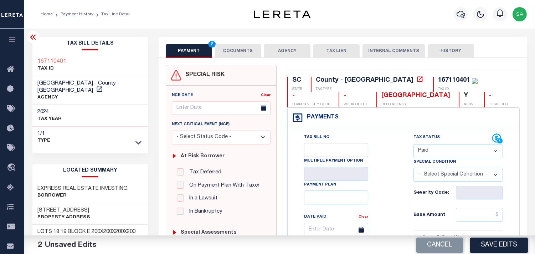
scroll to position [79, 0]
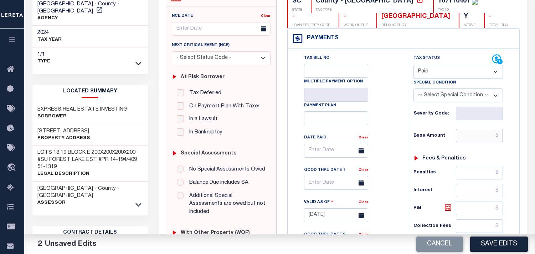
click at [470, 137] on input "text" at bounding box center [479, 136] width 47 height 14
paste input "8,952.47"
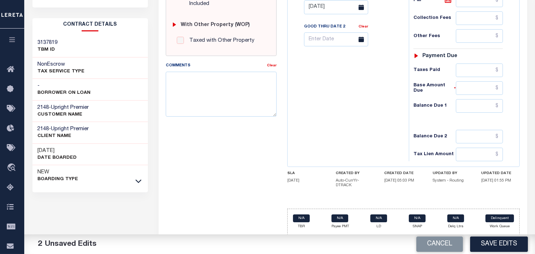
type input "$8,952.47"
drag, startPoint x: 482, startPoint y: 111, endPoint x: 469, endPoint y: 105, distance: 14.2
click at [482, 111] on input "text" at bounding box center [479, 106] width 47 height 14
type input "$0.00"
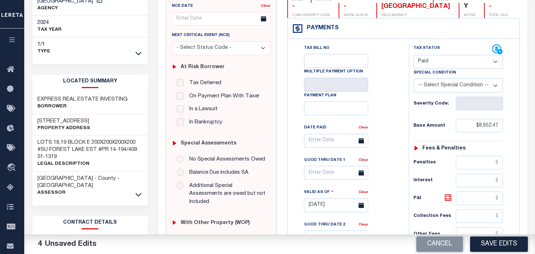
scroll to position [0, 0]
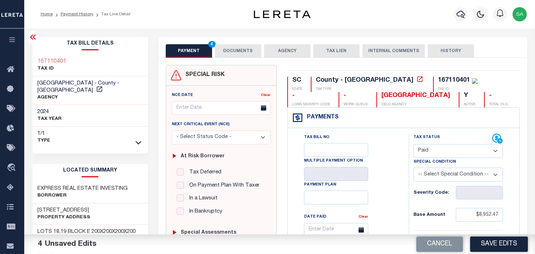
drag, startPoint x: 241, startPoint y: 52, endPoint x: 78, endPoint y: 54, distance: 163.7
click at [241, 52] on button "DOCUMENTS" at bounding box center [238, 51] width 46 height 14
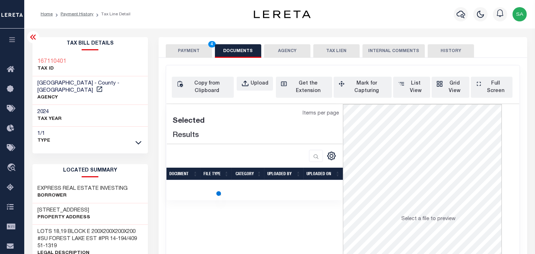
click at [50, 55] on div "167110401 TAX ID" at bounding box center [90, 66] width 116 height 22
click at [51, 55] on div "167110401 TAX ID" at bounding box center [90, 66] width 116 height 22
copy h3 "167110401"
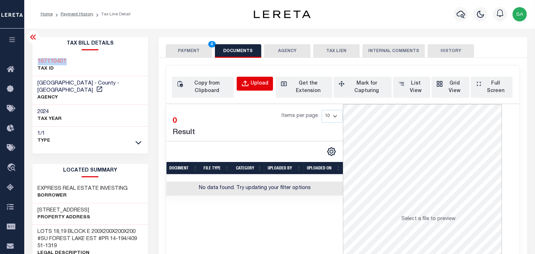
click at [252, 85] on div "Upload" at bounding box center [260, 84] width 18 height 8
select select "POP"
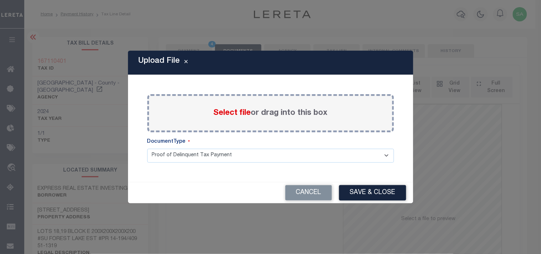
click at [268, 119] on div "Select file or drag into this box" at bounding box center [270, 113] width 247 height 38
click at [269, 113] on label "Select file or drag into this box" at bounding box center [271, 113] width 114 height 12
click at [0, 0] on input "Select file or drag into this box" at bounding box center [0, 0] width 0 height 0
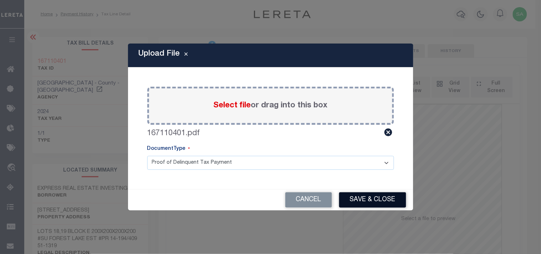
click at [383, 198] on button "Save & Close" at bounding box center [372, 199] width 67 height 15
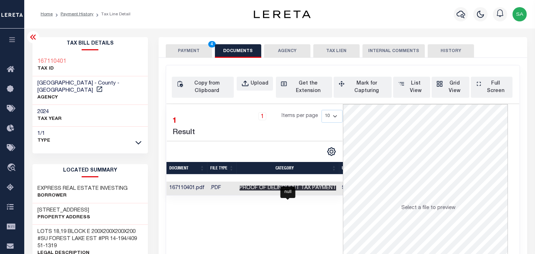
click at [257, 187] on span "Proof of Delinquent Tax Payment" at bounding box center [288, 187] width 97 height 5
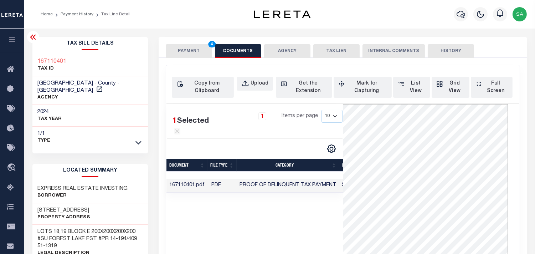
click at [182, 49] on button "PAYMENT 4" at bounding box center [189, 51] width 46 height 14
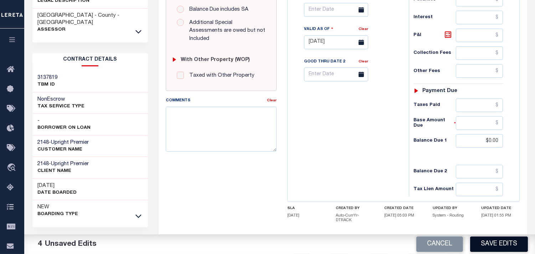
scroll to position [285, 0]
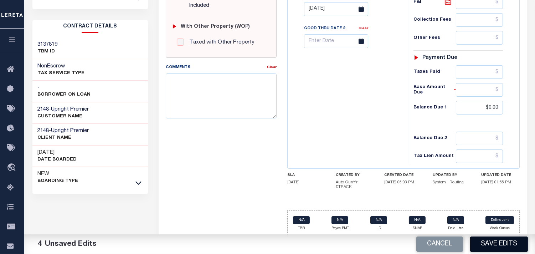
click at [499, 245] on button "Save Edits" at bounding box center [499, 243] width 58 height 15
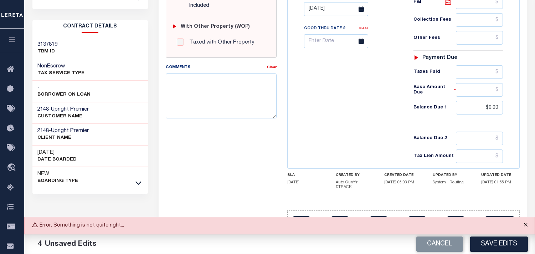
click at [524, 225] on button "Close" at bounding box center [526, 225] width 18 height 16
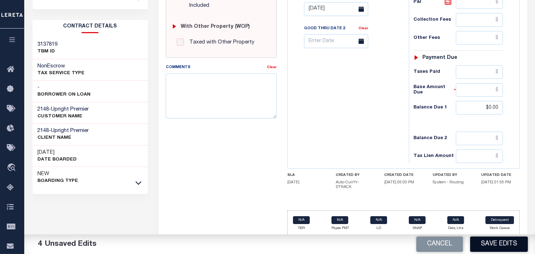
click at [505, 244] on button "Save Edits" at bounding box center [499, 243] width 58 height 15
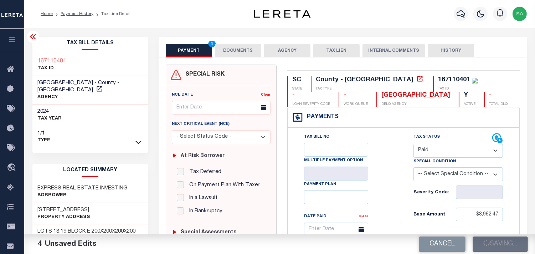
scroll to position [0, 0]
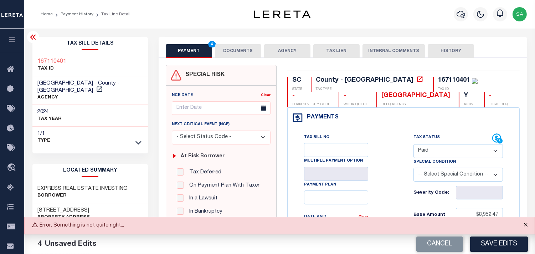
click at [526, 229] on button "Close" at bounding box center [526, 225] width 18 height 16
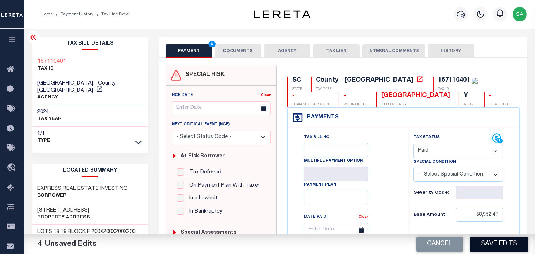
click at [507, 242] on button "Save Edits" at bounding box center [499, 243] width 58 height 15
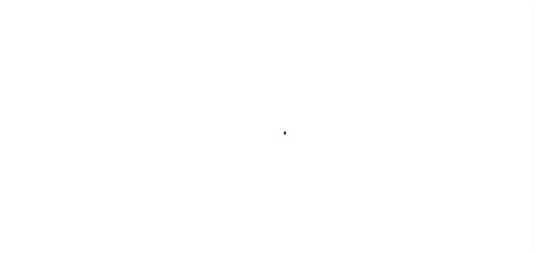
checkbox input "false"
type input "[DATE]"
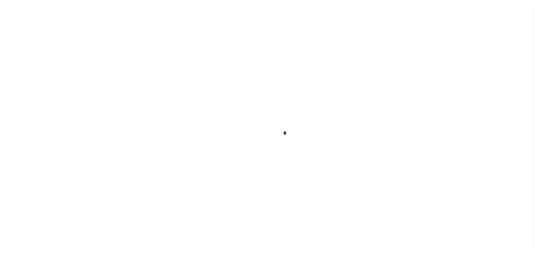
select select "PYD"
type input "$8,952.47"
type input "$0"
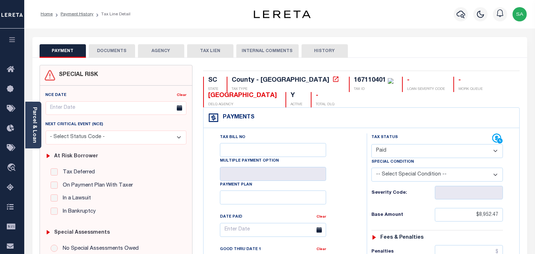
click at [82, 16] on li "Payment History" at bounding box center [73, 14] width 41 height 6
click at [82, 16] on link "Payment History" at bounding box center [77, 14] width 33 height 4
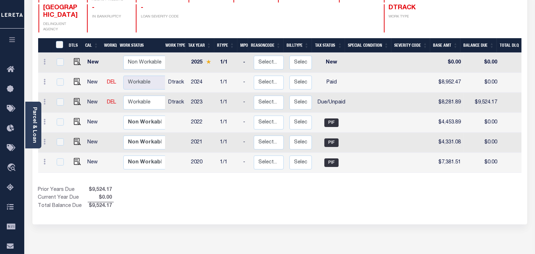
scroll to position [28, 0]
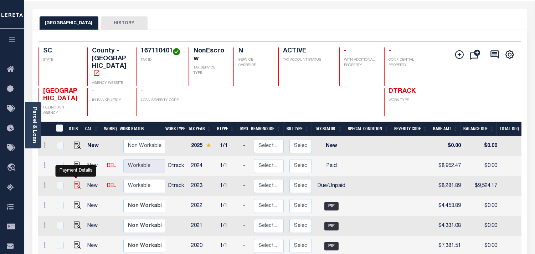
click at [75, 182] on img "" at bounding box center [77, 185] width 7 height 7
checkbox input "true"
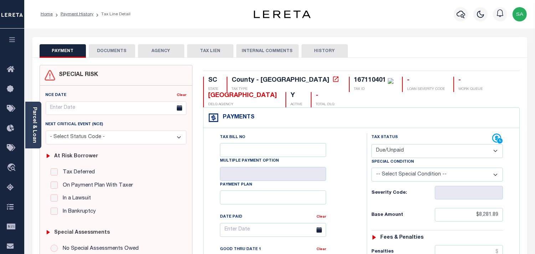
click at [432, 155] on select "- Select Status Code - Open Due/Unpaid Paid Incomplete No Tax Due Internal Refu…" at bounding box center [438, 151] width 132 height 14
select select "PYD"
click at [372, 144] on select "- Select Status Code - Open Due/Unpaid Paid Incomplete No Tax Due Internal Refu…" at bounding box center [438, 151] width 132 height 14
type input "[DATE]"
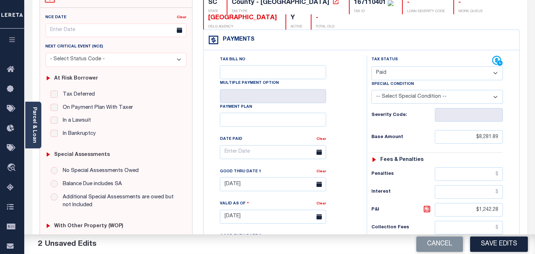
scroll to position [79, 0]
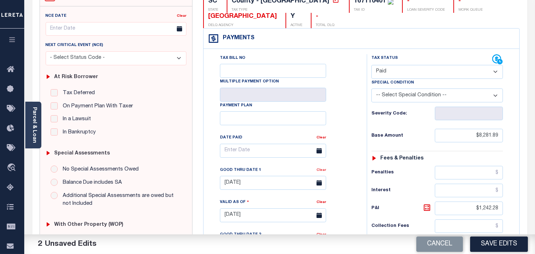
click at [324, 172] on link "Clear" at bounding box center [322, 170] width 10 height 4
drag, startPoint x: 500, startPoint y: 137, endPoint x: 440, endPoint y: 132, distance: 60.5
click at [440, 132] on input "$8,281.89" at bounding box center [469, 136] width 68 height 14
paste input "text"
type input "$8,281.89"
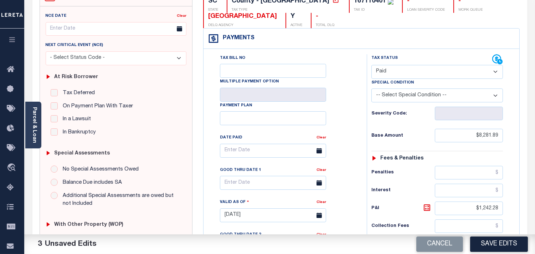
click at [355, 139] on div "Tax Bill No Multiple Payment Option Payment Plan Clear" at bounding box center [284, 154] width 146 height 200
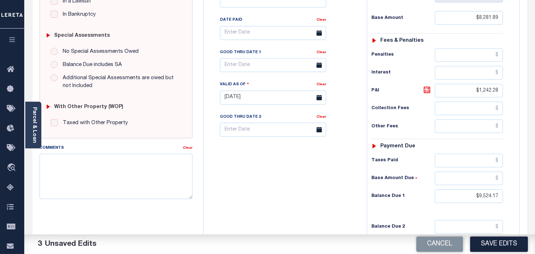
scroll to position [198, 0]
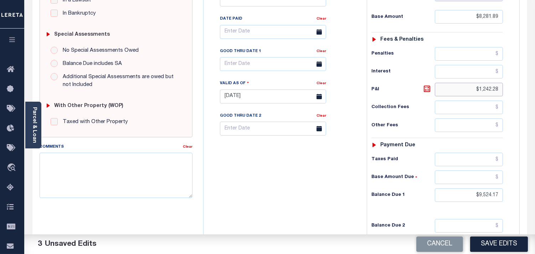
drag, startPoint x: 501, startPoint y: 92, endPoint x: 457, endPoint y: 87, distance: 44.4
click at [457, 87] on input "$1,242.28" at bounding box center [469, 90] width 68 height 14
drag, startPoint x: 501, startPoint y: 196, endPoint x: 444, endPoint y: 189, distance: 56.8
click at [444, 189] on div "Tax Status Status - Select Status Code -" at bounding box center [440, 92] width 146 height 315
type input "$0.00"
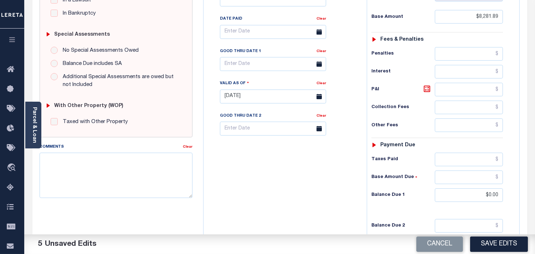
drag, startPoint x: 326, startPoint y: 189, endPoint x: 351, endPoint y: 186, distance: 25.2
click at [326, 189] on div "Tax Bill No Multiple Payment Option Payment Plan Clear" at bounding box center [283, 92] width 156 height 315
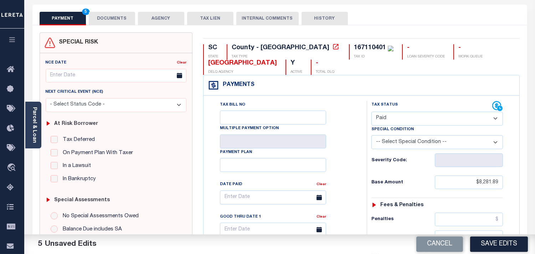
scroll to position [0, 0]
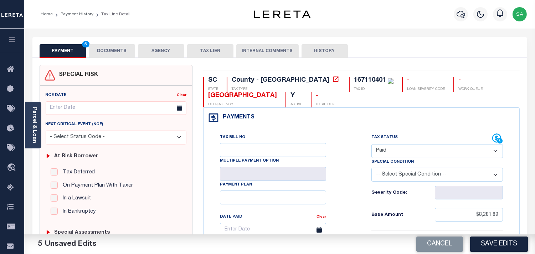
click at [354, 87] on p "TAX ID" at bounding box center [374, 89] width 40 height 5
click at [354, 82] on div "167110401" at bounding box center [370, 80] width 32 height 6
copy div "167110401"
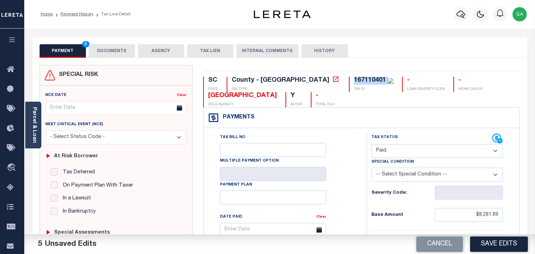
click at [126, 52] on button "DOCUMENTS" at bounding box center [112, 51] width 46 height 14
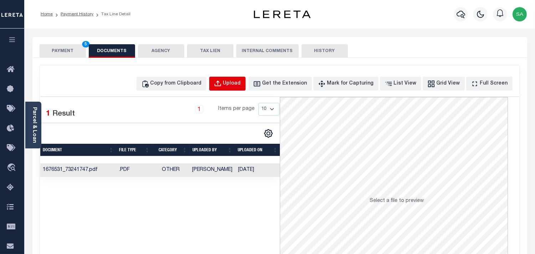
click at [241, 83] on div "Upload" at bounding box center [232, 84] width 18 height 8
select select "POP"
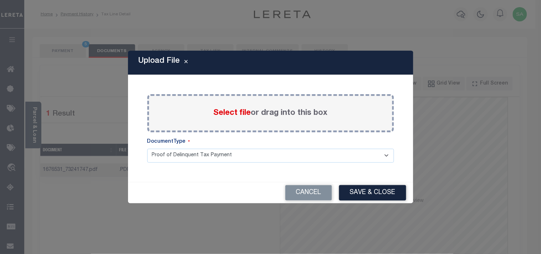
click at [254, 113] on label "Select file or drag into this box" at bounding box center [271, 113] width 114 height 12
click at [0, 0] on input "Select file or drag into this box" at bounding box center [0, 0] width 0 height 0
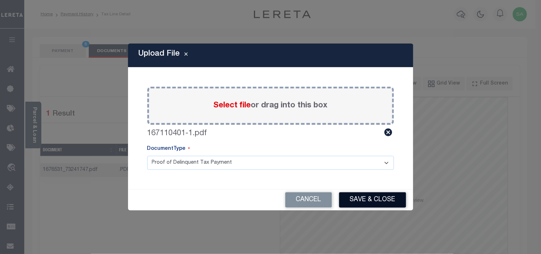
click at [391, 198] on button "Save & Close" at bounding box center [372, 199] width 67 height 15
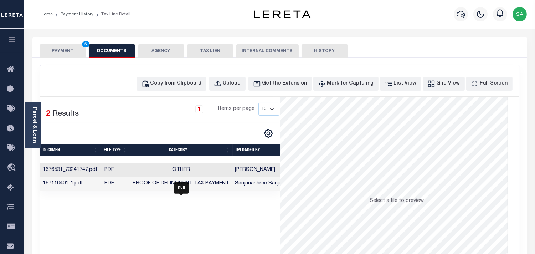
click at [190, 182] on span "Proof of Delinquent Tax Payment" at bounding box center [181, 183] width 97 height 5
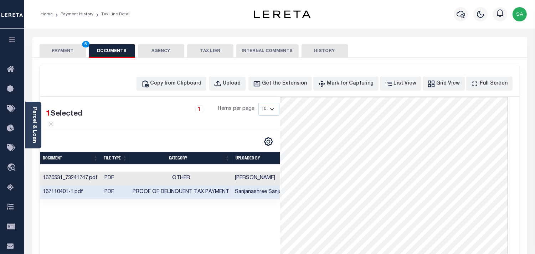
click at [57, 48] on button "PAYMENT 5" at bounding box center [63, 51] width 46 height 14
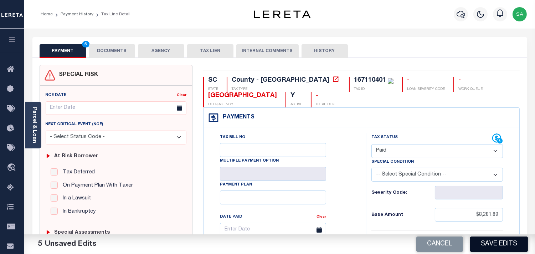
click at [500, 243] on button "Save Edits" at bounding box center [499, 243] width 58 height 15
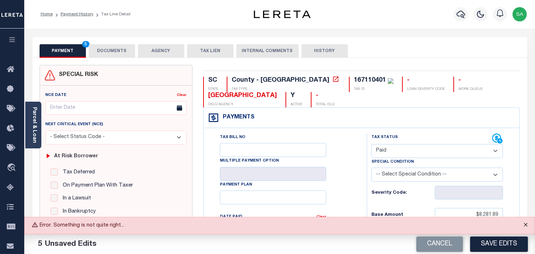
drag, startPoint x: 523, startPoint y: 225, endPoint x: 519, endPoint y: 231, distance: 6.7
click at [523, 225] on button "Close" at bounding box center [526, 225] width 18 height 16
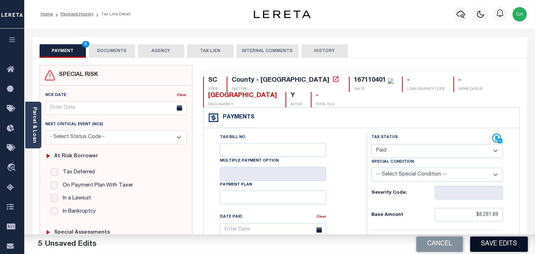
click at [511, 239] on button "Save Edits" at bounding box center [499, 243] width 58 height 15
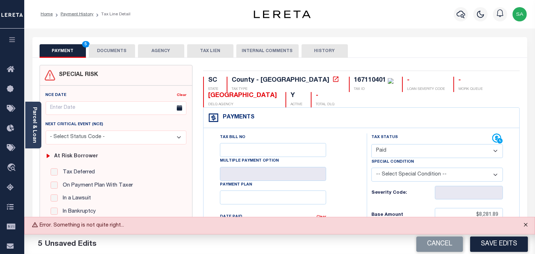
click at [520, 224] on button "Close" at bounding box center [526, 225] width 18 height 16
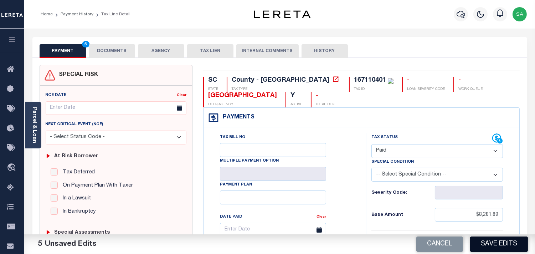
click at [511, 243] on button "Save Edits" at bounding box center [499, 243] width 58 height 15
